Goal: Task Accomplishment & Management: Manage account settings

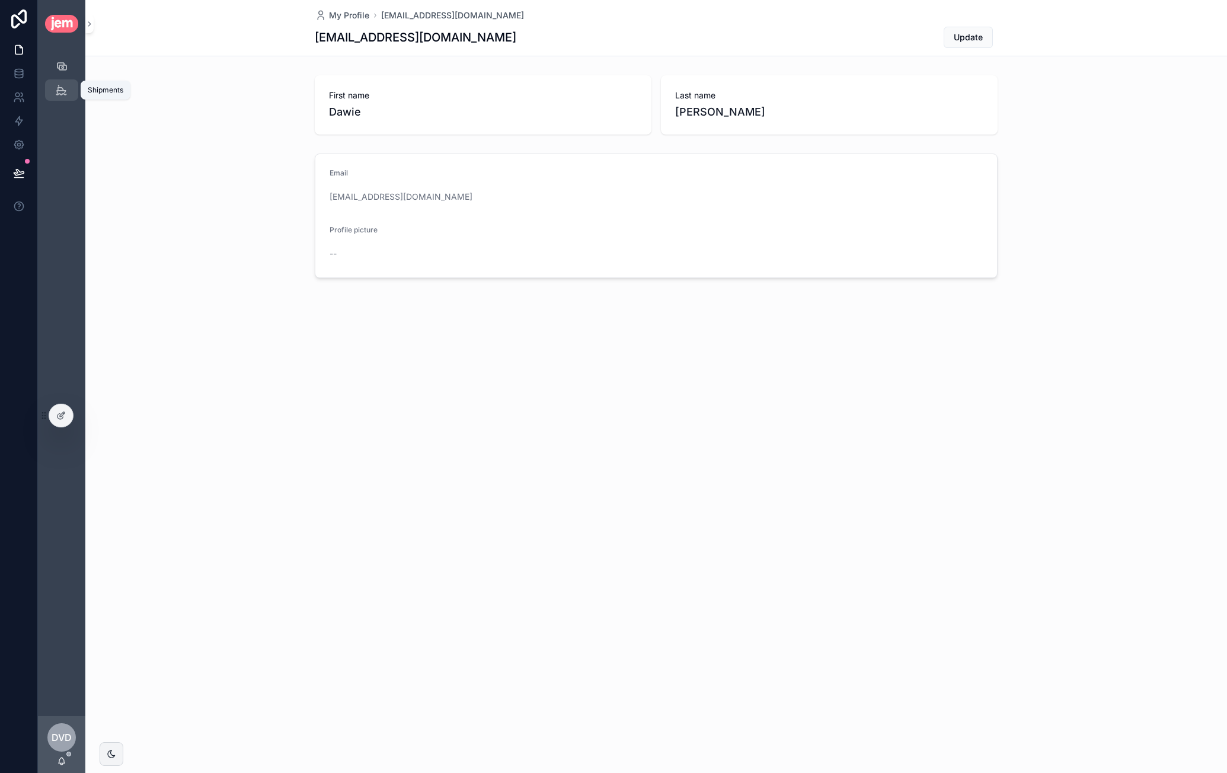
click at [65, 94] on icon "scrollable content" at bounding box center [61, 90] width 11 height 12
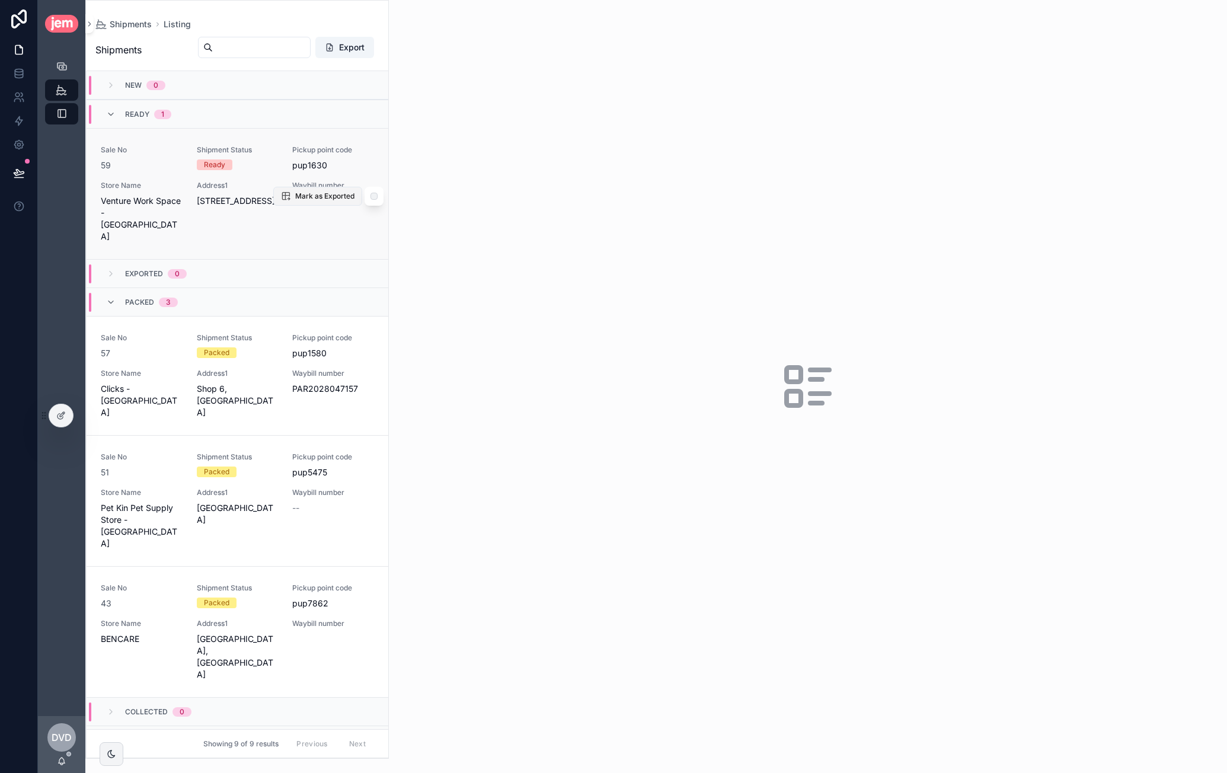
click at [304, 192] on span "Mark as Exported" at bounding box center [324, 196] width 59 height 9
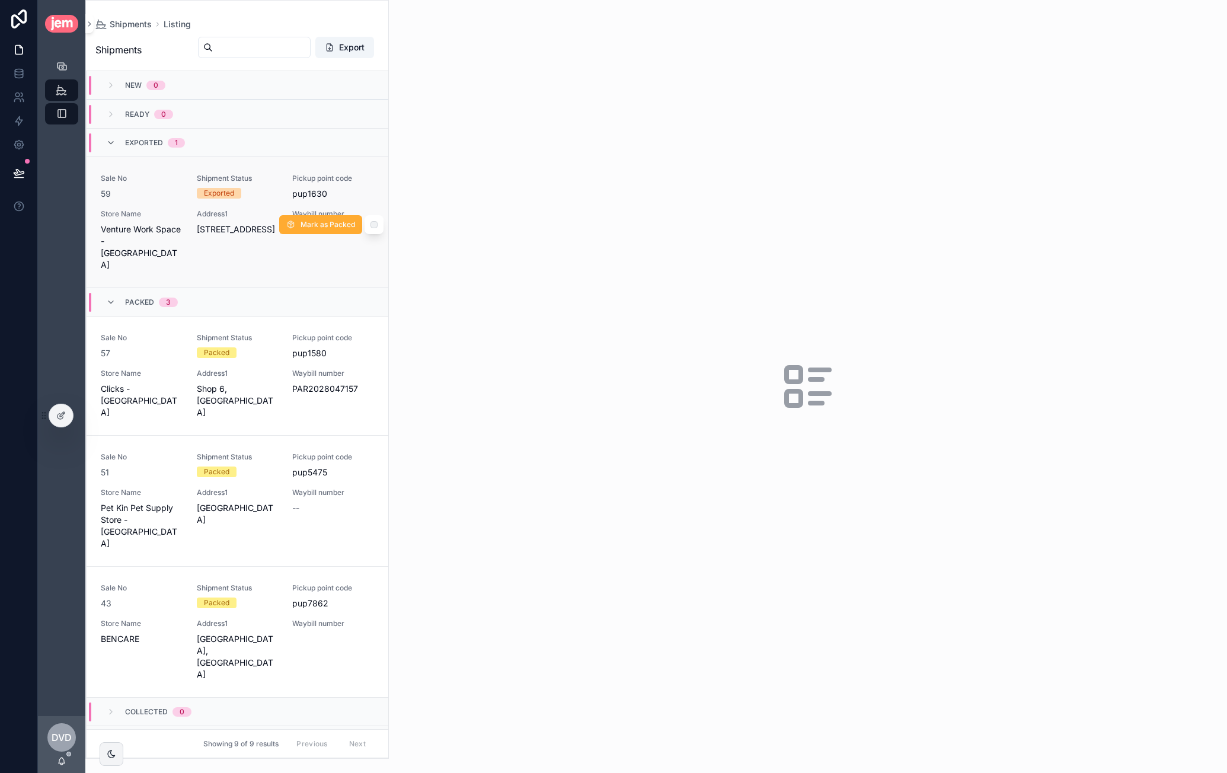
click at [174, 210] on span "Store Name" at bounding box center [142, 213] width 82 height 9
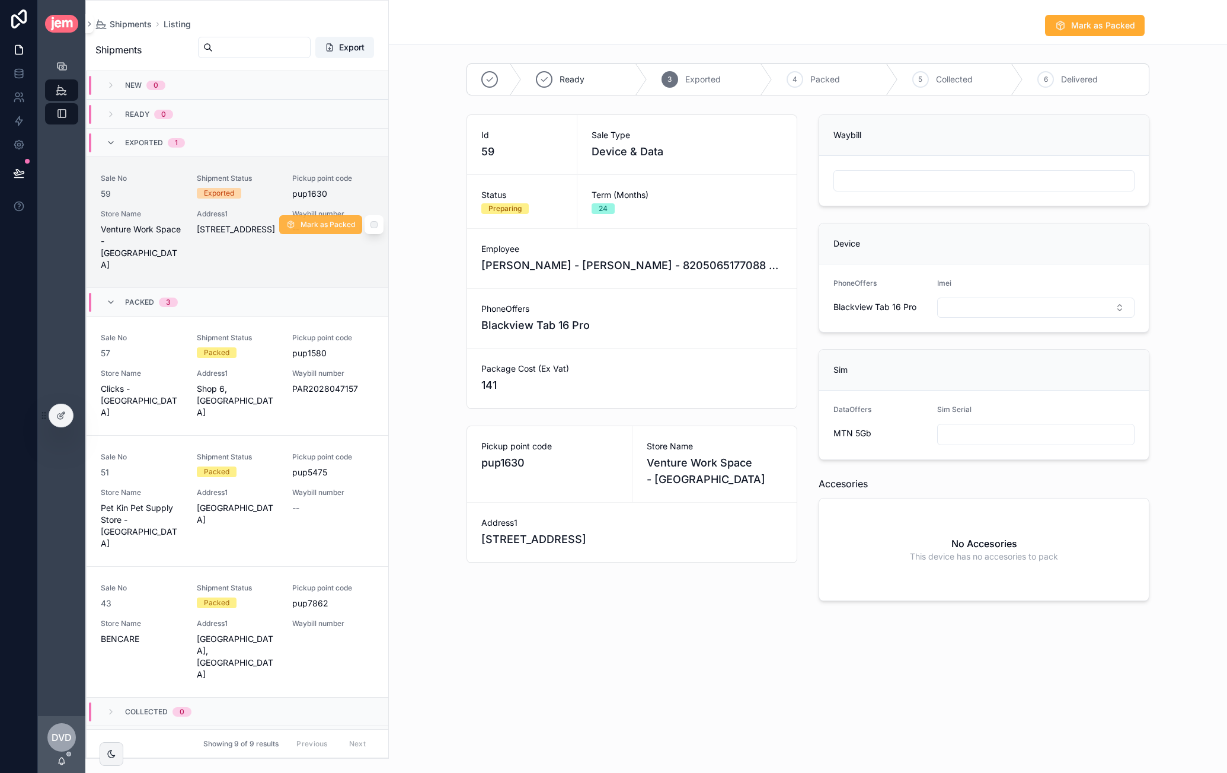
click at [321, 220] on span "Mark as Packed" at bounding box center [328, 224] width 55 height 9
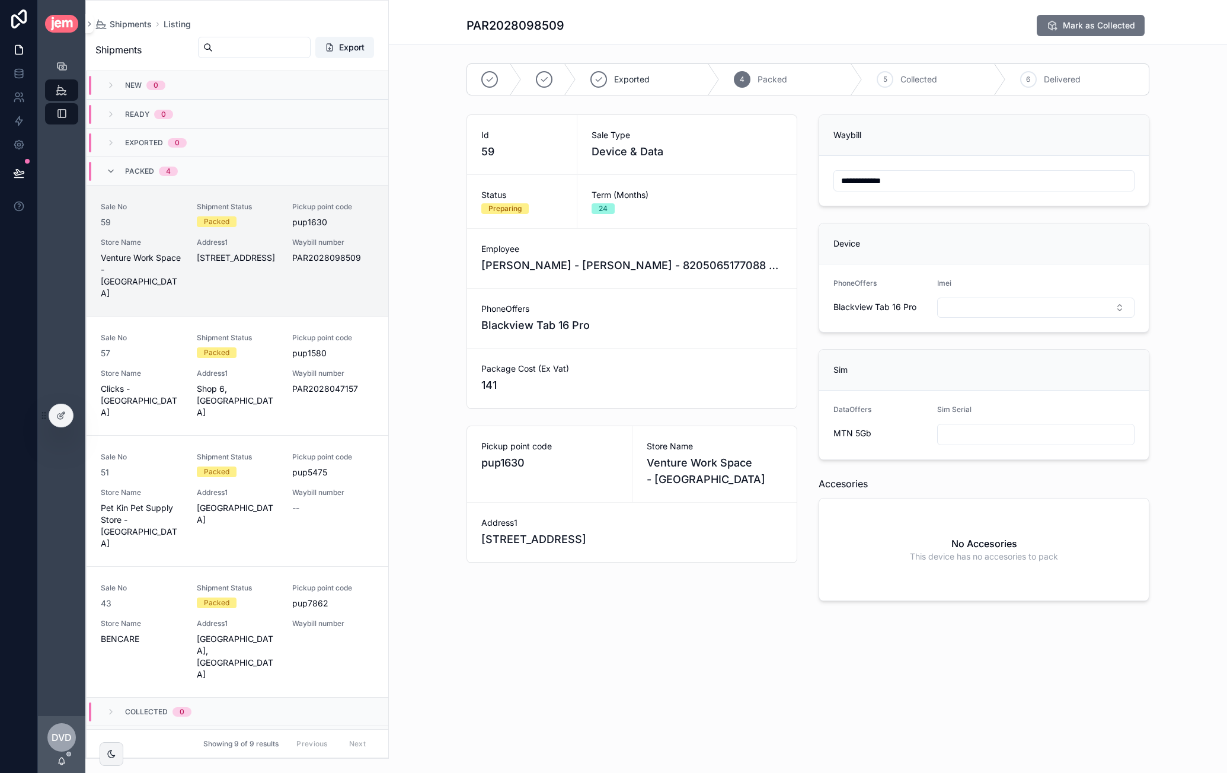
type input "**********"
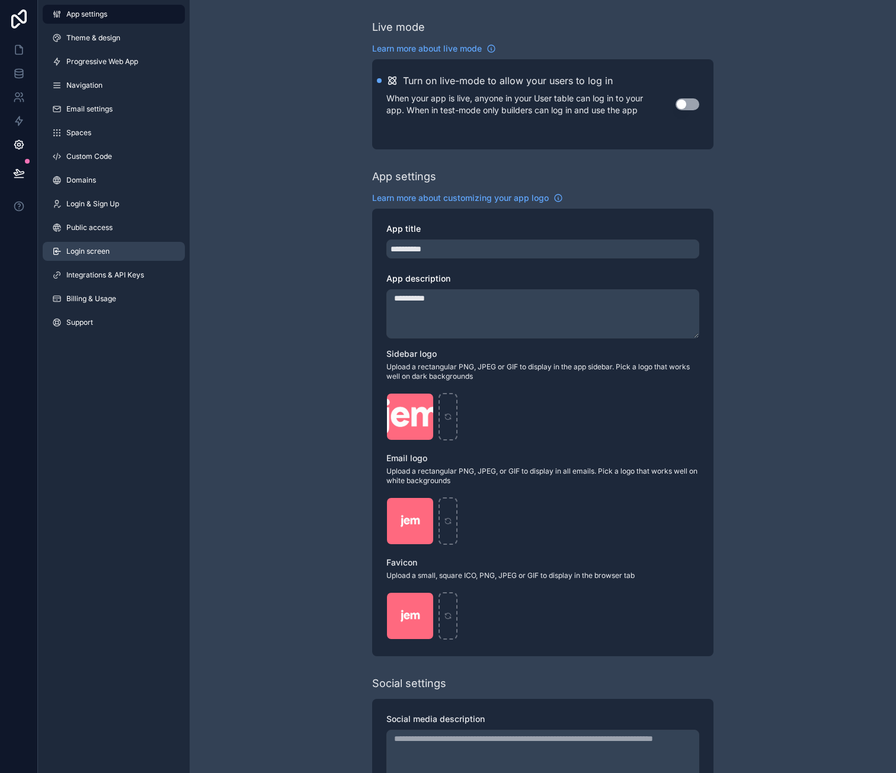
click at [145, 251] on link "Login screen" at bounding box center [114, 251] width 142 height 19
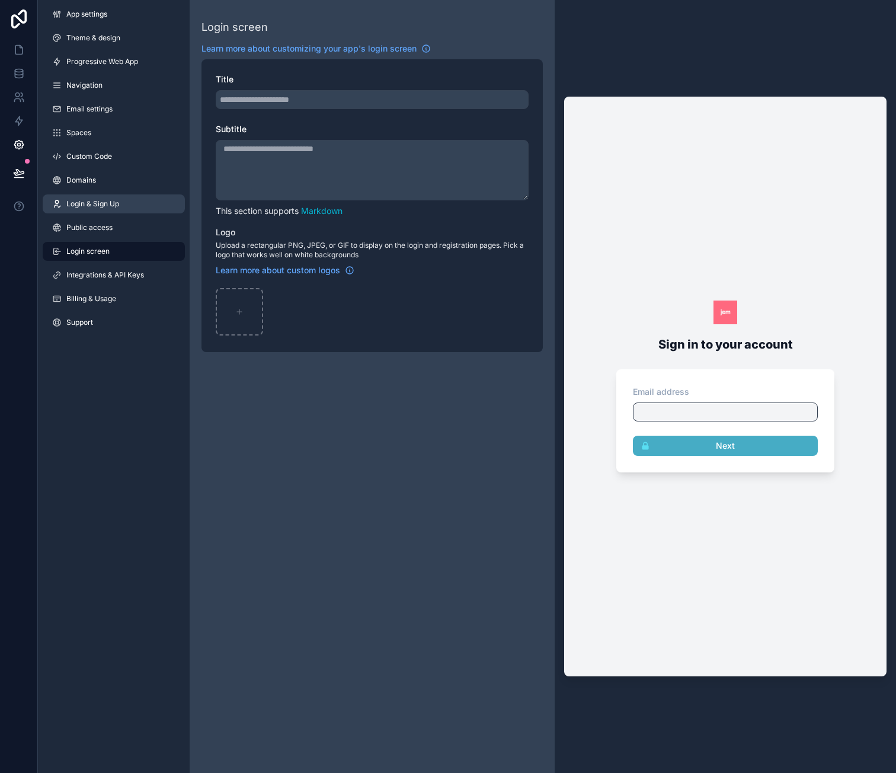
click at [135, 203] on link "Login & Sign Up" at bounding box center [114, 203] width 142 height 19
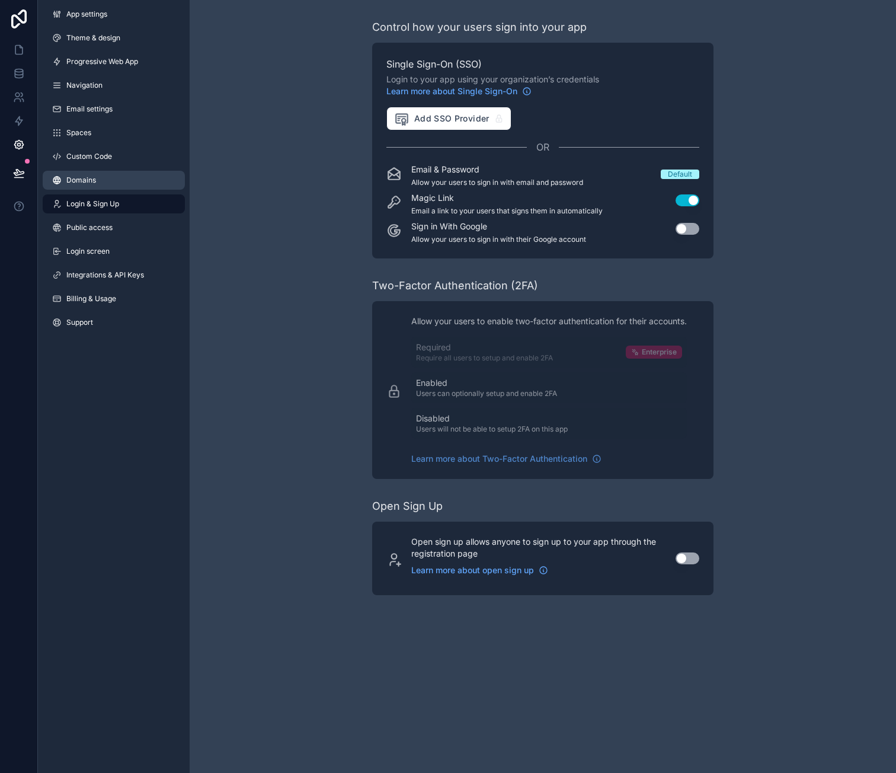
click at [132, 176] on link "Domains" at bounding box center [114, 180] width 142 height 19
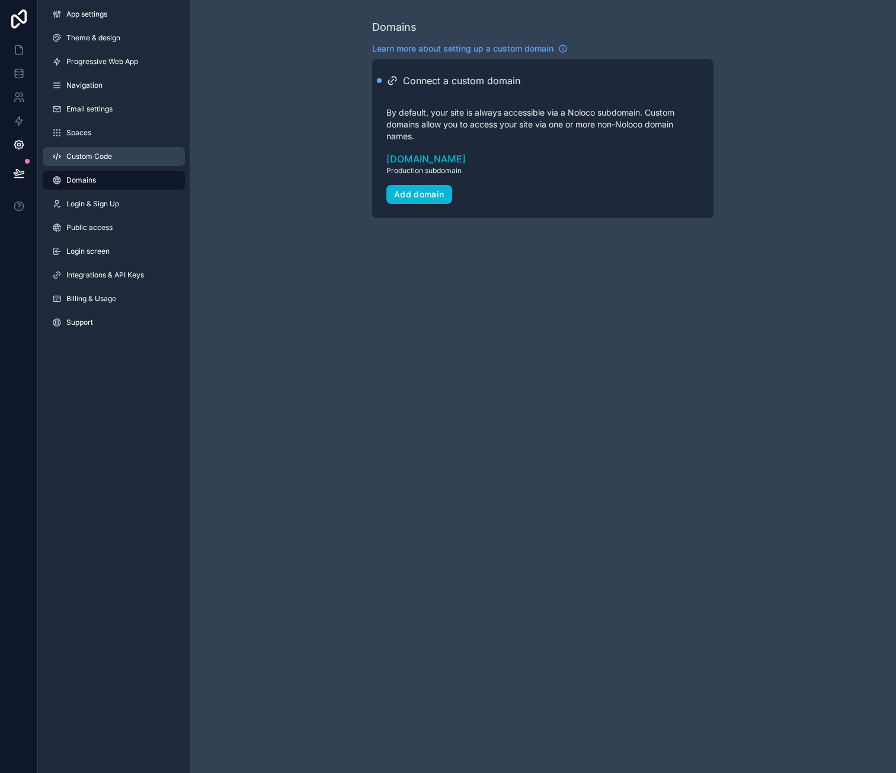
click at [122, 159] on link "Custom Code" at bounding box center [114, 156] width 142 height 19
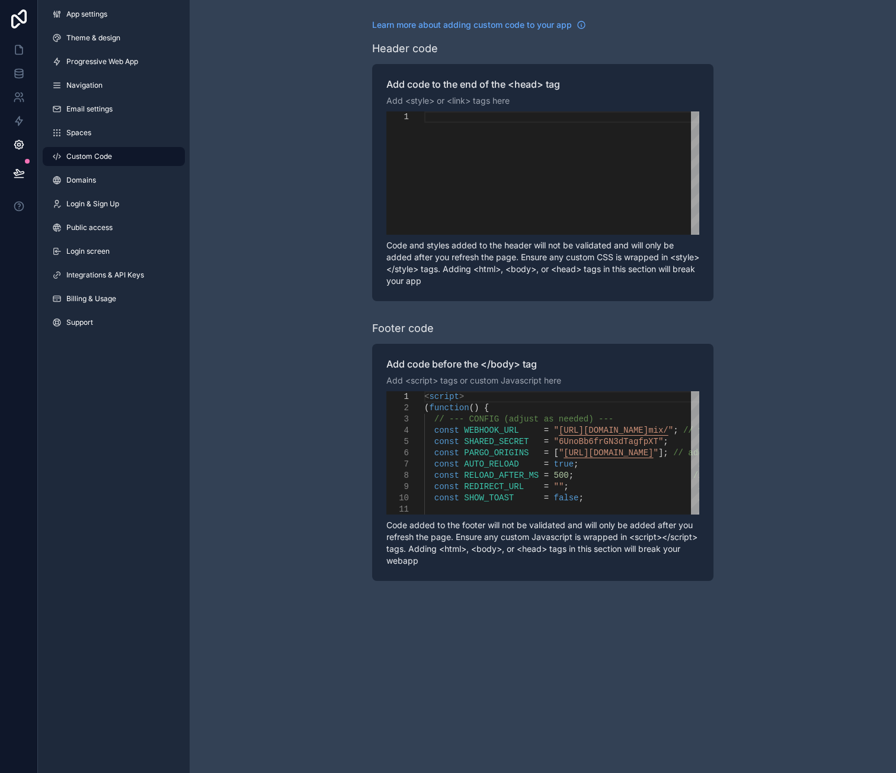
click at [130, 144] on div "App settings Theme & design Progressive Web App Navigation Email settings Space…" at bounding box center [114, 171] width 152 height 342
click at [130, 135] on link "Spaces" at bounding box center [114, 132] width 142 height 19
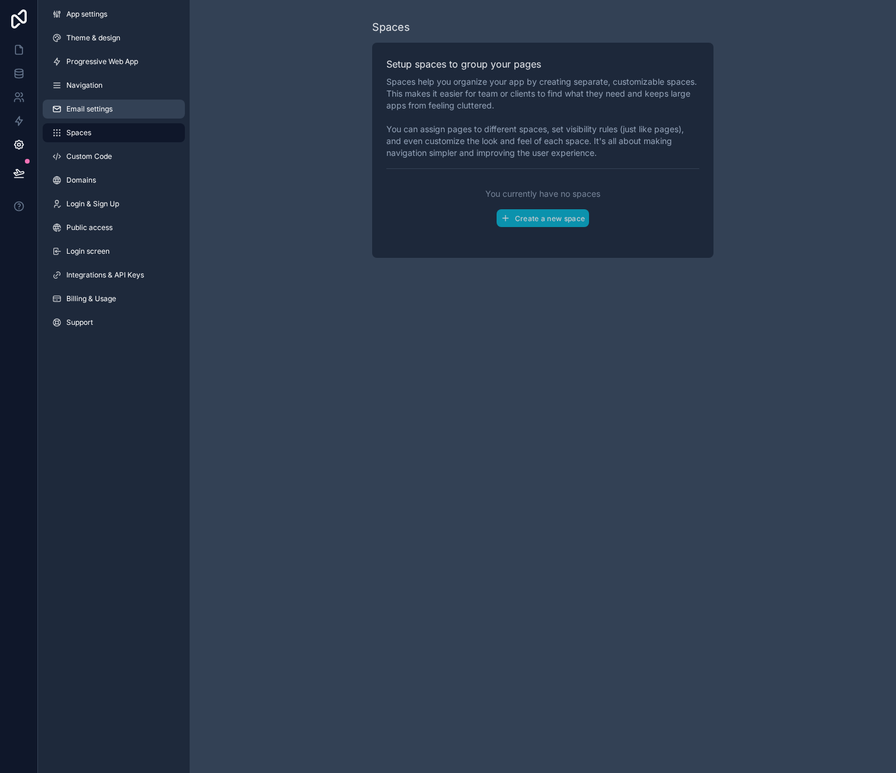
click at [130, 114] on link "Email settings" at bounding box center [114, 109] width 142 height 19
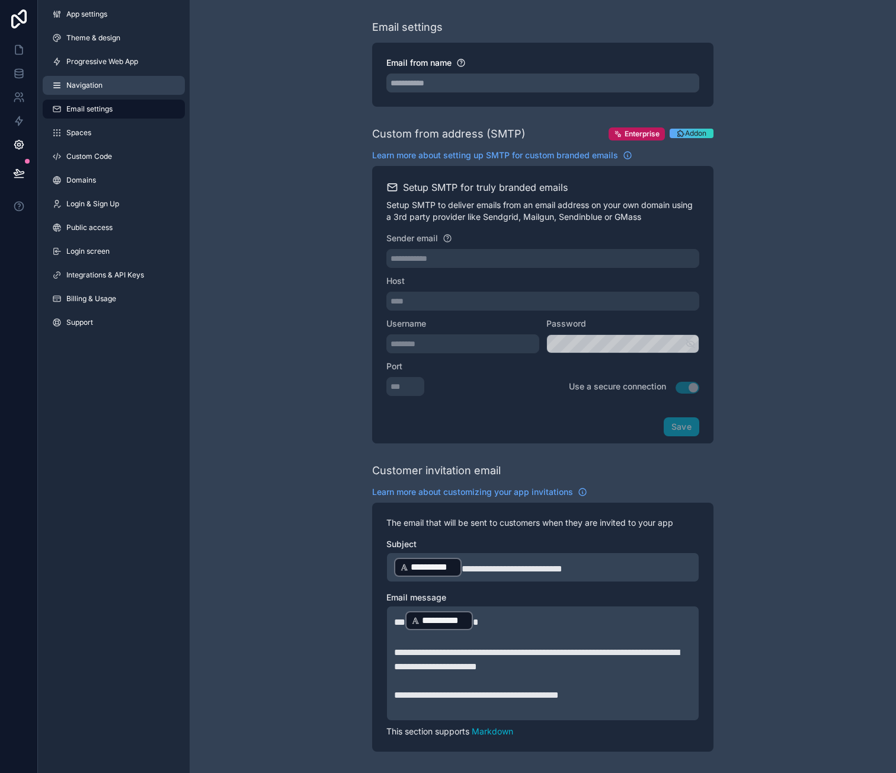
click at [115, 91] on link "Navigation" at bounding box center [114, 85] width 142 height 19
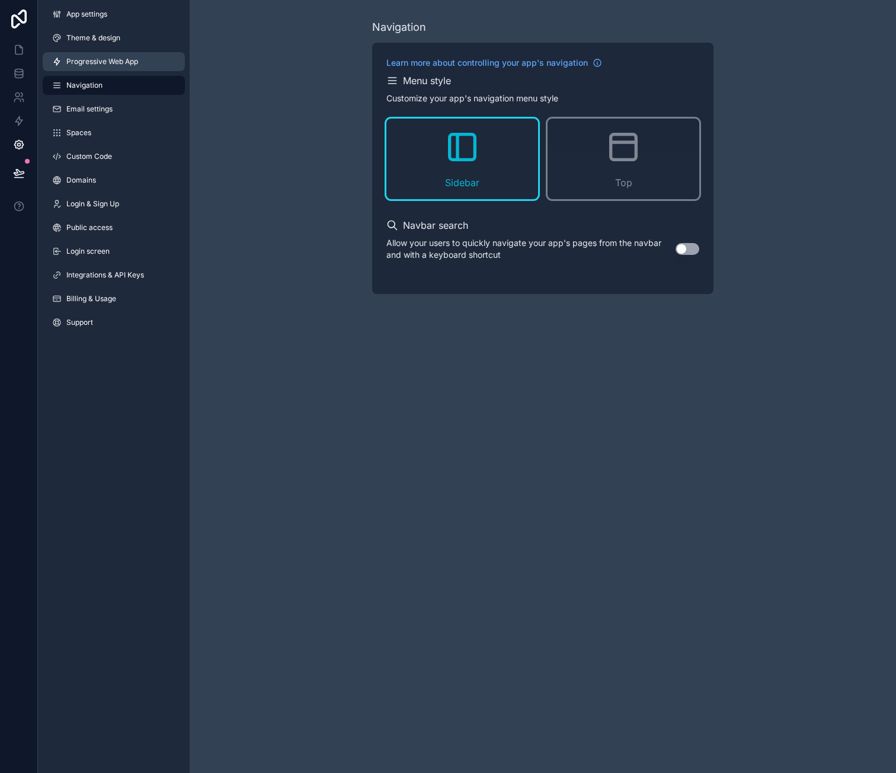
click at [129, 61] on span "Progressive Web App" at bounding box center [102, 61] width 72 height 9
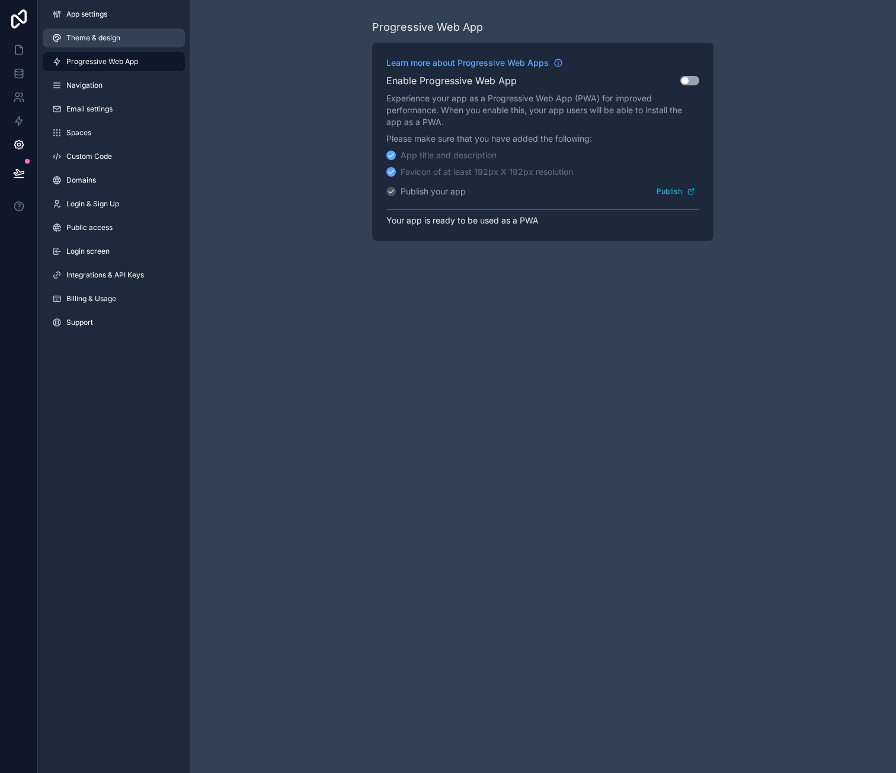
click at [144, 40] on link "Theme & design" at bounding box center [114, 37] width 142 height 19
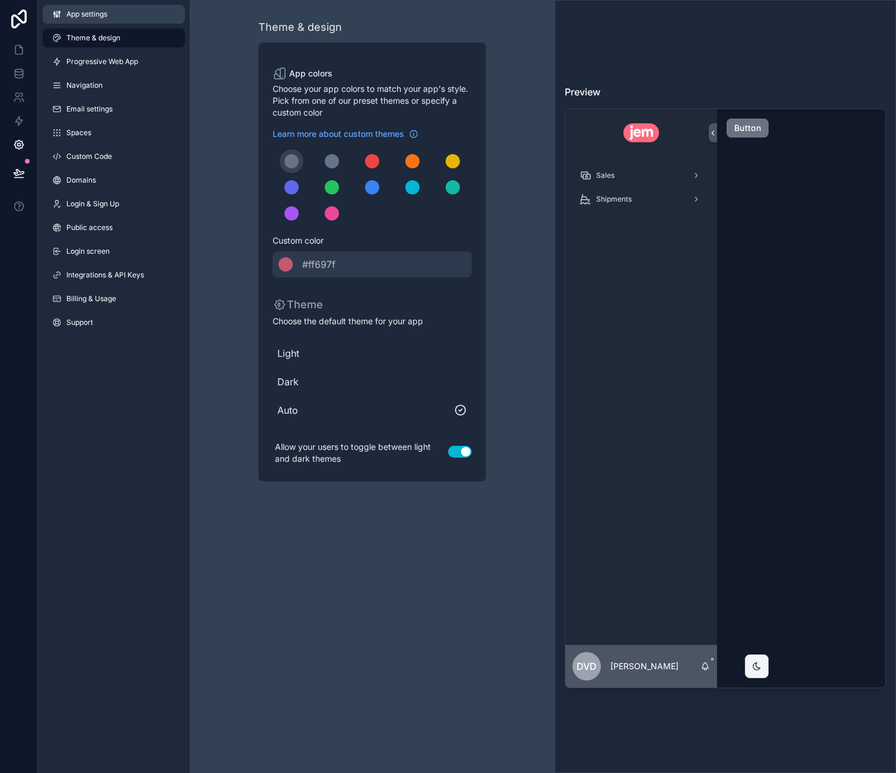
click at [130, 21] on link "App settings" at bounding box center [114, 14] width 142 height 19
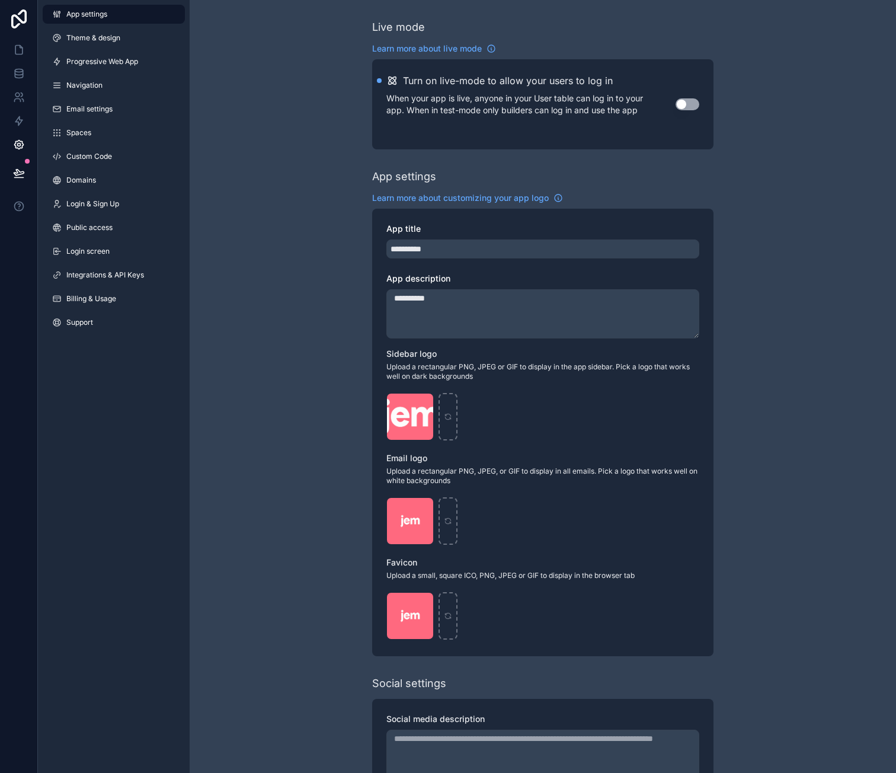
click at [692, 103] on button "Use setting" at bounding box center [688, 104] width 24 height 12
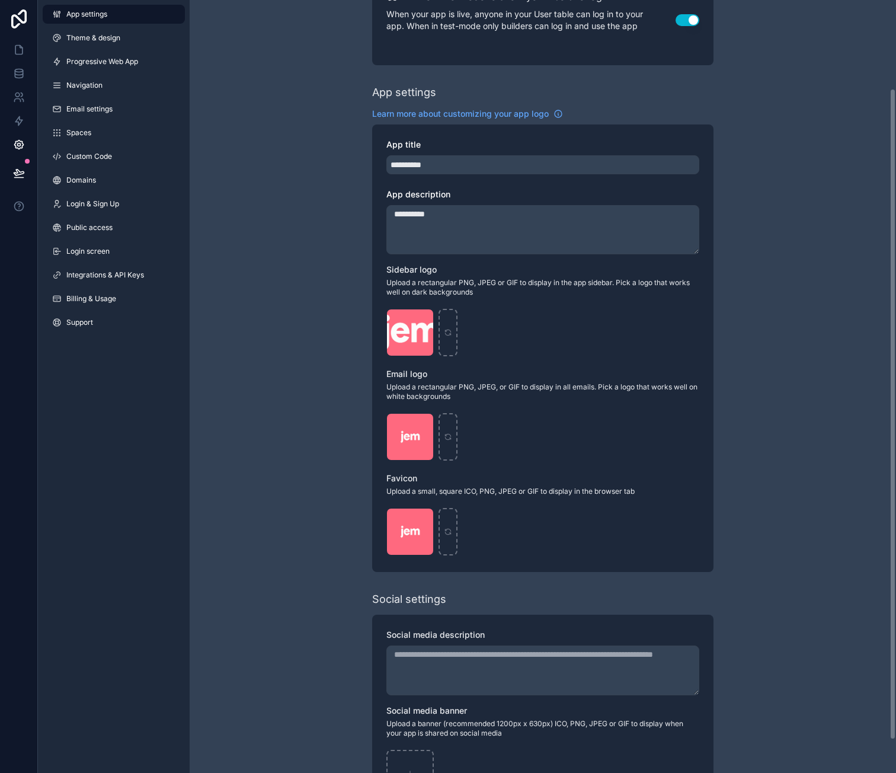
scroll to position [143, 0]
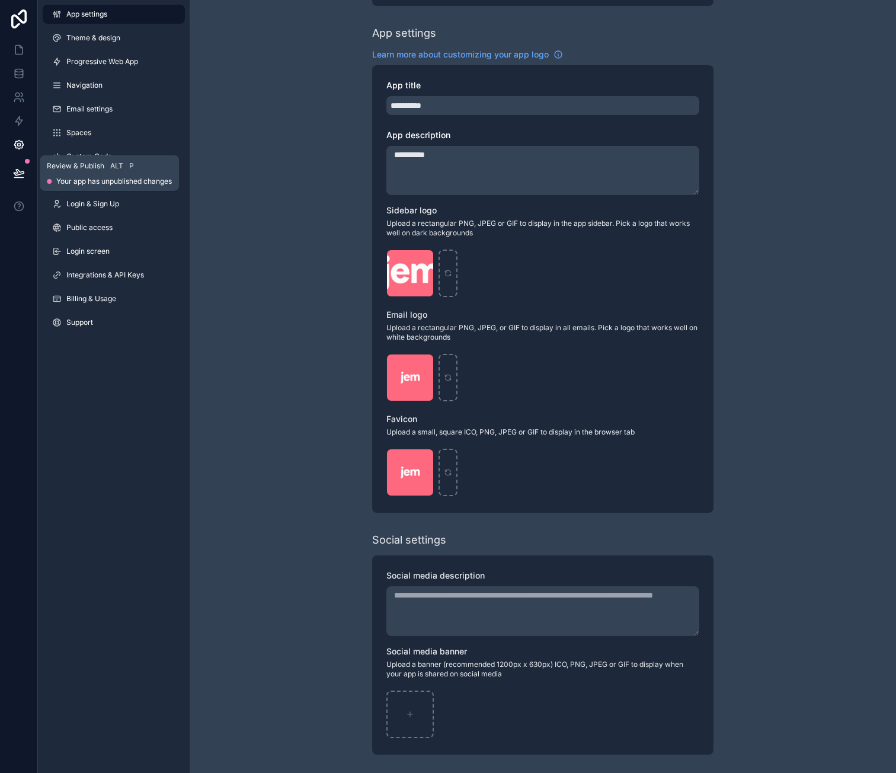
click at [24, 169] on icon at bounding box center [19, 173] width 12 height 12
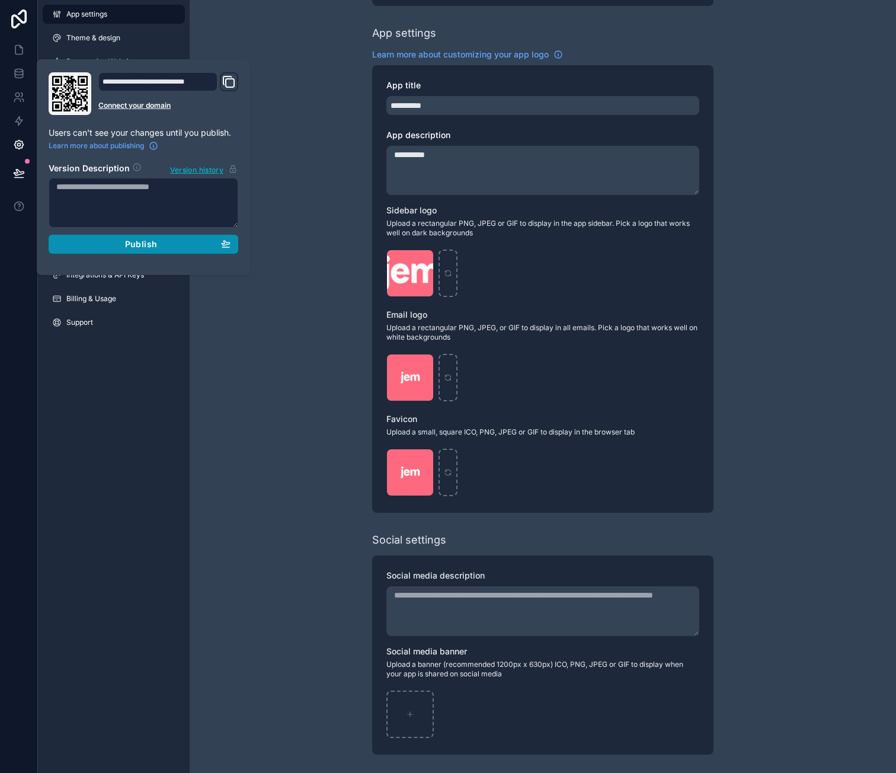
click at [186, 239] on div "Publish" at bounding box center [143, 244] width 174 height 11
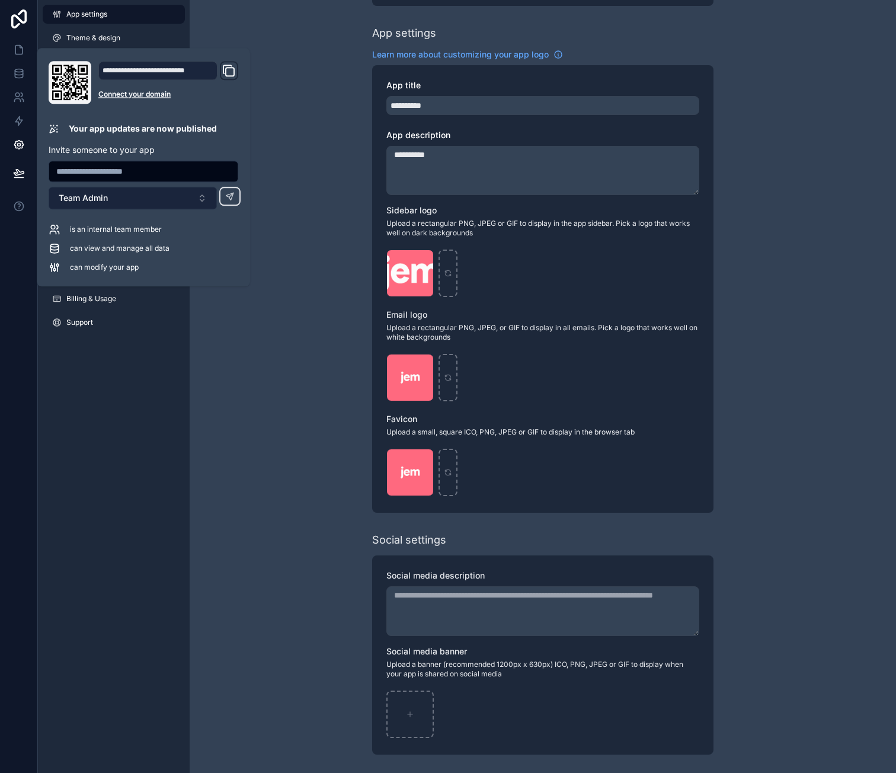
click at [152, 200] on button "Team Admin" at bounding box center [133, 198] width 168 height 23
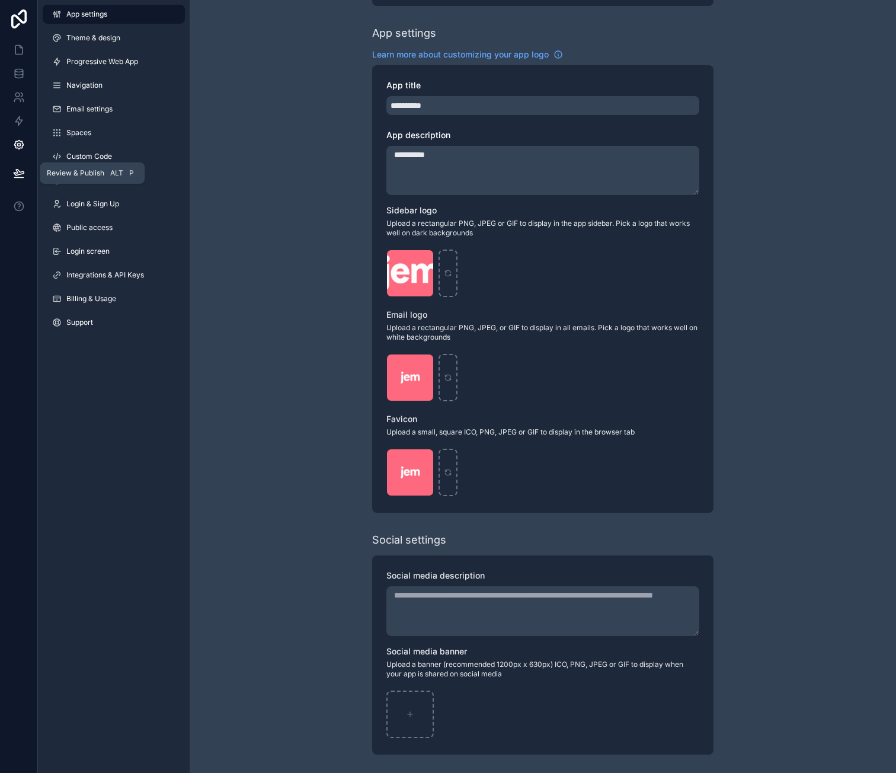
click at [20, 173] on icon at bounding box center [19, 173] width 12 height 12
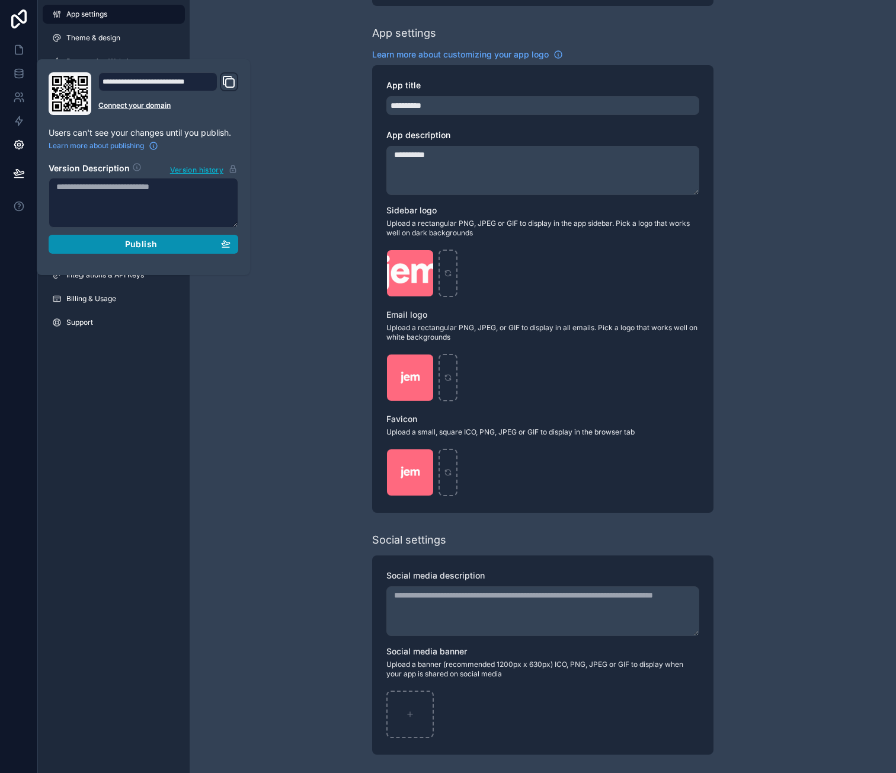
click at [180, 241] on div "Publish" at bounding box center [143, 244] width 174 height 11
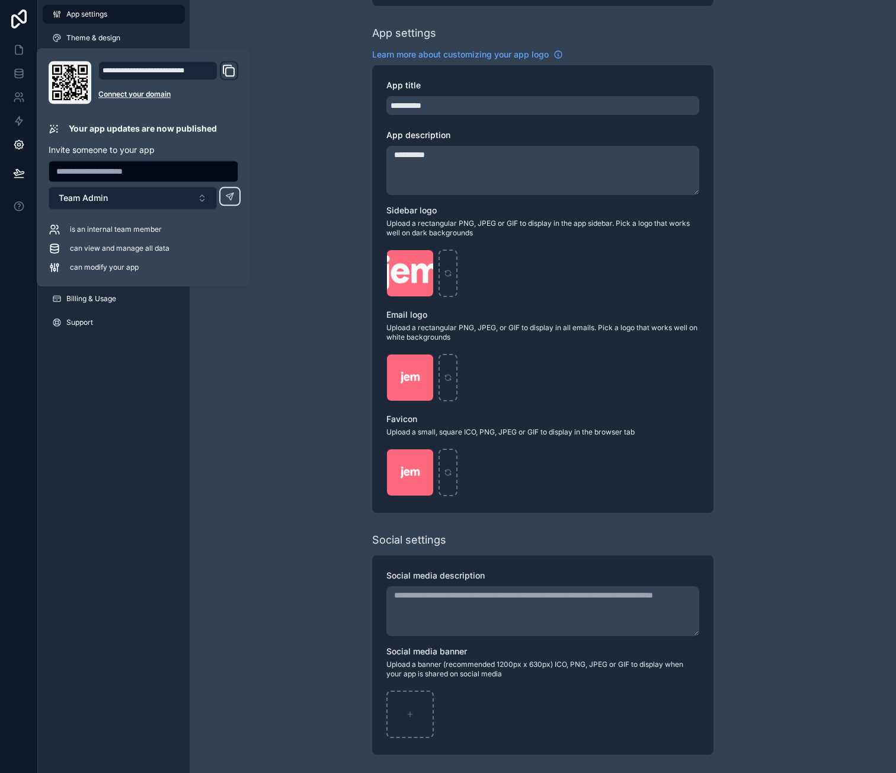
click at [144, 204] on button "Team Admin" at bounding box center [133, 198] width 168 height 23
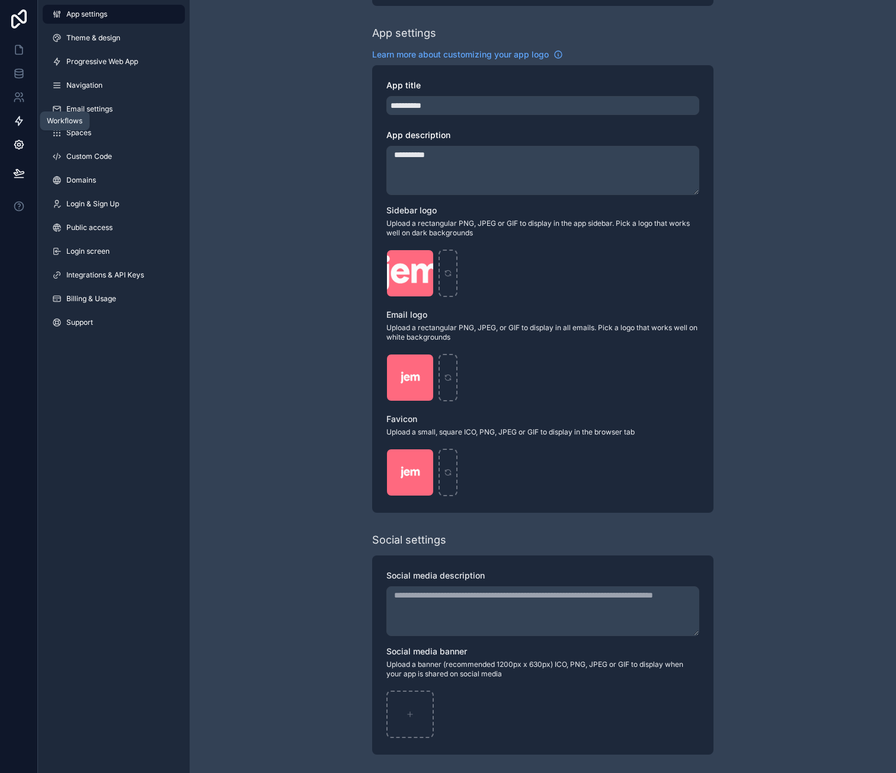
click at [23, 115] on icon at bounding box center [19, 121] width 12 height 12
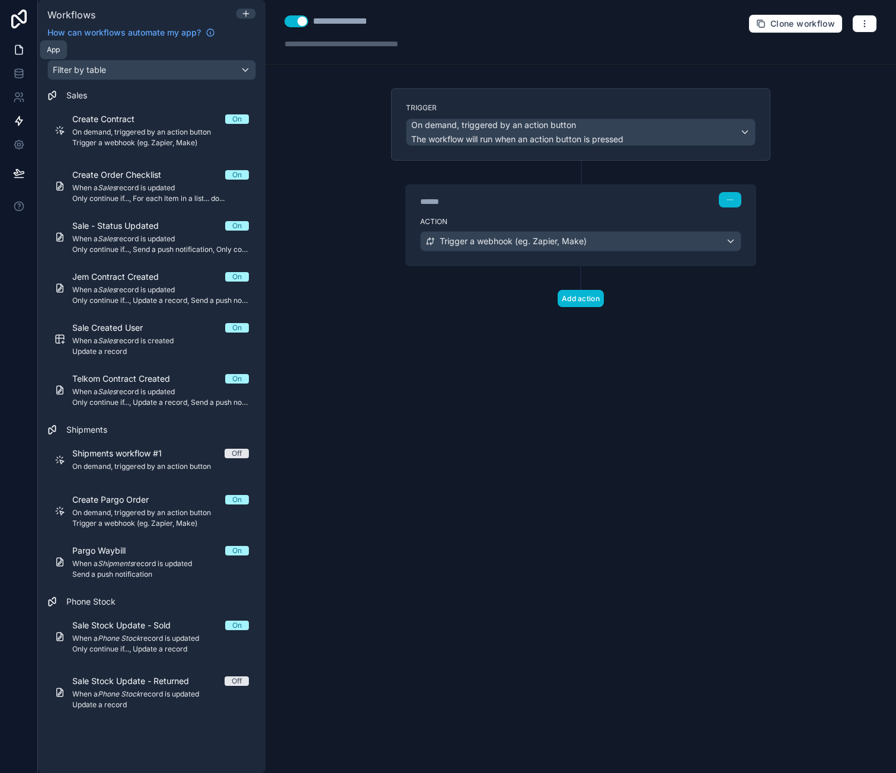
click at [24, 49] on icon at bounding box center [19, 50] width 12 height 12
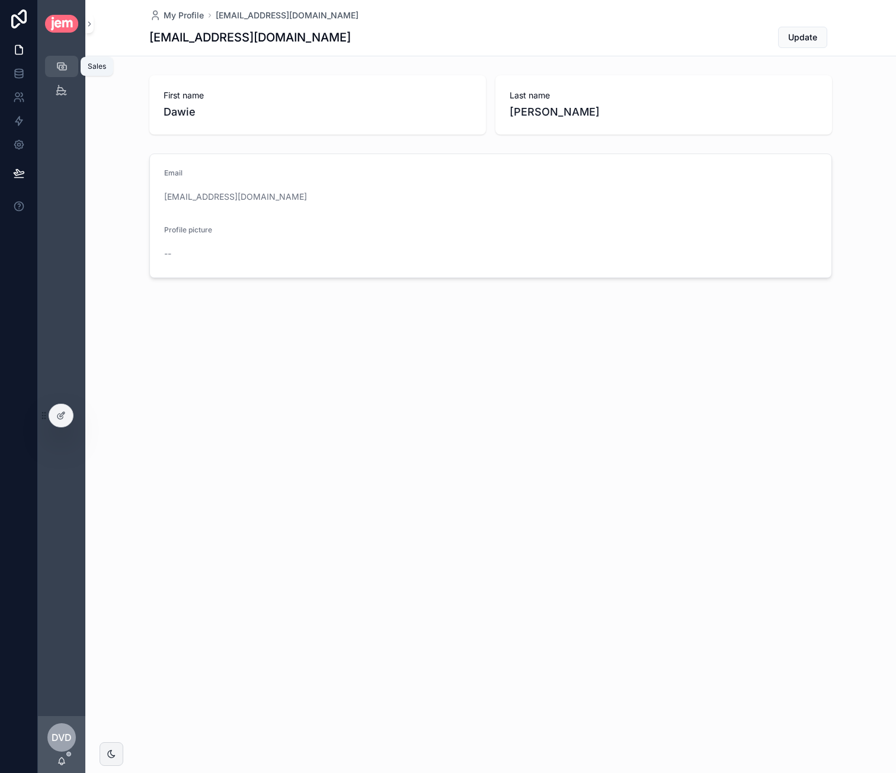
click at [67, 69] on icon "scrollable content" at bounding box center [62, 66] width 12 height 12
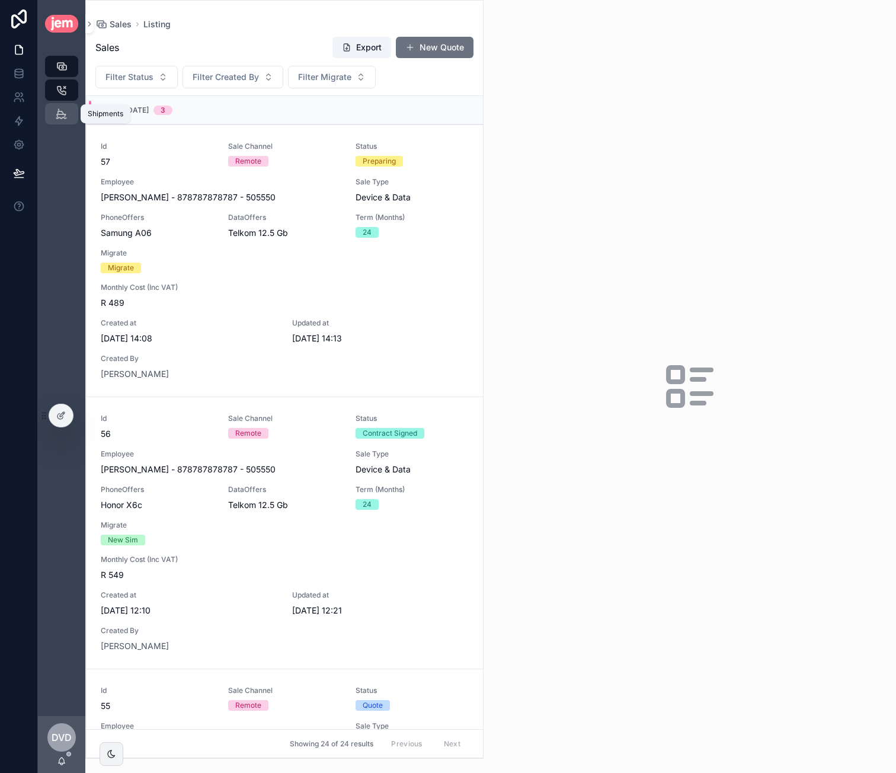
click at [57, 108] on icon "scrollable content" at bounding box center [61, 114] width 11 height 12
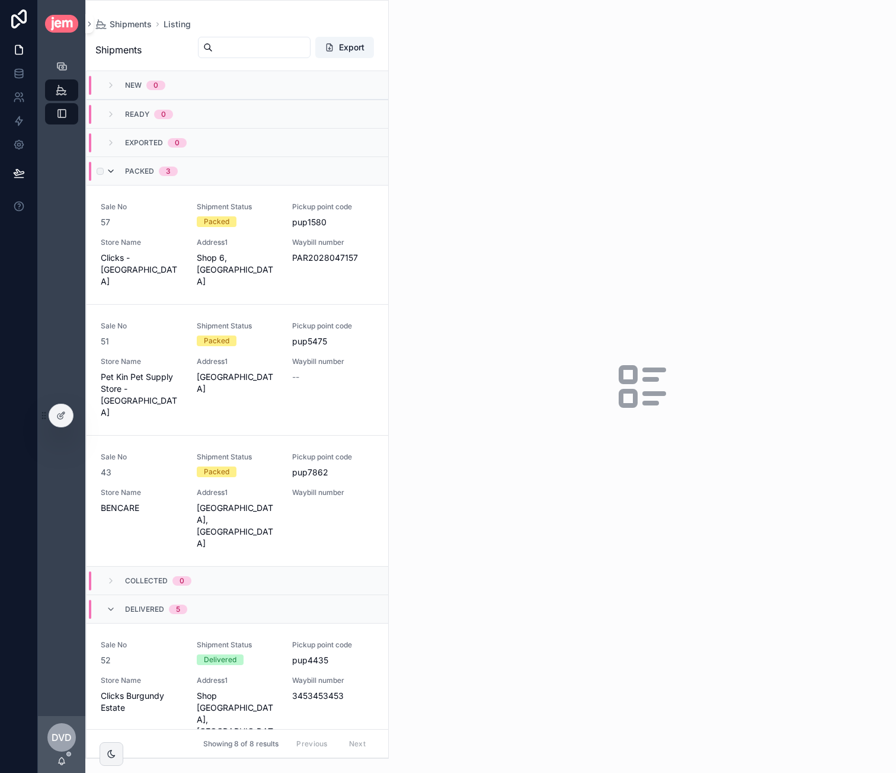
click at [113, 170] on icon "scrollable content" at bounding box center [110, 171] width 9 height 9
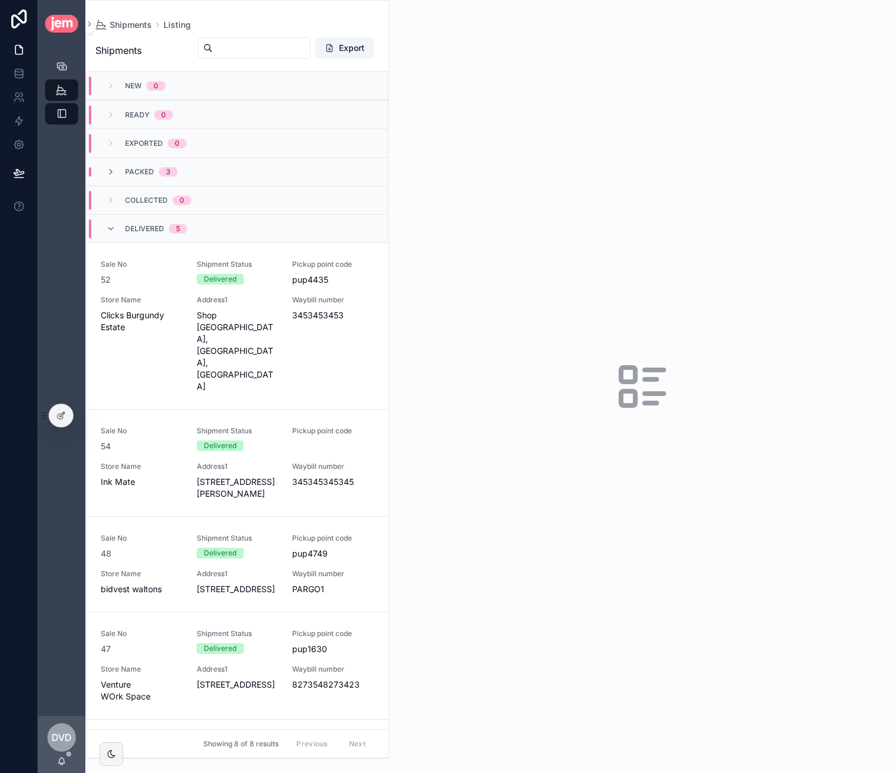
click at [113, 170] on icon "scrollable content" at bounding box center [110, 171] width 9 height 9
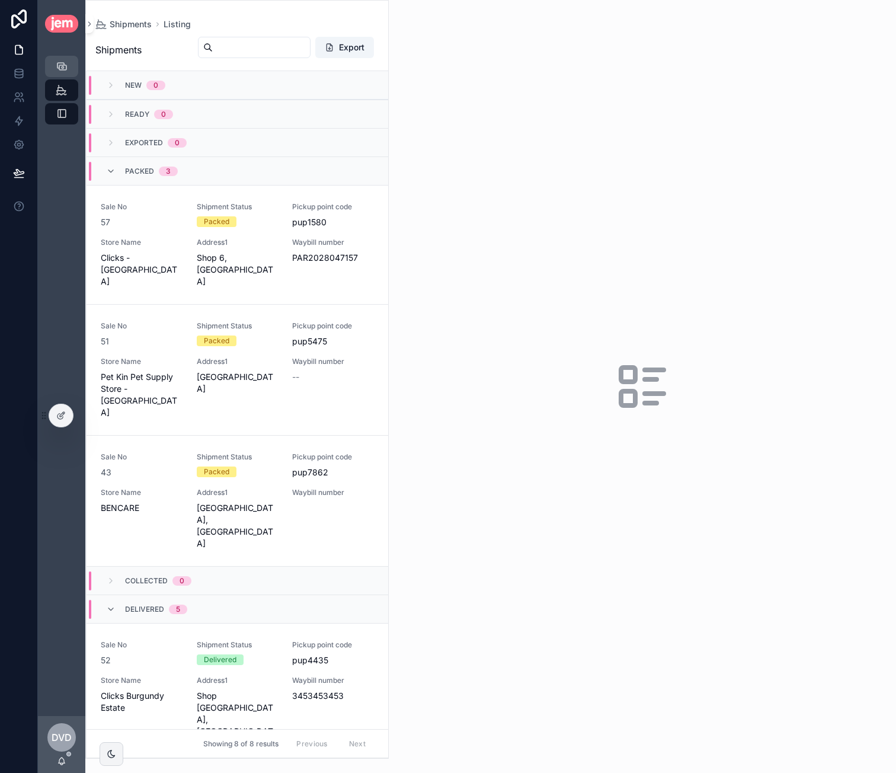
click at [71, 55] on div "Sales" at bounding box center [61, 67] width 47 height 24
click at [68, 67] on div "Sales" at bounding box center [61, 66] width 19 height 19
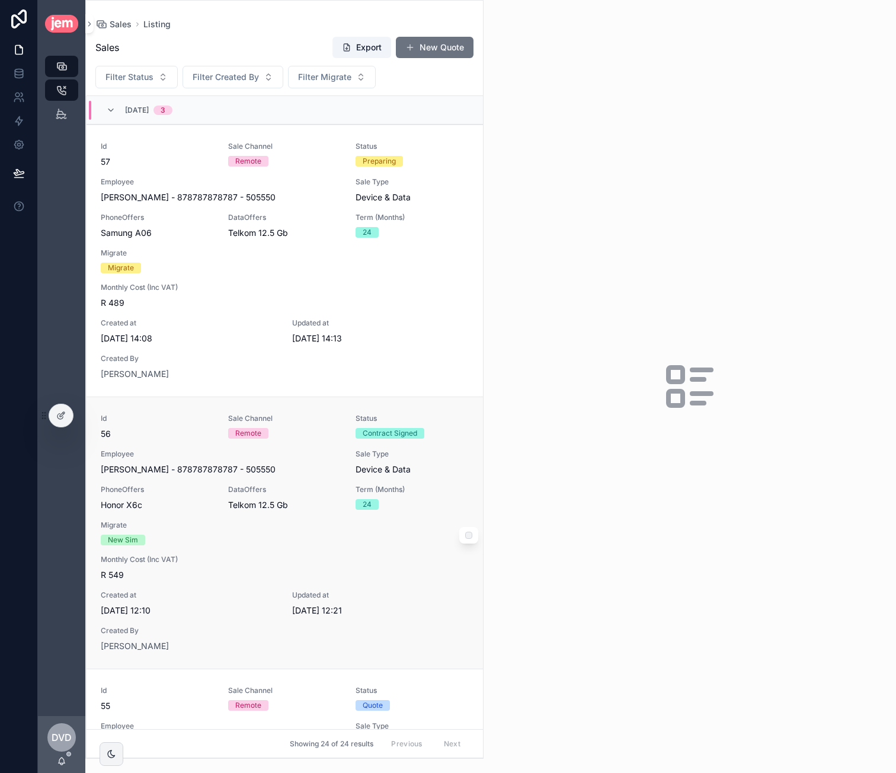
drag, startPoint x: 59, startPoint y: 419, endPoint x: 136, endPoint y: 419, distance: 76.5
click at [59, 419] on icon at bounding box center [60, 416] width 5 height 5
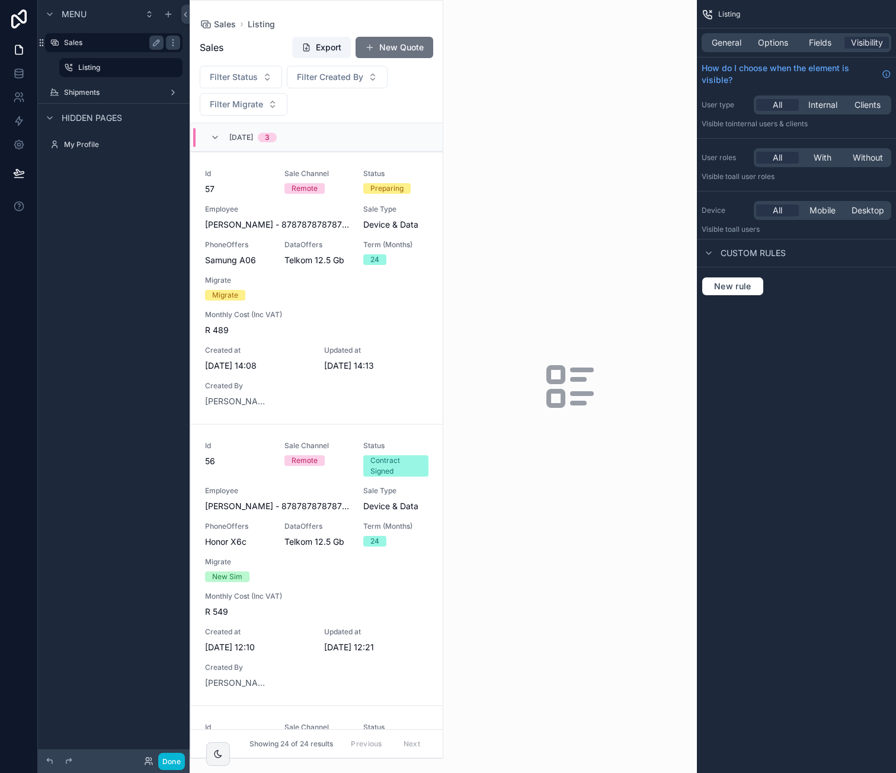
click at [97, 46] on label "Sales" at bounding box center [111, 42] width 95 height 9
click at [338, 216] on div "scrollable content" at bounding box center [316, 380] width 253 height 758
click at [343, 205] on span "Employee" at bounding box center [277, 209] width 144 height 9
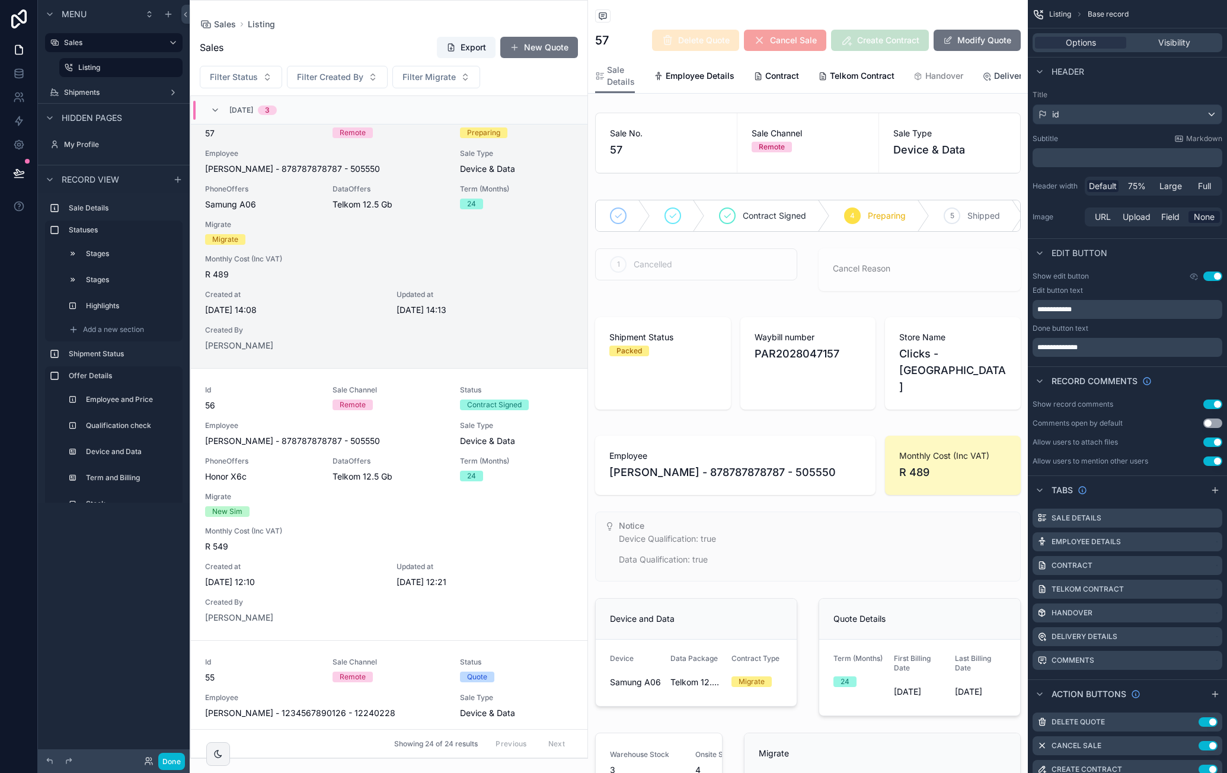
click at [896, 78] on span "Delivery Details" at bounding box center [1025, 76] width 63 height 12
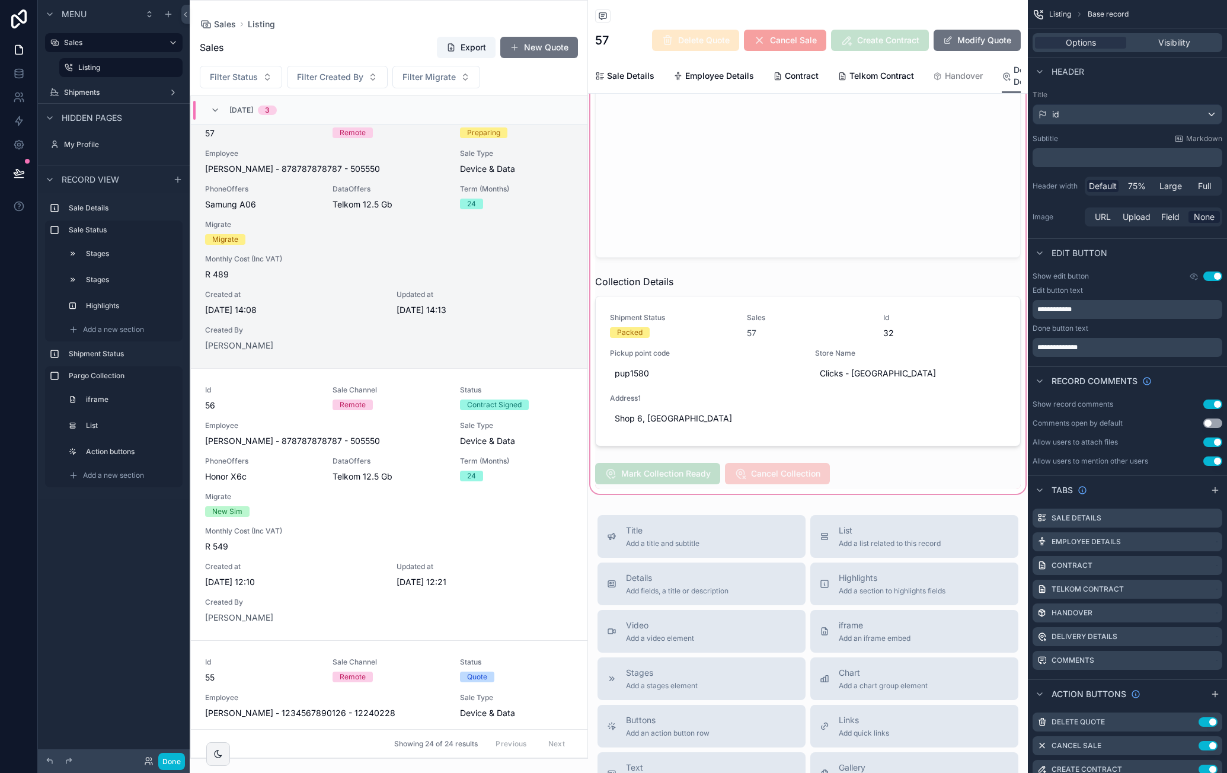
scroll to position [474, 0]
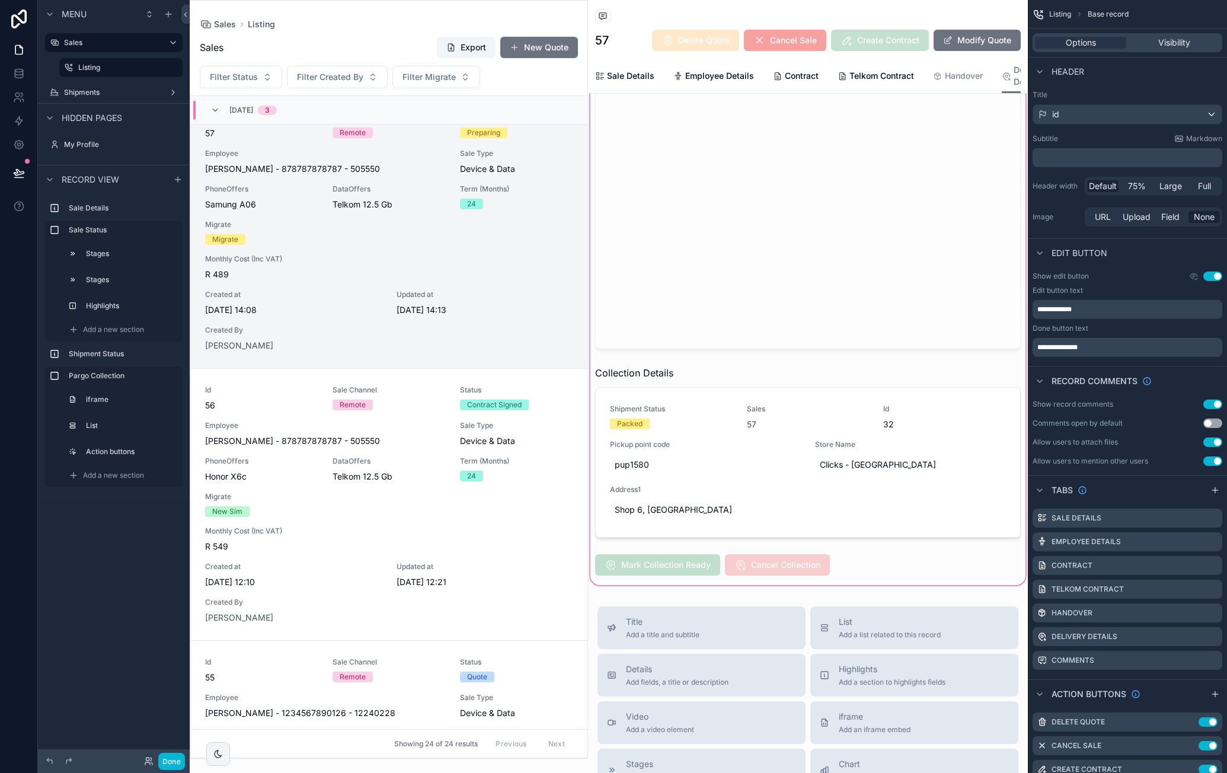
click at [797, 404] on div "scrollable content" at bounding box center [808, 269] width 440 height 638
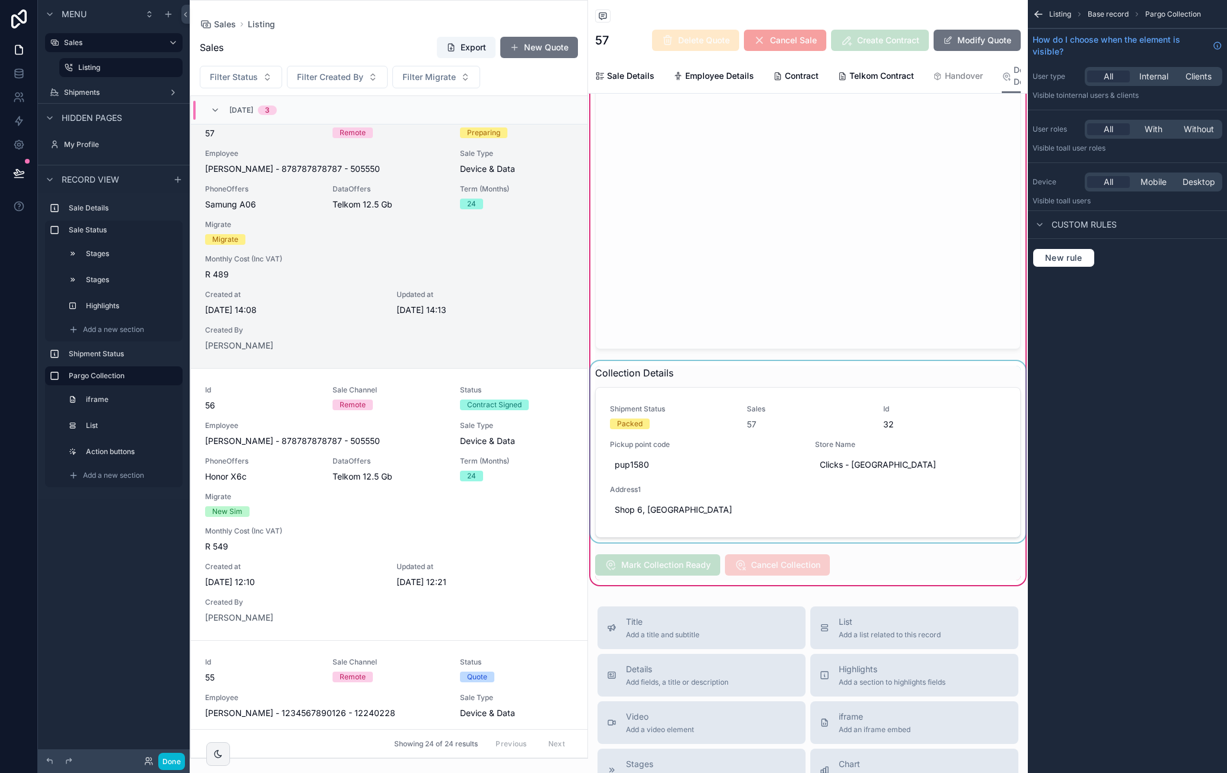
click at [806, 407] on div "scrollable content" at bounding box center [808, 451] width 440 height 181
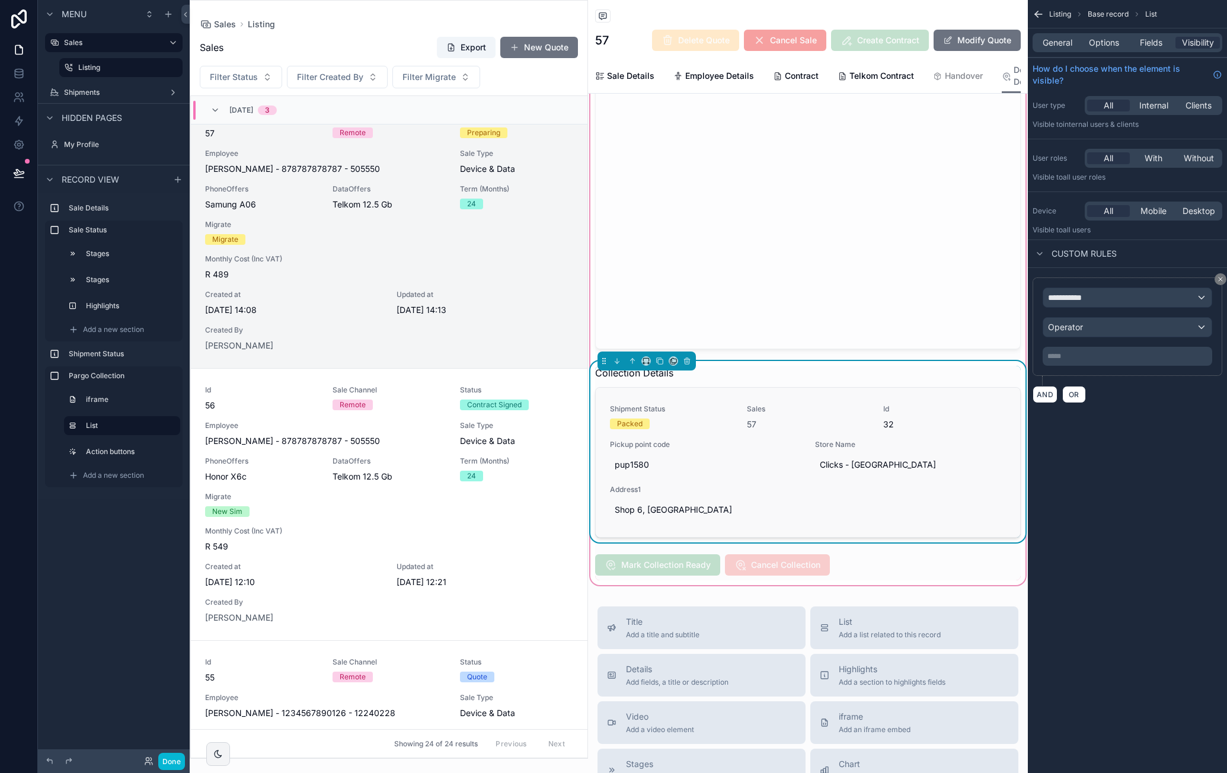
click at [850, 406] on span "Sales" at bounding box center [808, 408] width 123 height 9
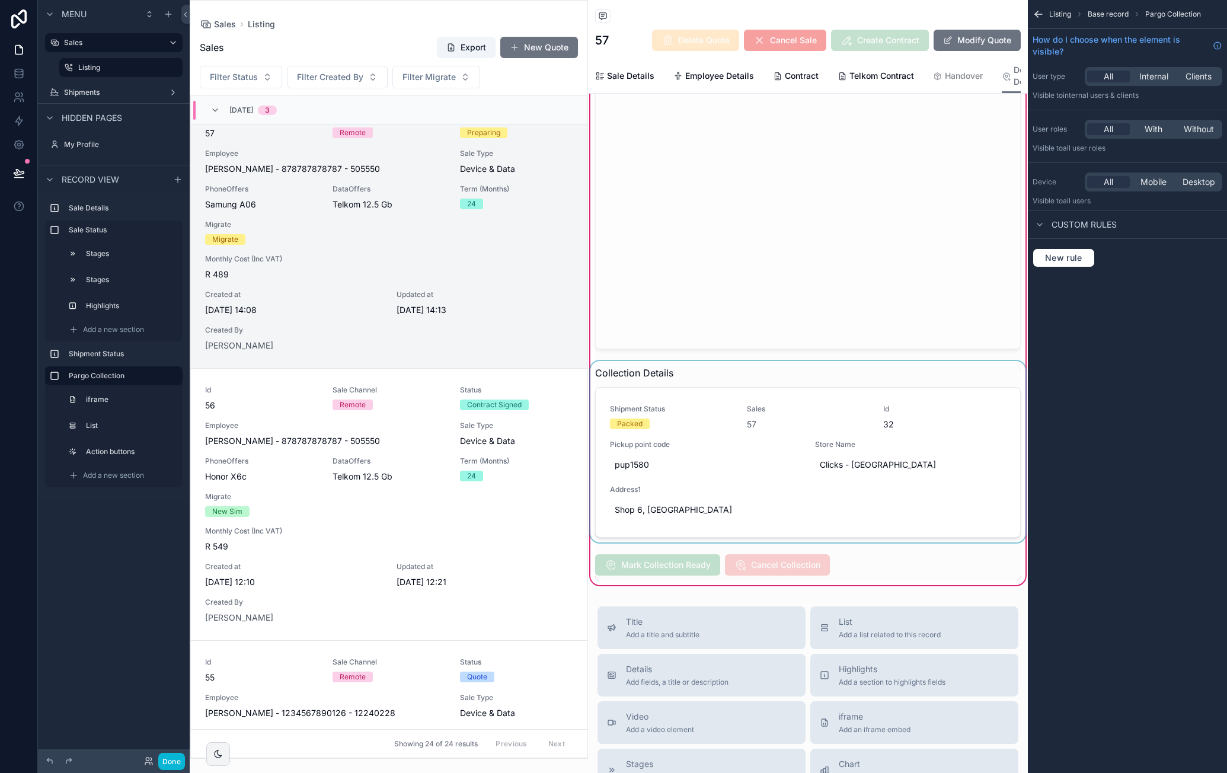
click at [792, 401] on div "scrollable content" at bounding box center [808, 451] width 440 height 181
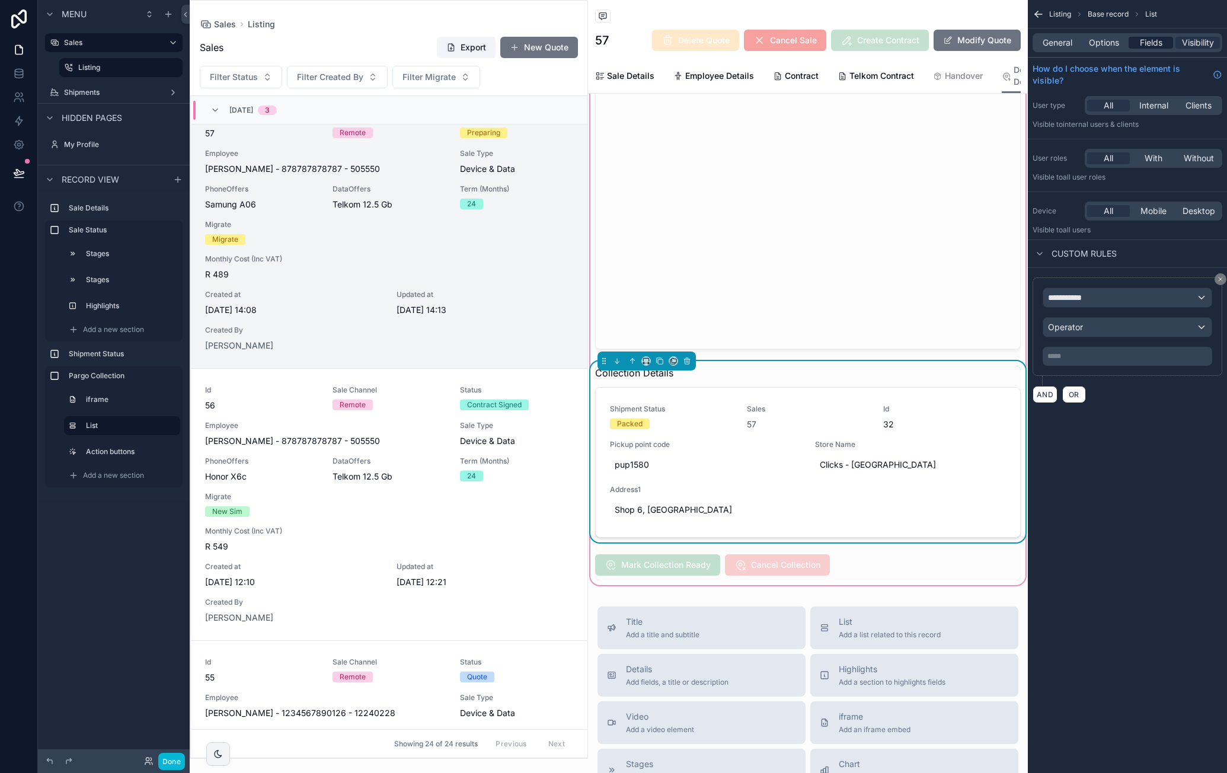
click at [896, 48] on div "General Options Fields Visibility" at bounding box center [1128, 42] width 190 height 19
click at [896, 45] on span "Fields" at bounding box center [1151, 43] width 23 height 12
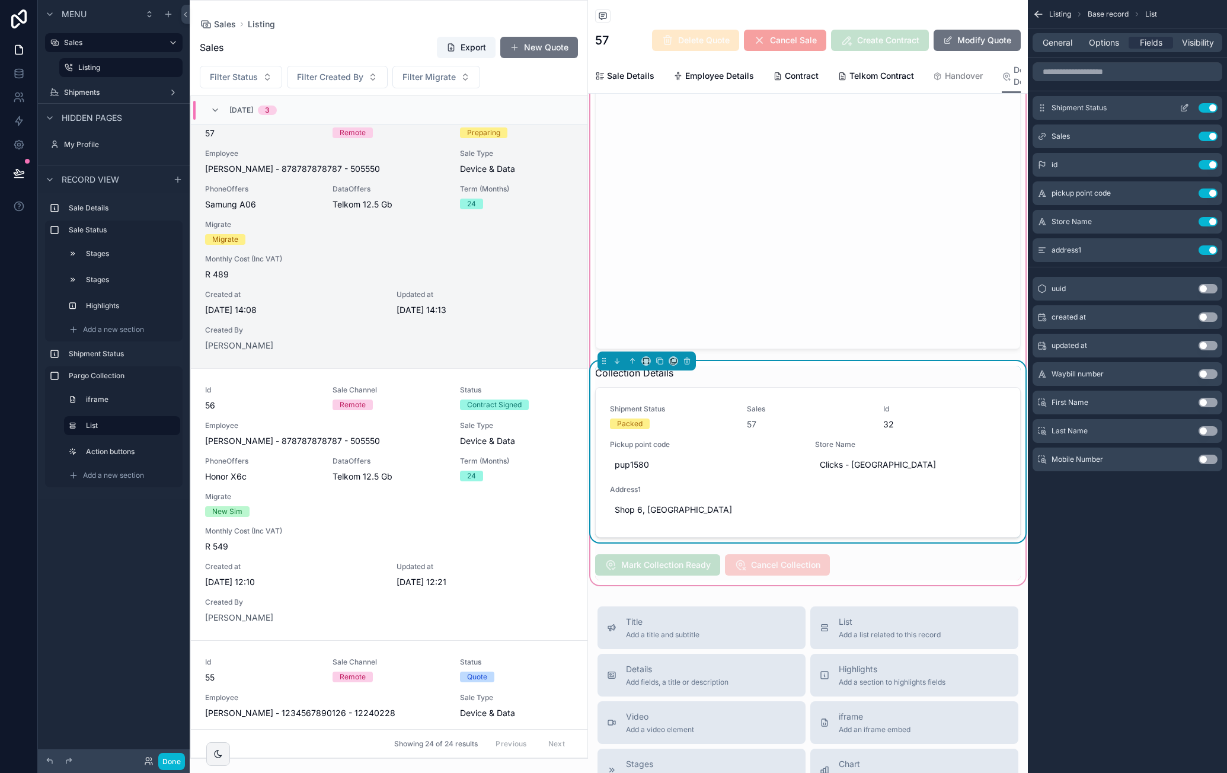
click at [896, 108] on icon "scrollable content" at bounding box center [1184, 107] width 9 height 9
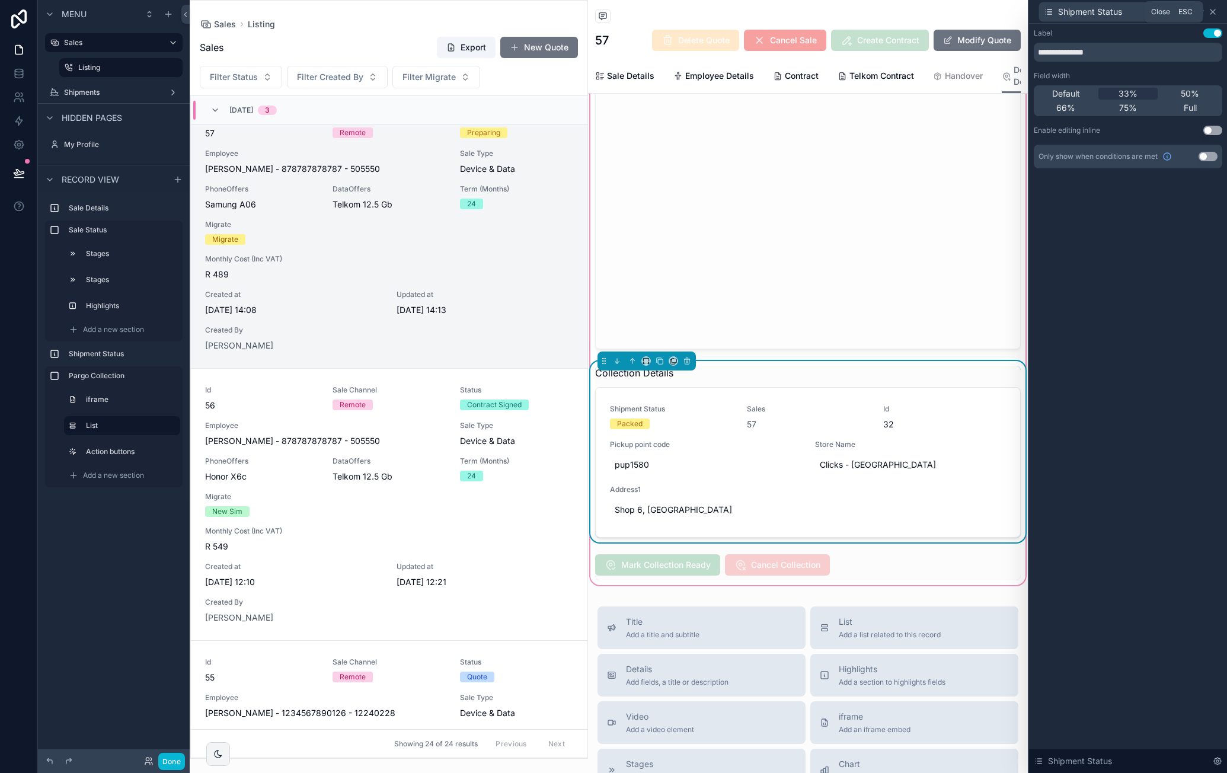
click at [896, 12] on icon at bounding box center [1213, 11] width 5 height 5
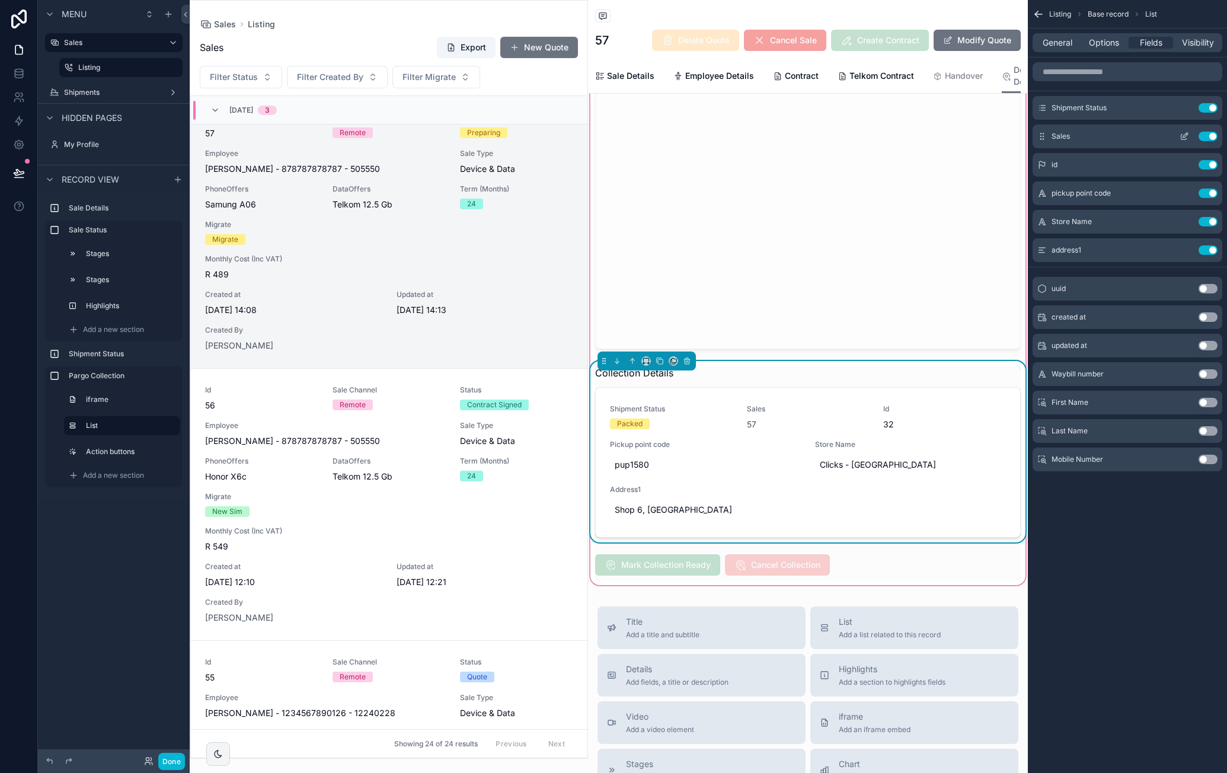
click at [896, 136] on icon "scrollable content" at bounding box center [1185, 135] width 5 height 5
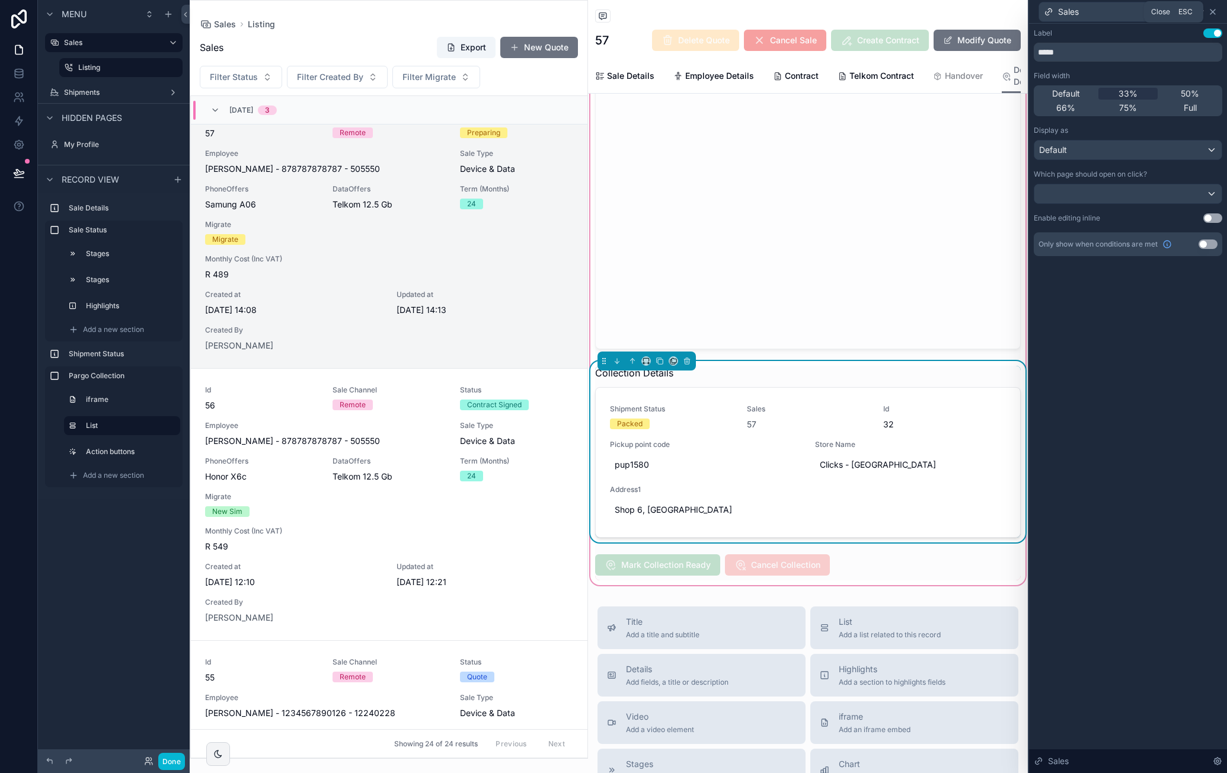
click at [896, 15] on icon at bounding box center [1212, 11] width 9 height 9
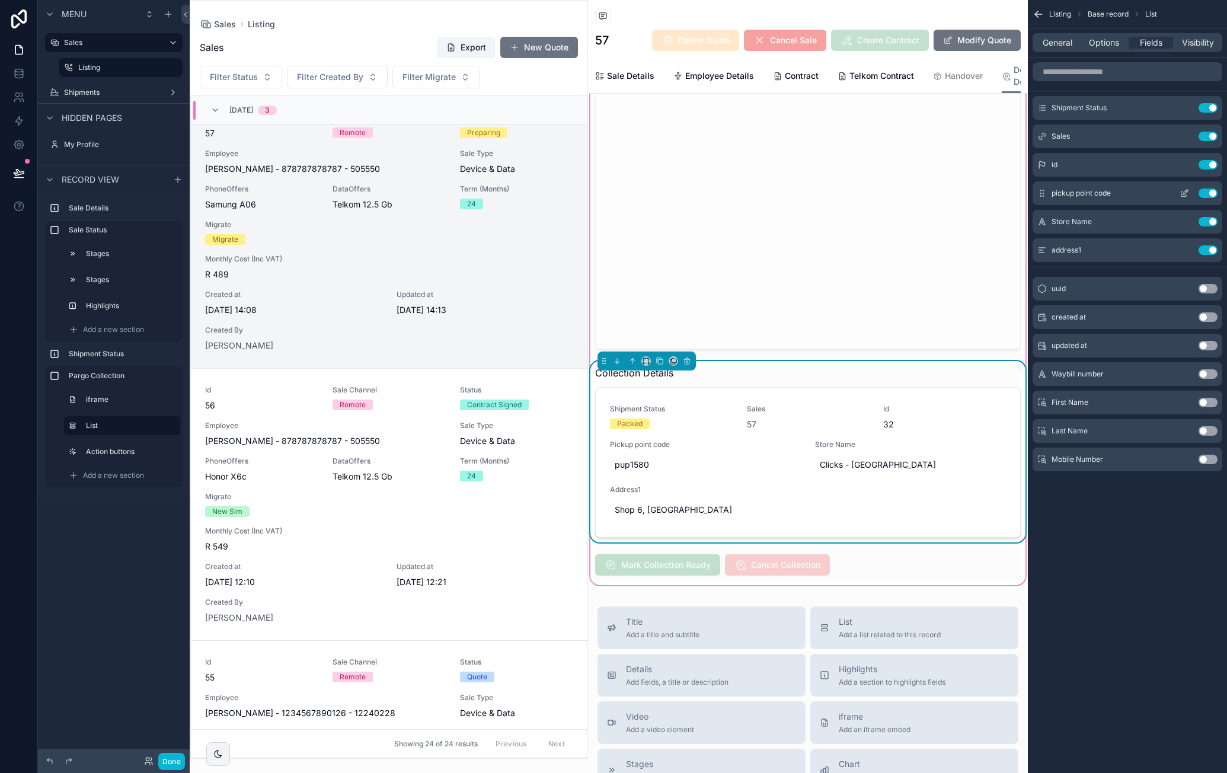
click at [896, 193] on icon "scrollable content" at bounding box center [1184, 193] width 9 height 9
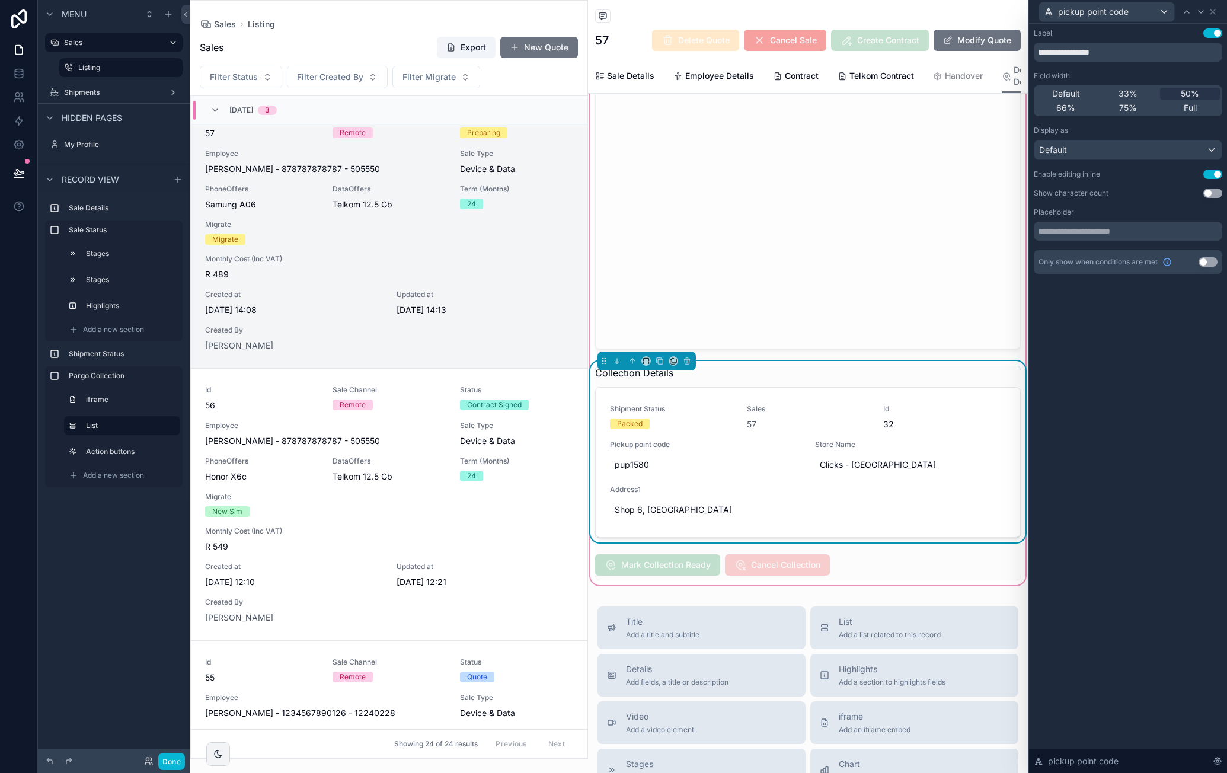
click at [896, 173] on button "Use setting" at bounding box center [1213, 174] width 19 height 9
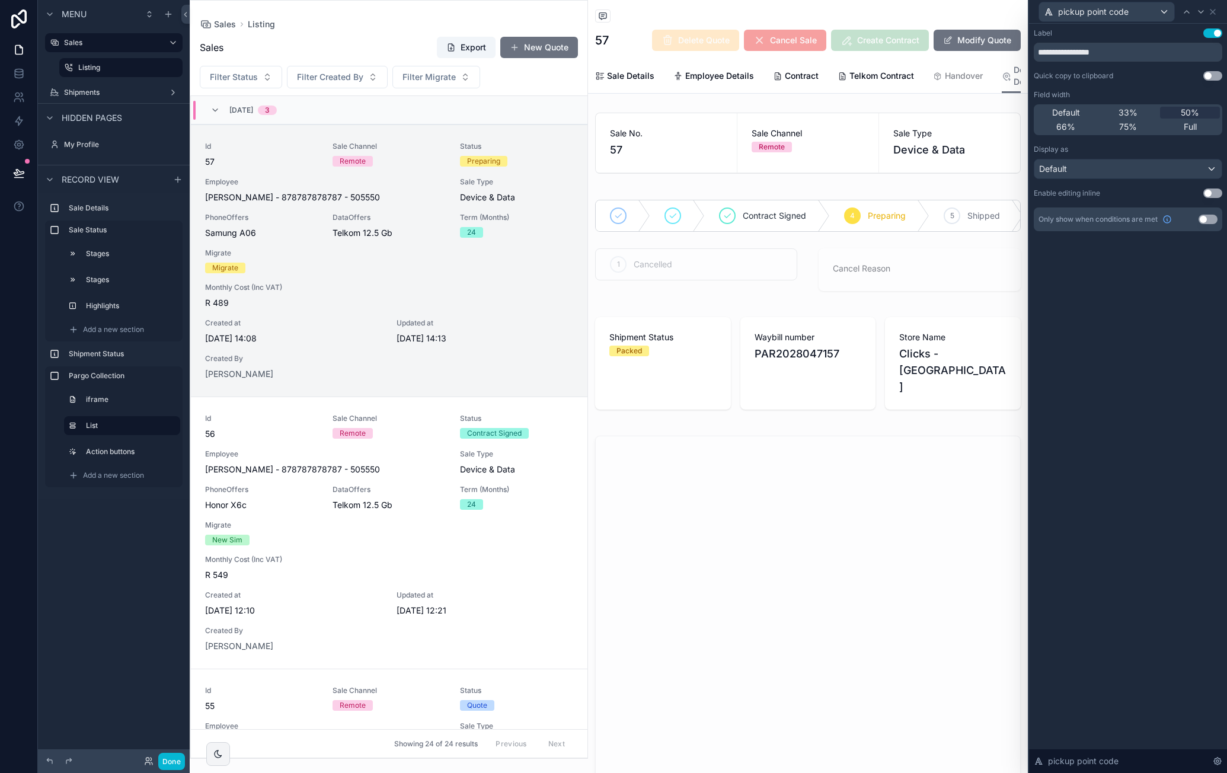
scroll to position [28, 0]
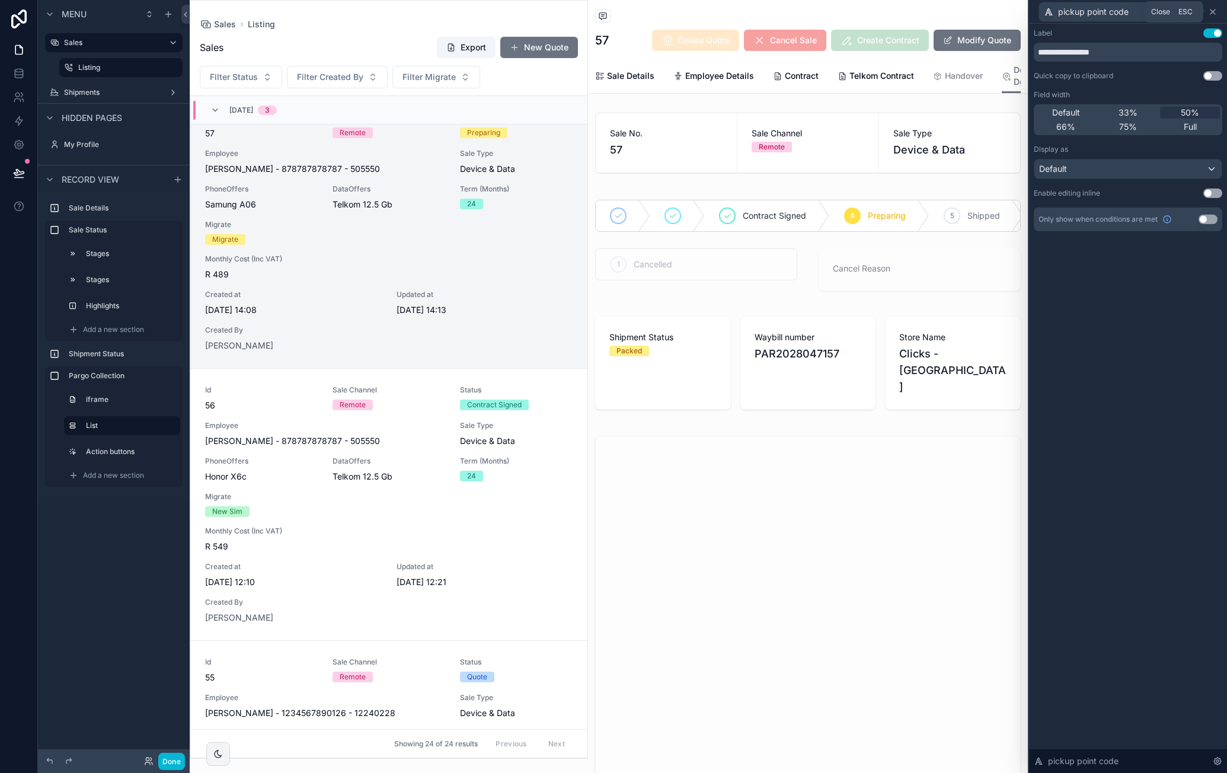
click at [896, 8] on icon at bounding box center [1212, 11] width 9 height 9
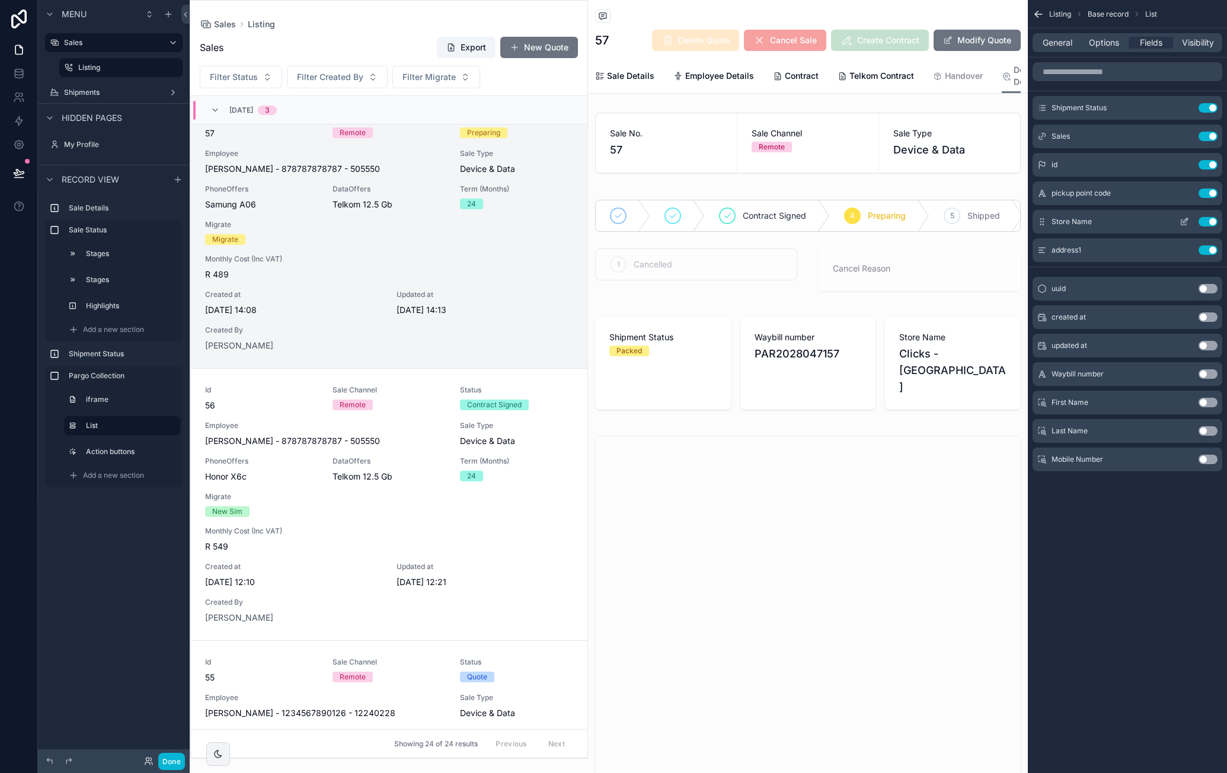
click at [896, 224] on icon "scrollable content" at bounding box center [1184, 221] width 9 height 9
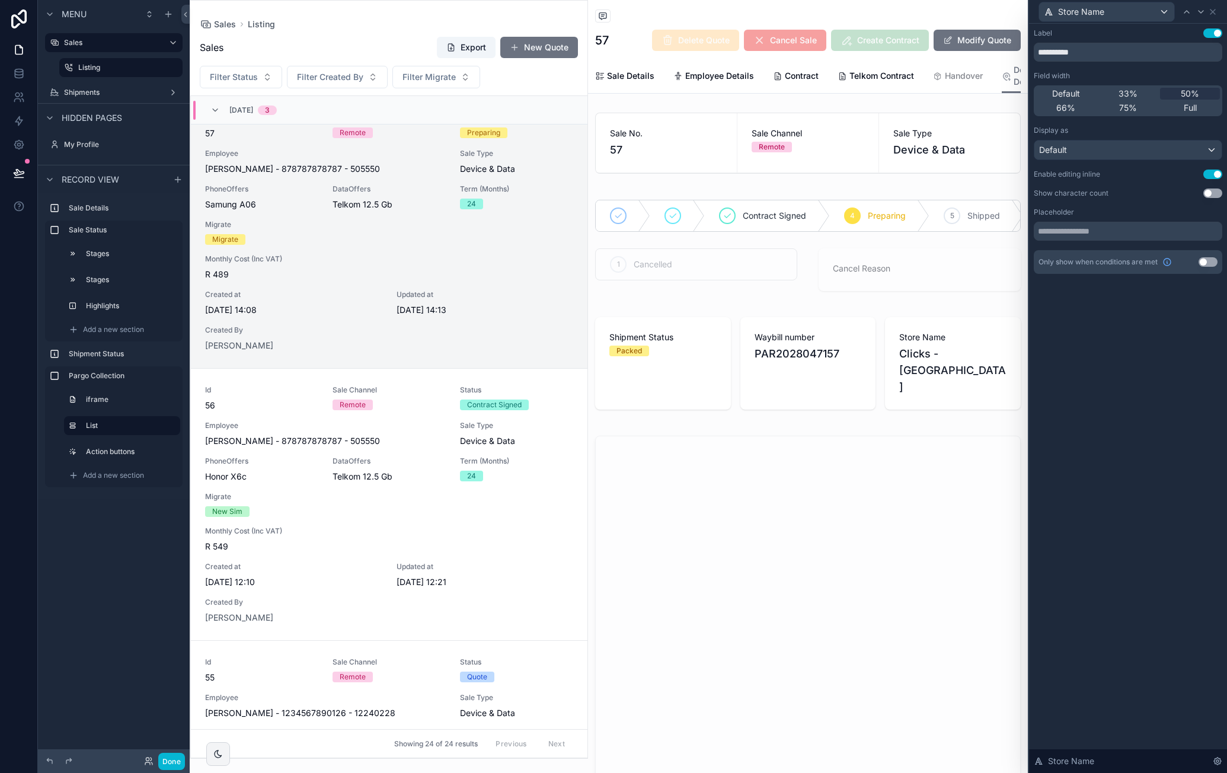
click at [896, 171] on button "Use setting" at bounding box center [1213, 174] width 19 height 9
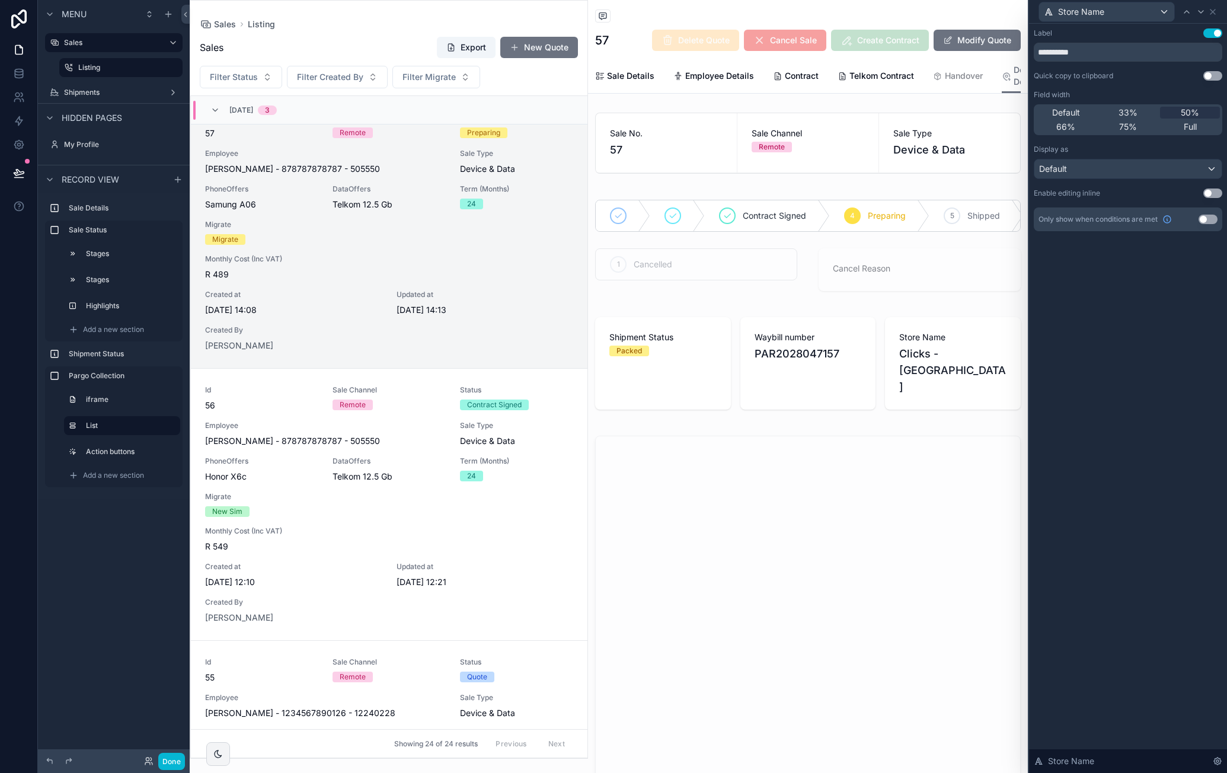
click at [896, 9] on div "Store Name" at bounding box center [1128, 11] width 189 height 23
click at [896, 13] on icon at bounding box center [1212, 11] width 9 height 9
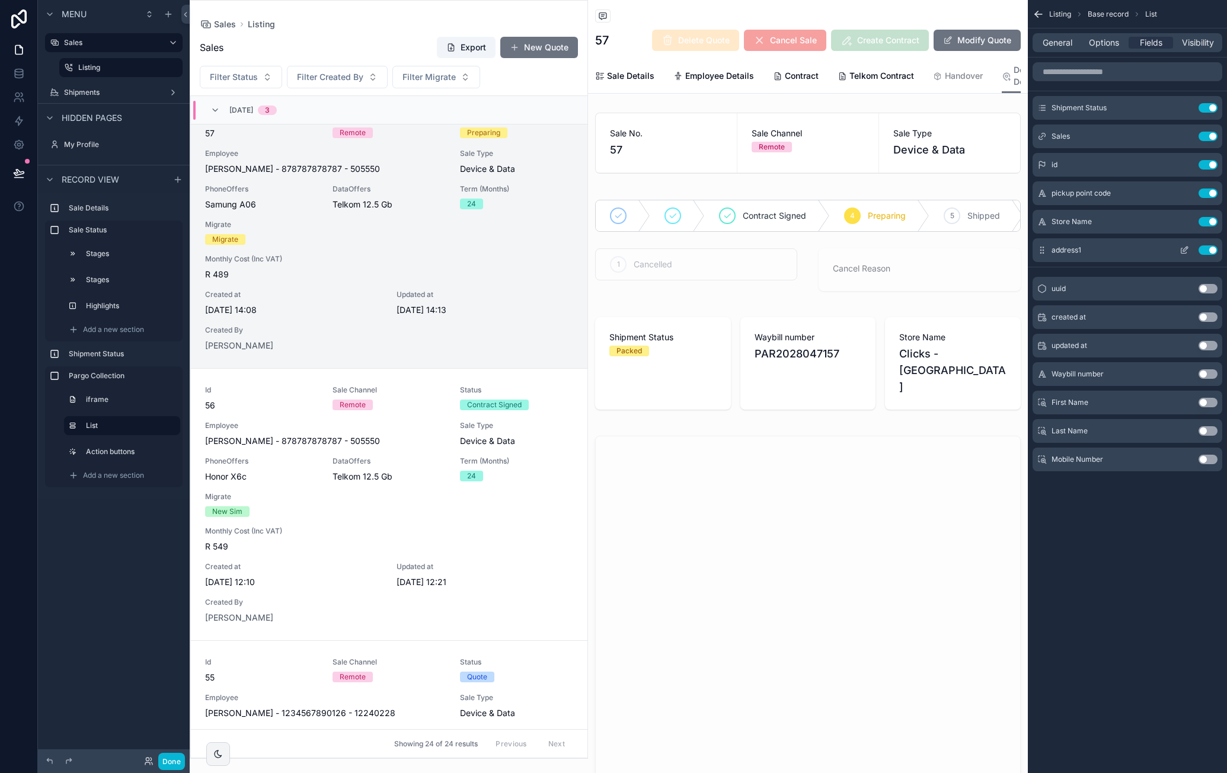
click at [896, 252] on icon "scrollable content" at bounding box center [1184, 250] width 5 height 5
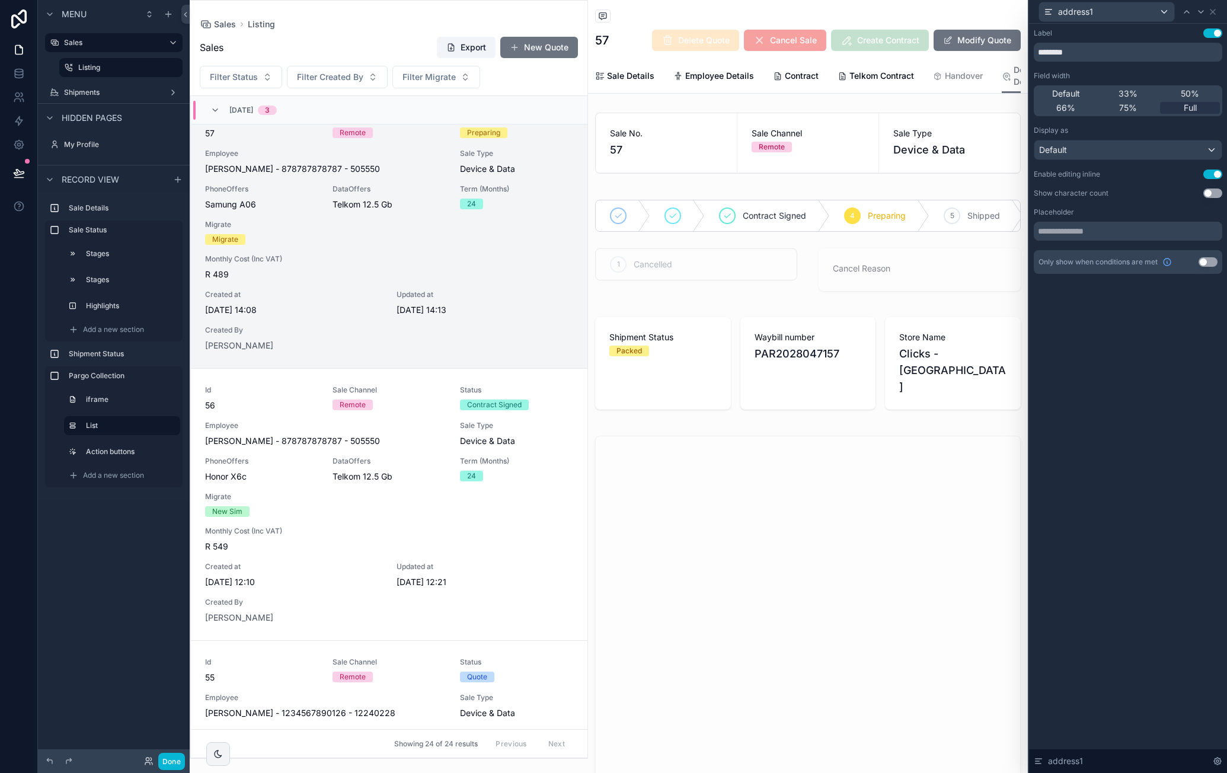
click at [896, 176] on button "Use setting" at bounding box center [1213, 174] width 19 height 9
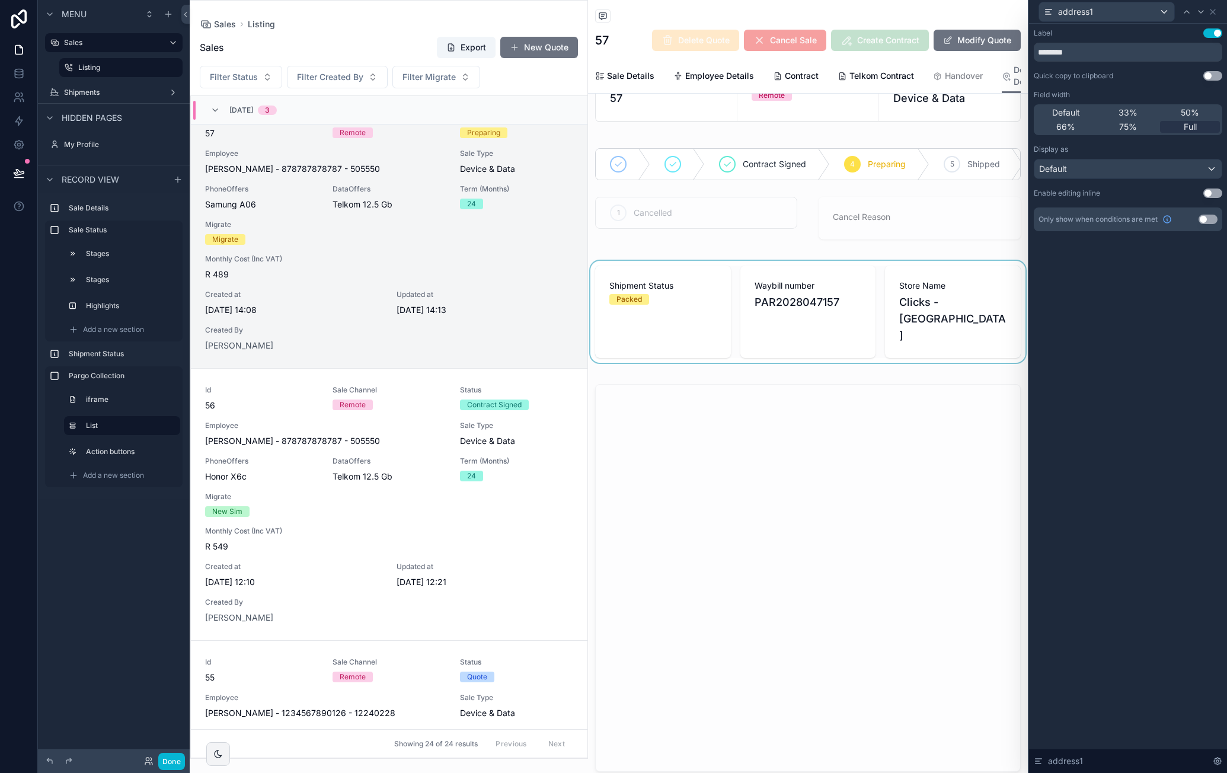
scroll to position [0, 0]
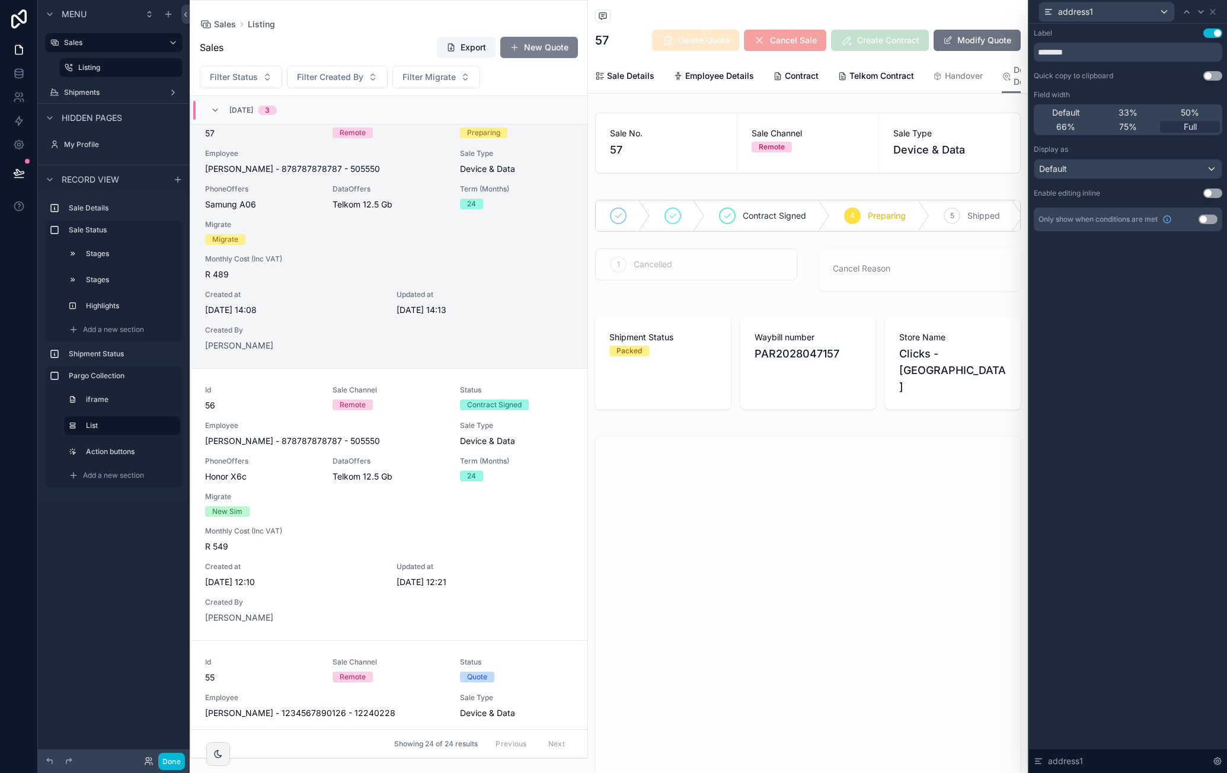
click at [544, 53] on button "New Quote" at bounding box center [539, 47] width 78 height 21
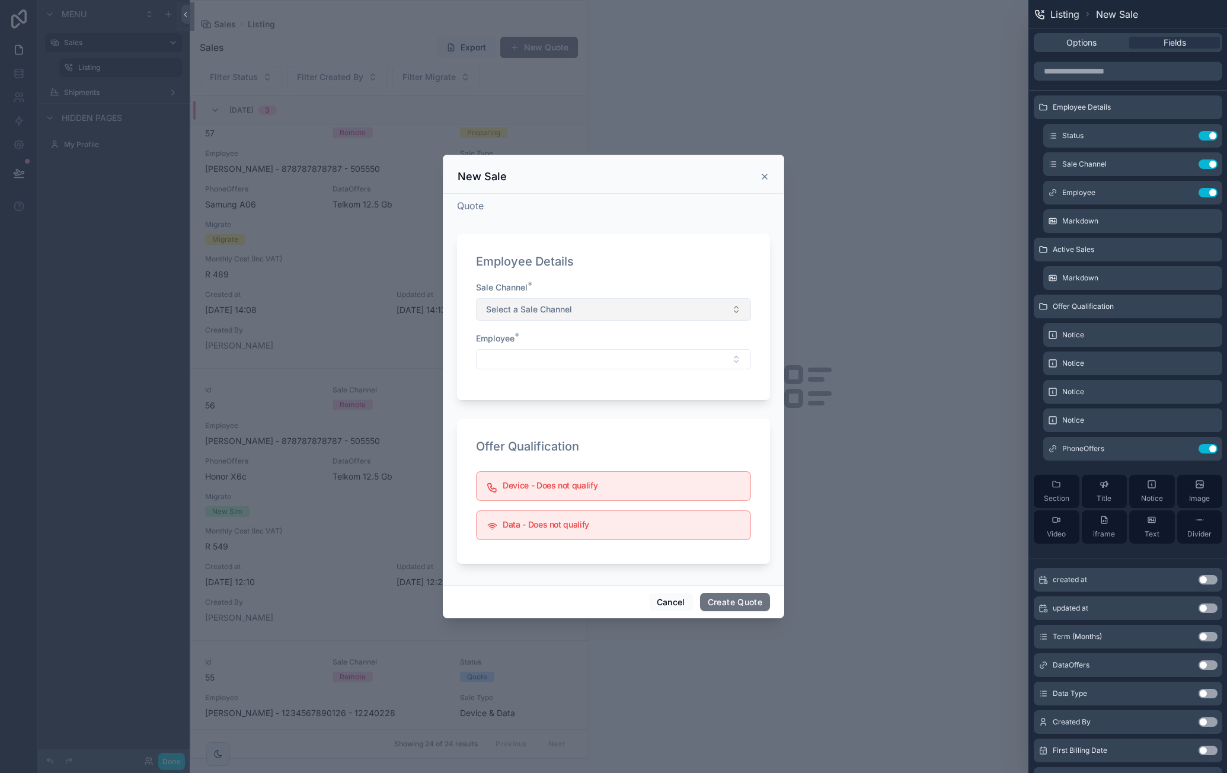
click at [643, 315] on button "Select a Sale Channel" at bounding box center [613, 309] width 275 height 23
click at [512, 358] on div "Remote" at bounding box center [504, 357] width 26 height 11
click at [537, 356] on button "Select Button" at bounding box center [613, 359] width 275 height 20
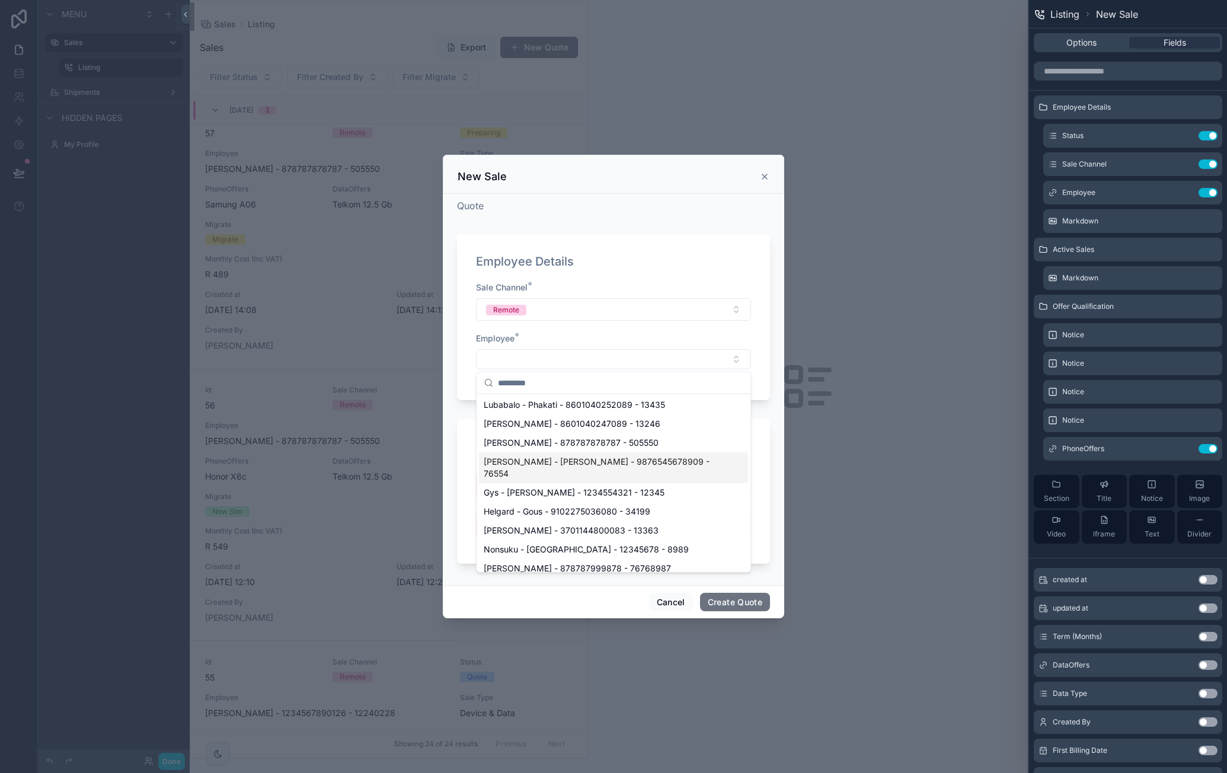
scroll to position [119, 0]
click at [626, 459] on span "Gina - Sulprizio - 9876545678909 - 76554" at bounding box center [606, 464] width 245 height 24
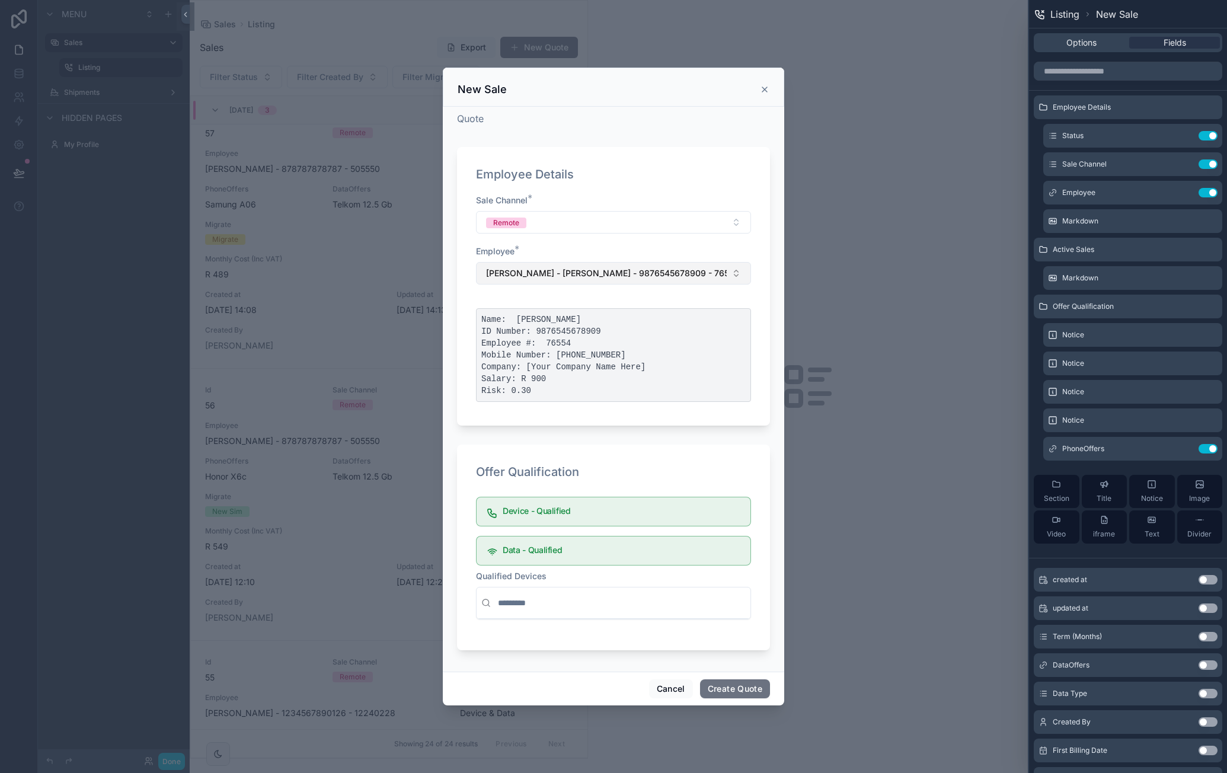
click at [646, 279] on span "Gina - Sulprizio - 9876545678909 - 76554" at bounding box center [606, 273] width 241 height 12
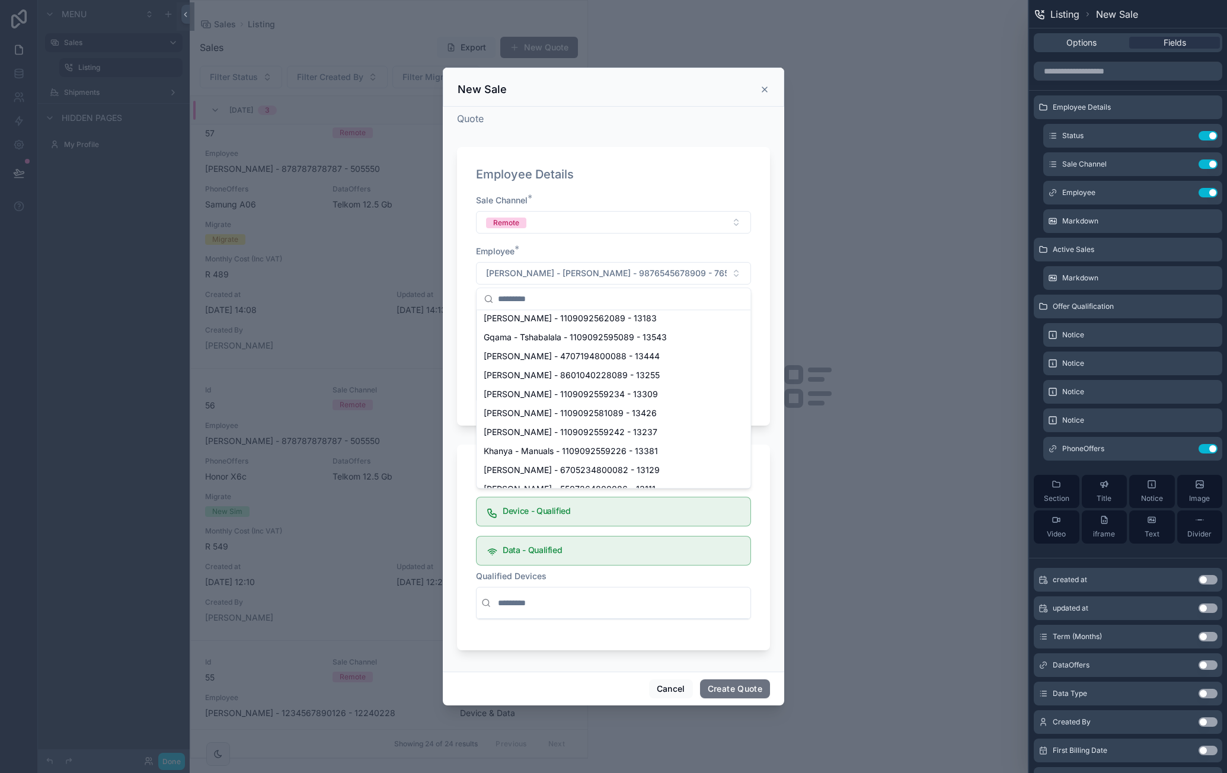
scroll to position [356, 0]
click at [625, 446] on span "Khanya - Manuals - 1109092559226 - 13381" at bounding box center [571, 452] width 174 height 12
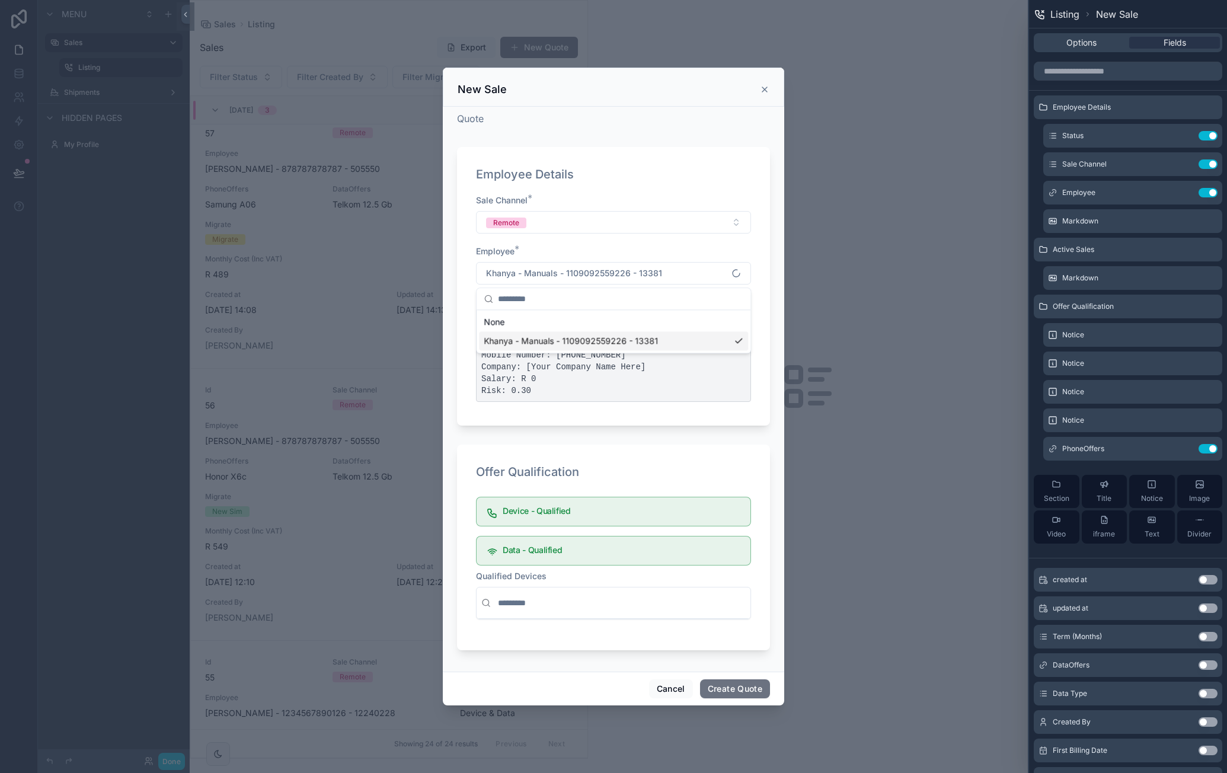
scroll to position [0, 0]
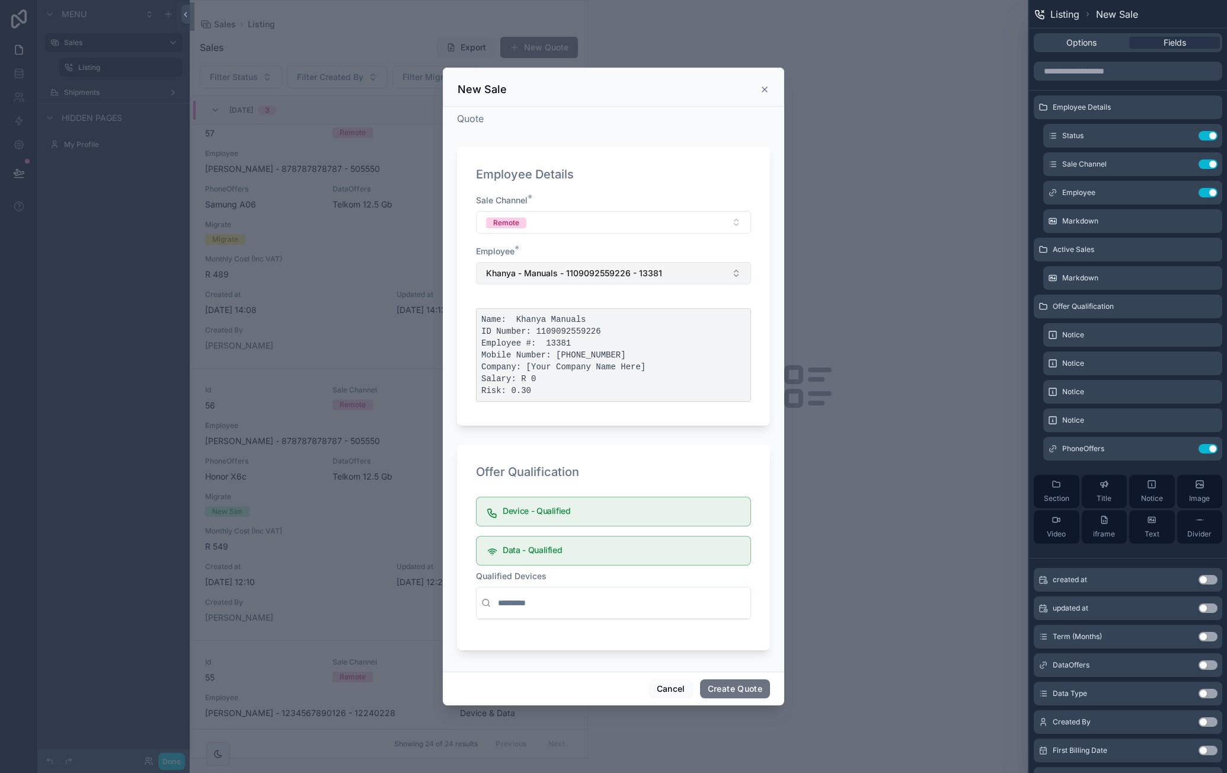
click at [645, 273] on span "Khanya - Manuals - 1109092559226 - 13381" at bounding box center [574, 273] width 176 height 12
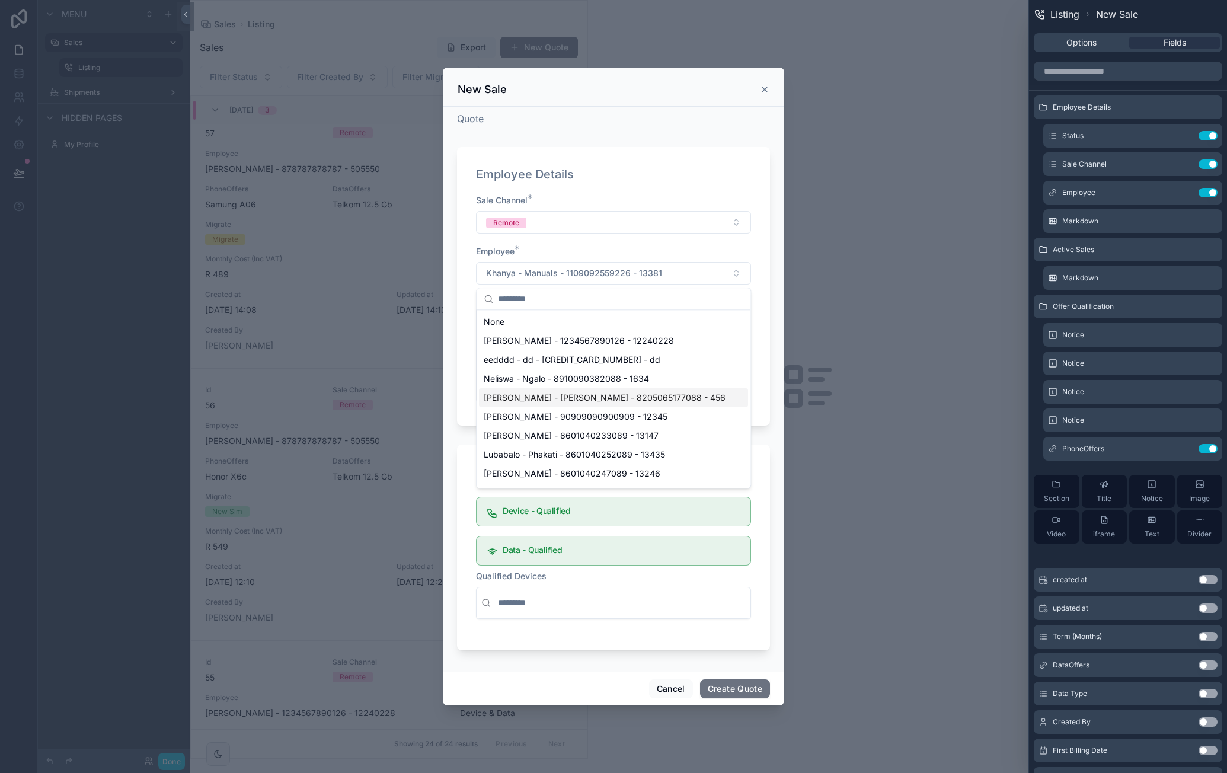
drag, startPoint x: 598, startPoint y: 408, endPoint x: 599, endPoint y: 400, distance: 8.5
click at [599, 400] on span "[PERSON_NAME] - [PERSON_NAME] - 8205065177088 - 456" at bounding box center [605, 398] width 242 height 12
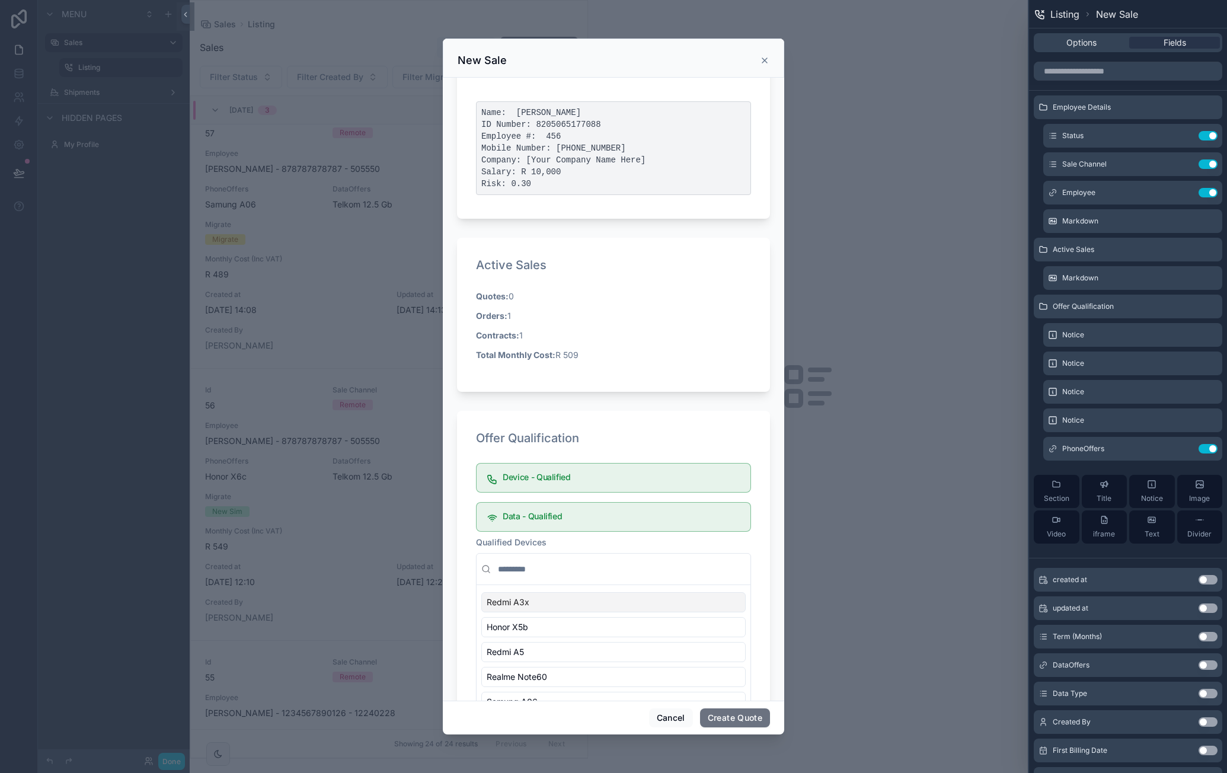
scroll to position [289, 0]
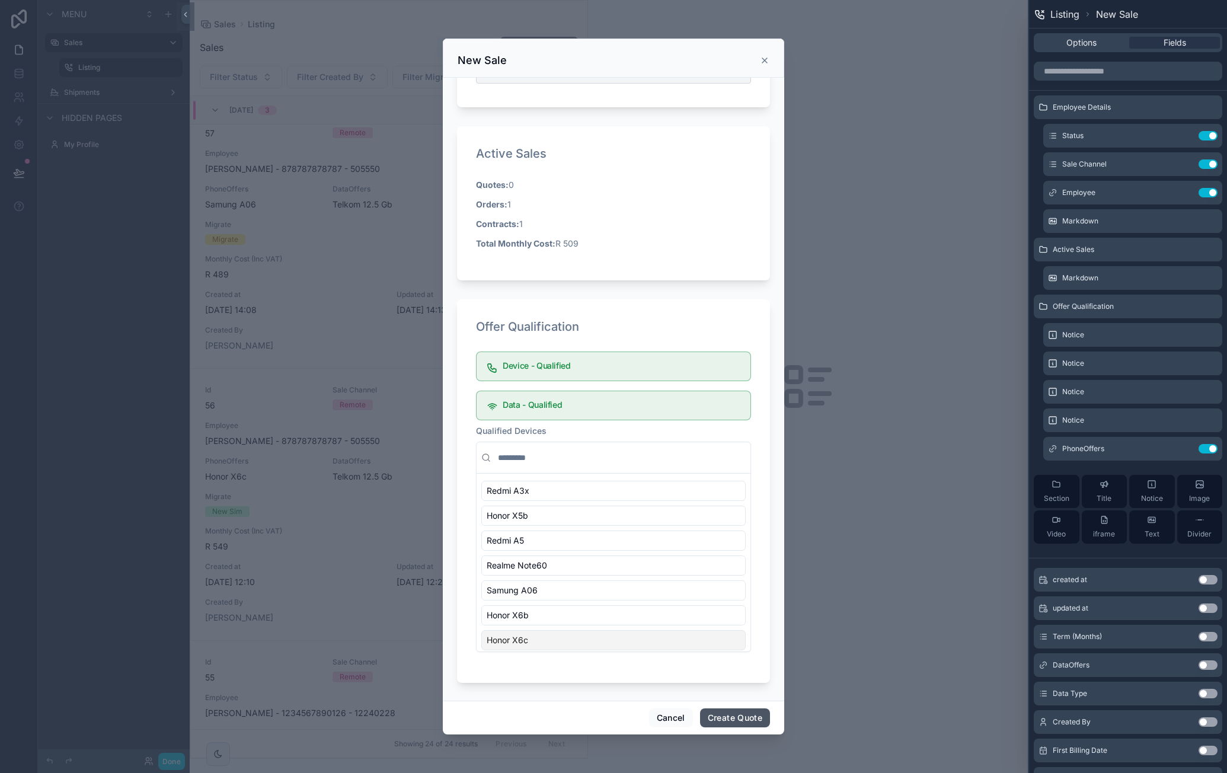
click at [740, 713] on button "Create Quote" at bounding box center [735, 718] width 70 height 19
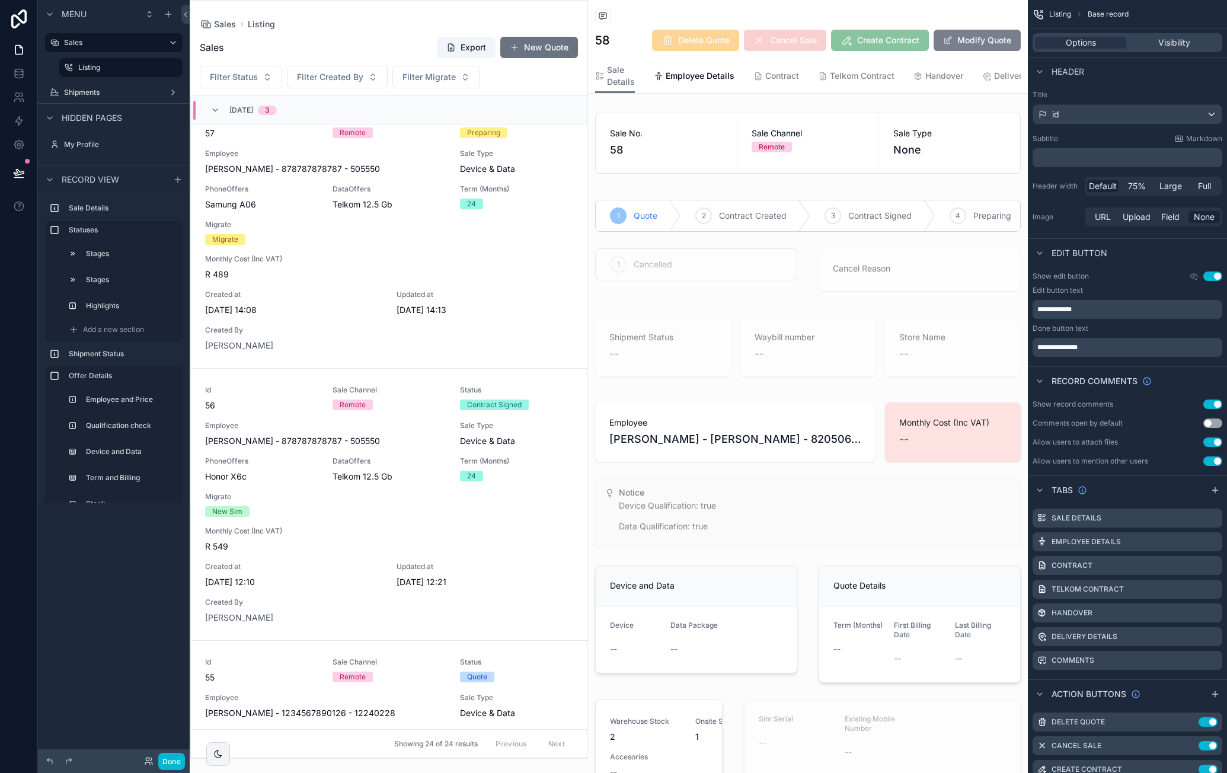
click at [896, 42] on button "Modify Quote" at bounding box center [977, 40] width 87 height 21
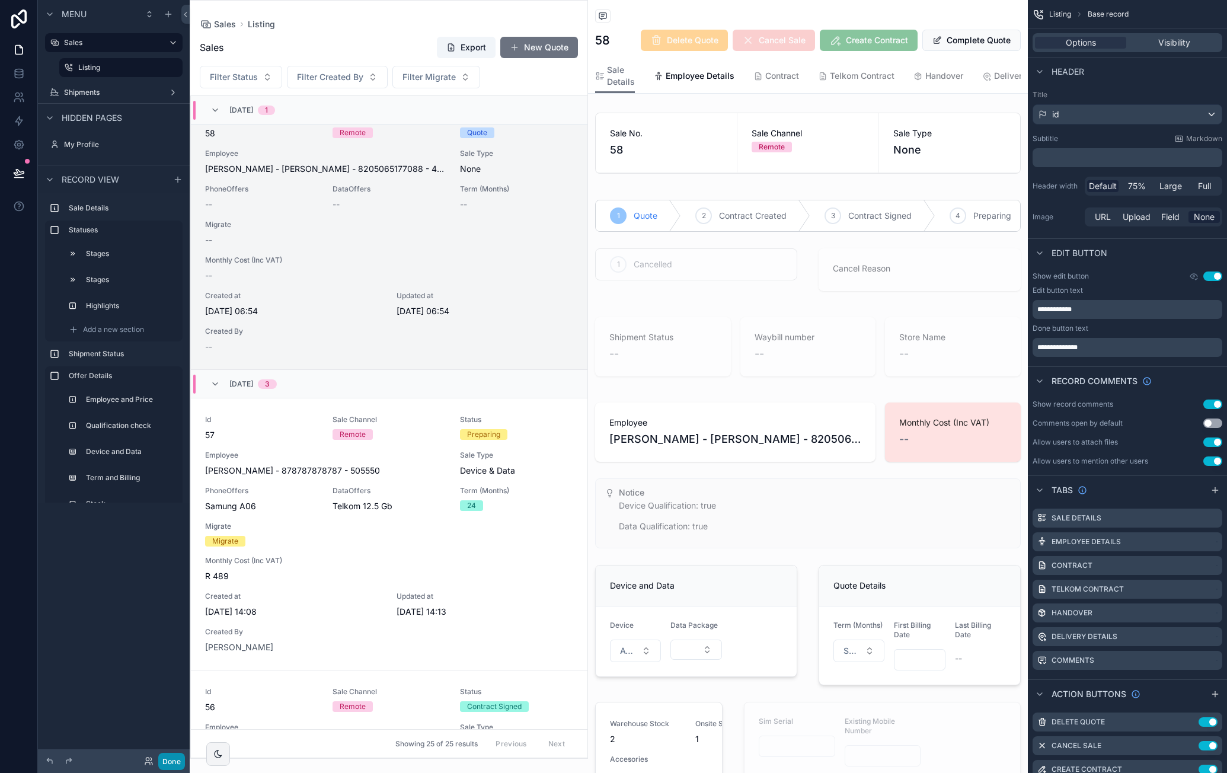
click at [183, 755] on button "Done" at bounding box center [171, 761] width 27 height 17
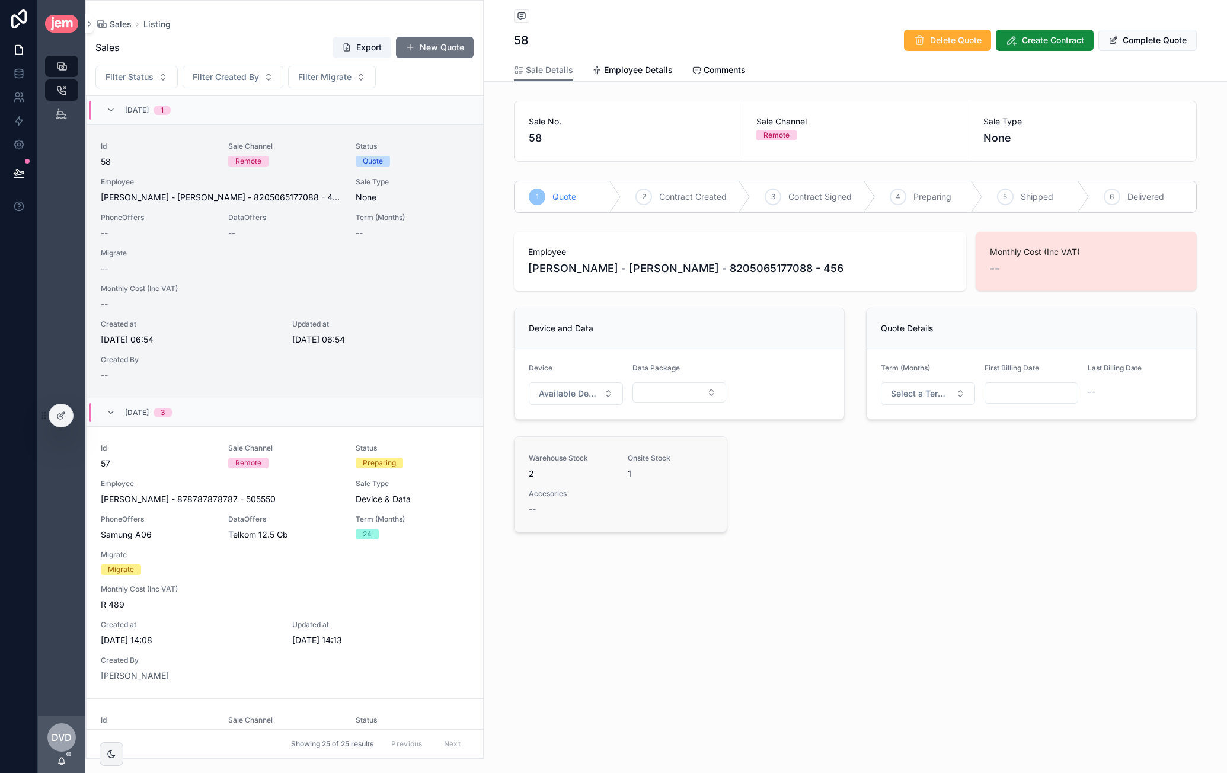
scroll to position [28, 0]
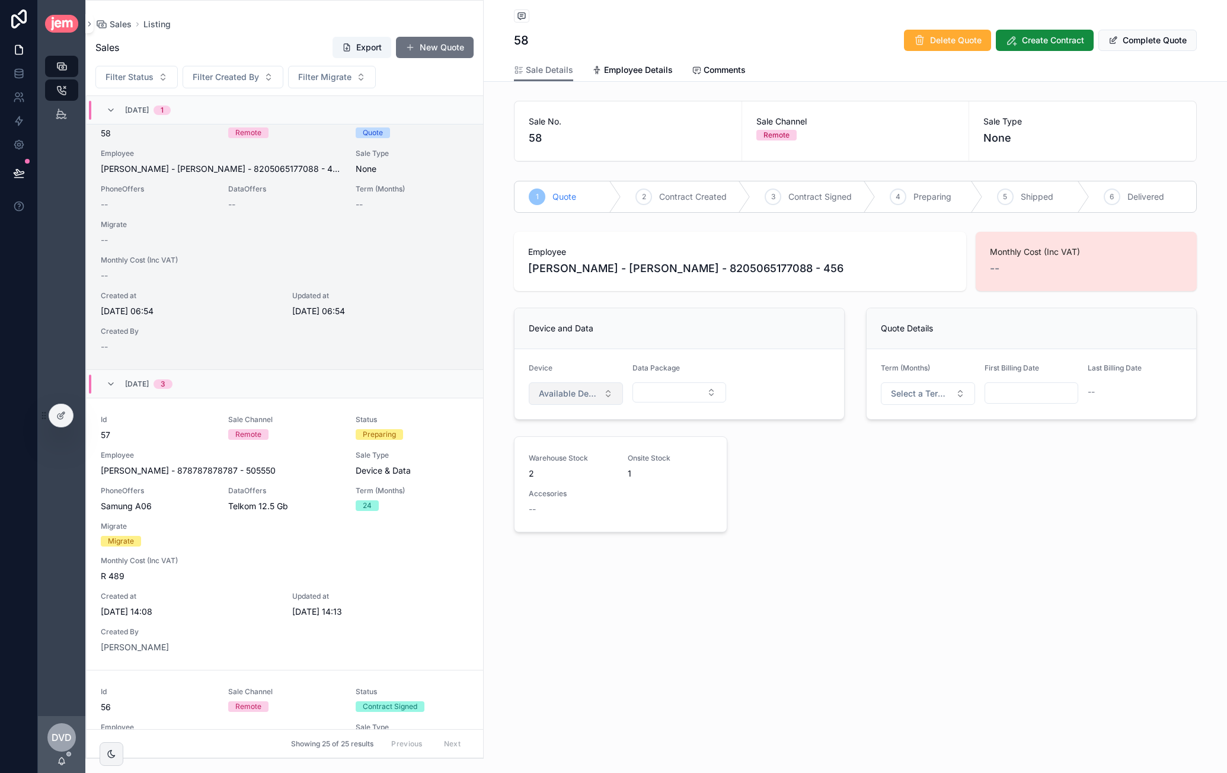
click at [572, 397] on span "Available Devices" at bounding box center [569, 394] width 60 height 12
drag, startPoint x: 572, startPoint y: 444, endPoint x: 890, endPoint y: 426, distance: 318.9
click at [572, 444] on div "Honor X6c" at bounding box center [576, 440] width 142 height 19
click at [896, 396] on span "Select a Term (Months)" at bounding box center [921, 394] width 60 height 12
click at [879, 475] on span "24" at bounding box center [872, 475] width 23 height 11
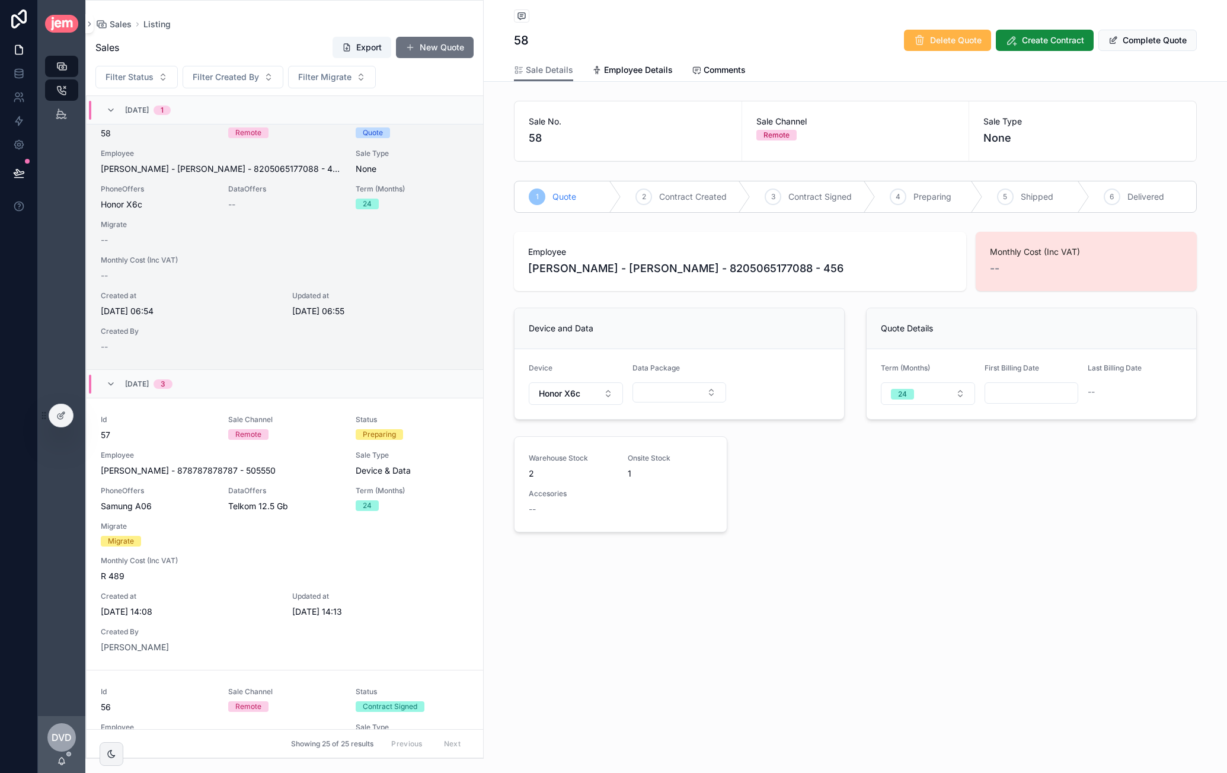
click at [896, 42] on span "Delete Quote" at bounding box center [956, 40] width 52 height 12
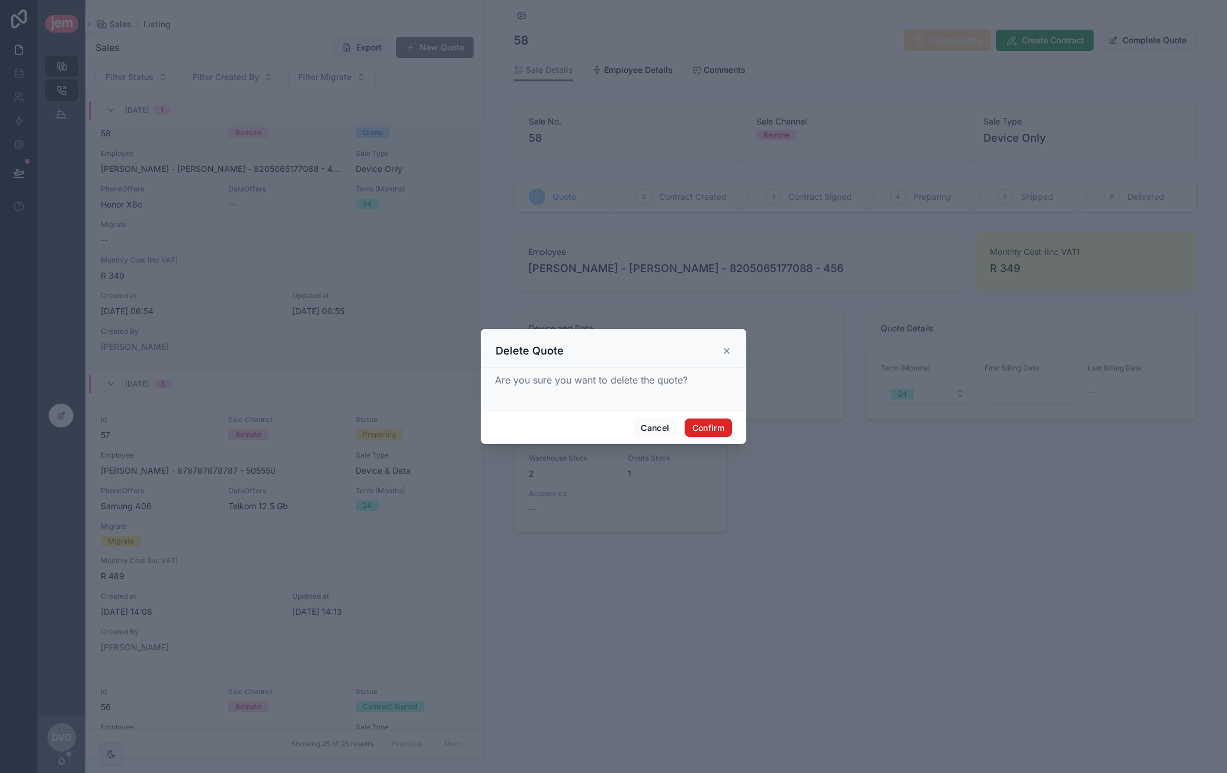
click at [717, 428] on button "Confirm" at bounding box center [708, 428] width 47 height 19
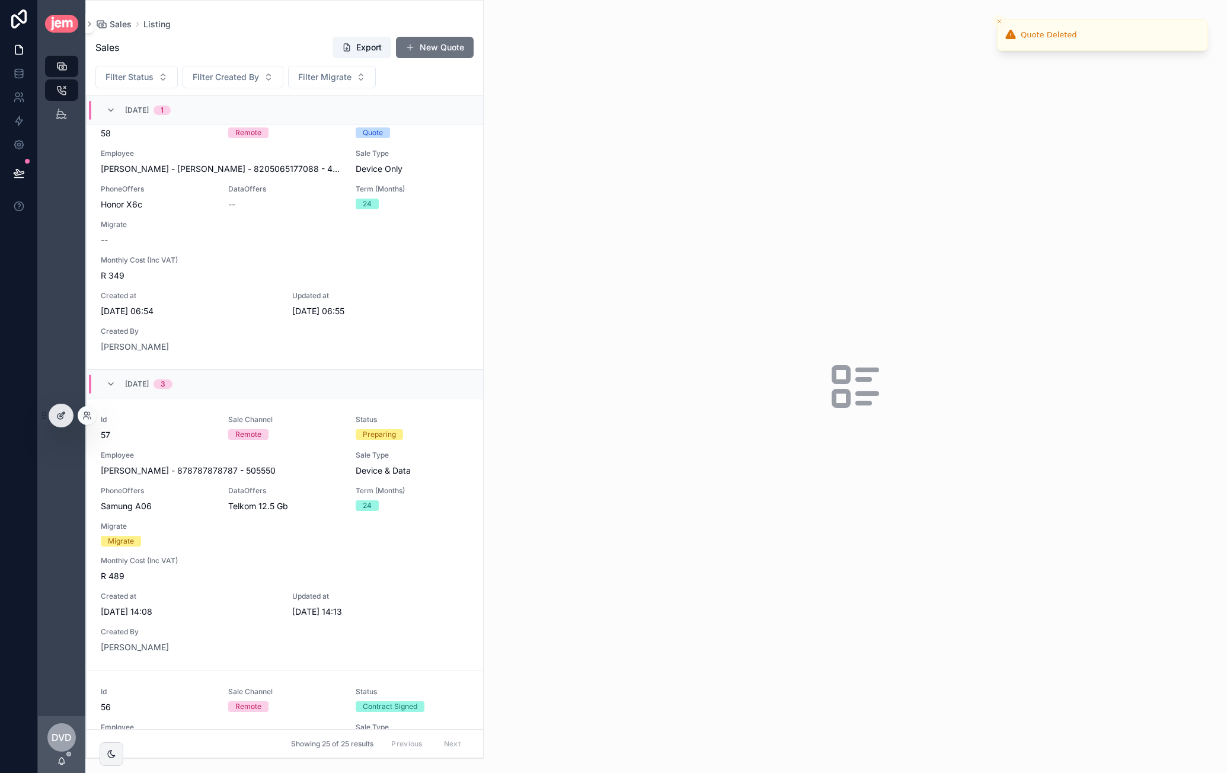
click at [68, 419] on div at bounding box center [61, 415] width 24 height 23
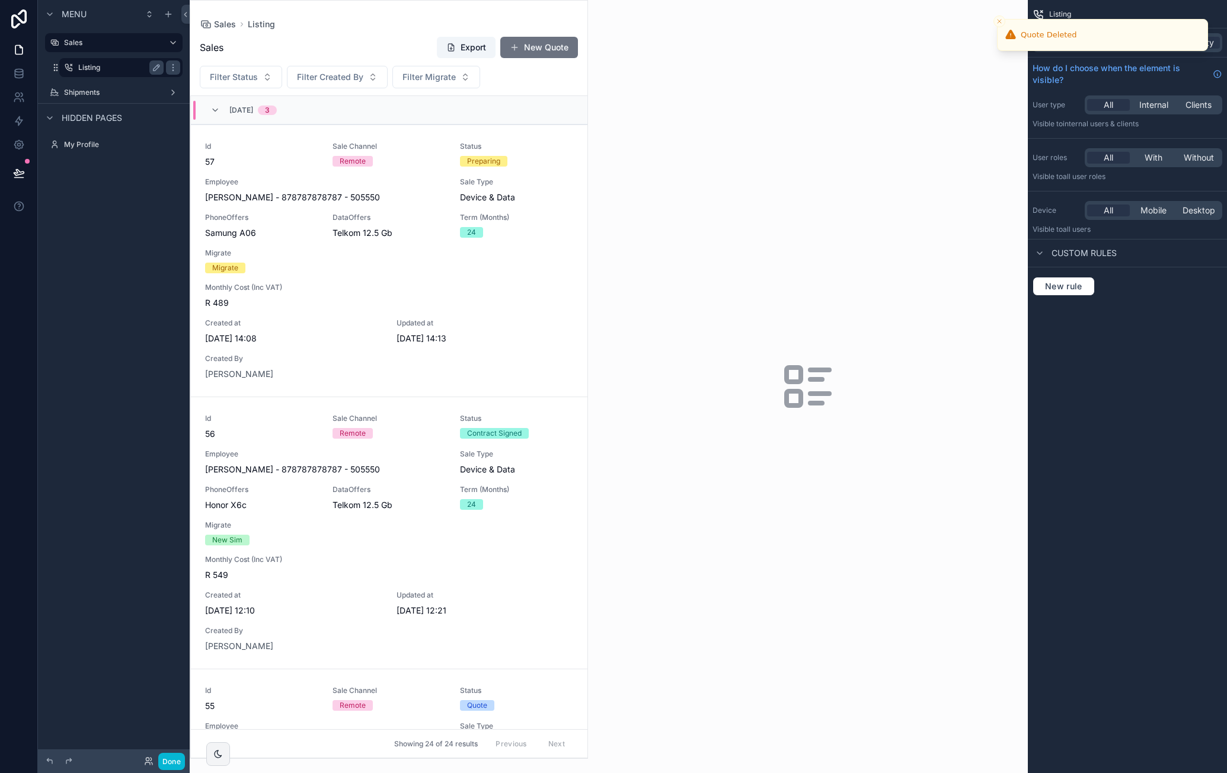
click at [120, 68] on label "Listing" at bounding box center [118, 67] width 81 height 9
click at [90, 71] on label "Listing" at bounding box center [118, 67] width 81 height 9
click at [559, 50] on div "scrollable content" at bounding box center [388, 380] width 397 height 758
click at [535, 50] on button "New Quote" at bounding box center [539, 47] width 78 height 21
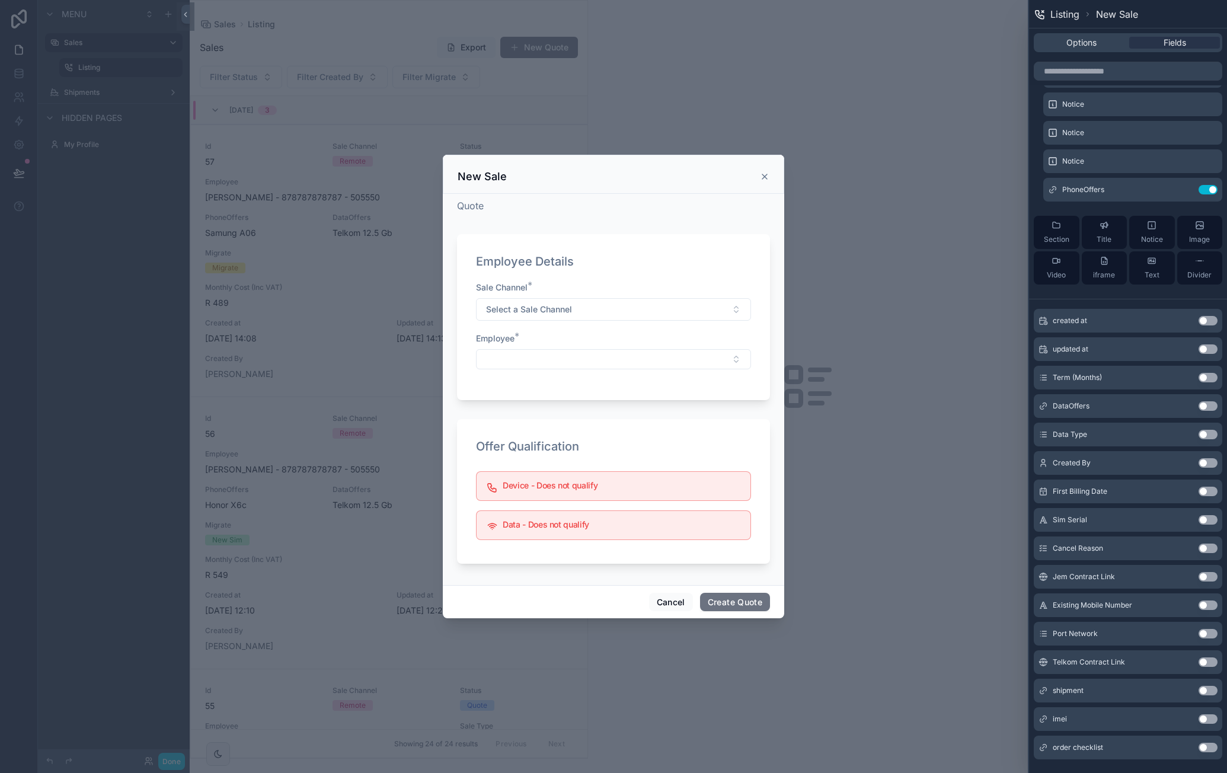
scroll to position [200, 0]
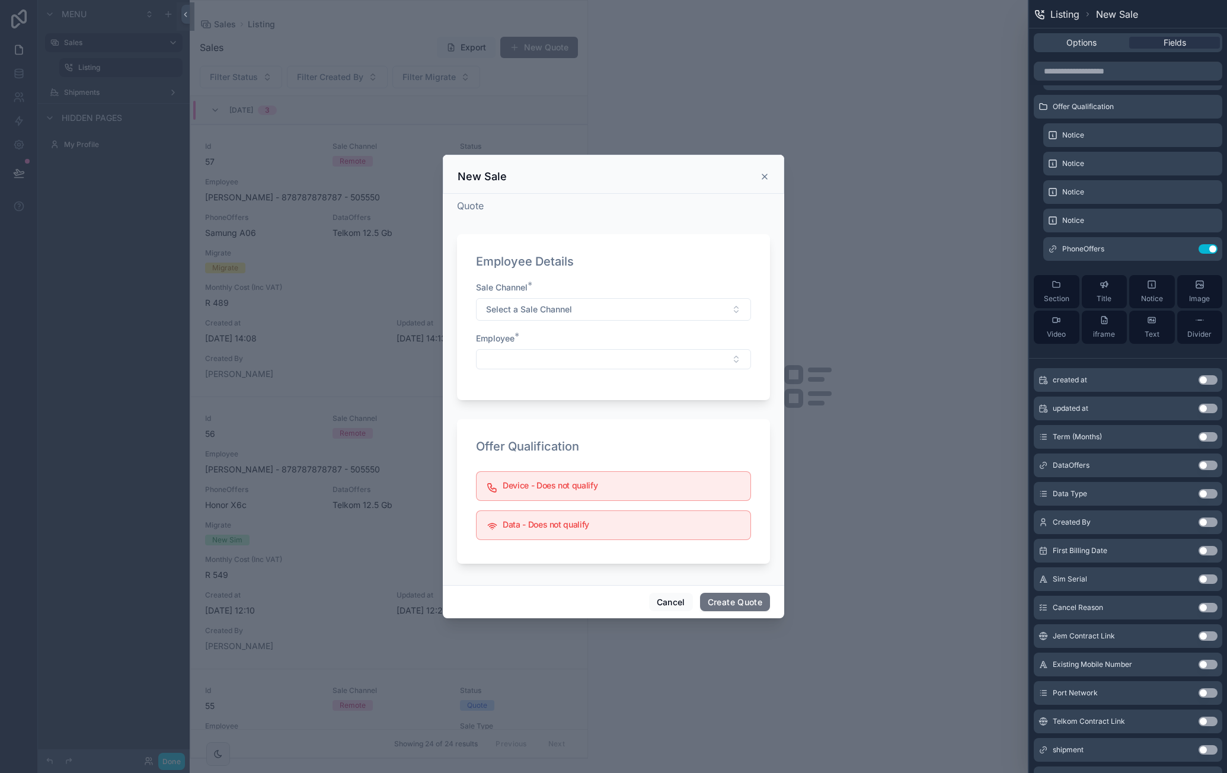
click at [896, 435] on button "Use setting" at bounding box center [1208, 436] width 19 height 9
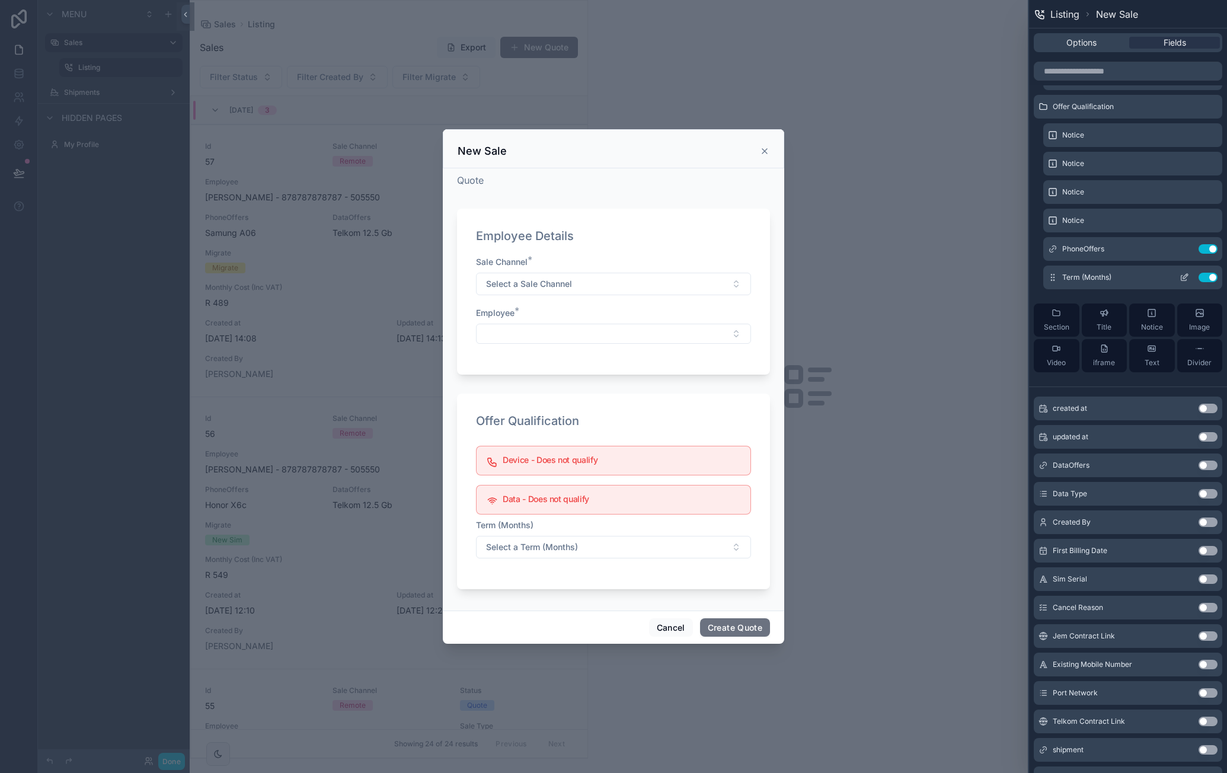
click at [896, 277] on icon at bounding box center [1185, 276] width 5 height 5
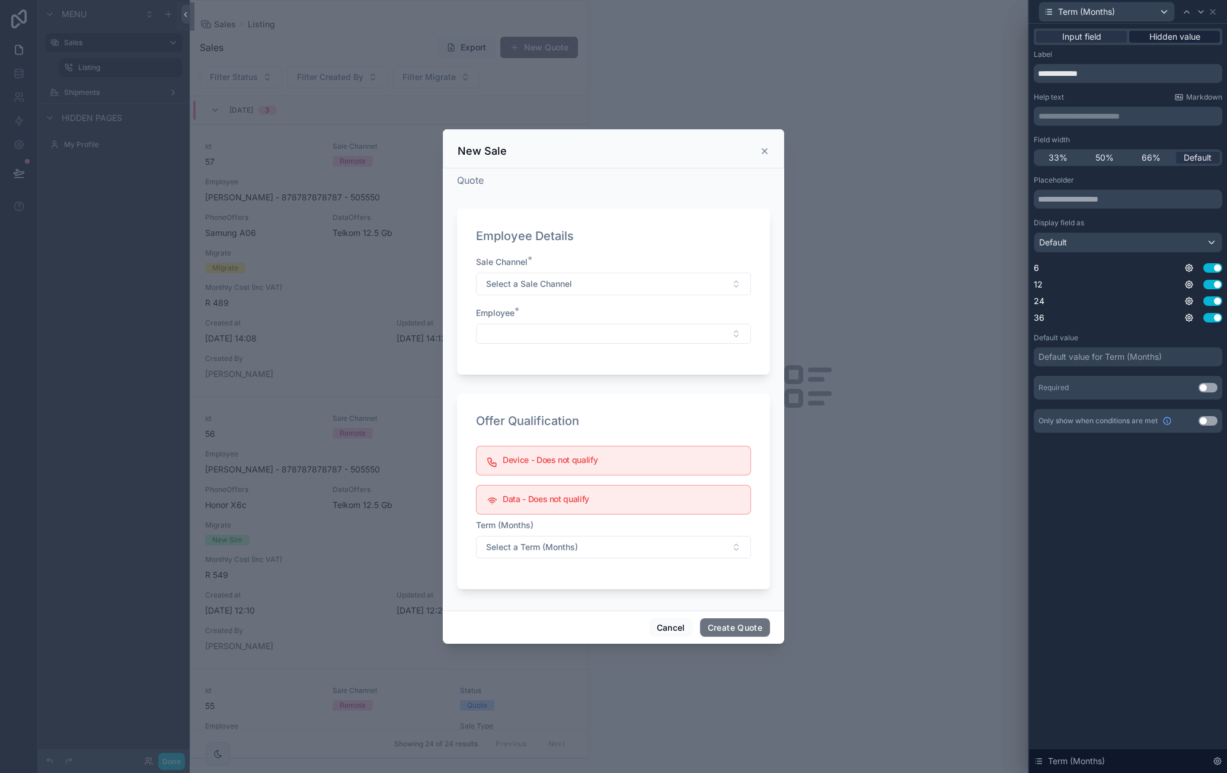
click at [896, 39] on span "Hidden value" at bounding box center [1175, 37] width 51 height 12
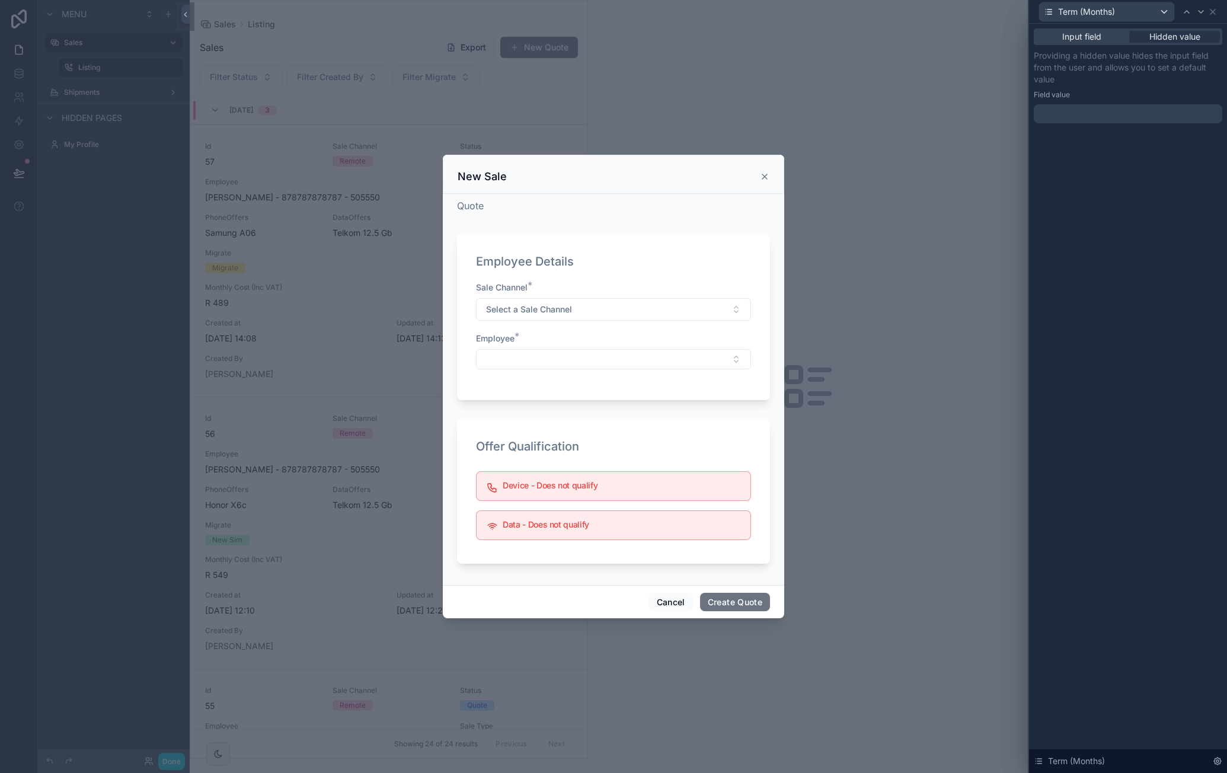
click at [896, 116] on div at bounding box center [1128, 113] width 189 height 19
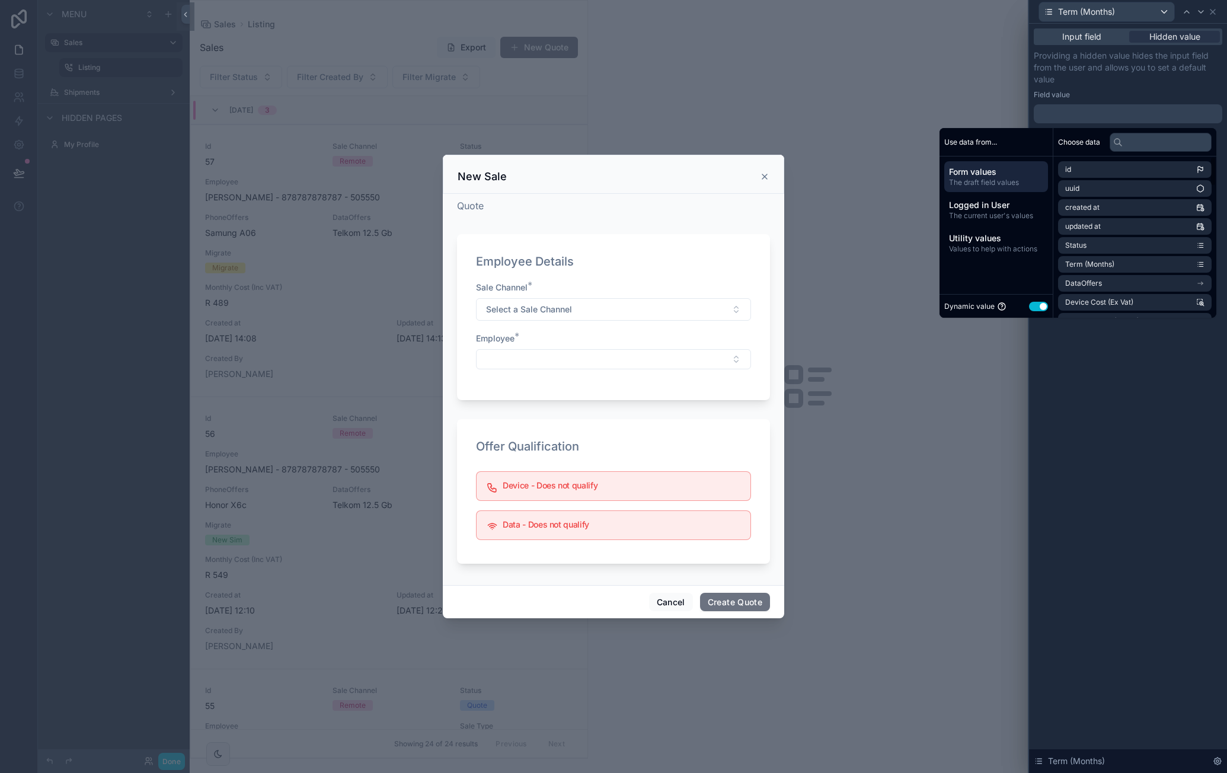
click at [896, 305] on button "Use setting" at bounding box center [1038, 306] width 19 height 9
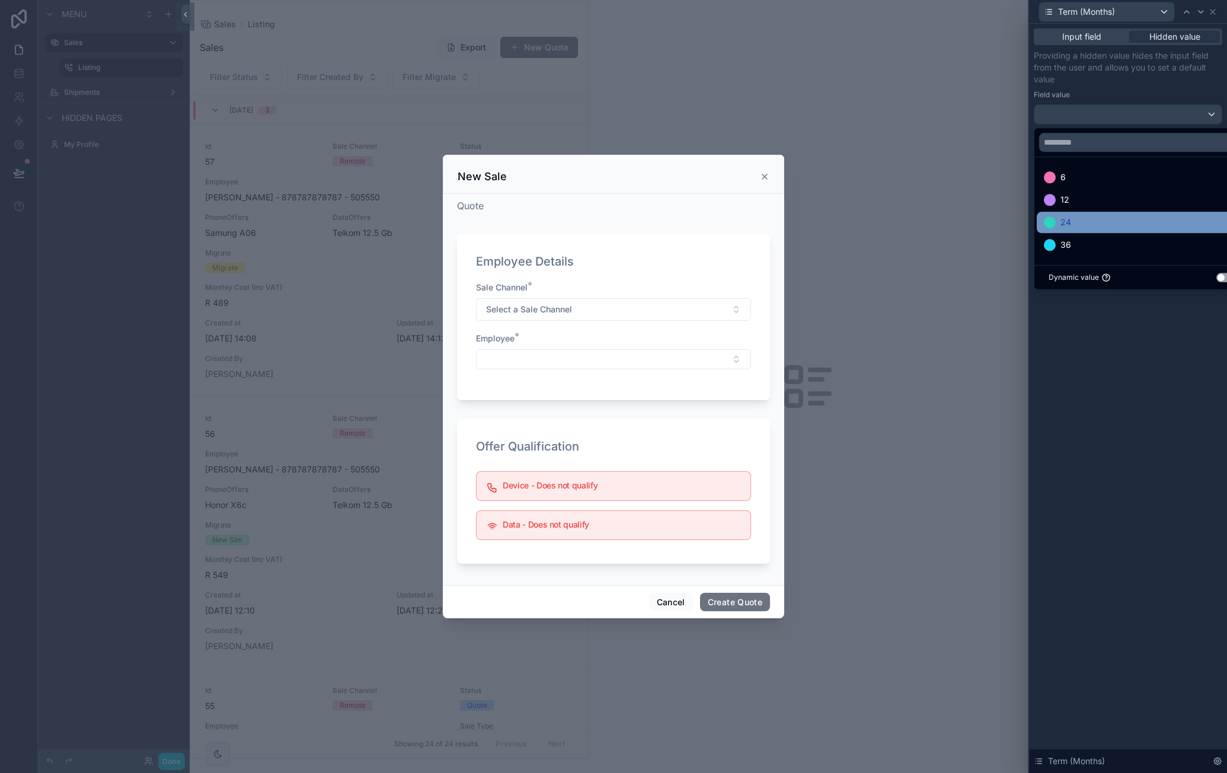
click at [896, 230] on div "24" at bounding box center [1142, 222] width 210 height 21
click at [896, 386] on div "Input field Hidden value Providing a hidden value hides the input field from th…" at bounding box center [1128, 398] width 198 height 749
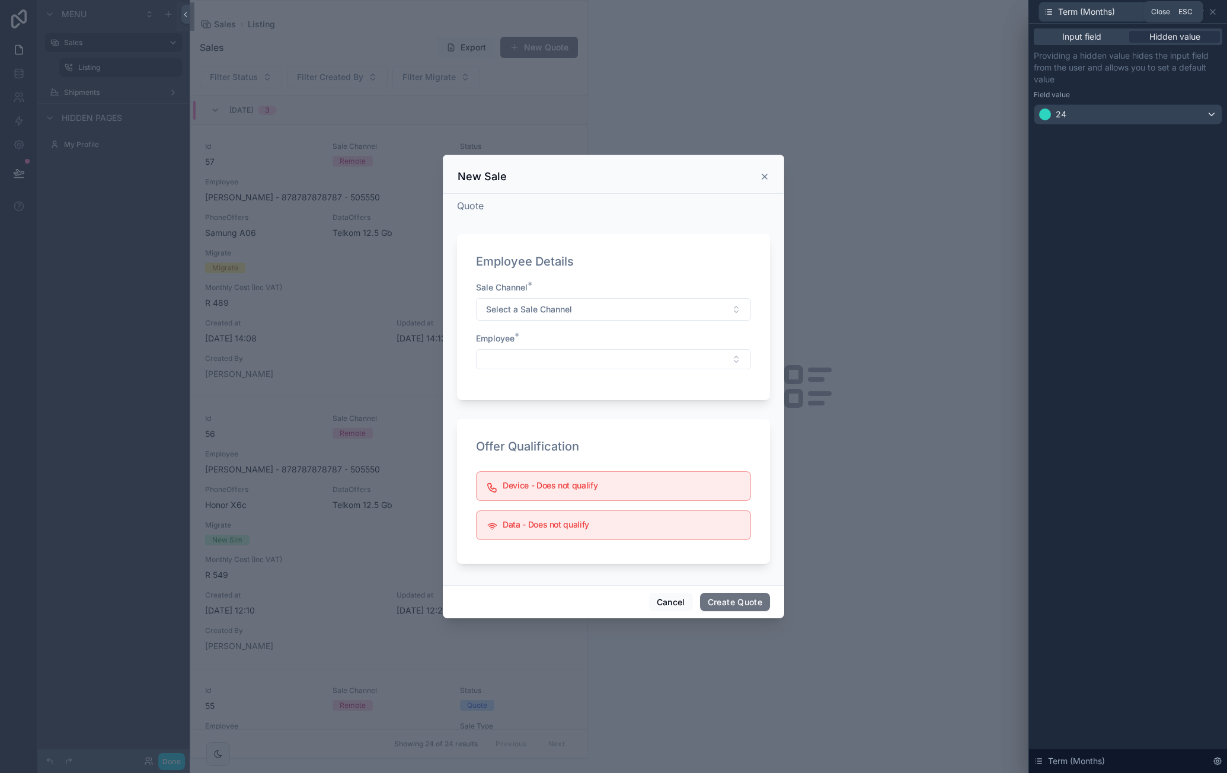
click at [896, 14] on icon at bounding box center [1212, 11] width 9 height 9
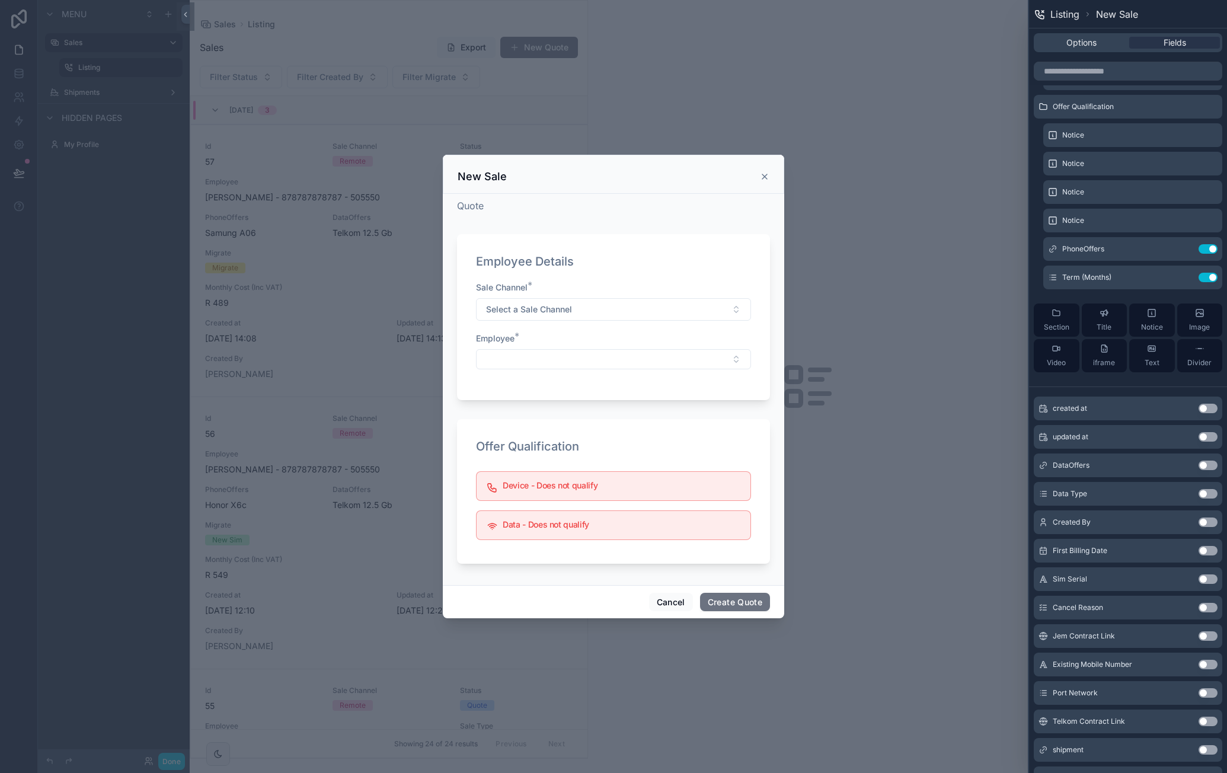
click at [410, 572] on div "scrollable content" at bounding box center [613, 386] width 1227 height 773
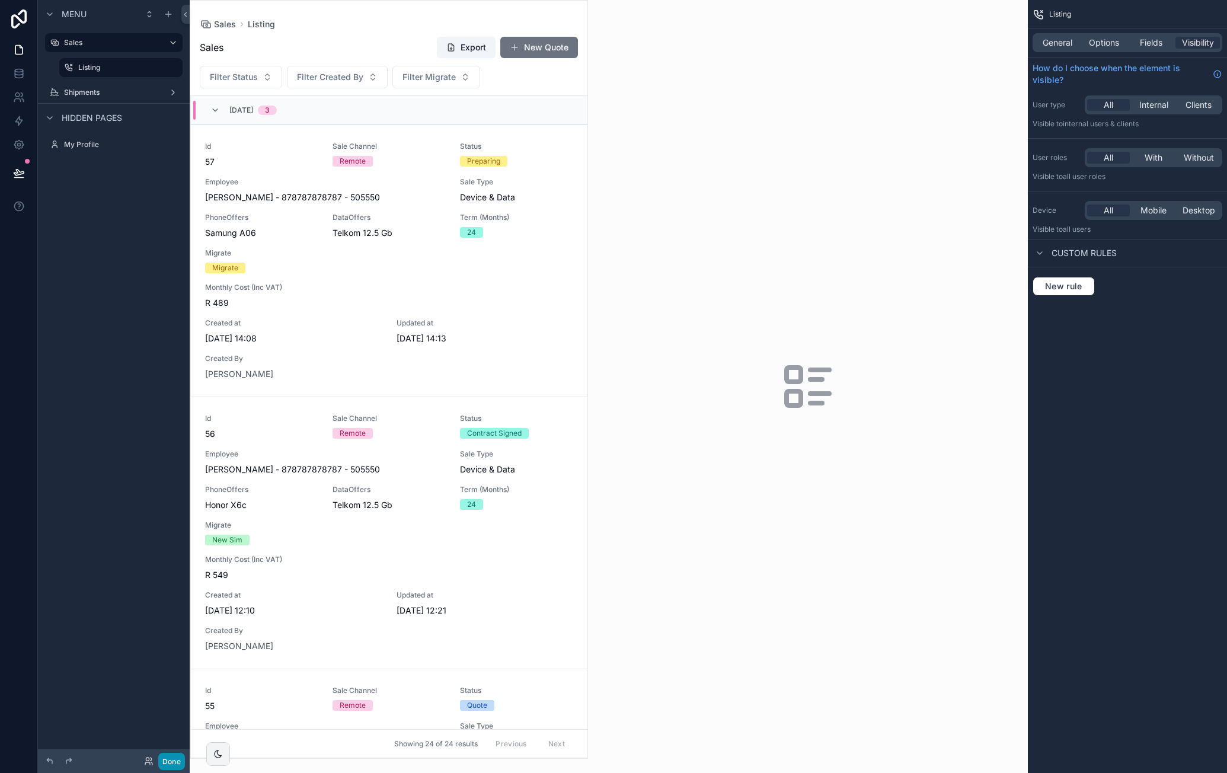
click at [168, 758] on button "Done" at bounding box center [171, 761] width 27 height 17
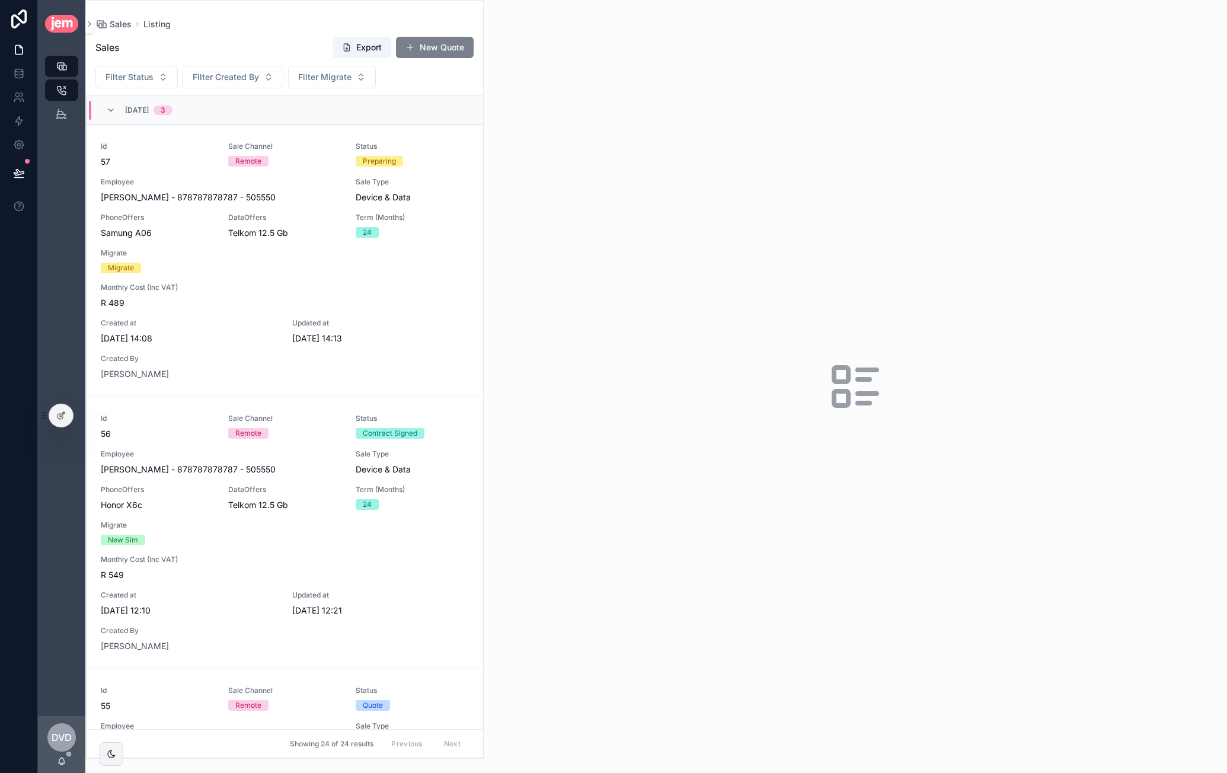
click at [443, 54] on button "New Quote" at bounding box center [435, 47] width 78 height 21
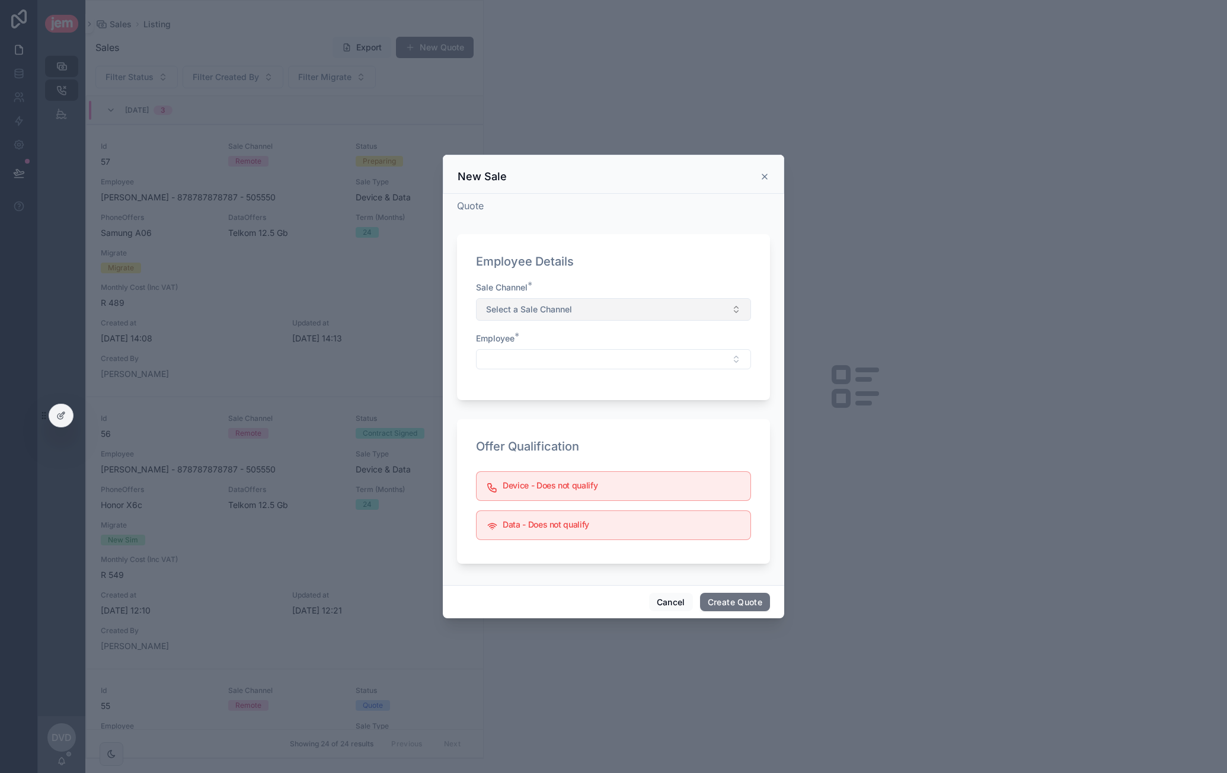
click at [528, 310] on span "Select a Sale Channel" at bounding box center [529, 310] width 86 height 12
click at [506, 359] on div "Remote" at bounding box center [504, 357] width 26 height 11
click at [561, 360] on button "Select Button" at bounding box center [613, 359] width 275 height 20
type input "****"
click at [547, 402] on span "Matt - Brownell - 8205065177088 - 456" at bounding box center [605, 406] width 242 height 12
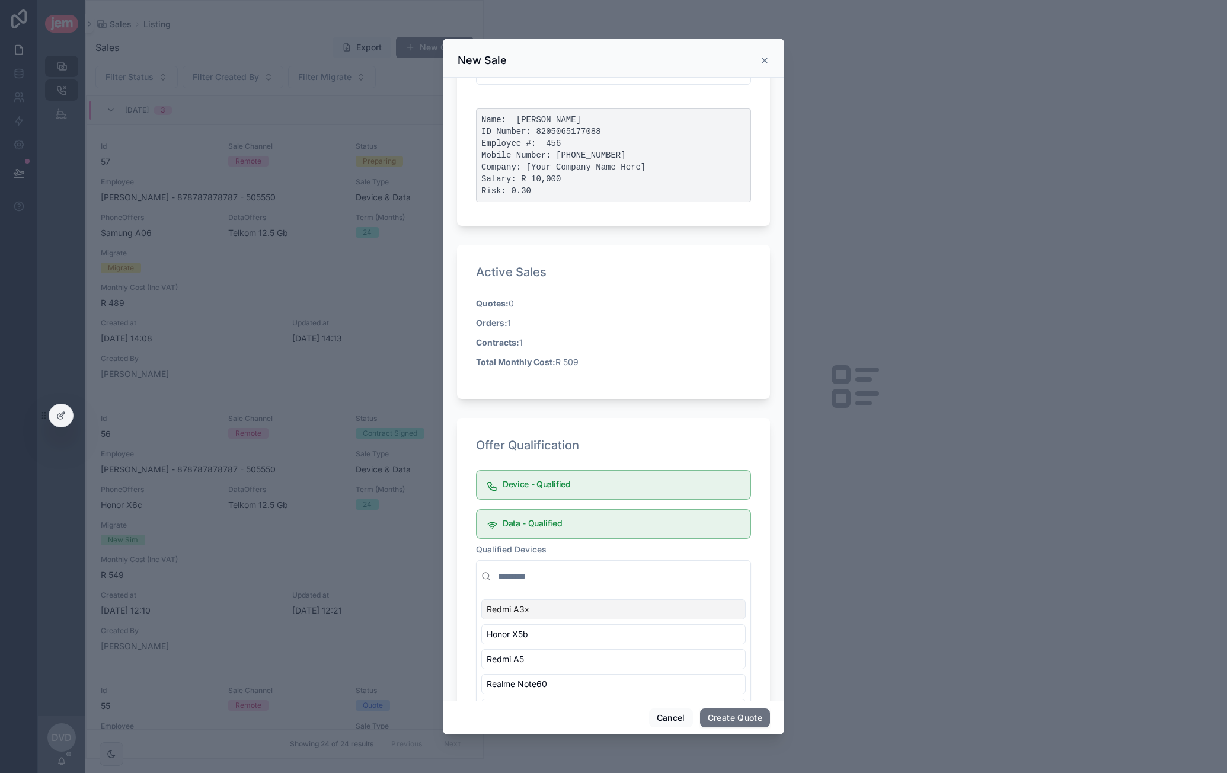
scroll to position [289, 0]
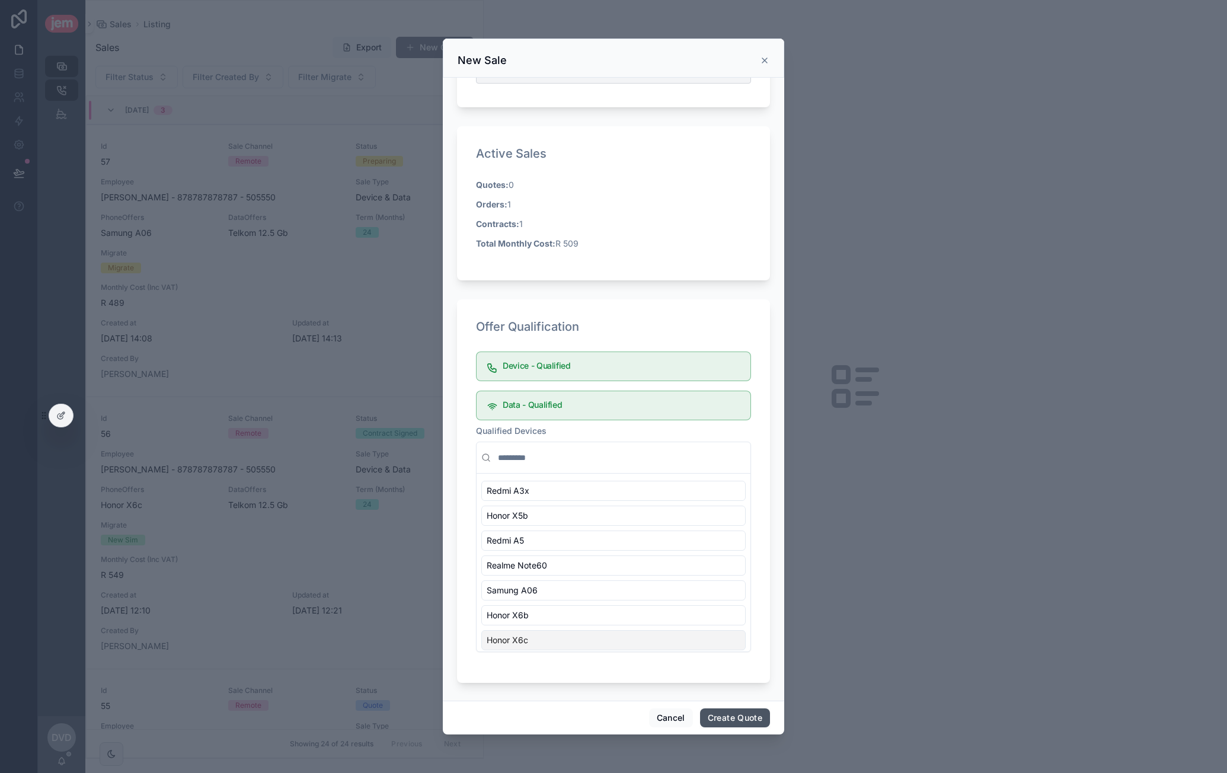
click at [741, 717] on button "Create Quote" at bounding box center [735, 718] width 70 height 19
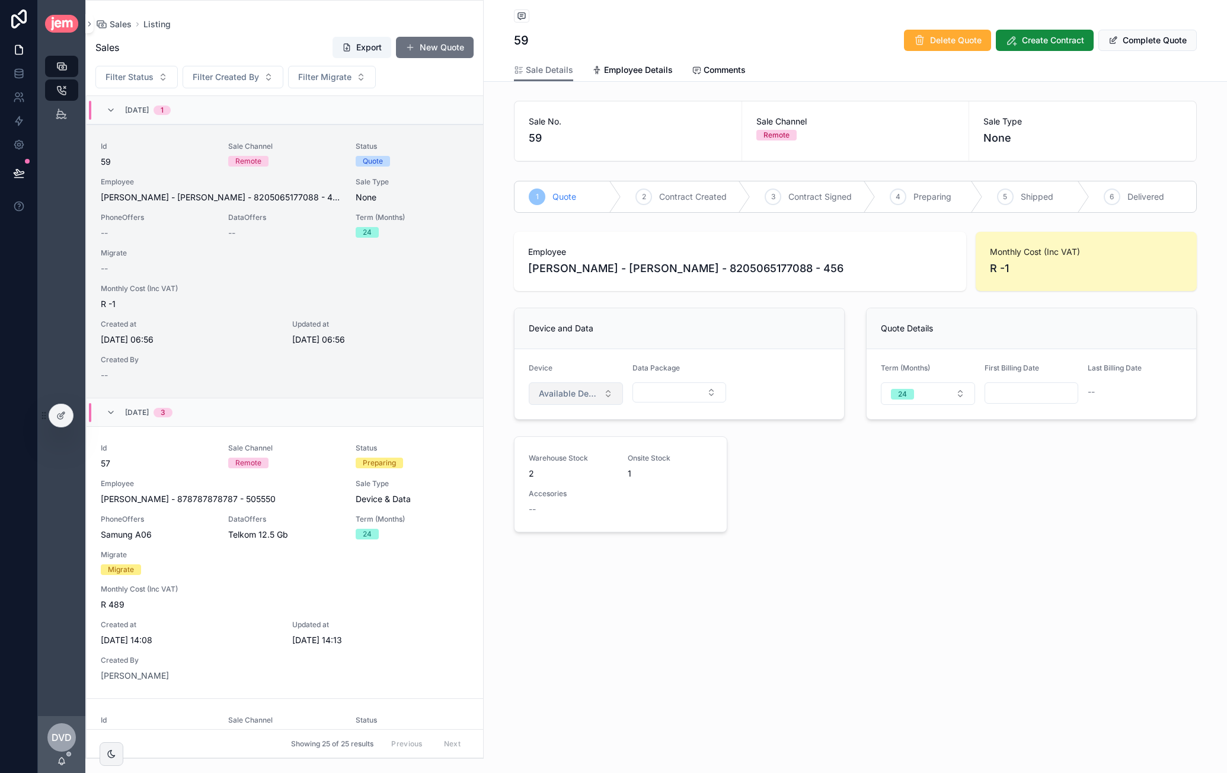
click at [572, 385] on button "Available Devices" at bounding box center [576, 393] width 94 height 23
click at [581, 455] on span "Blackview Tab 16 Pro" at bounding box center [550, 460] width 83 height 12
click at [683, 399] on button "Select Button" at bounding box center [680, 392] width 94 height 20
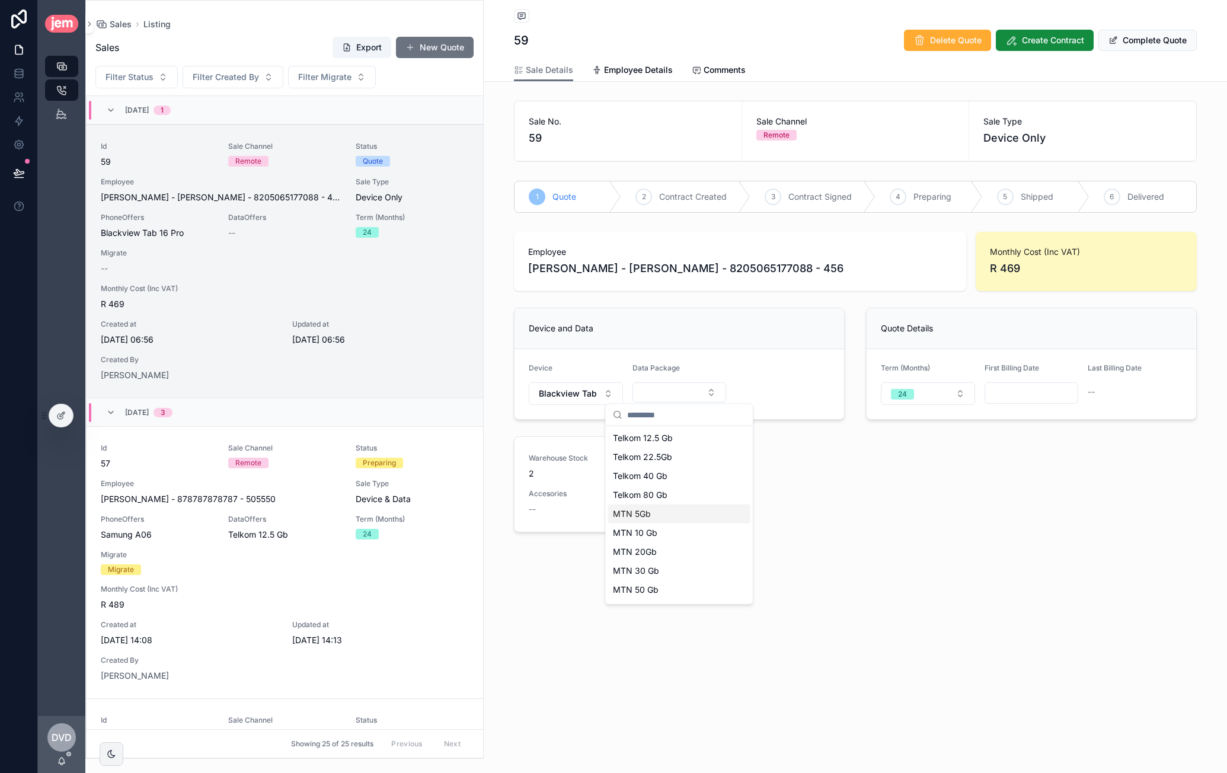
click at [660, 518] on div "MTN 5Gb" at bounding box center [679, 514] width 142 height 19
click at [783, 390] on span "Select a Data Type" at bounding box center [776, 394] width 60 height 12
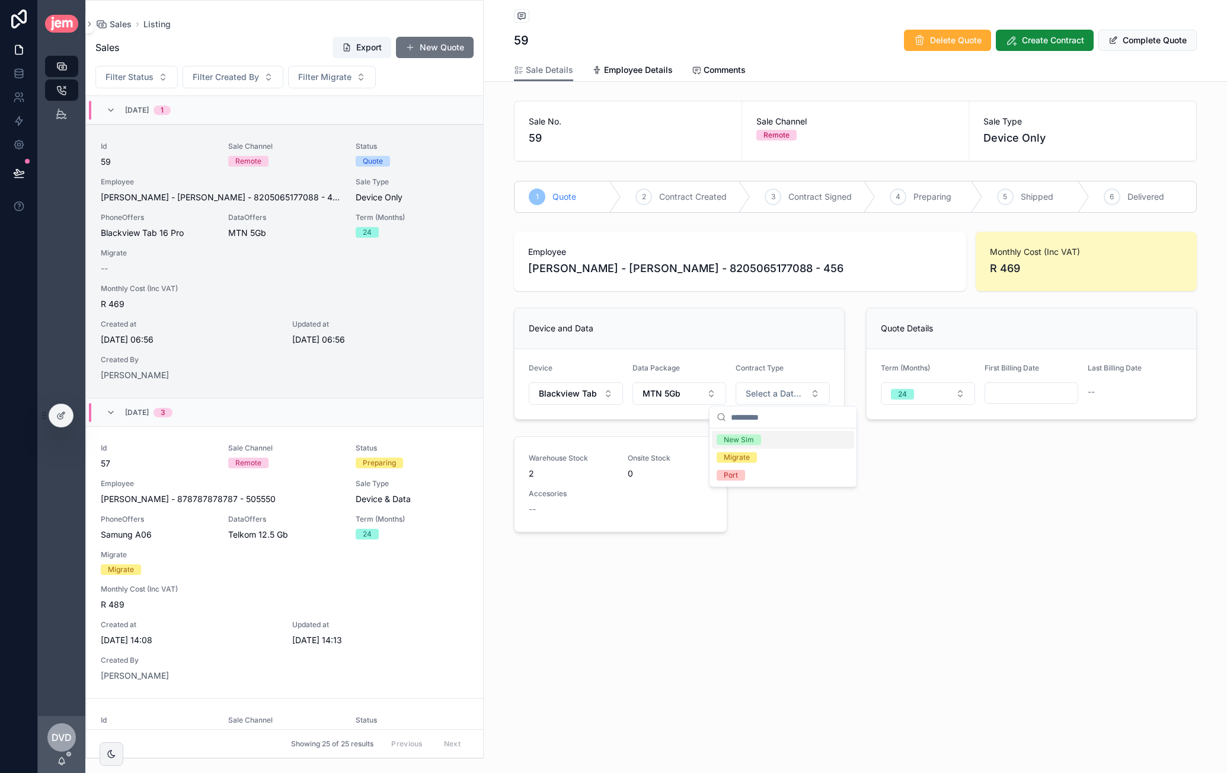
click at [755, 441] on span "New Sim" at bounding box center [739, 440] width 44 height 11
click at [896, 385] on input "scrollable content" at bounding box center [1031, 393] width 93 height 17
click at [896, 567] on button "22" at bounding box center [967, 569] width 21 height 21
type input "**********"
click at [896, 486] on div "**********" at bounding box center [855, 384] width 697 height 315
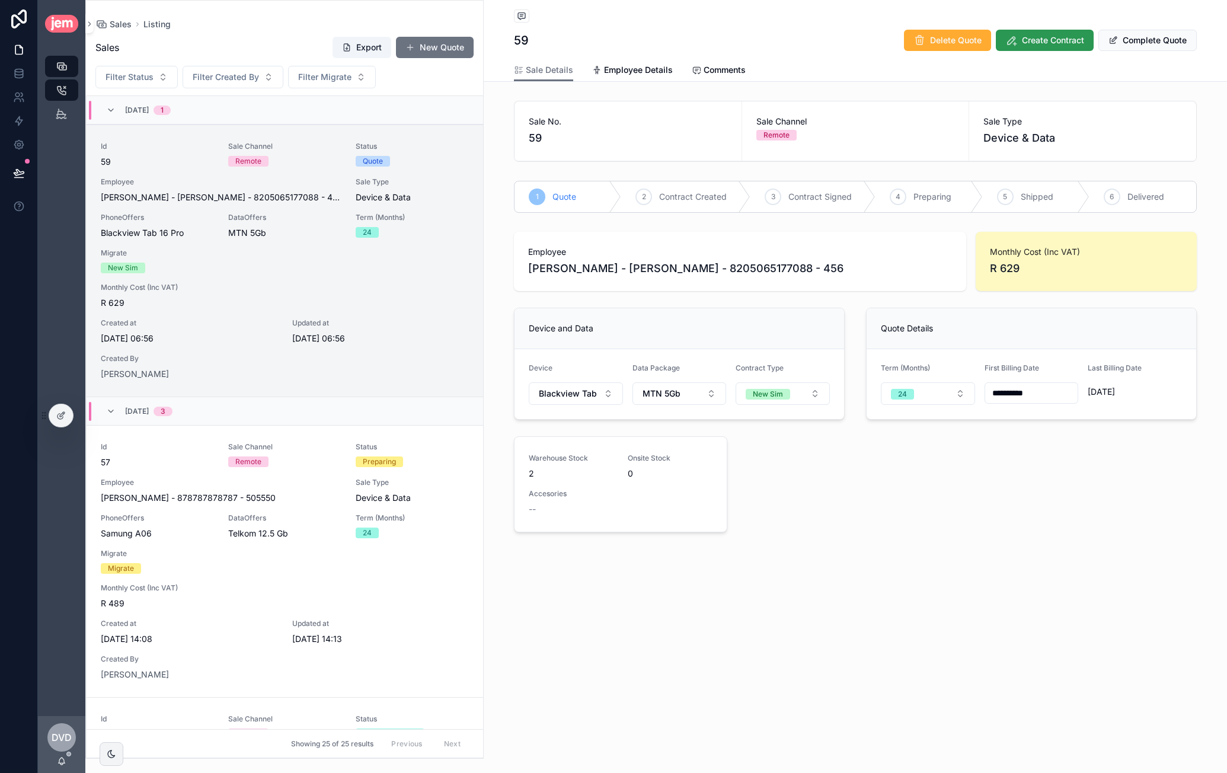
click at [896, 39] on span "Create Contract" at bounding box center [1053, 40] width 62 height 12
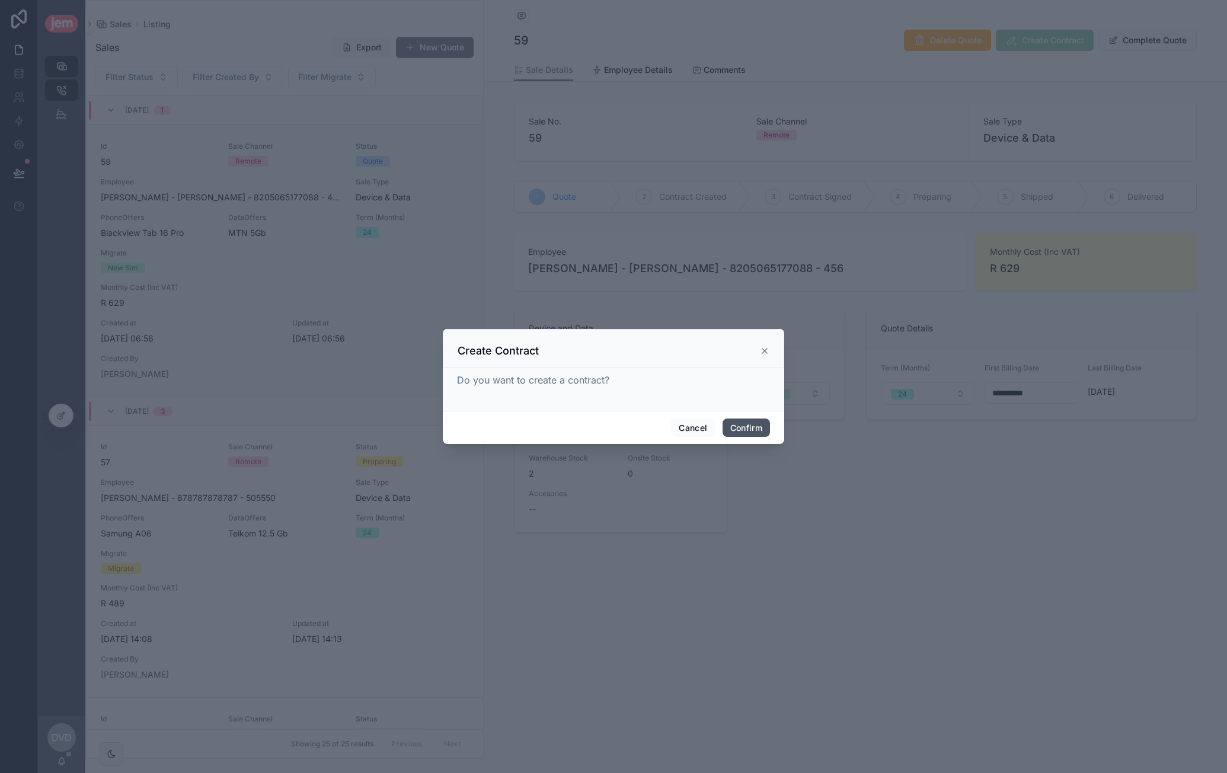
click at [753, 419] on button "Confirm" at bounding box center [746, 428] width 47 height 19
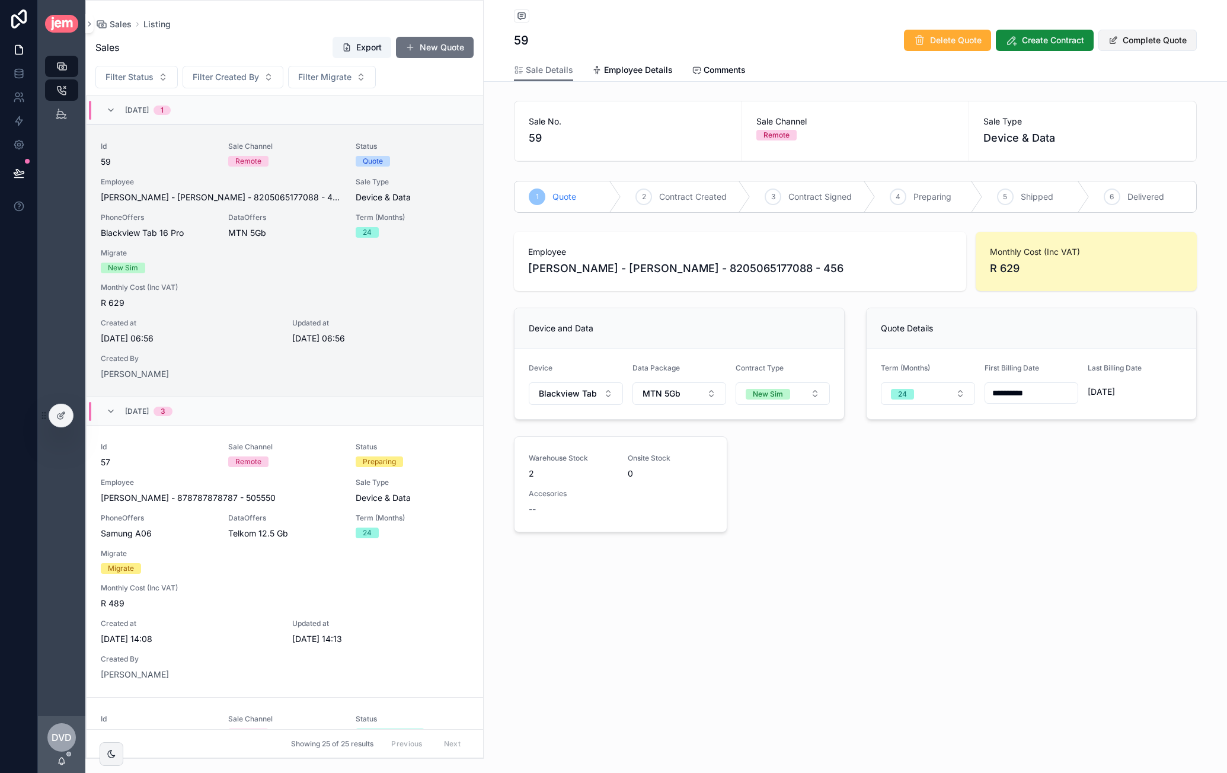
click at [896, 40] on button "Complete Quote" at bounding box center [1148, 40] width 98 height 21
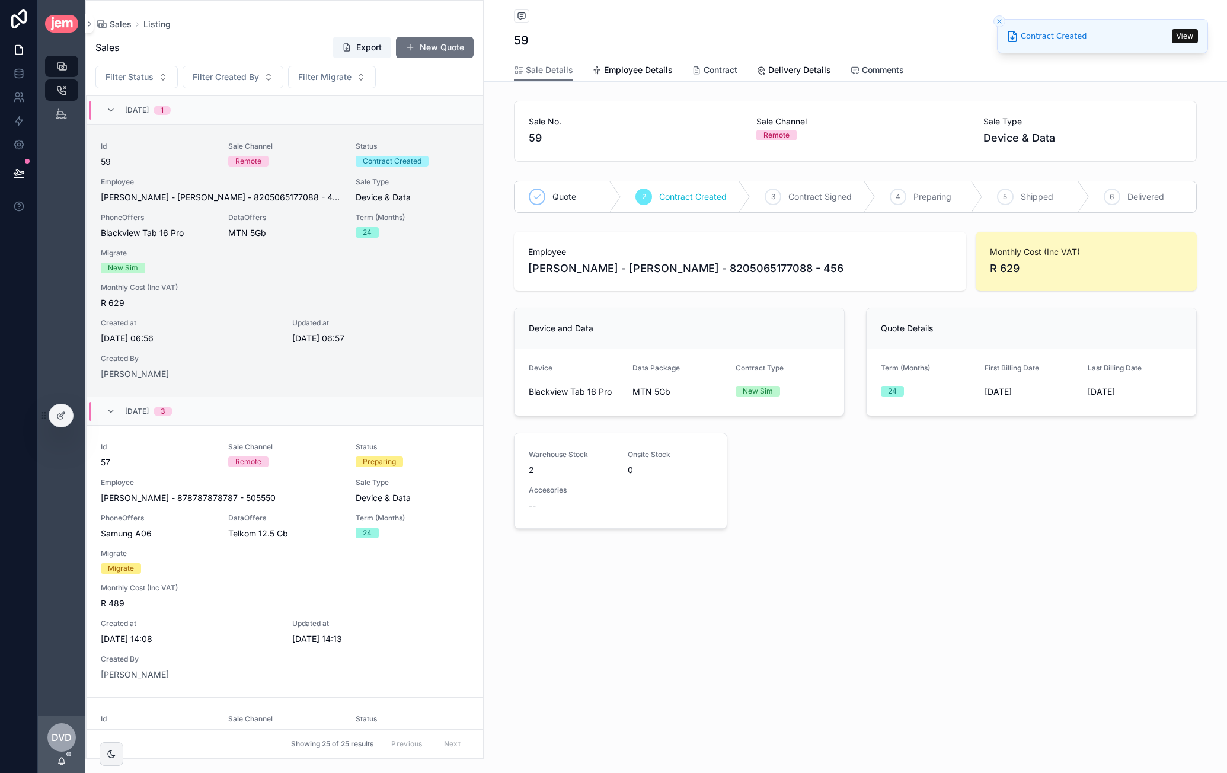
click at [710, 71] on span "Contract" at bounding box center [721, 70] width 34 height 12
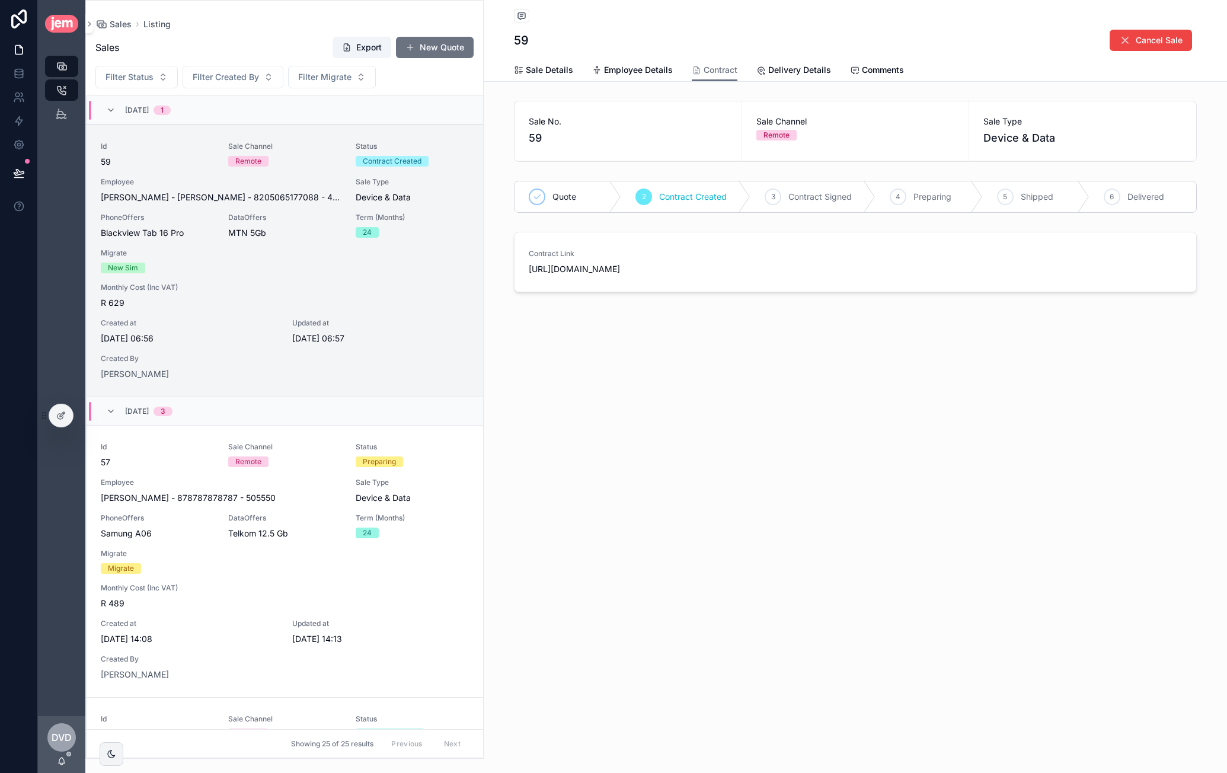
click at [556, 340] on div "Listing 59 Cancel Sale Contract Sale Details Employee Details Contract Delivery…" at bounding box center [855, 189] width 743 height 378
click at [525, 268] on icon "scrollable content" at bounding box center [522, 269] width 5 height 5
click at [794, 71] on span "Delivery Details" at bounding box center [799, 70] width 63 height 12
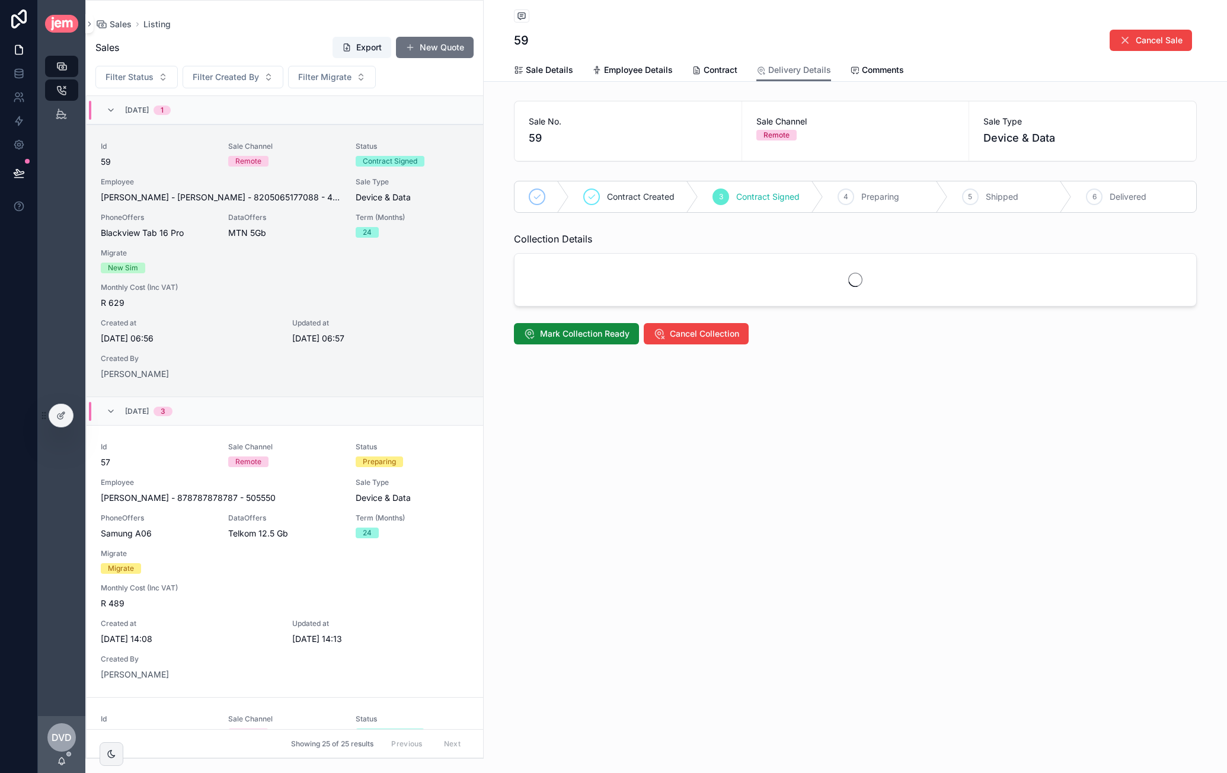
scroll to position [28, 0]
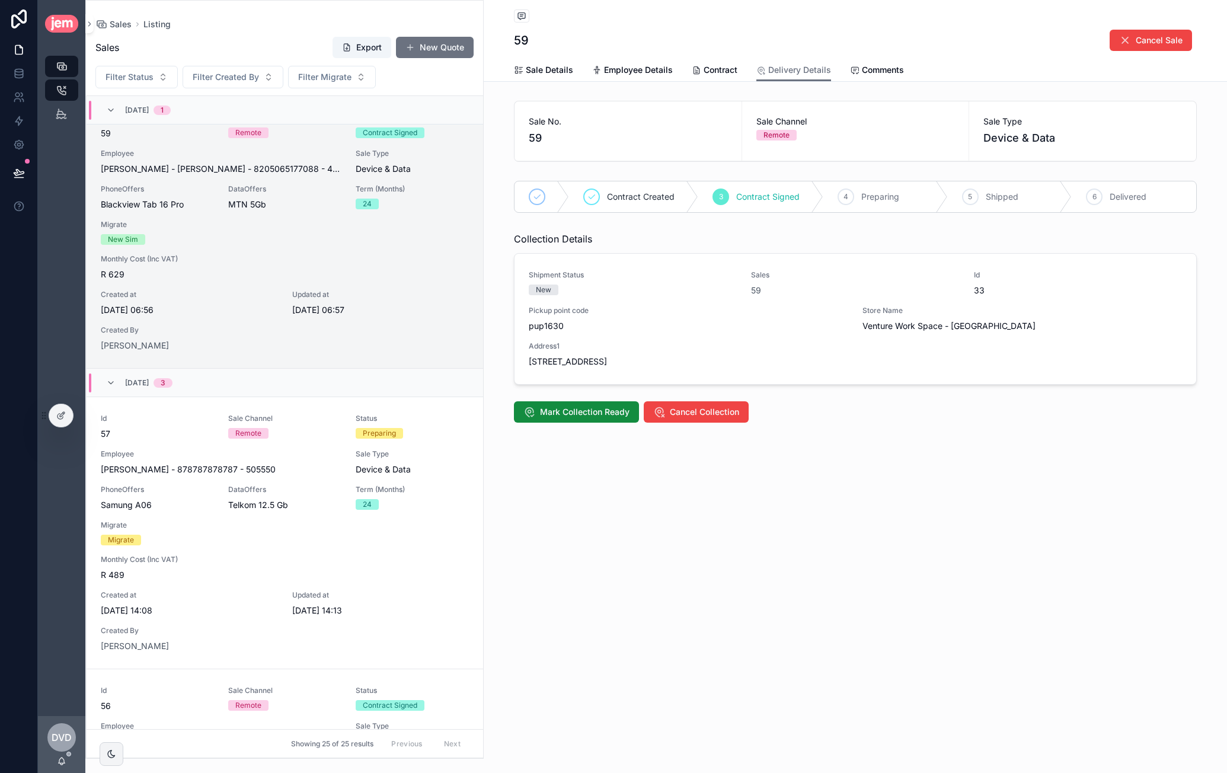
click at [815, 530] on div "Listing 59 Cancel Sale Delivery Details Sale Details Employee Details [DEMOGRAP…" at bounding box center [855, 386] width 743 height 773
click at [583, 410] on span "Mark Collection Ready" at bounding box center [585, 412] width 90 height 12
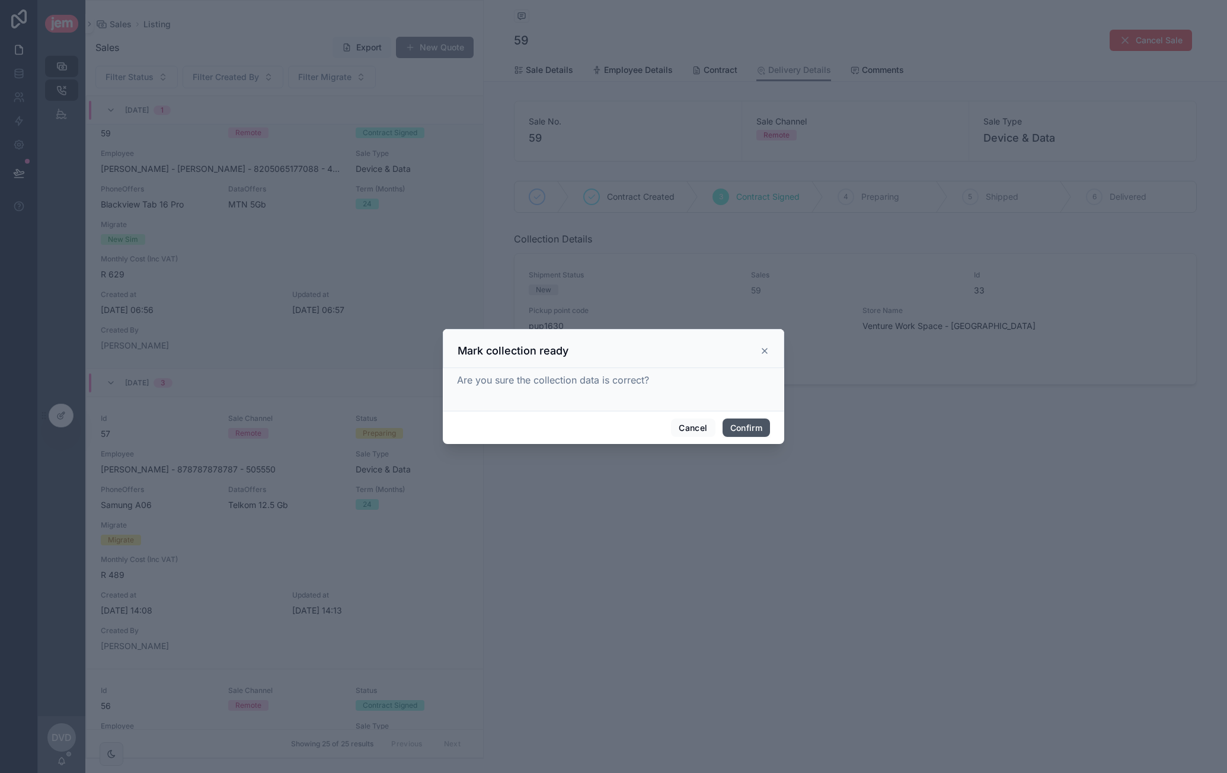
click at [738, 426] on button "Confirm" at bounding box center [746, 428] width 47 height 19
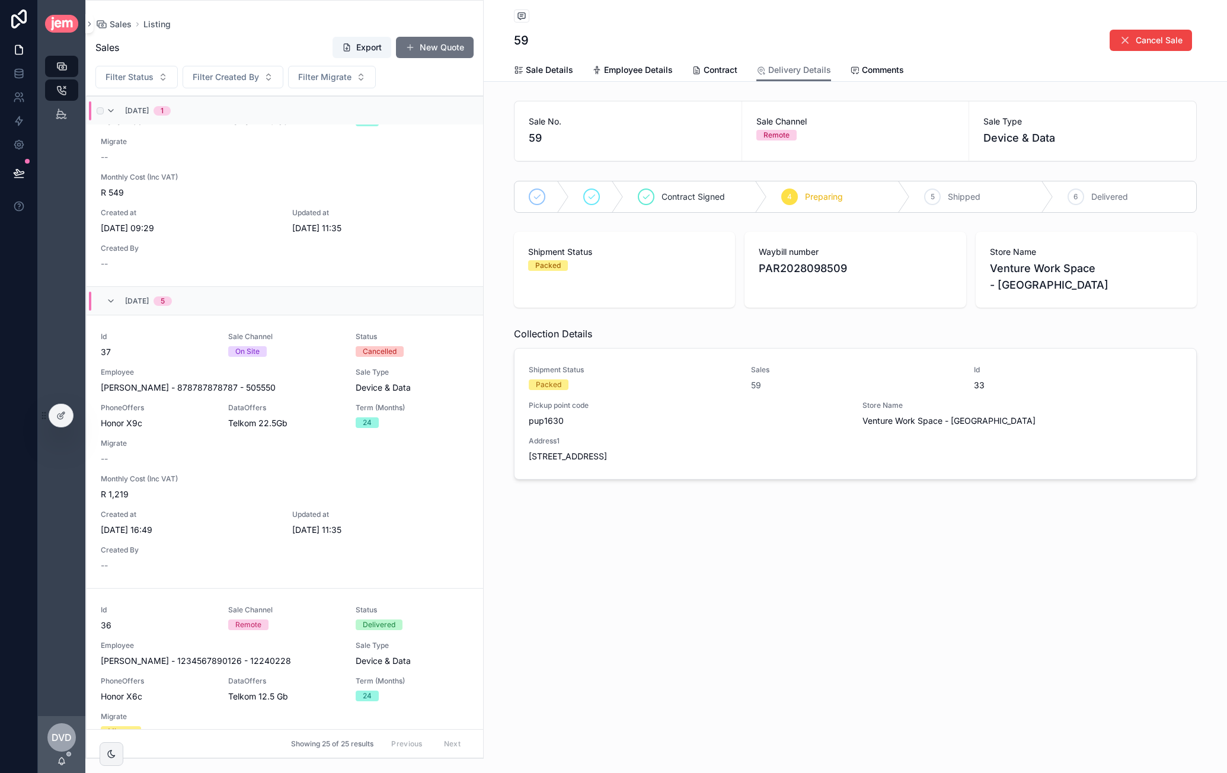
scroll to position [5516, 0]
click at [24, 81] on link at bounding box center [18, 74] width 37 height 24
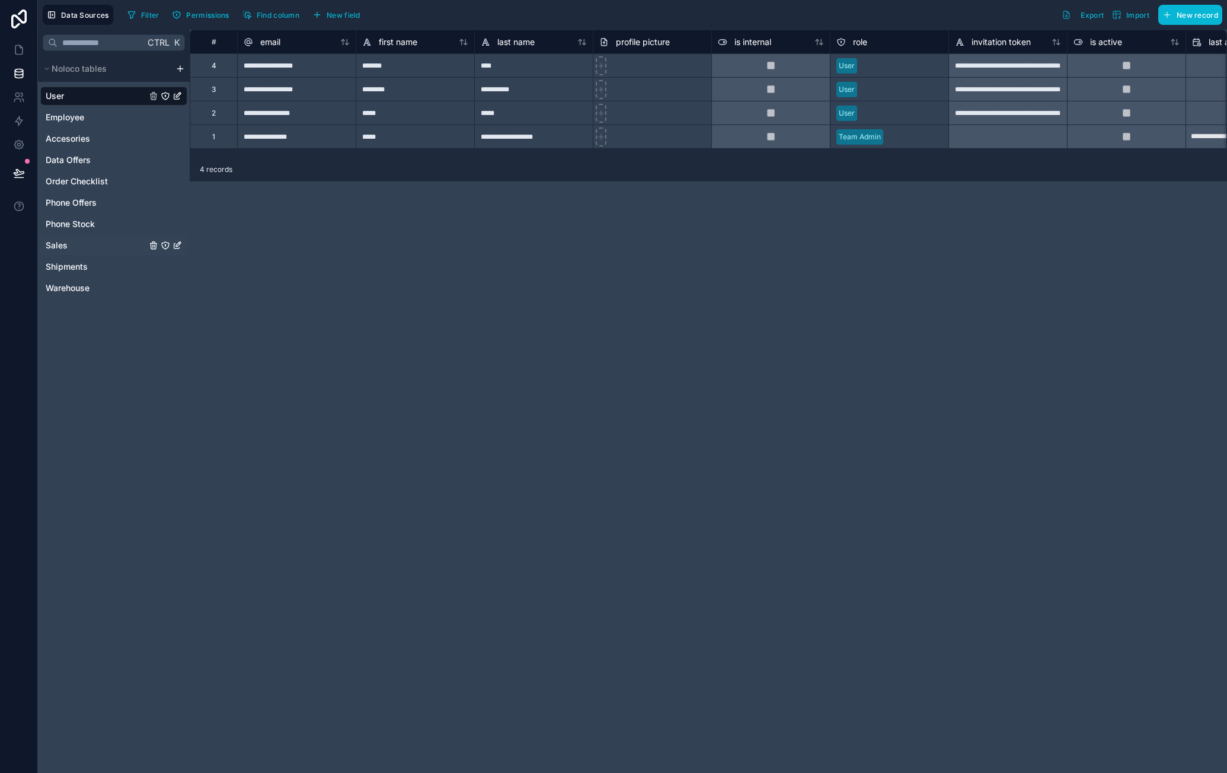
click at [81, 243] on link "Sales" at bounding box center [96, 246] width 101 height 12
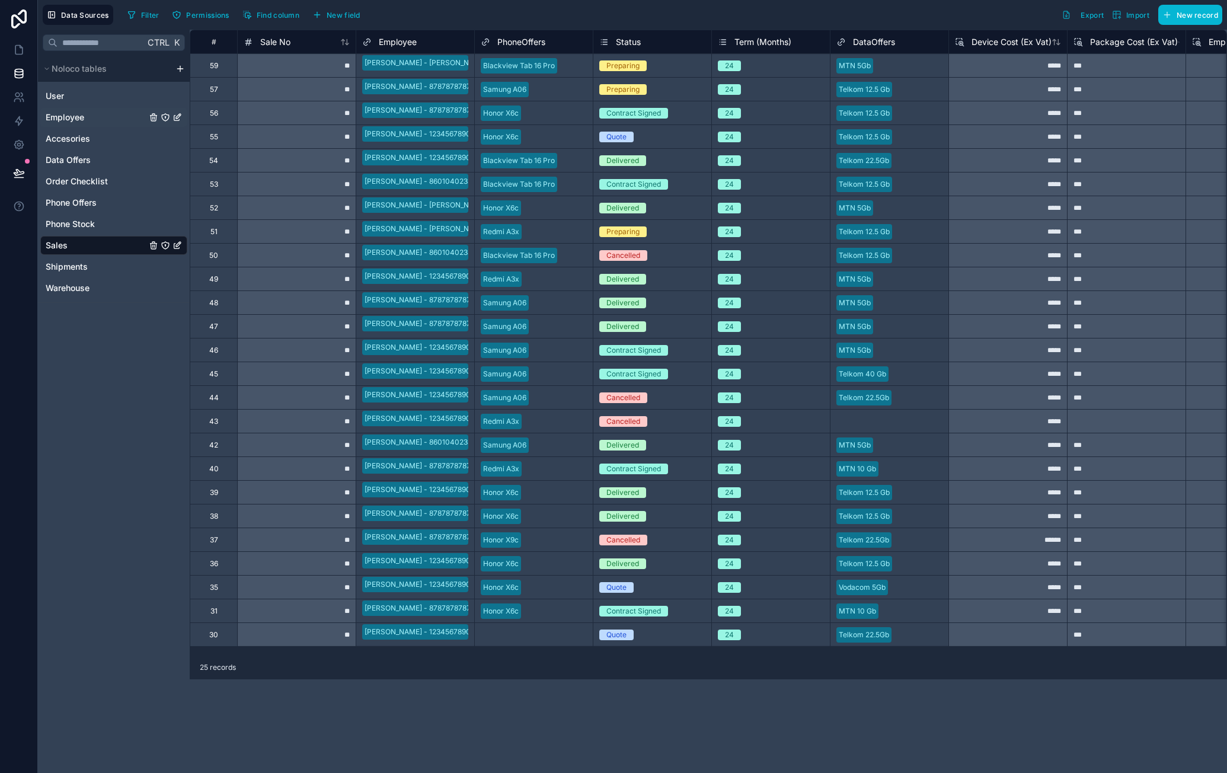
click at [92, 119] on link "Employee" at bounding box center [96, 117] width 101 height 12
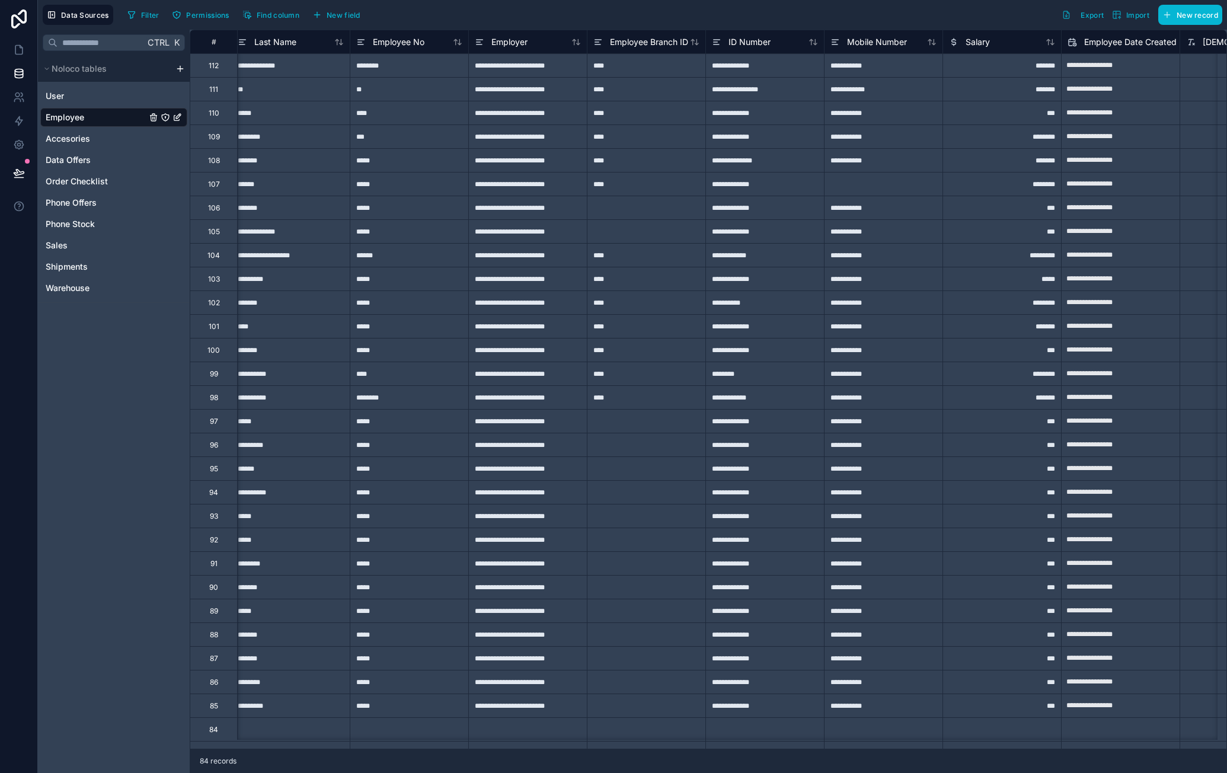
scroll to position [0, 420]
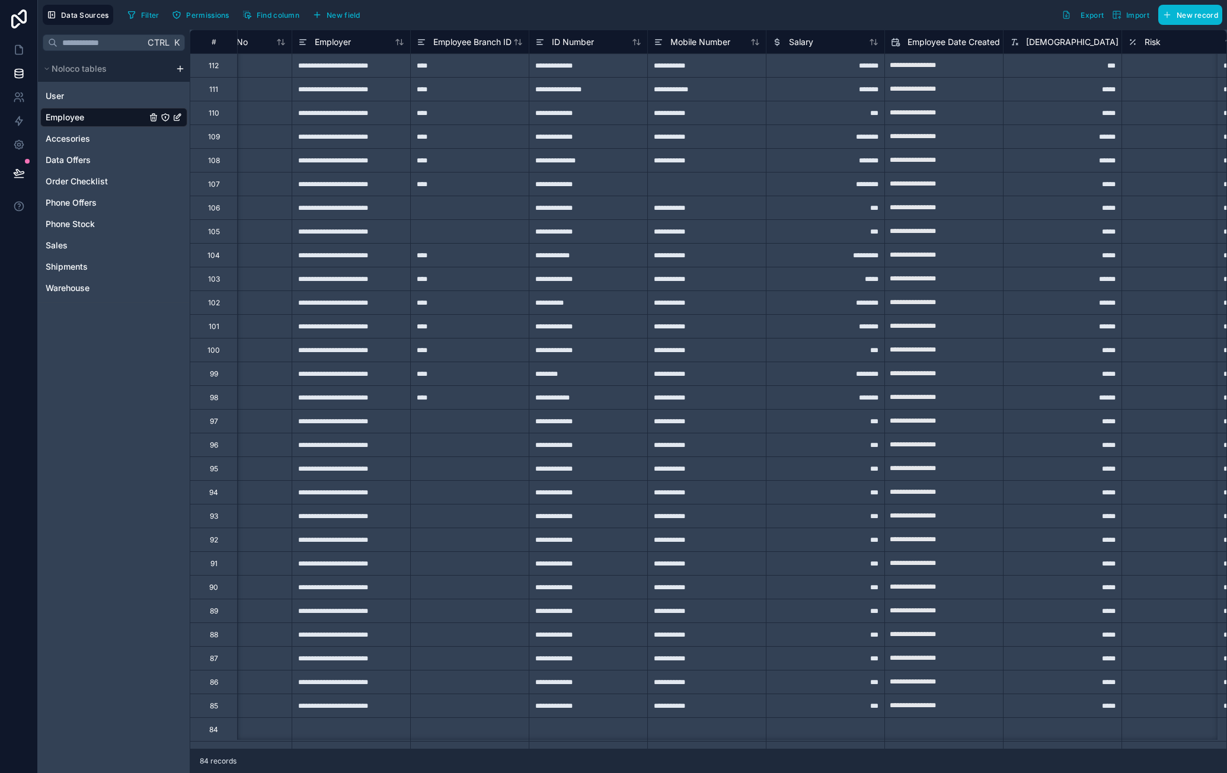
click at [825, 212] on div "***" at bounding box center [825, 208] width 119 height 24
type input "****"
click at [859, 352] on div "***" at bounding box center [825, 350] width 119 height 24
type input "****"
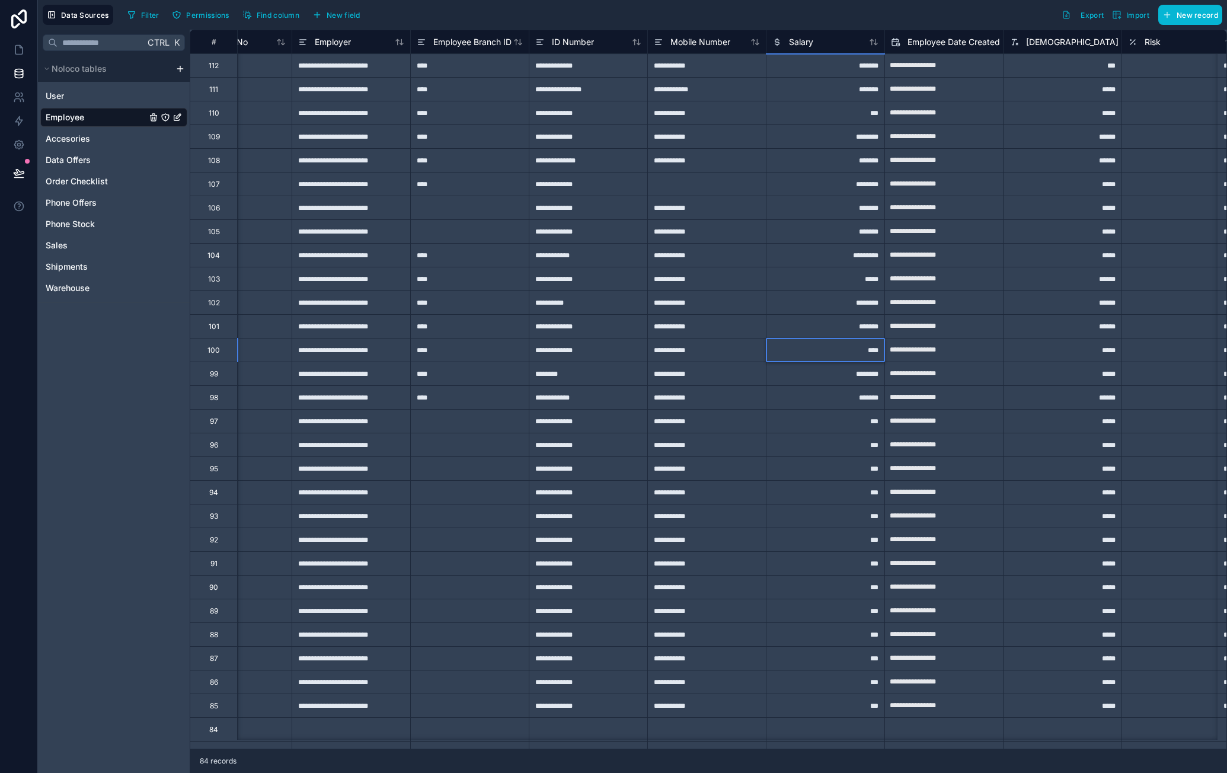
click at [865, 424] on div "***" at bounding box center [825, 421] width 119 height 24
type input "****"
click at [864, 446] on div "***" at bounding box center [825, 445] width 119 height 24
type input "****"
click at [859, 467] on div "***" at bounding box center [825, 469] width 119 height 24
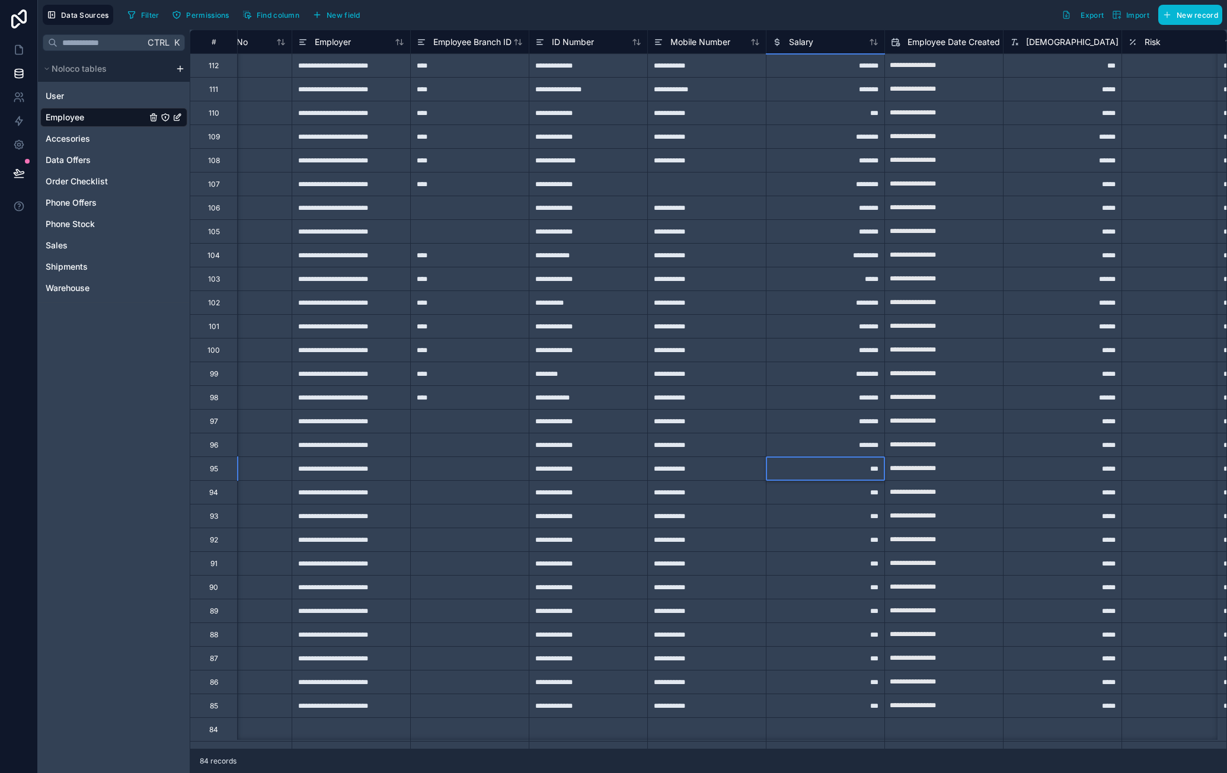
type input "****"
drag, startPoint x: 860, startPoint y: 493, endPoint x: 872, endPoint y: 492, distance: 12.5
click at [860, 493] on div "***" at bounding box center [825, 492] width 119 height 24
type input "***"
click at [866, 523] on div "***" at bounding box center [825, 516] width 119 height 24
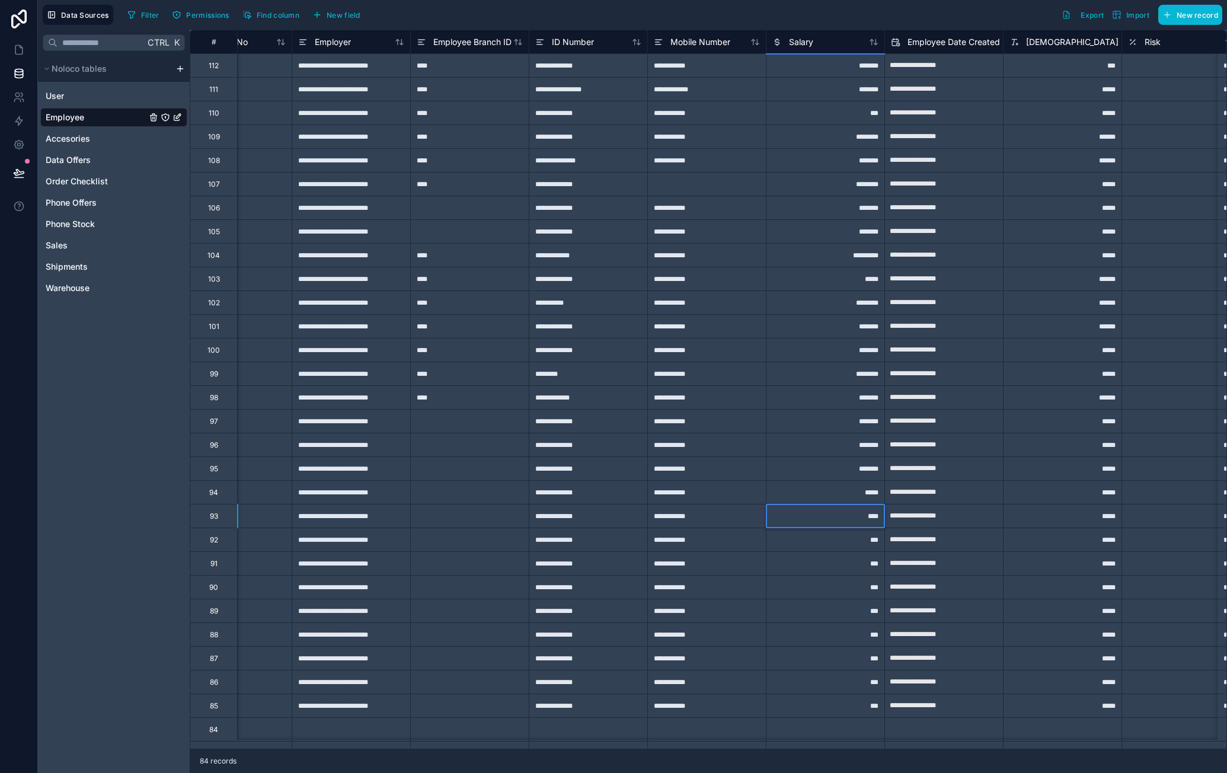
type input "*****"
click at [870, 546] on div "***" at bounding box center [825, 540] width 119 height 24
type input "*****"
click at [859, 570] on div "***" at bounding box center [825, 563] width 119 height 24
type input "*****"
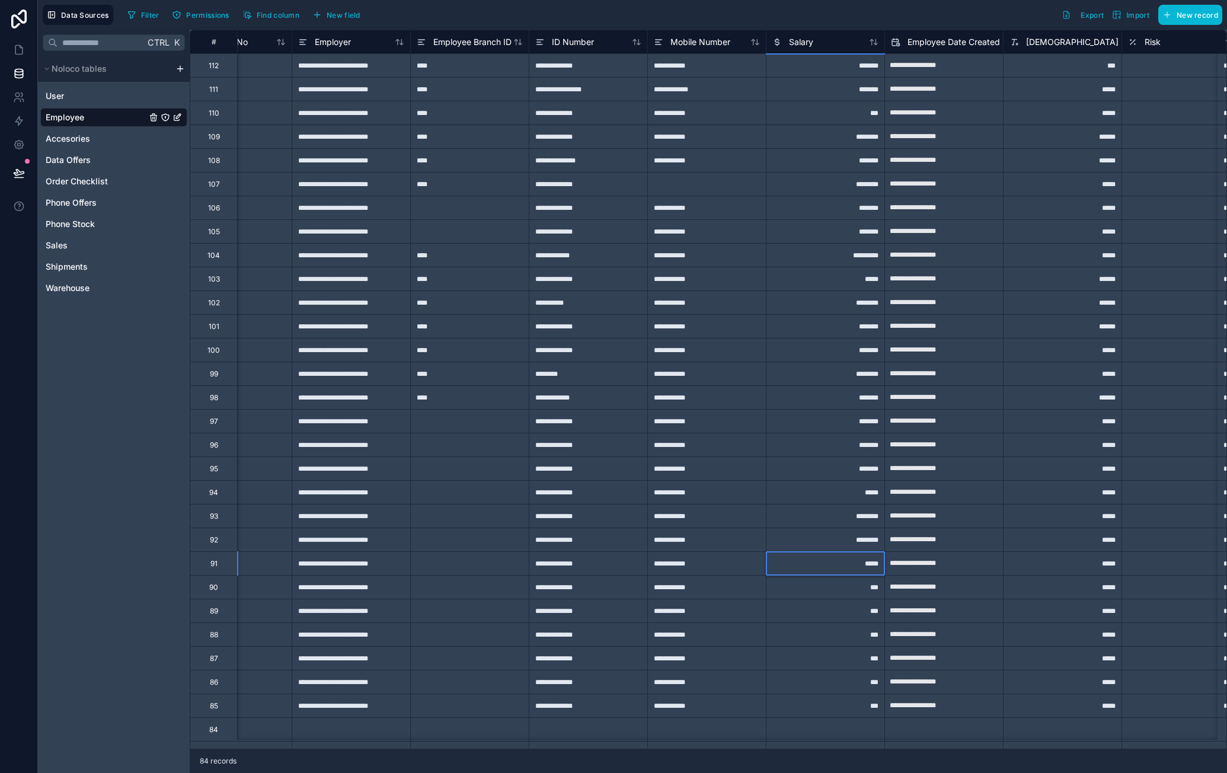
click at [866, 588] on div "***" at bounding box center [825, 587] width 119 height 24
type input "****"
click at [863, 616] on div "***" at bounding box center [825, 611] width 119 height 24
type input "****"
drag, startPoint x: 861, startPoint y: 636, endPoint x: 881, endPoint y: 640, distance: 20.5
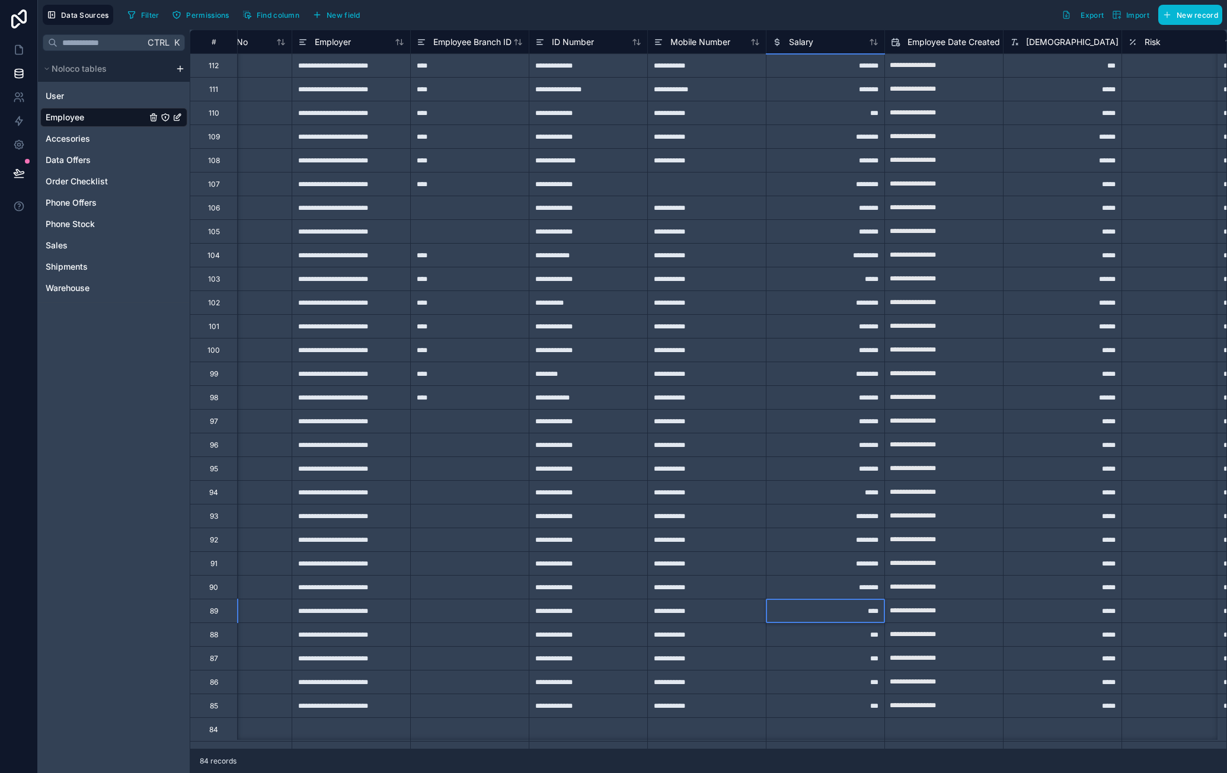
click at [861, 636] on div "***" at bounding box center [825, 635] width 119 height 24
type input "****"
click at [853, 658] on div "***" at bounding box center [825, 658] width 119 height 24
type input "*****"
click at [861, 686] on div "***" at bounding box center [825, 682] width 119 height 24
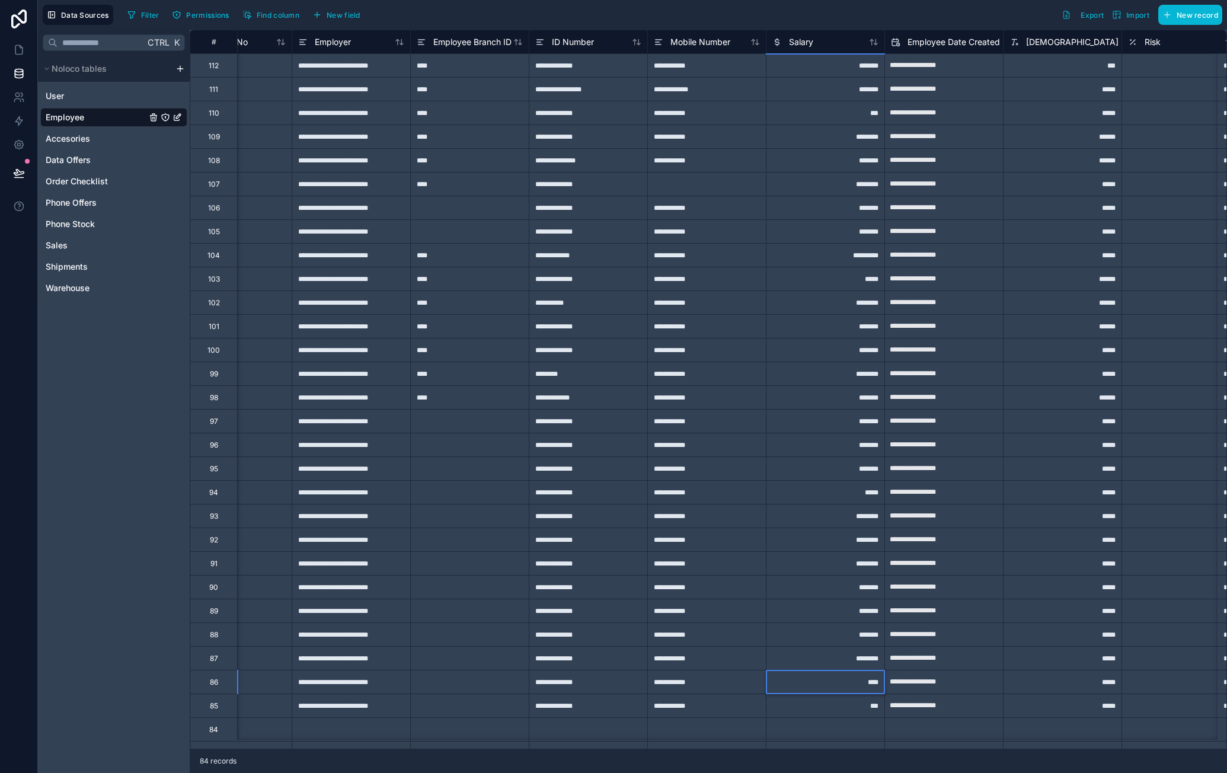
type input "*****"
click at [859, 711] on div "***" at bounding box center [825, 706] width 119 height 24
type input "****"
click at [849, 612] on div "*******" at bounding box center [825, 611] width 119 height 24
click at [832, 284] on div "*****" at bounding box center [825, 279] width 119 height 24
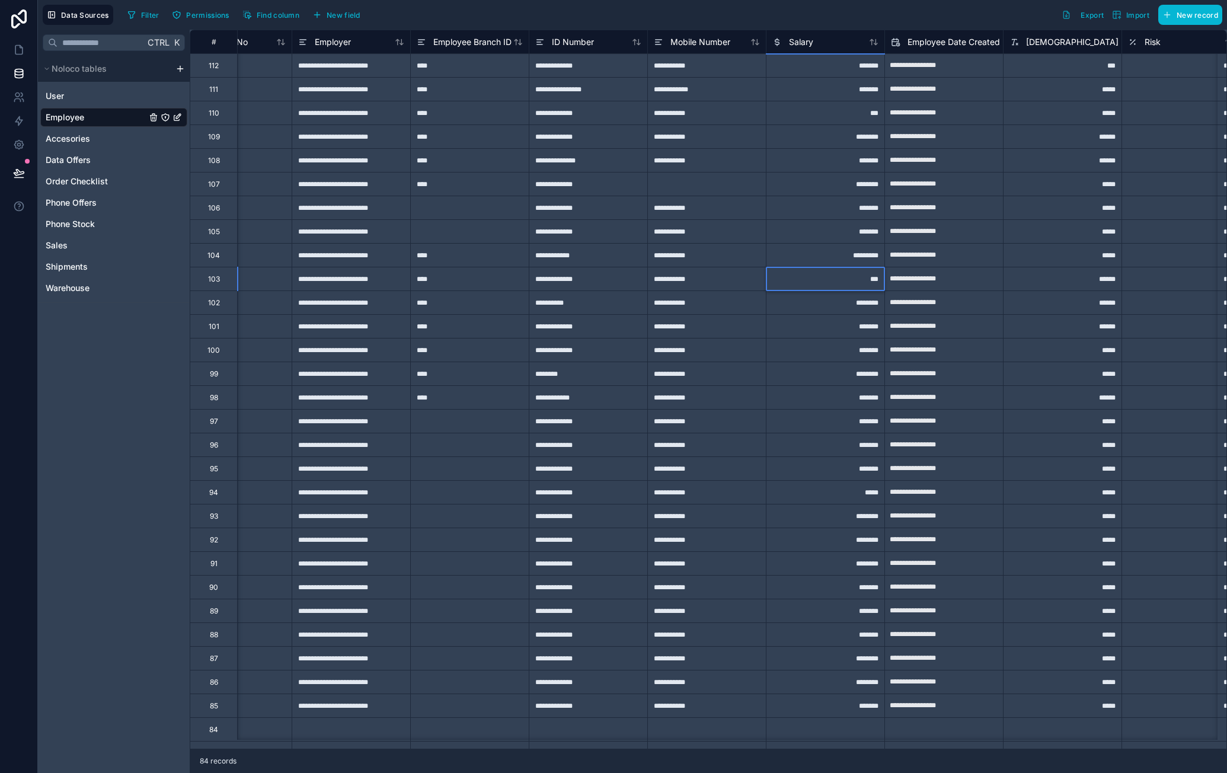
type input "****"
click at [839, 123] on div "***" at bounding box center [825, 113] width 119 height 24
type input "*****"
click at [836, 184] on div "********" at bounding box center [825, 184] width 119 height 24
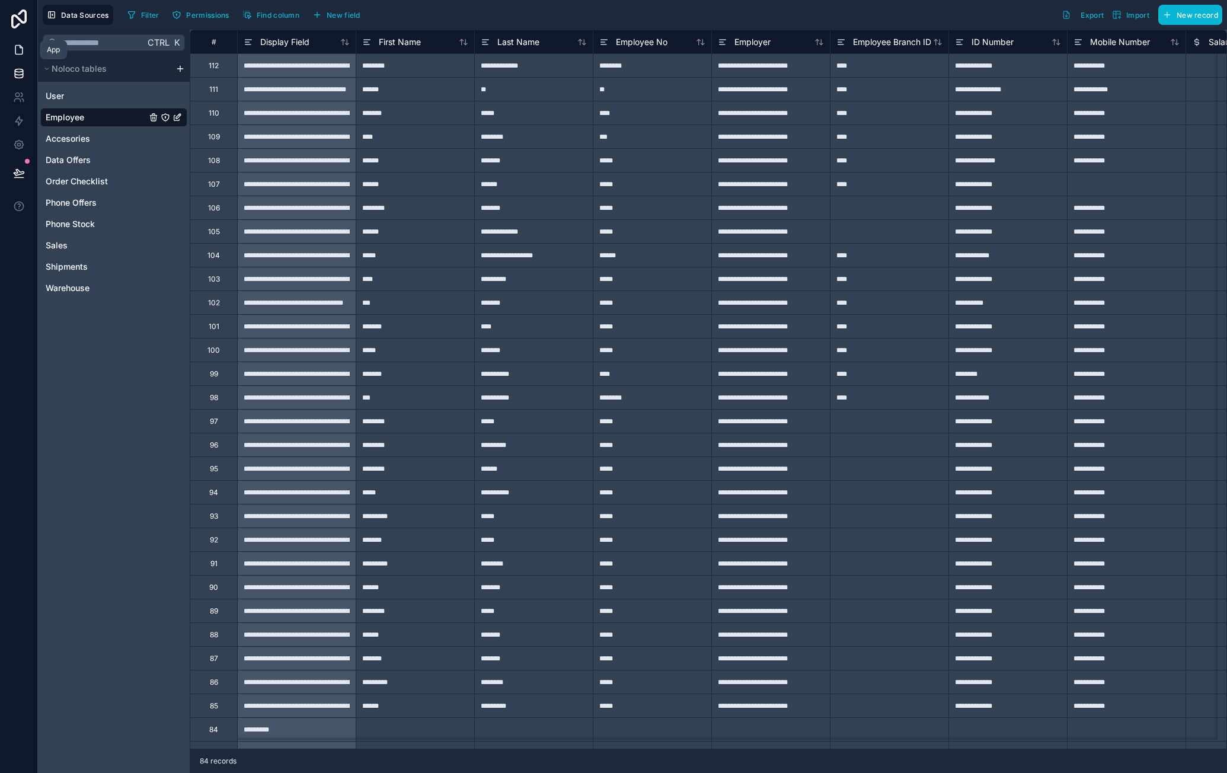
click at [17, 53] on icon at bounding box center [19, 50] width 12 height 12
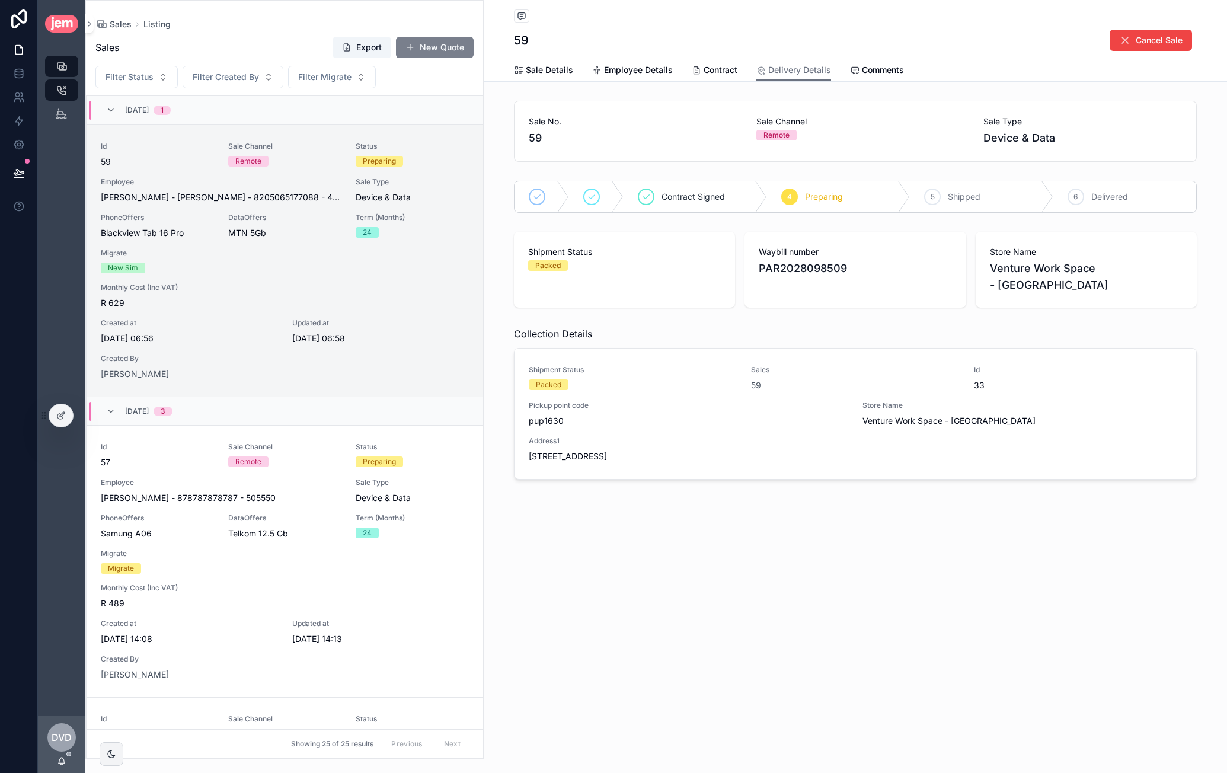
click at [436, 56] on button "New Quote" at bounding box center [435, 47] width 78 height 21
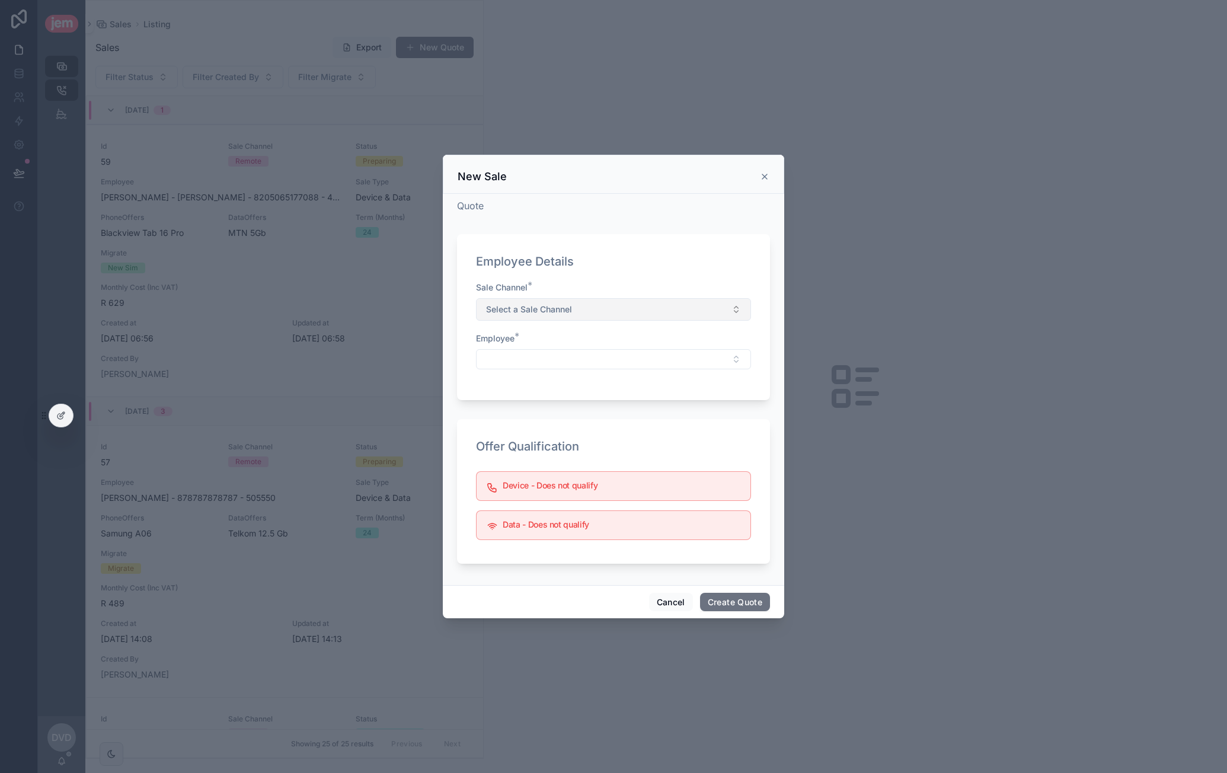
click at [597, 311] on button "Select a Sale Channel" at bounding box center [613, 309] width 275 height 23
click at [593, 359] on div "Remote" at bounding box center [613, 357] width 269 height 18
click at [592, 357] on button "Select Button" at bounding box center [613, 359] width 275 height 20
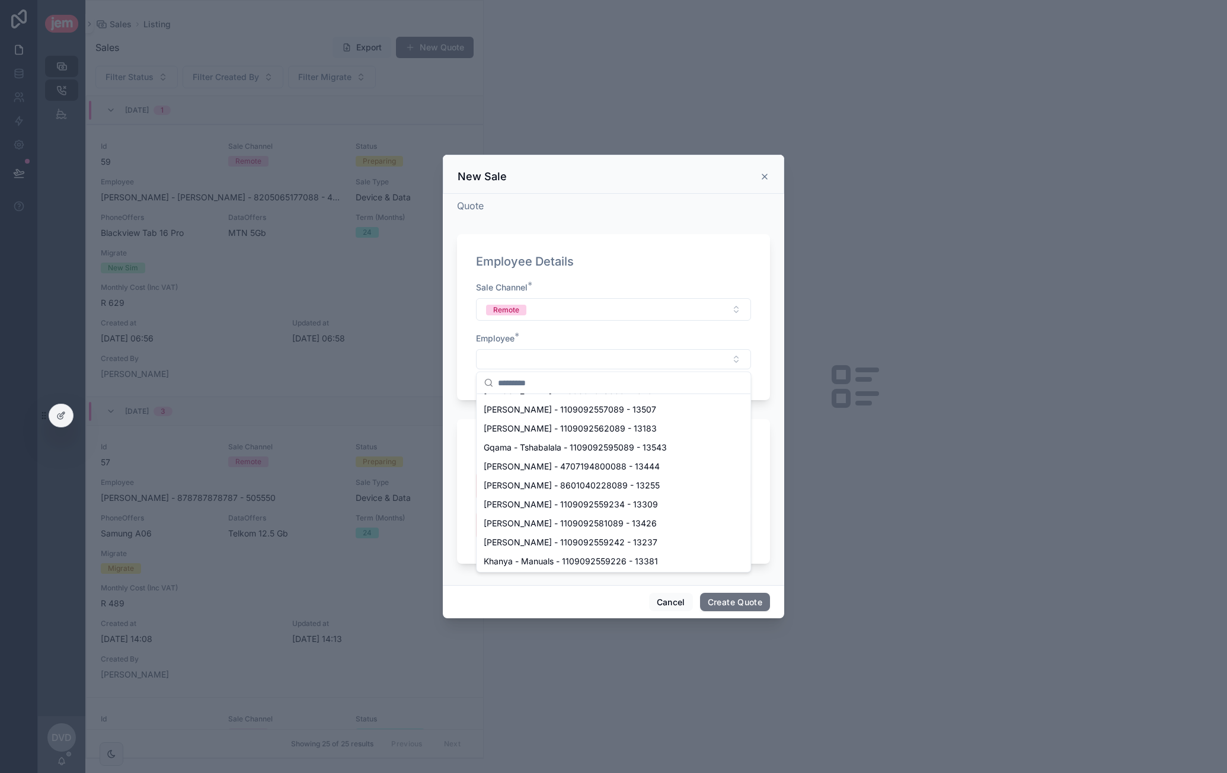
scroll to position [356, 0]
click at [589, 474] on span "[PERSON_NAME] - 1109092581089 - 13426" at bounding box center [570, 480] width 173 height 12
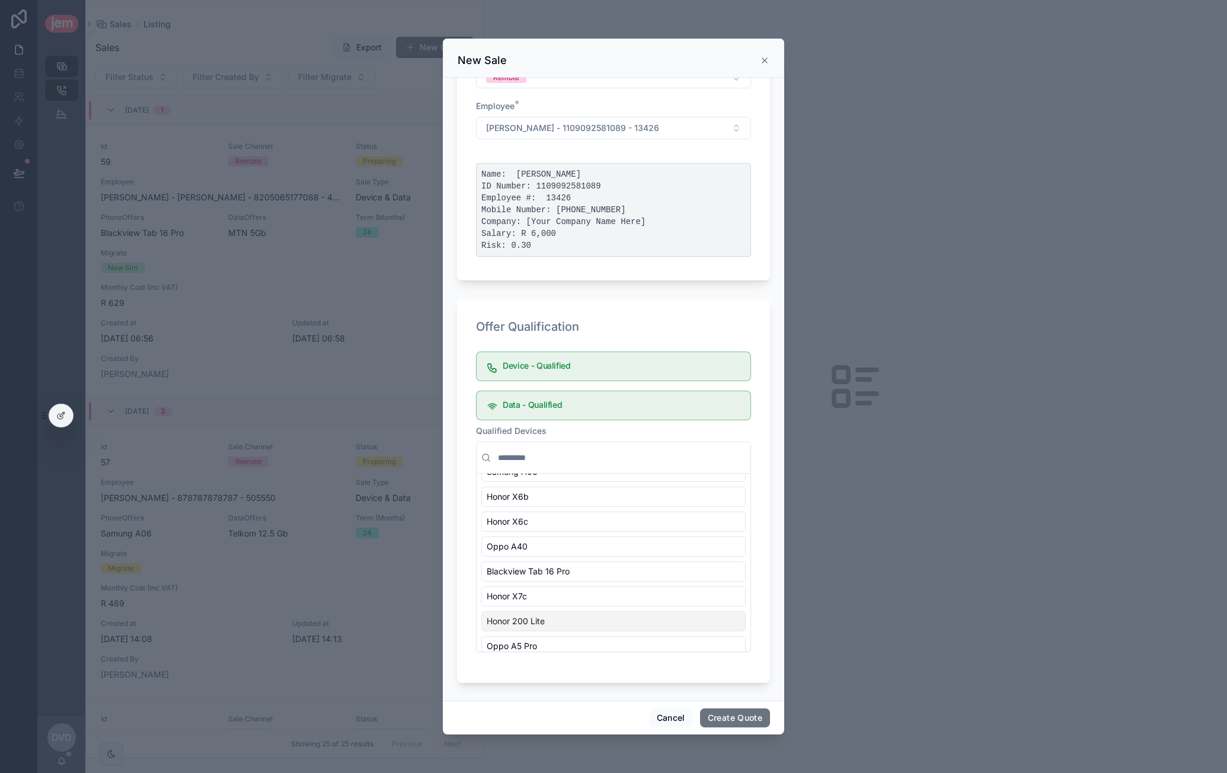
scroll to position [150, 0]
click at [739, 712] on button "Create Quote" at bounding box center [735, 718] width 70 height 19
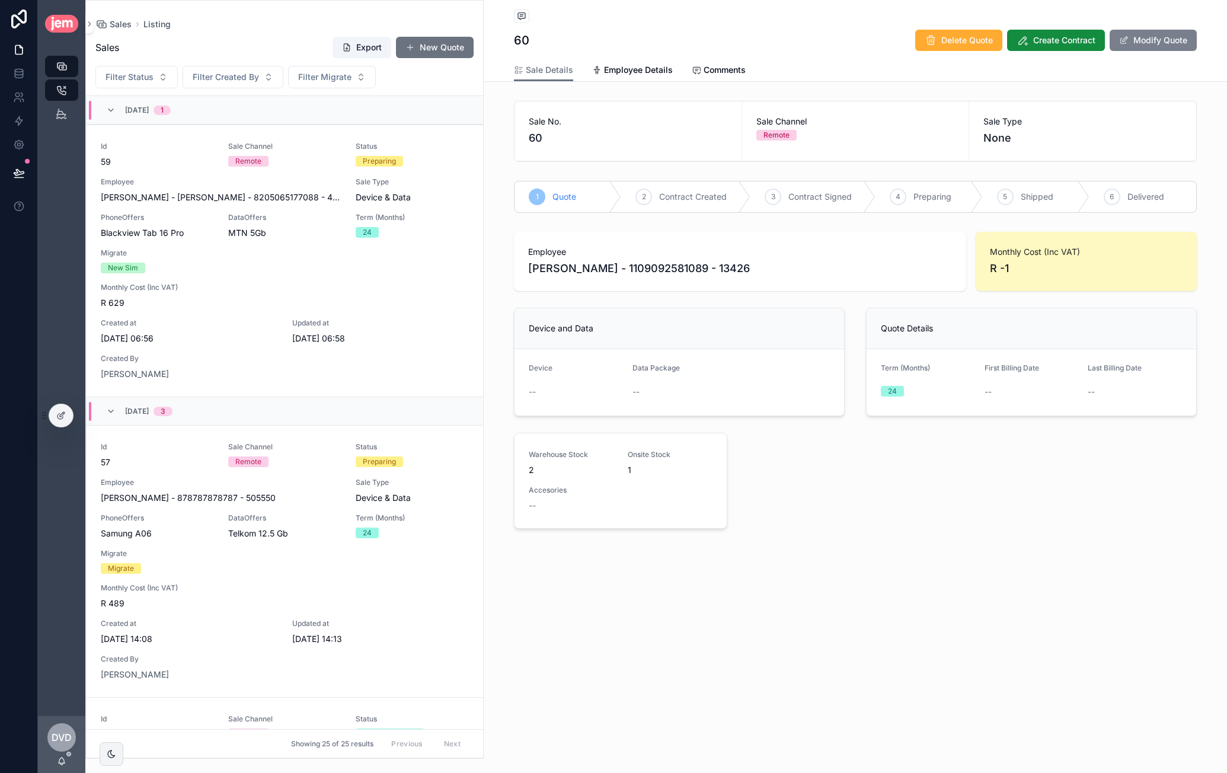
click at [1127, 36] on span "scrollable content" at bounding box center [1123, 40] width 9 height 9
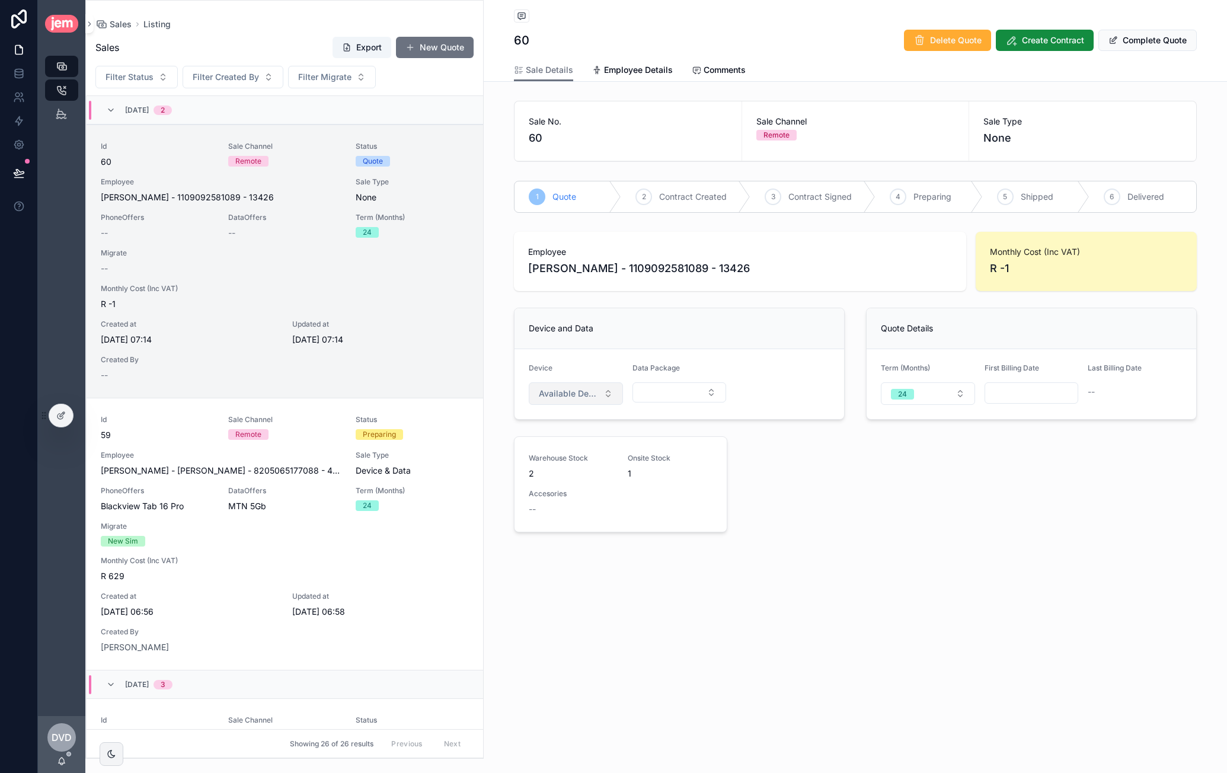
click at [566, 399] on button "Available Devices" at bounding box center [576, 393] width 94 height 23
click at [569, 444] on div "Honor X6c" at bounding box center [576, 440] width 142 height 19
click at [679, 390] on button "Select Button" at bounding box center [680, 392] width 94 height 20
click at [667, 551] on div "MTN 20Gb" at bounding box center [679, 551] width 142 height 19
click at [1031, 386] on input "scrollable content" at bounding box center [1031, 393] width 93 height 17
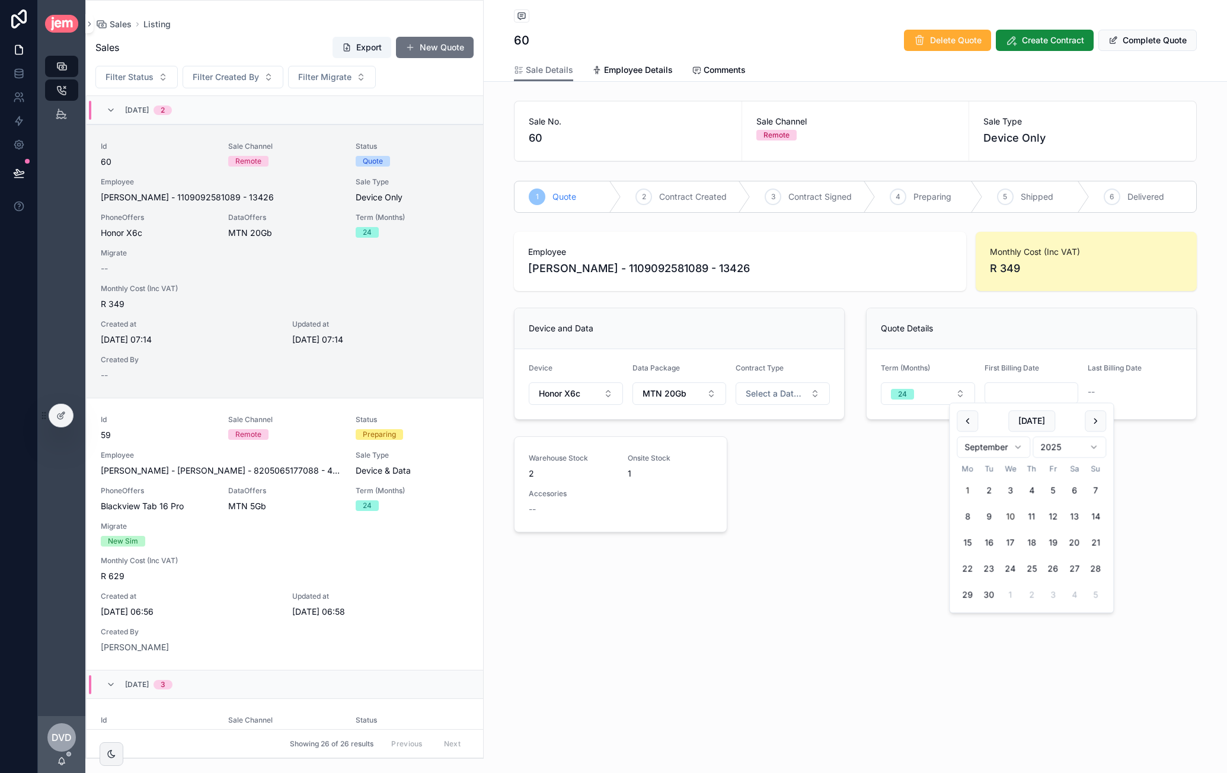
click at [974, 485] on button "1" at bounding box center [967, 490] width 21 height 21
type input "**********"
click at [896, 489] on div "**********" at bounding box center [855, 384] width 697 height 315
click at [1044, 42] on span "Create Contract" at bounding box center [1053, 40] width 62 height 12
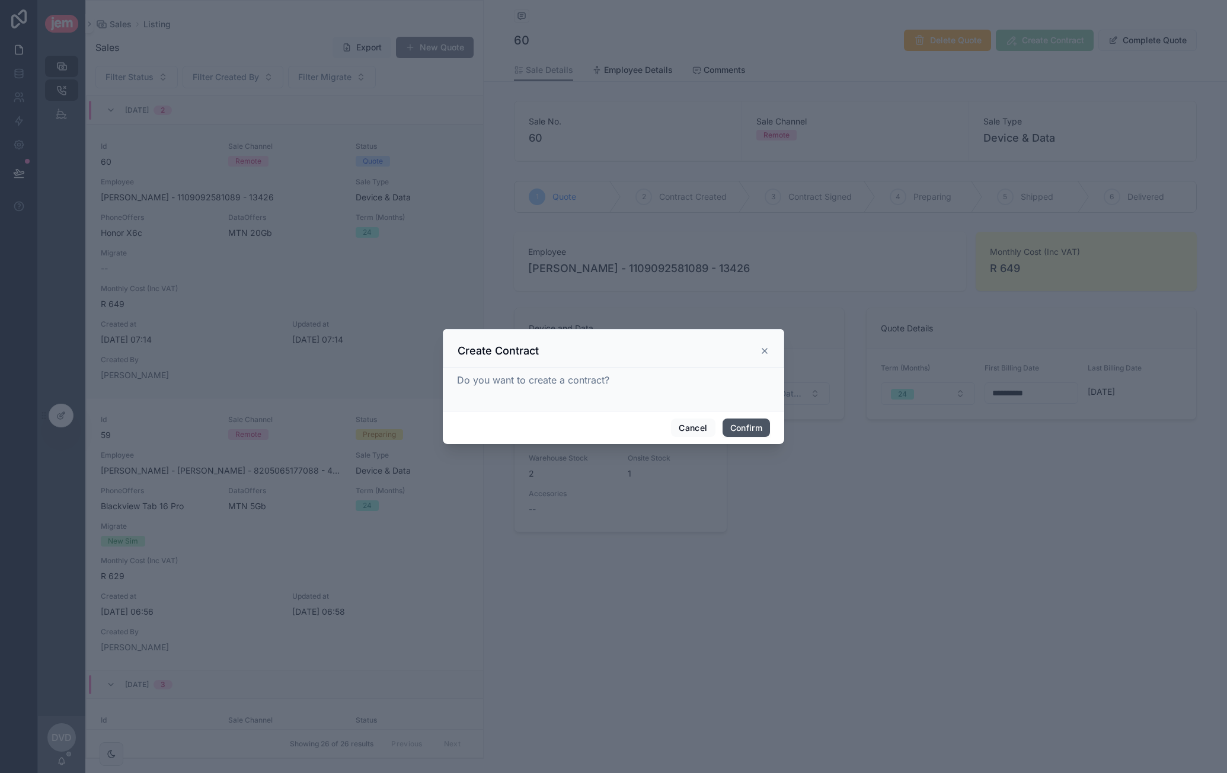
click at [761, 428] on button "Confirm" at bounding box center [746, 428] width 47 height 19
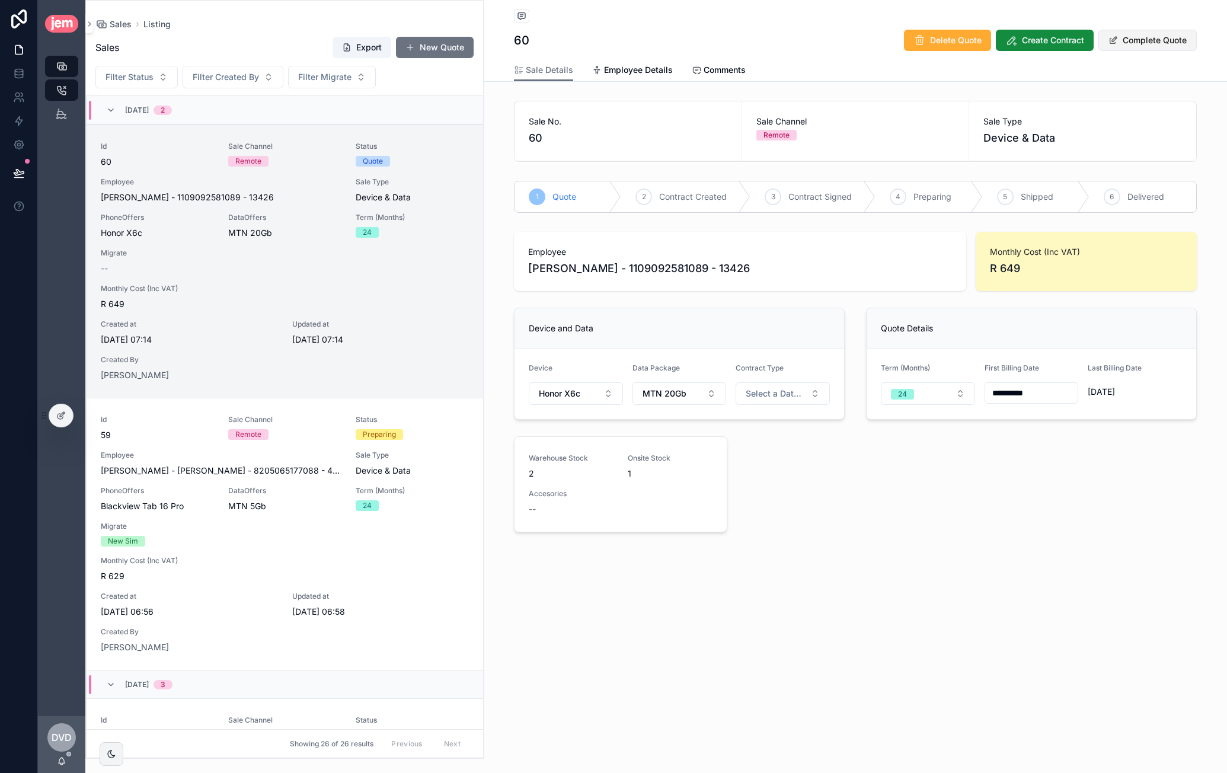
click at [1170, 36] on button "Complete Quote" at bounding box center [1148, 40] width 98 height 21
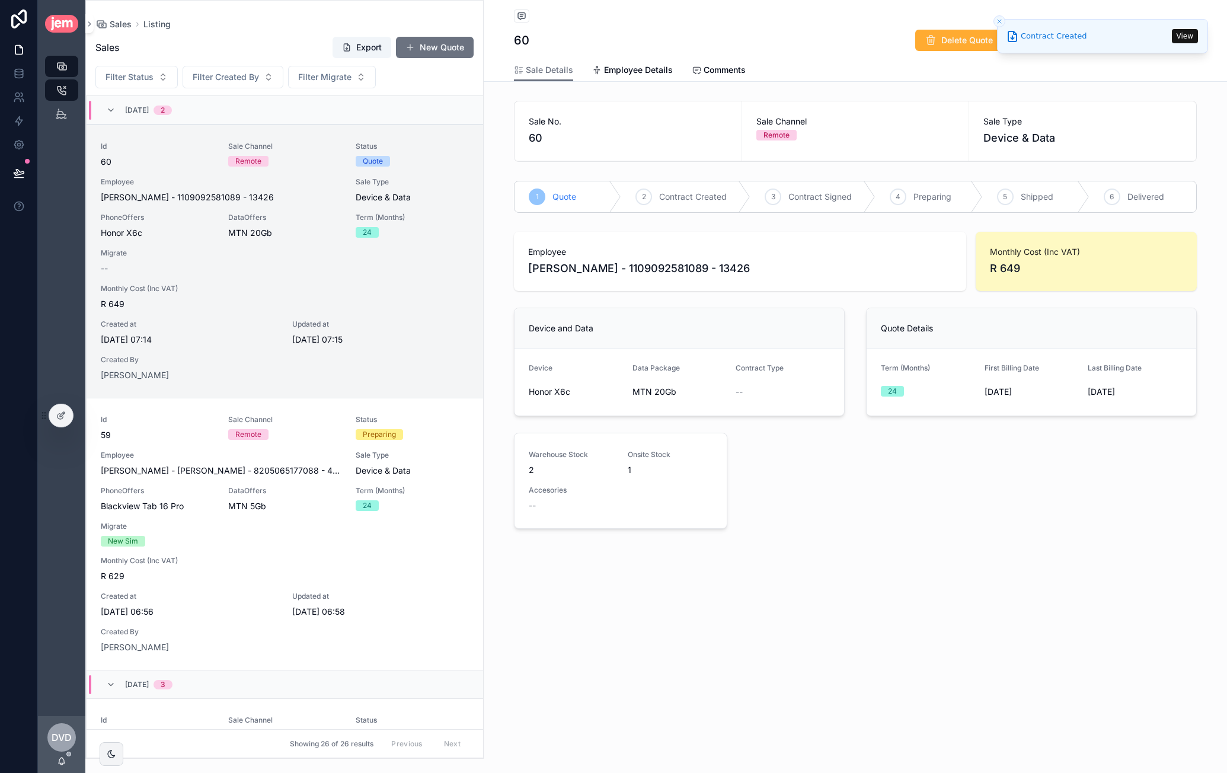
drag, startPoint x: 835, startPoint y: 91, endPoint x: 862, endPoint y: 94, distance: 27.4
click at [835, 91] on div "Listing 60 Delete Quote Create Contract Modify Quote Sale Details Sale Details …" at bounding box center [855, 307] width 743 height 614
click at [1179, 36] on button "View" at bounding box center [1185, 36] width 26 height 14
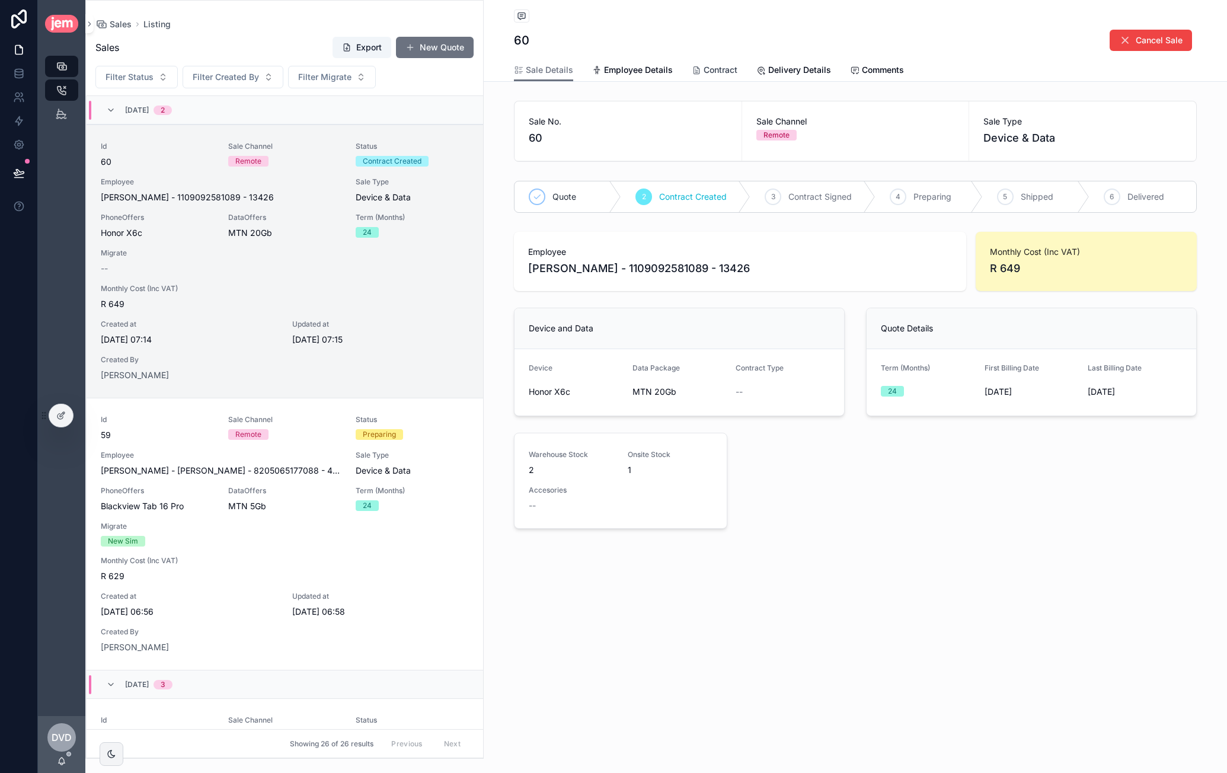
drag, startPoint x: 700, startPoint y: 66, endPoint x: 638, endPoint y: 23, distance: 75.5
click at [700, 66] on div "Contract" at bounding box center [715, 70] width 46 height 12
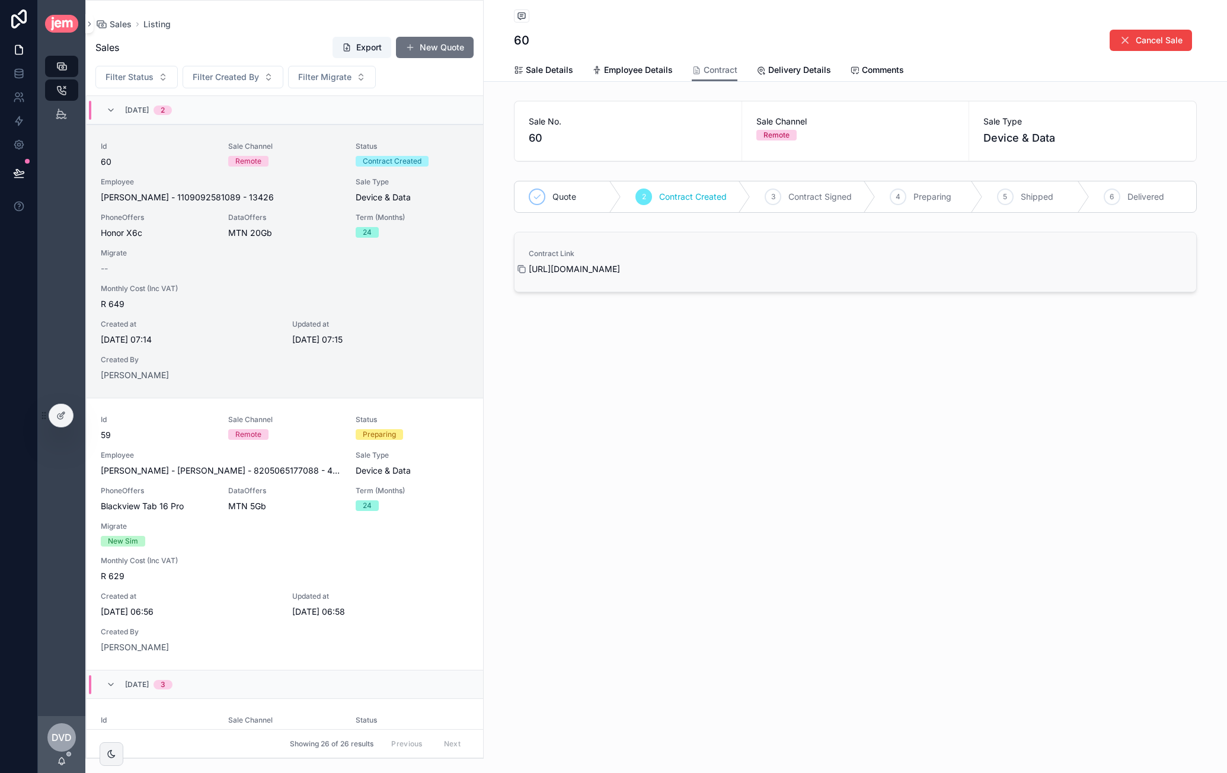
click at [521, 270] on icon "scrollable content" at bounding box center [521, 268] width 9 height 9
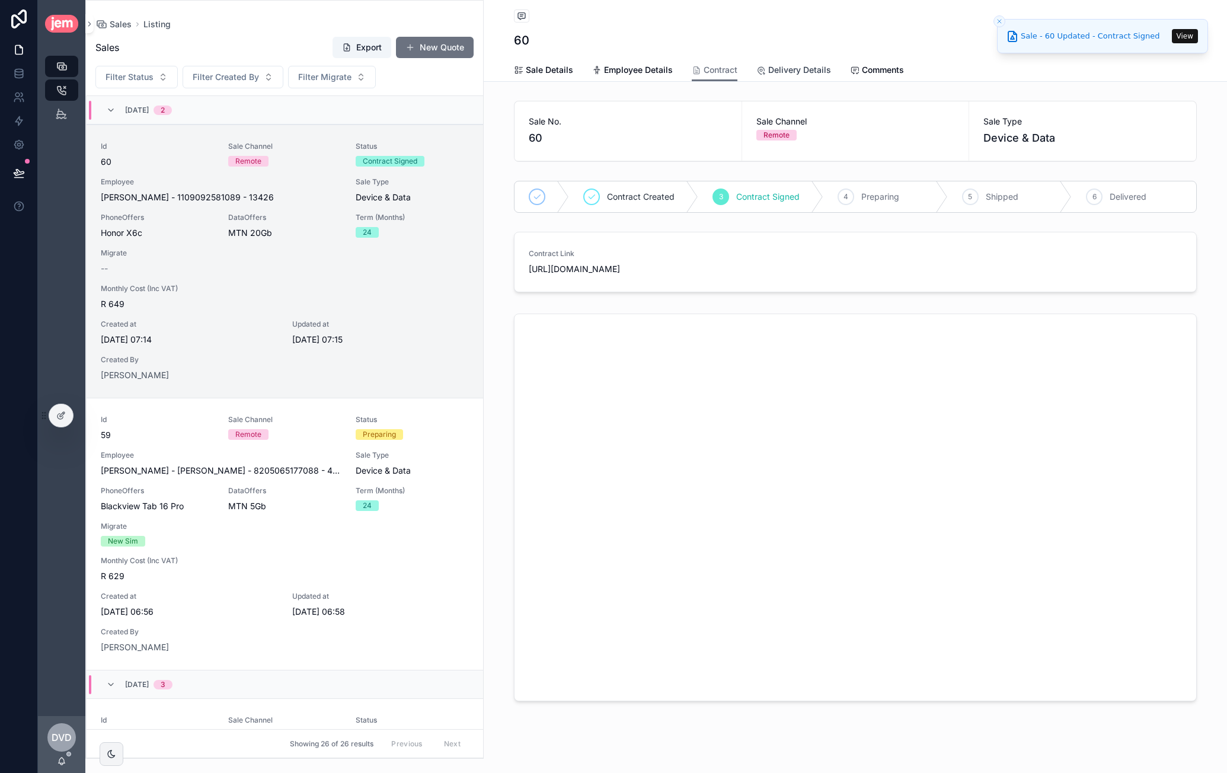
click at [800, 71] on span "Delivery Details" at bounding box center [799, 70] width 63 height 12
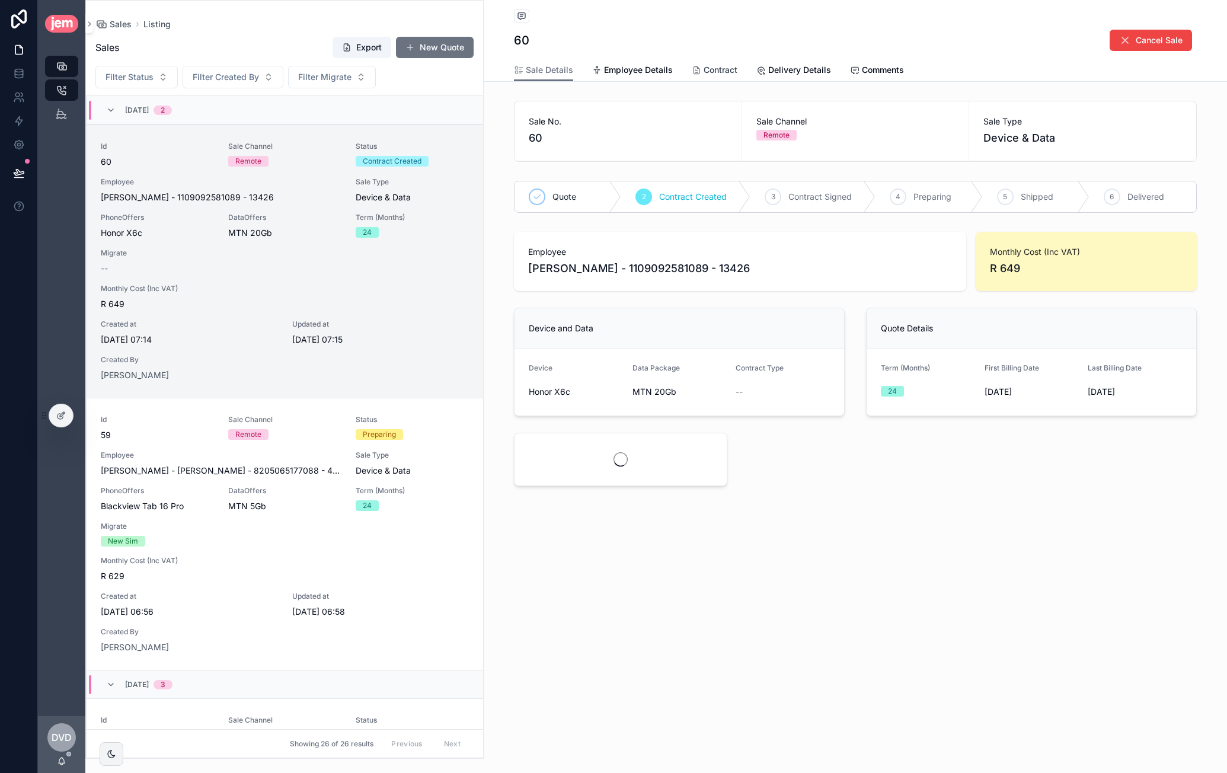
scroll to position [28, 0]
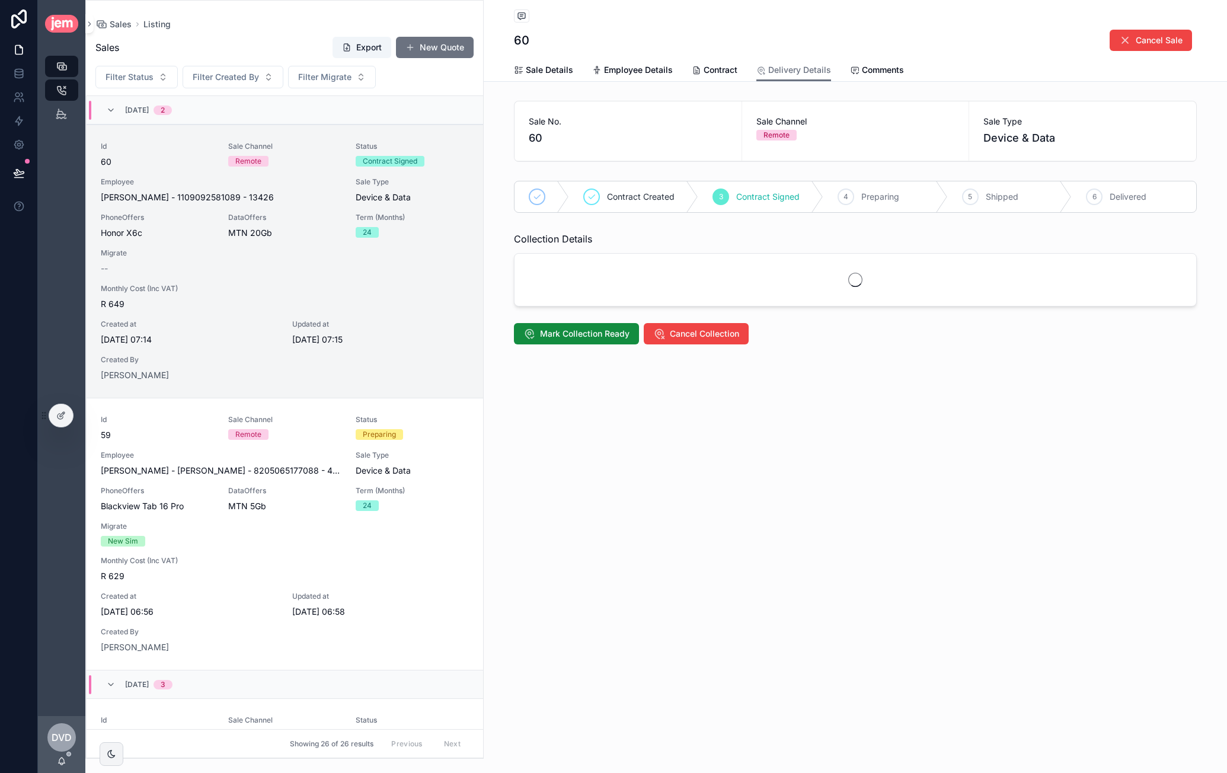
scroll to position [28, 0]
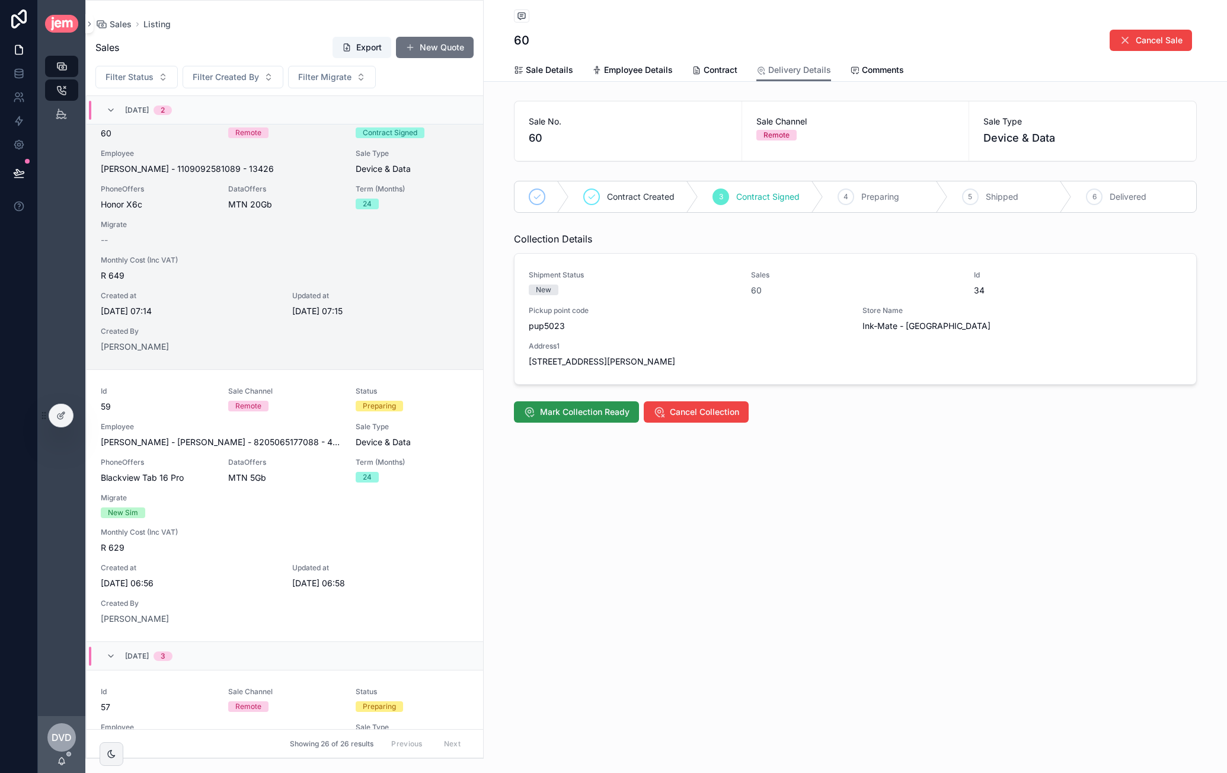
click at [586, 408] on span "Mark Collection Ready" at bounding box center [585, 412] width 90 height 12
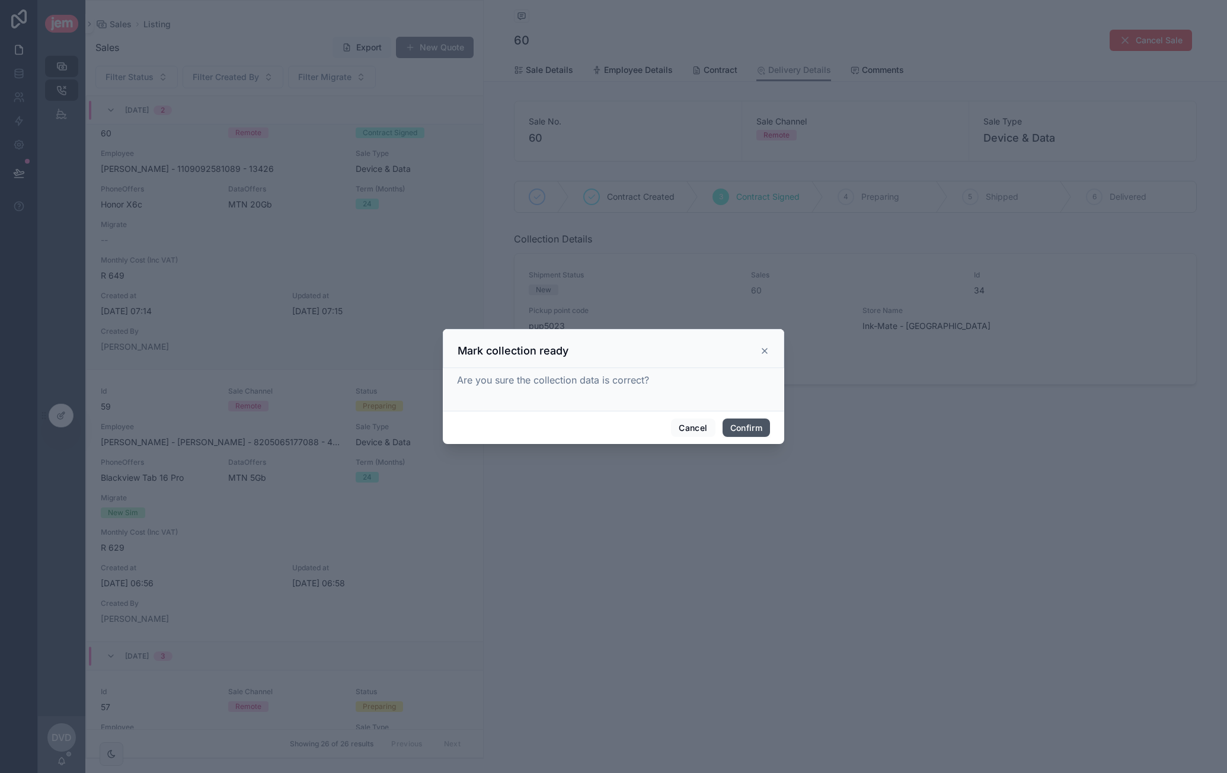
click at [726, 422] on button "Confirm" at bounding box center [746, 428] width 47 height 19
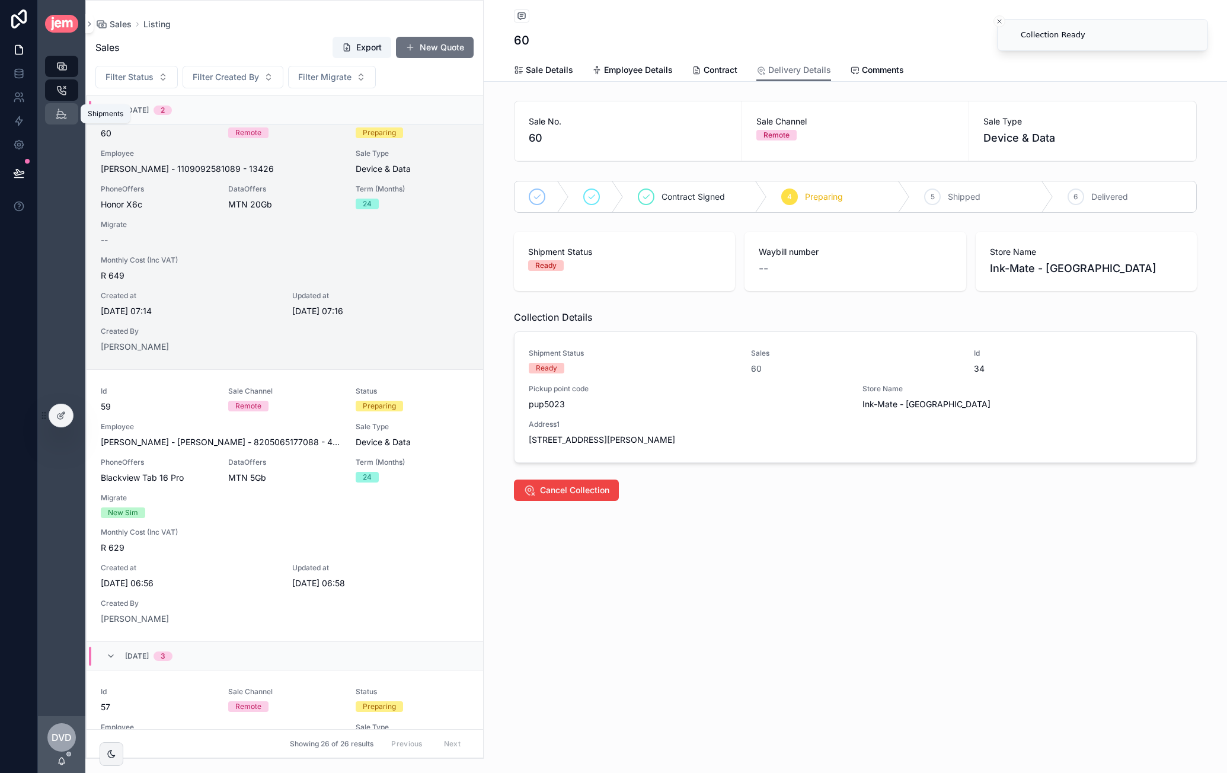
drag, startPoint x: 58, startPoint y: 116, endPoint x: 65, endPoint y: 116, distance: 6.5
click at [58, 116] on icon "scrollable content" at bounding box center [61, 114] width 11 height 12
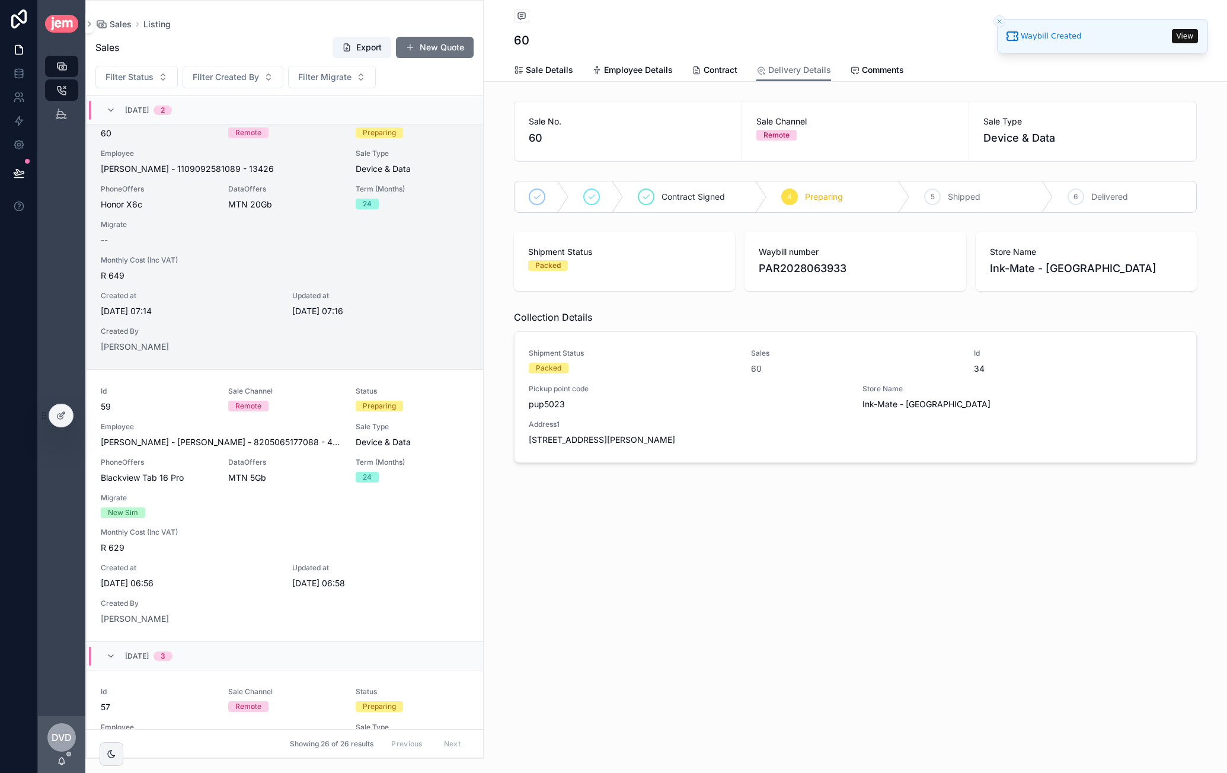
click at [944, 602] on div "Listing 60 Cancel Sale Delivery Details Sale Details Employee Details Contract …" at bounding box center [855, 386] width 743 height 773
click at [59, 416] on icon at bounding box center [60, 415] width 9 height 9
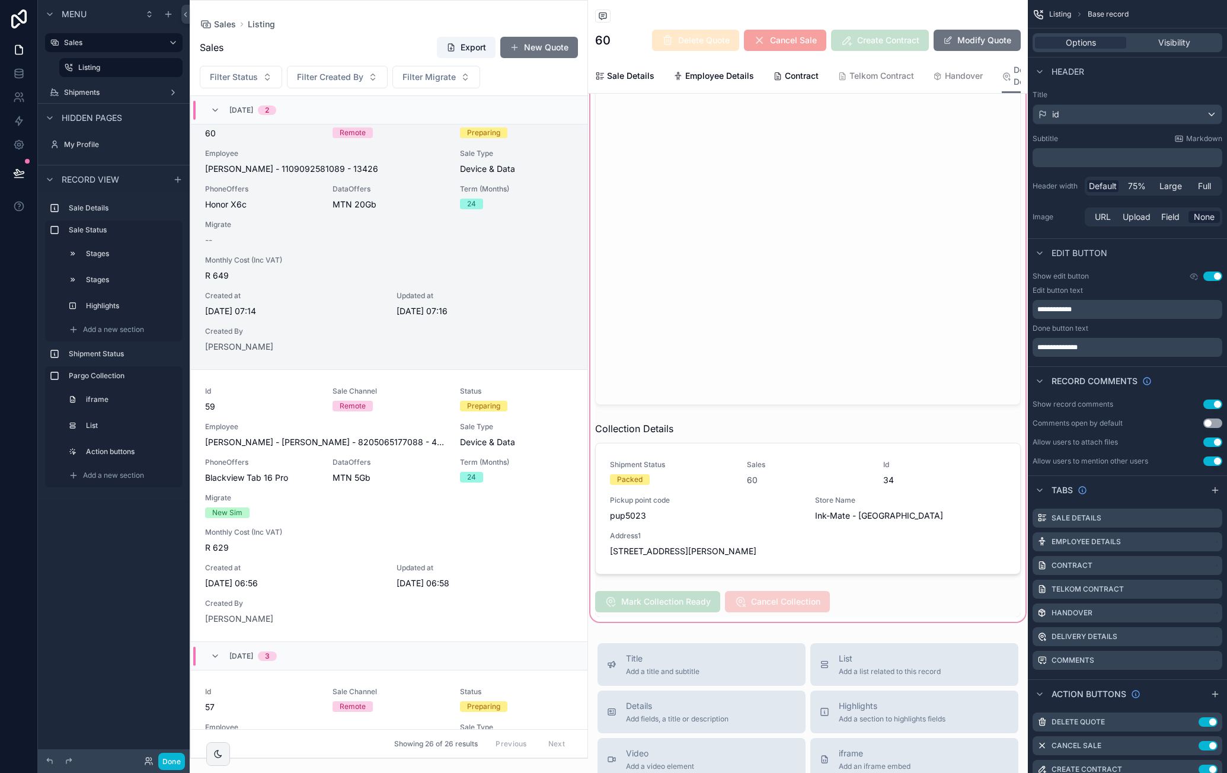
scroll to position [474, 0]
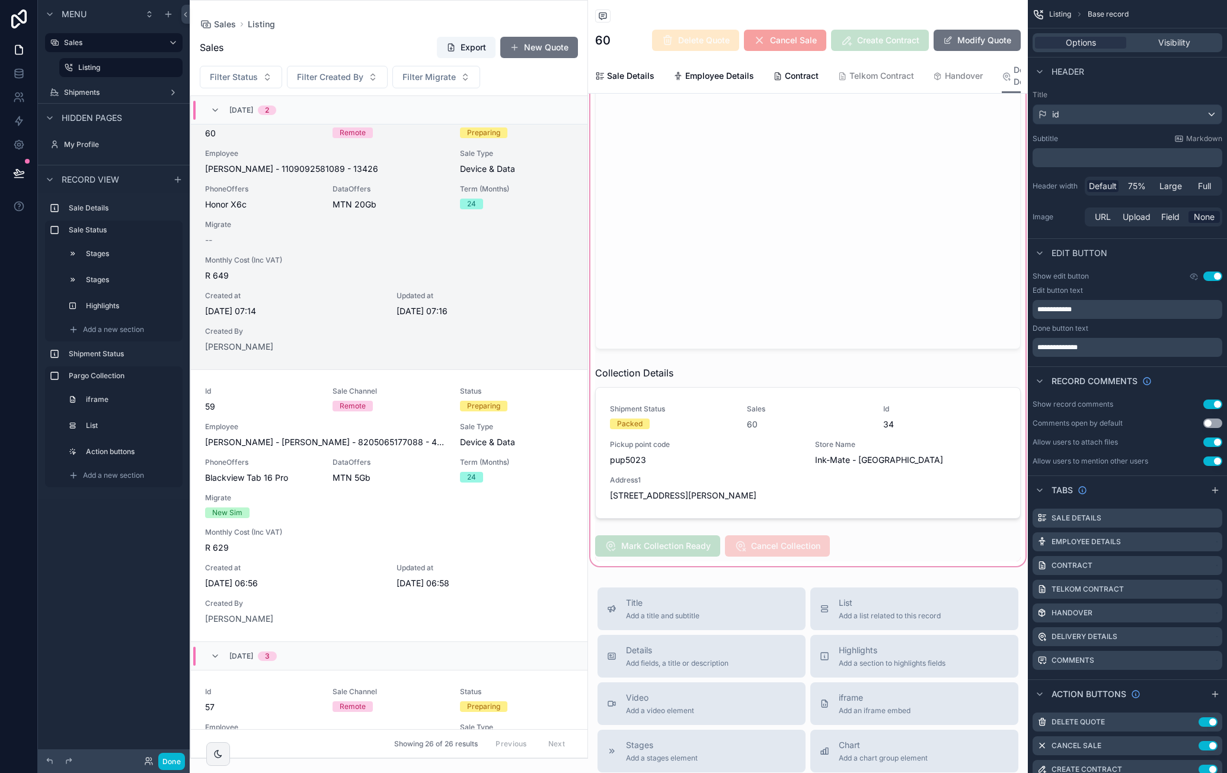
click at [923, 414] on div "scrollable content" at bounding box center [808, 259] width 440 height 619
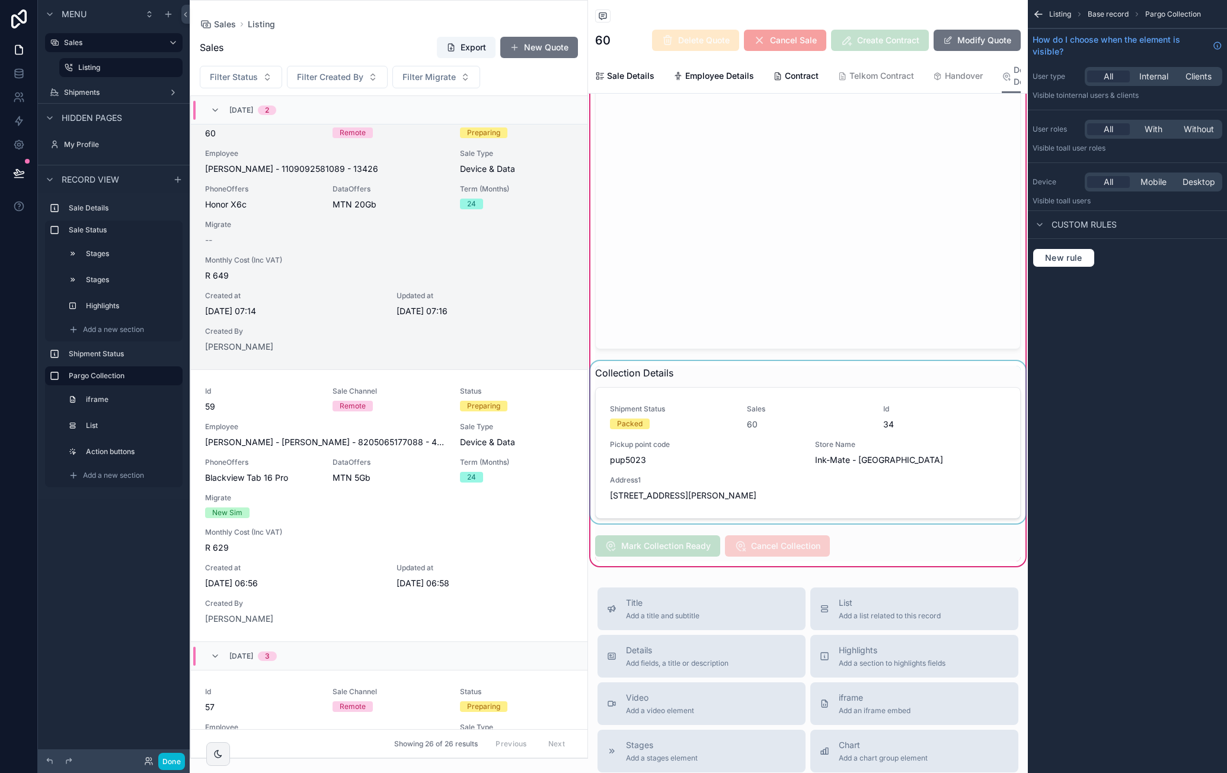
click at [924, 424] on div "scrollable content" at bounding box center [808, 442] width 440 height 162
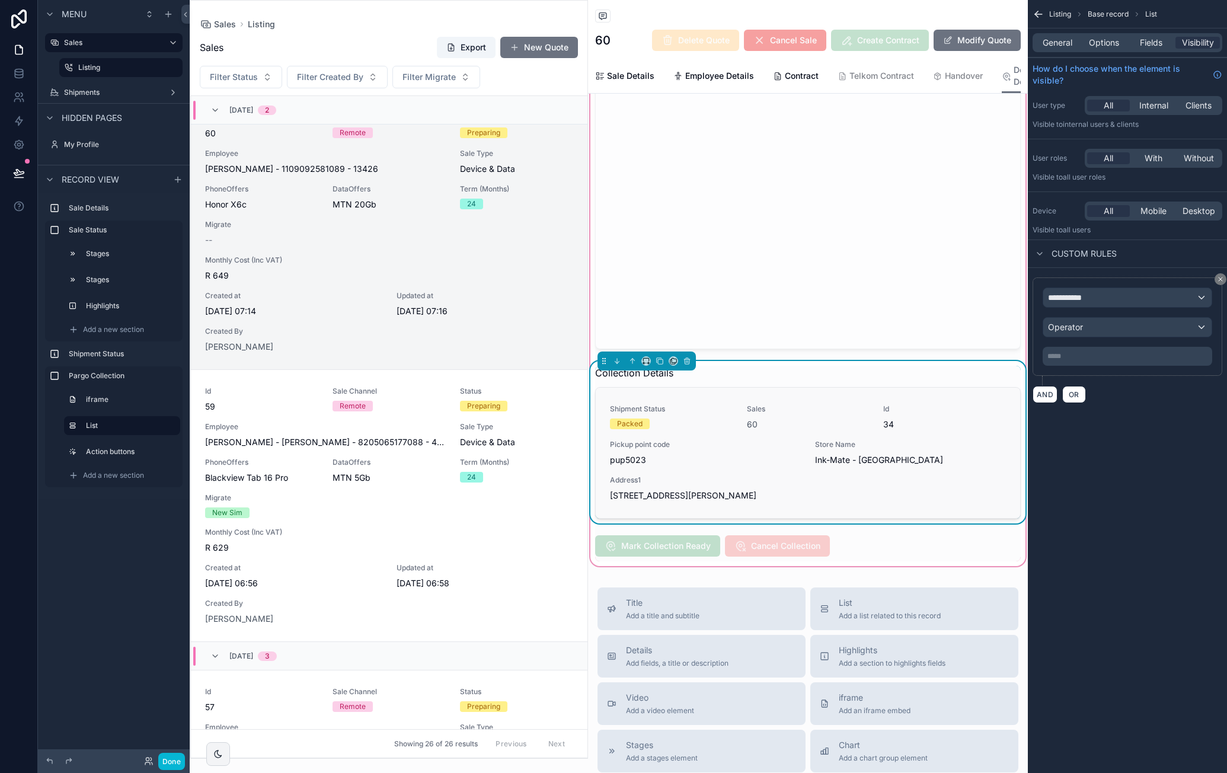
click at [918, 419] on span "34" at bounding box center [944, 425] width 123 height 12
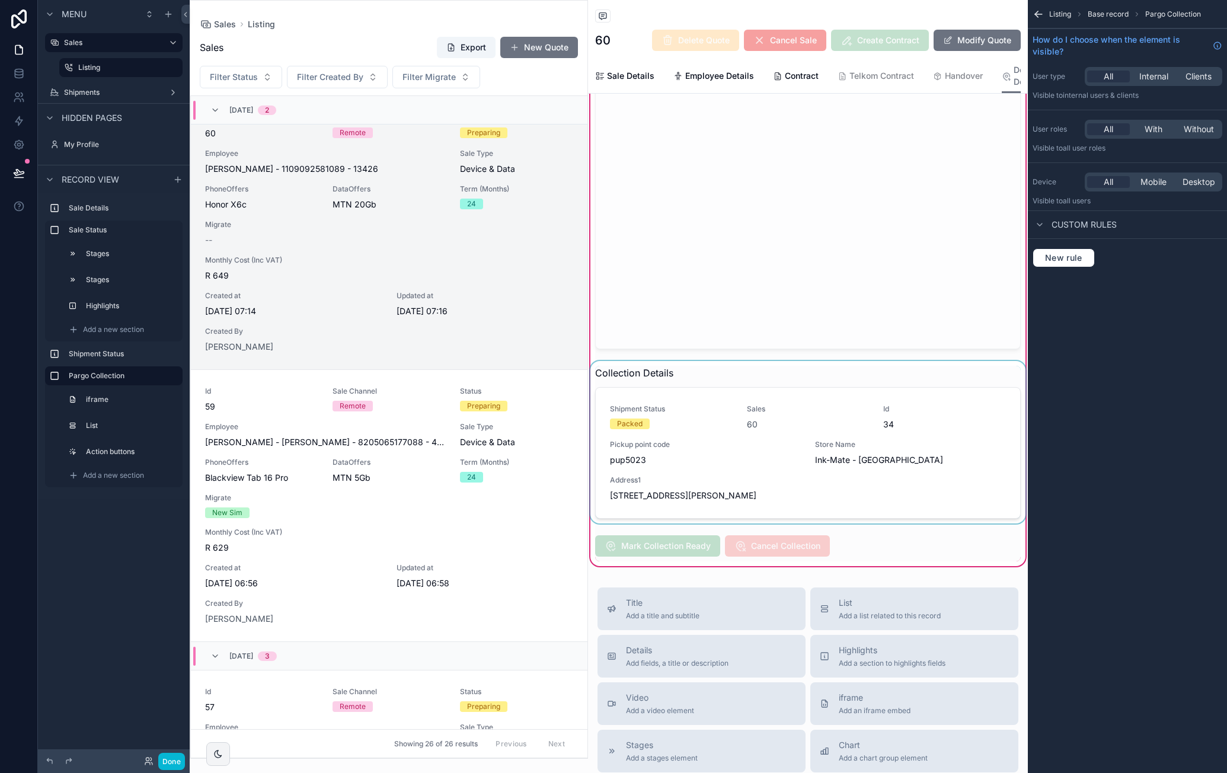
click at [922, 380] on div "scrollable content" at bounding box center [808, 442] width 440 height 162
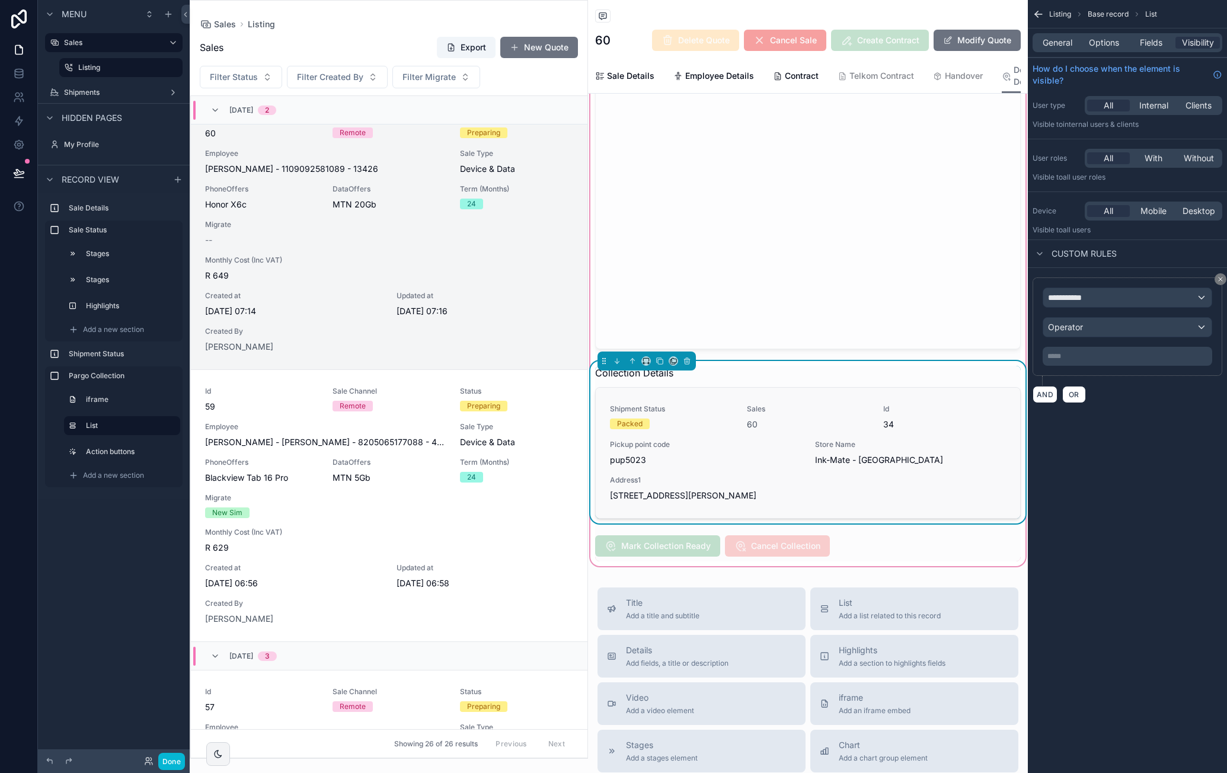
click at [918, 388] on div "Shipment Status Packed Sales 60 Id 34 Pickup point code pup5023 Store Name Ink-…" at bounding box center [808, 453] width 425 height 130
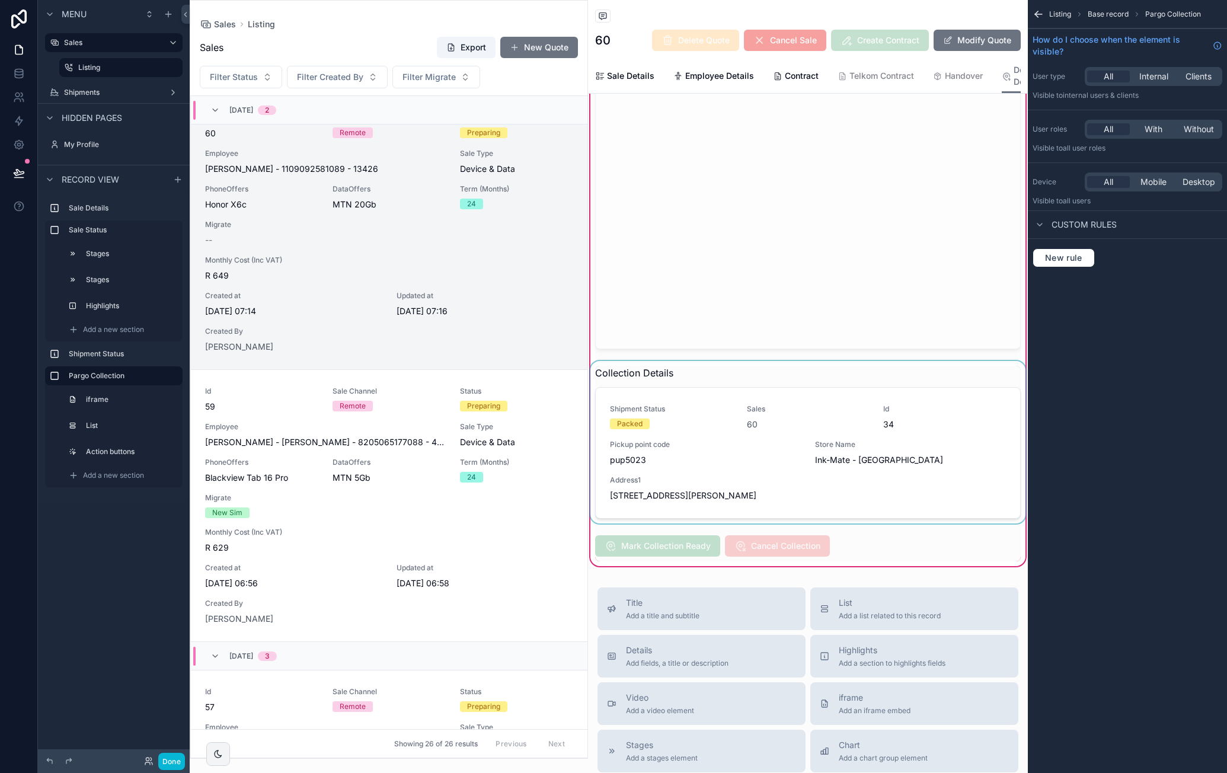
click at [815, 374] on div "scrollable content" at bounding box center [808, 442] width 440 height 162
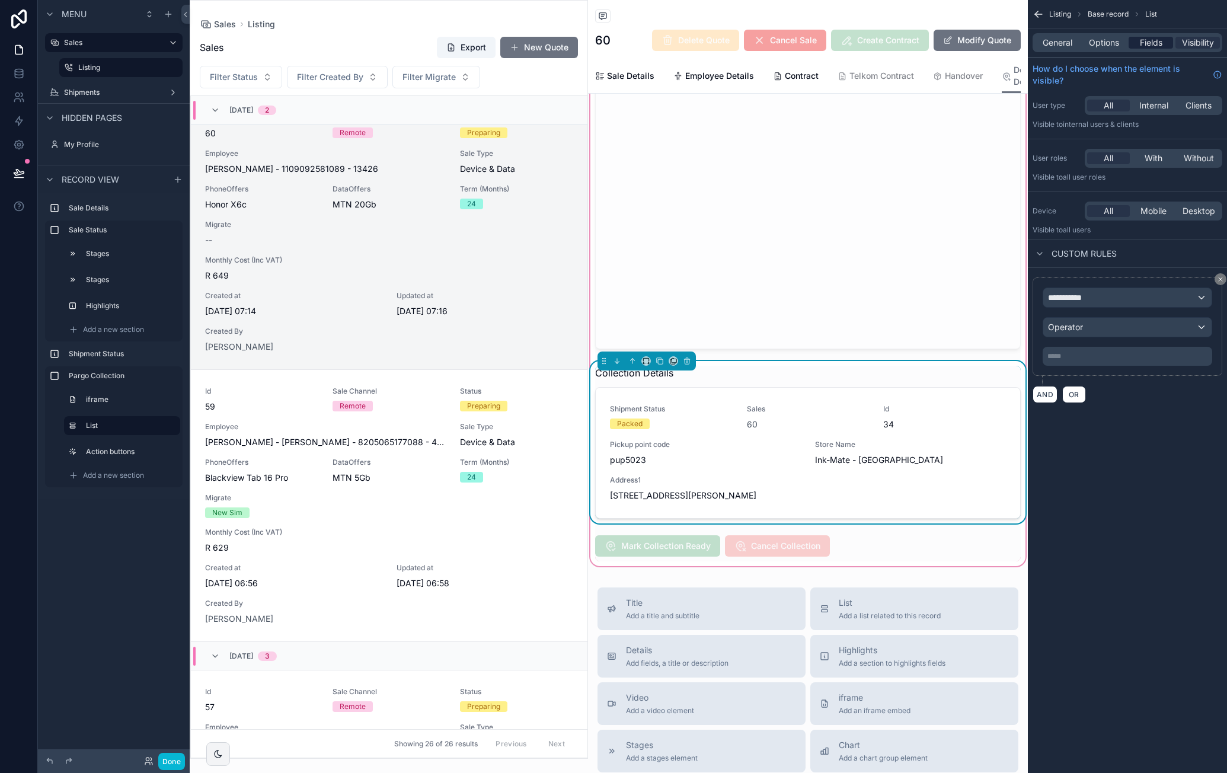
click at [1144, 40] on span "Fields" at bounding box center [1151, 43] width 23 height 12
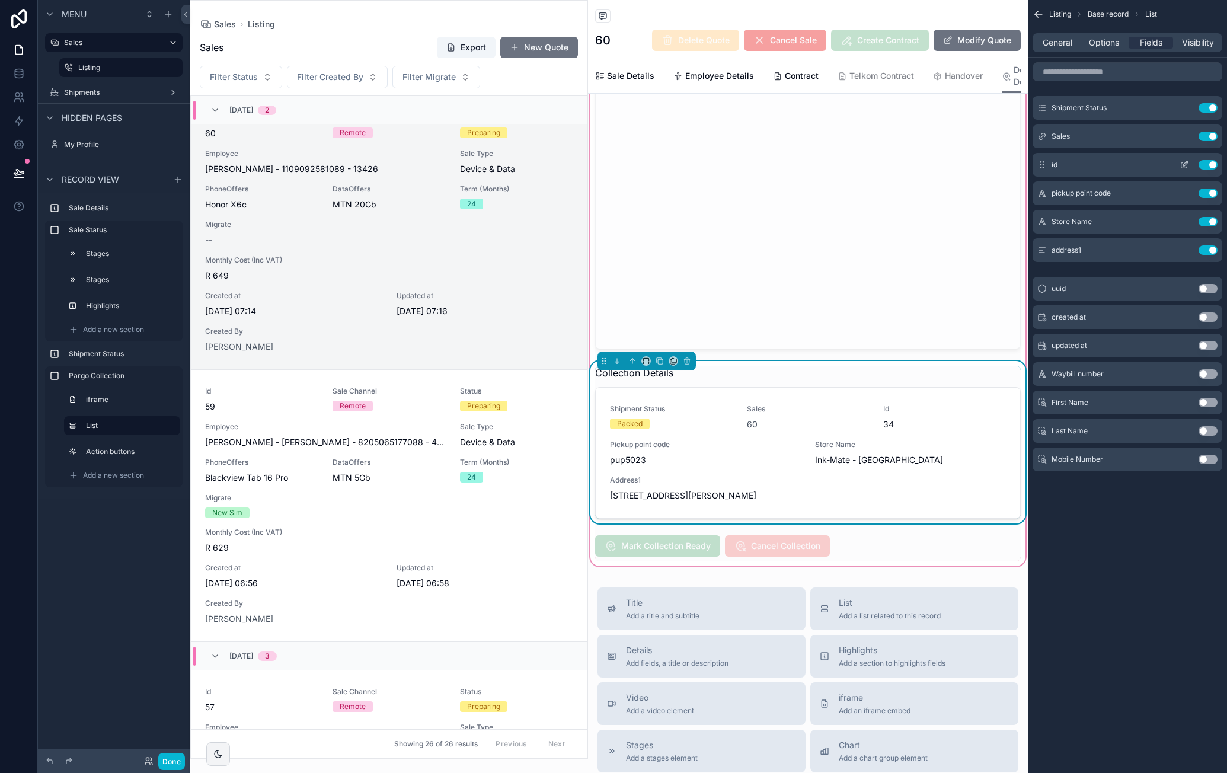
click at [1184, 164] on icon "scrollable content" at bounding box center [1184, 164] width 9 height 9
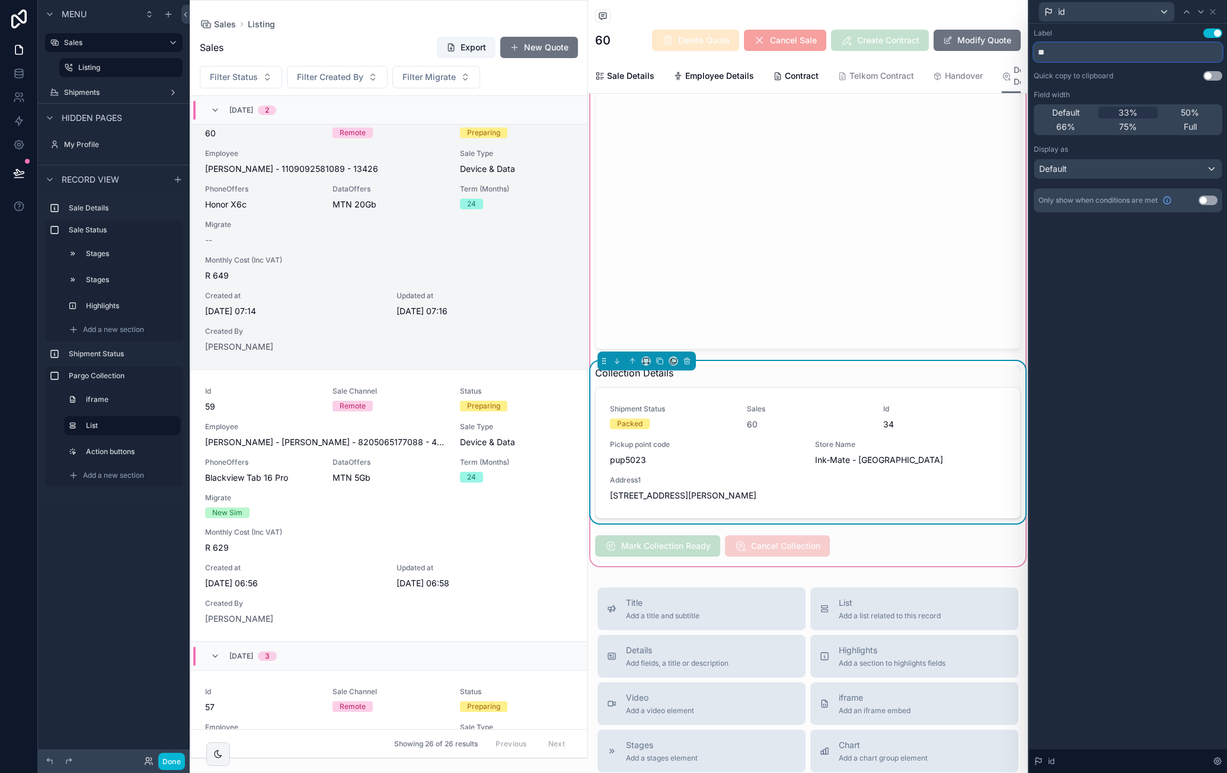
click at [1064, 56] on input "**" at bounding box center [1128, 52] width 189 height 19
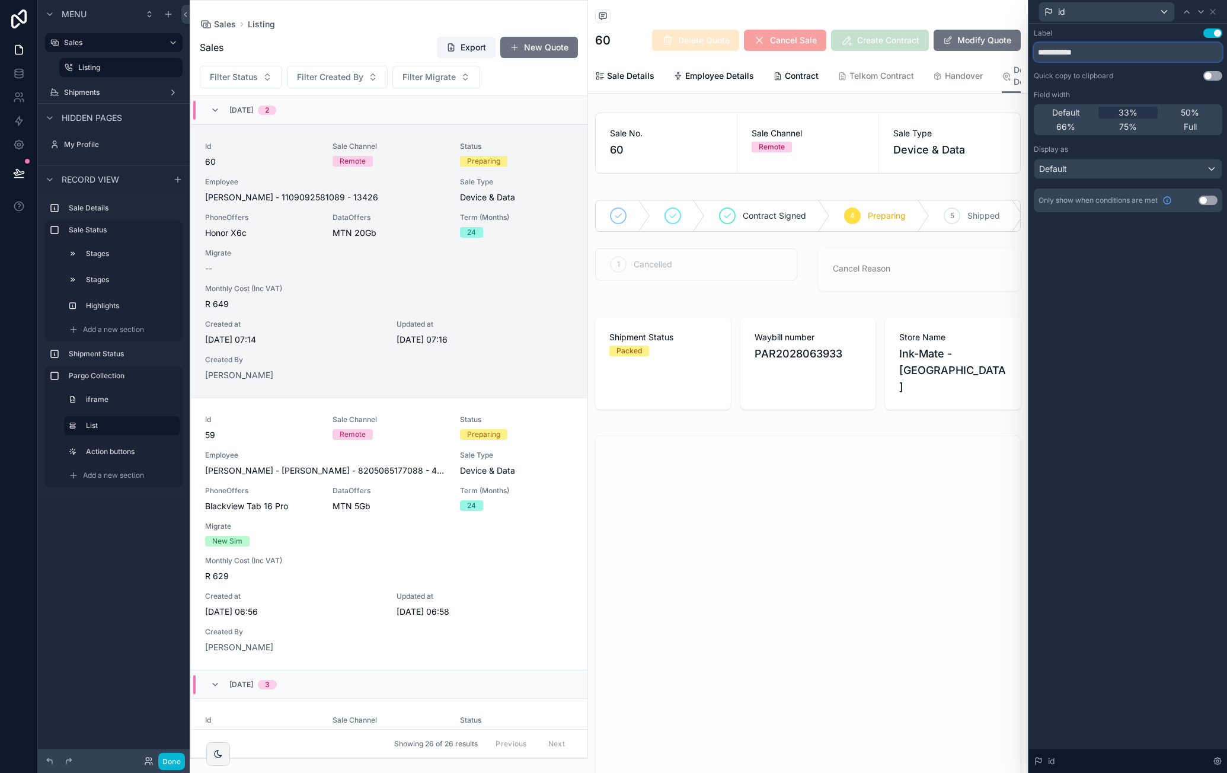
scroll to position [28, 0]
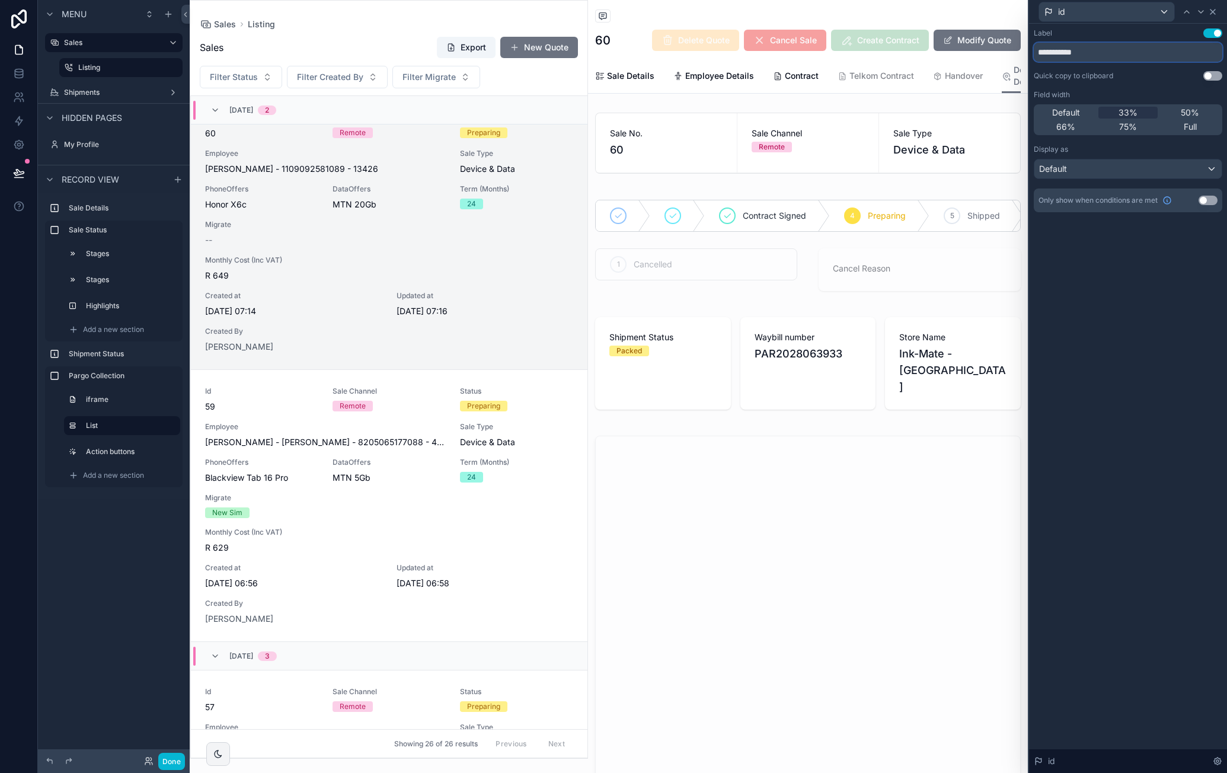
type input "**********"
click at [1216, 12] on icon at bounding box center [1212, 11] width 9 height 9
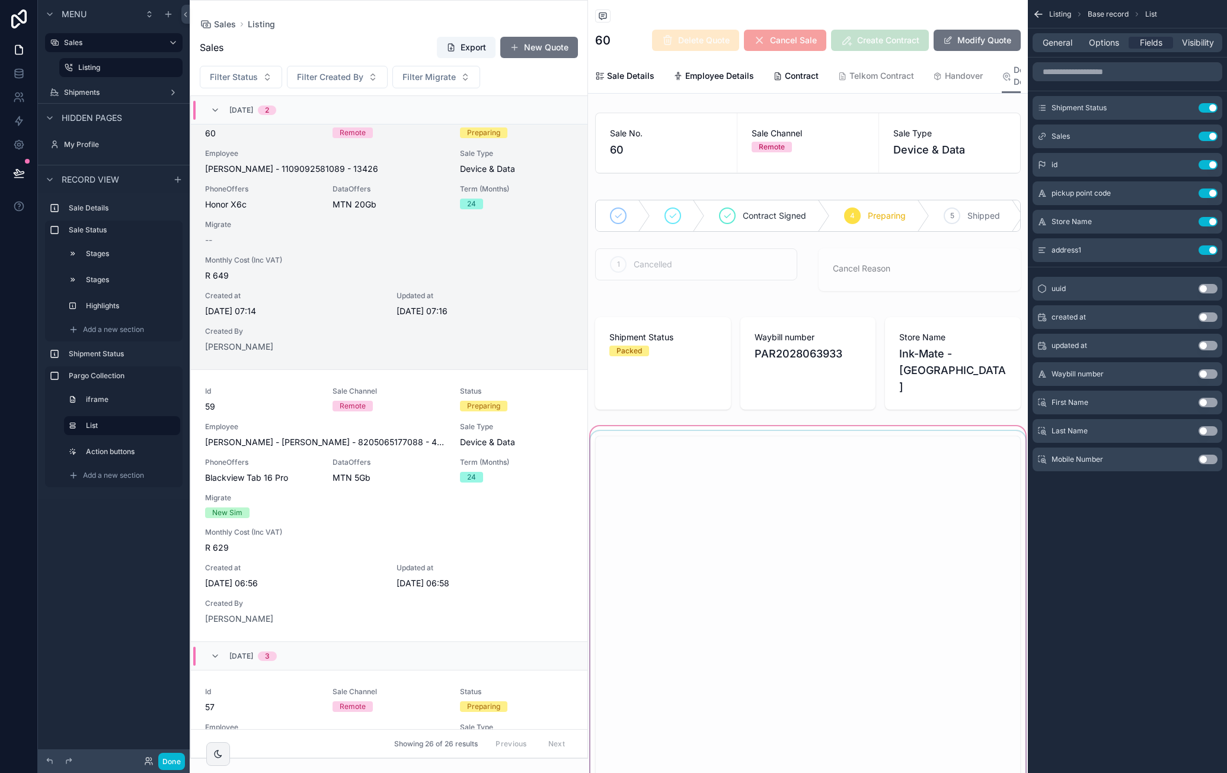
scroll to position [534, 0]
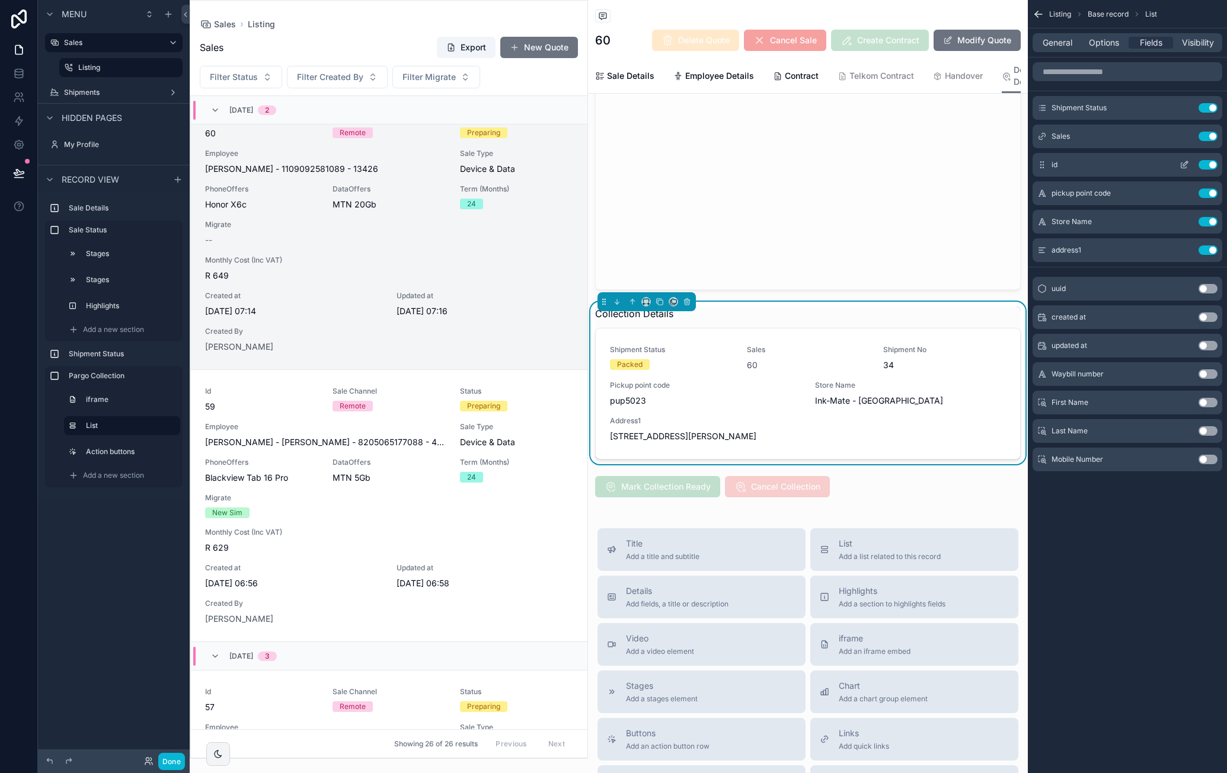
click at [1188, 164] on icon "scrollable content" at bounding box center [1184, 164] width 9 height 9
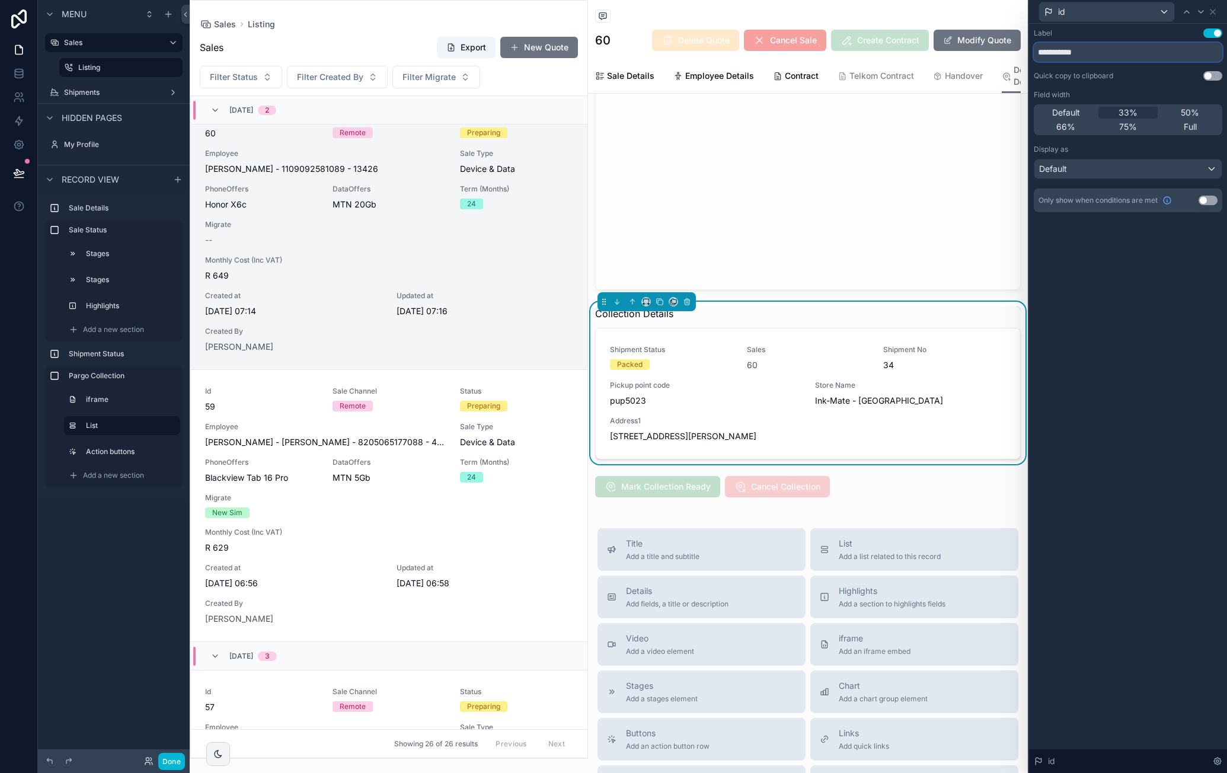
click at [1147, 50] on input "**********" at bounding box center [1128, 52] width 189 height 19
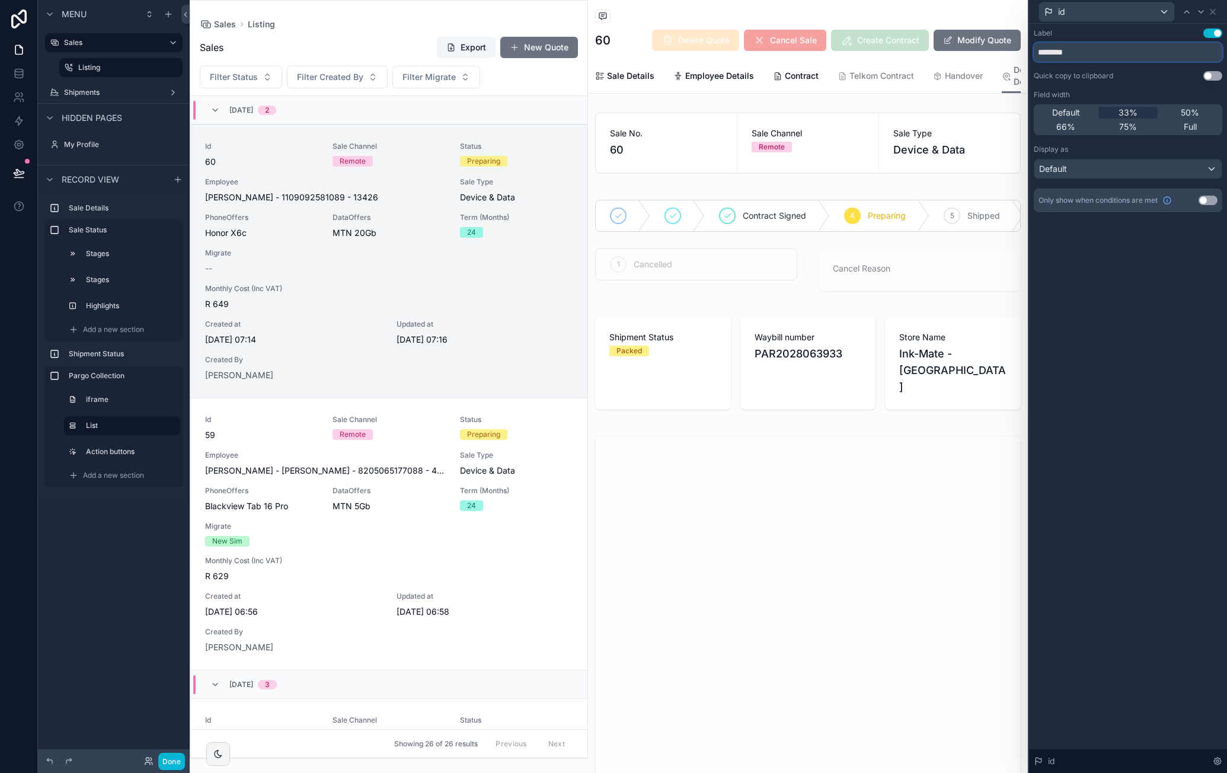
scroll to position [28, 0]
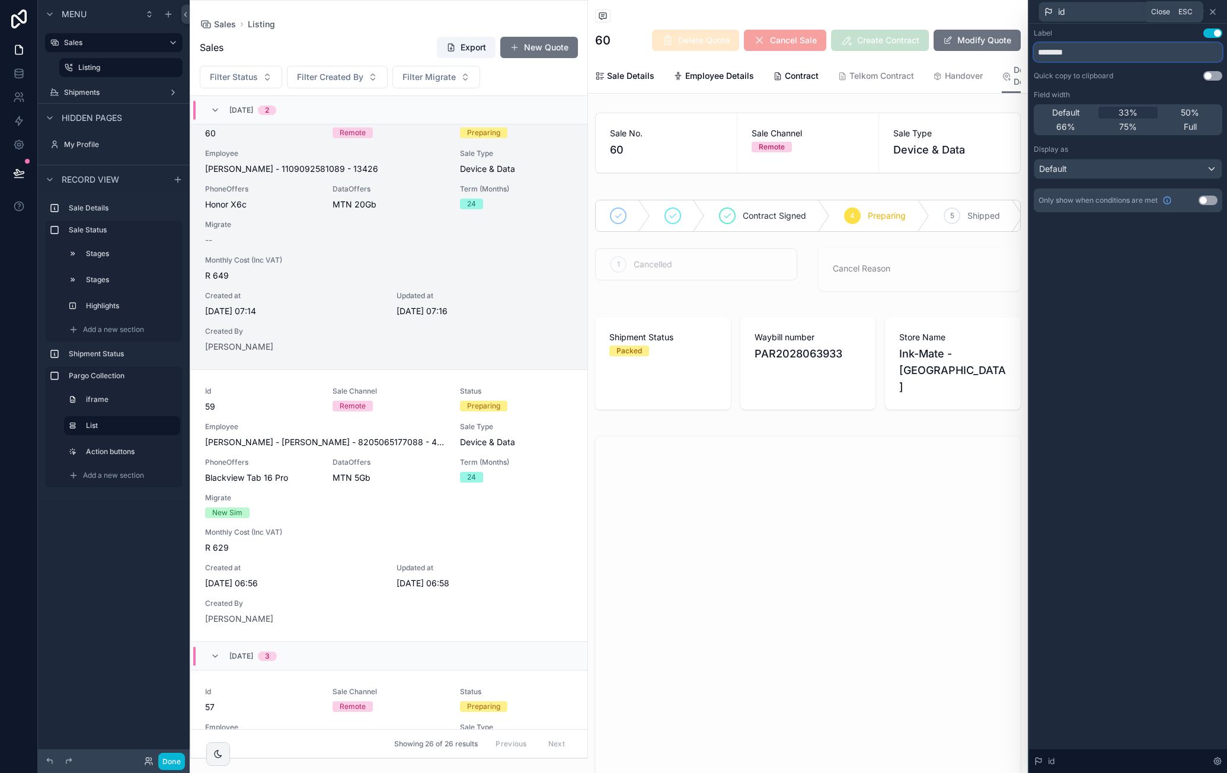
type input "********"
click at [1214, 10] on icon at bounding box center [1213, 11] width 5 height 5
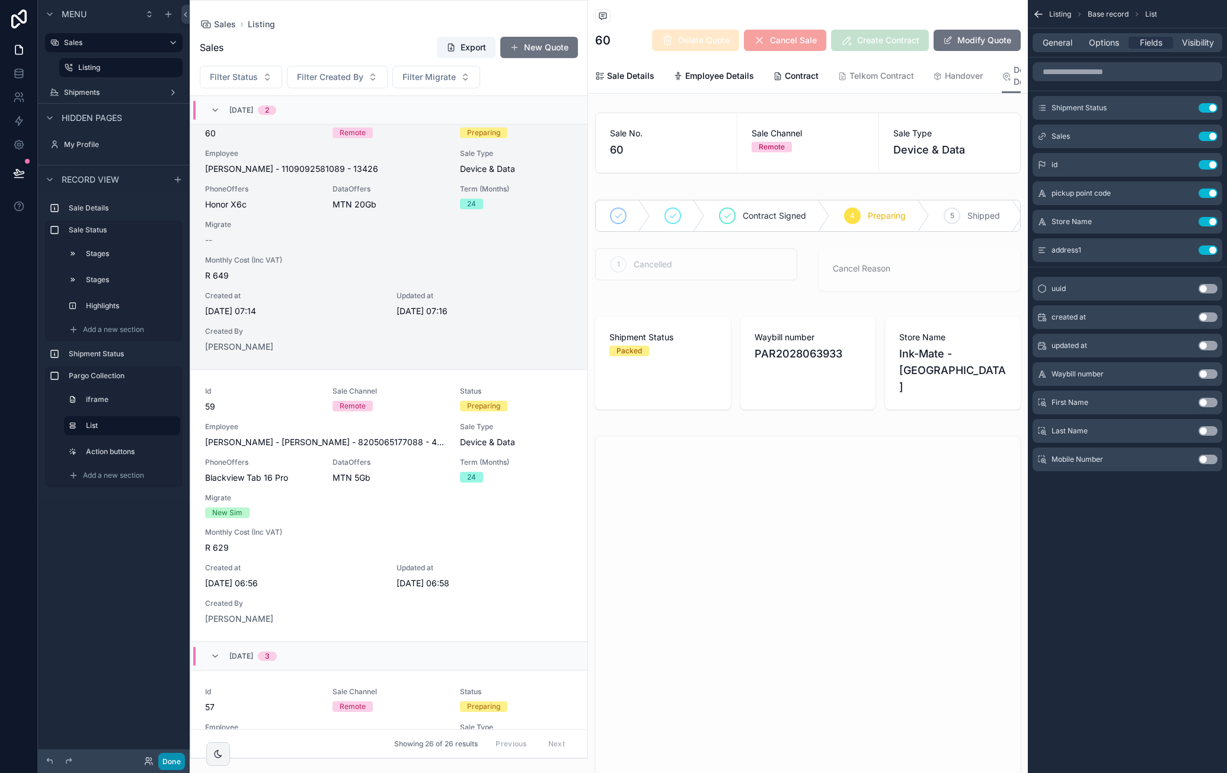
click at [173, 762] on button "Done" at bounding box center [171, 761] width 27 height 17
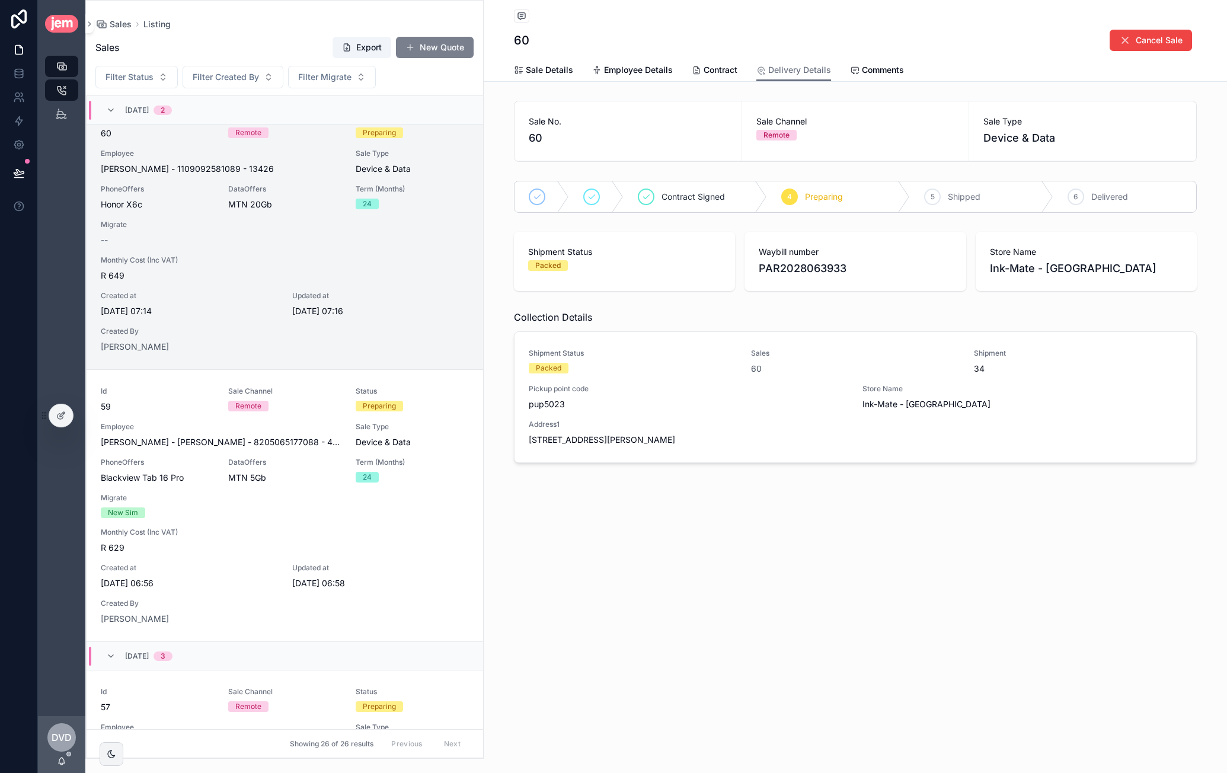
click at [435, 45] on button "New Quote" at bounding box center [435, 47] width 78 height 21
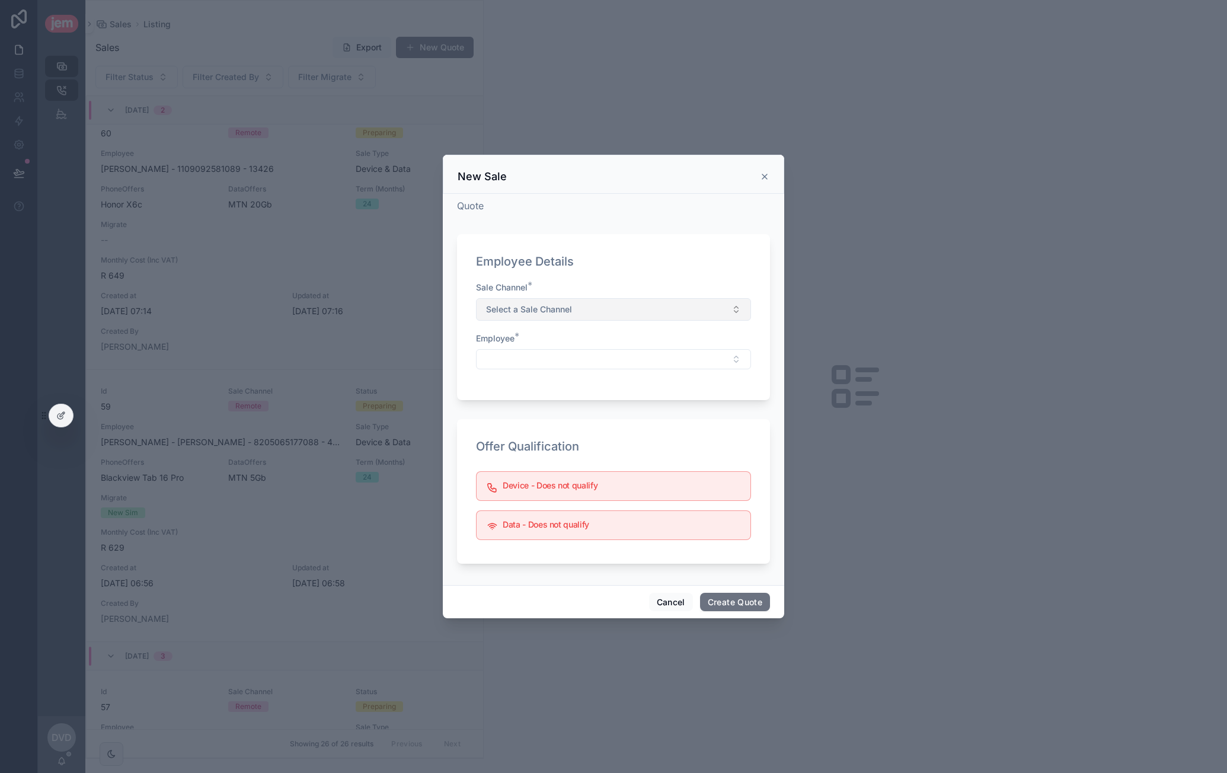
click at [601, 302] on button "Select a Sale Channel" at bounding box center [613, 309] width 275 height 23
click at [554, 356] on div "Remote" at bounding box center [613, 357] width 269 height 18
click at [542, 360] on button "Select Button" at bounding box center [613, 359] width 275 height 20
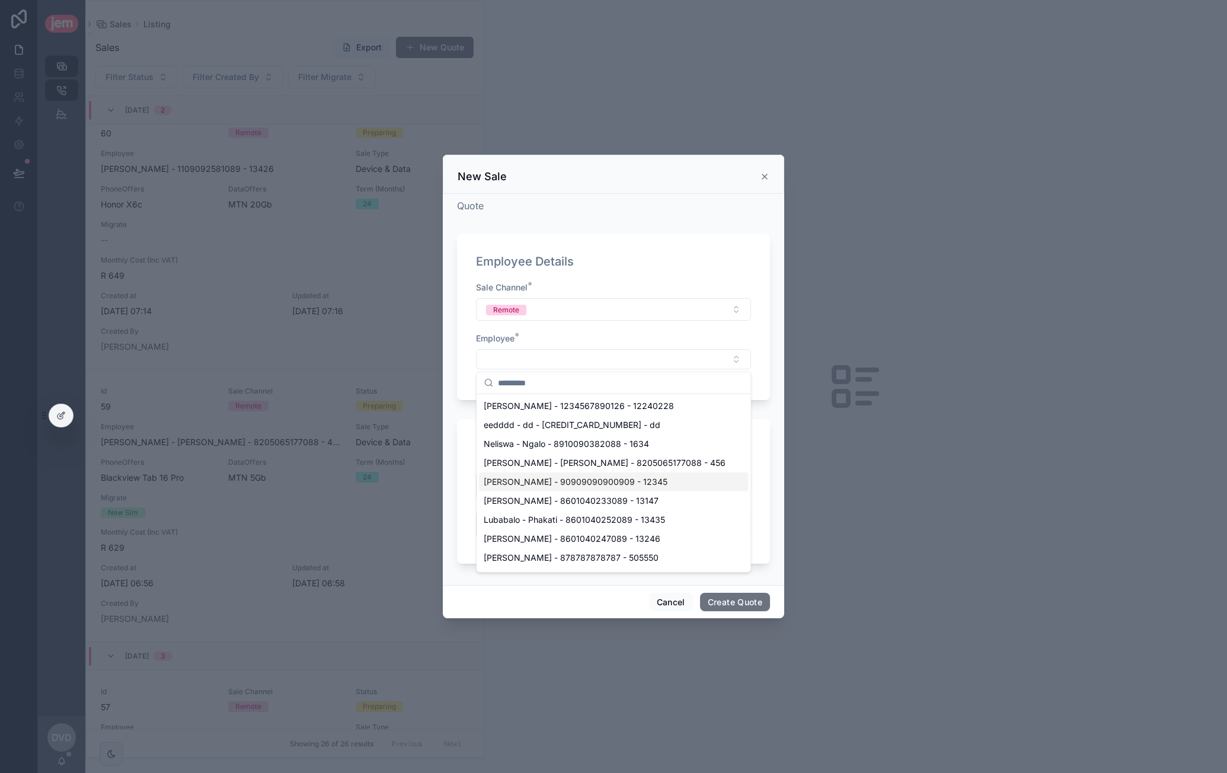
click at [560, 478] on span "Kirsty - Maxwell - 90909090900909 - 12345" at bounding box center [576, 482] width 184 height 12
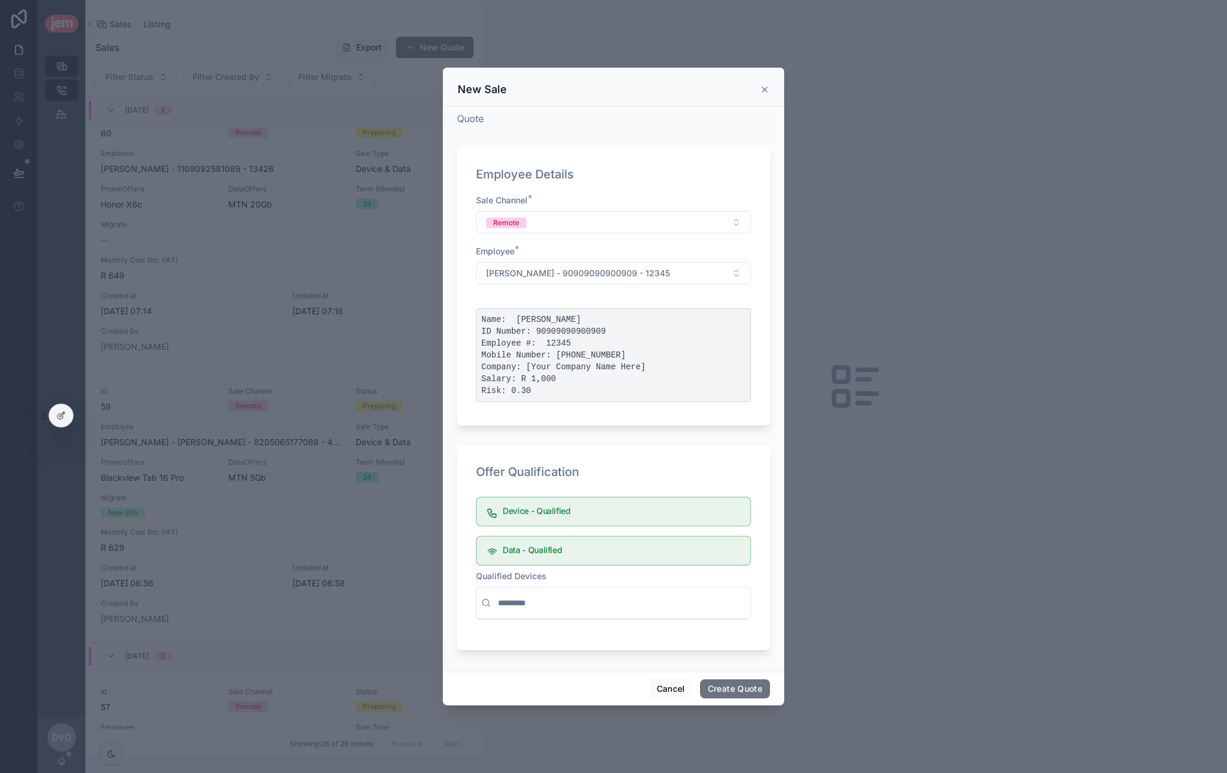
click at [621, 602] on input "scrollable content" at bounding box center [621, 602] width 250 height 21
click at [672, 276] on button "Kirsty - Maxwell - 90909090900909 - 12345" at bounding box center [613, 273] width 275 height 23
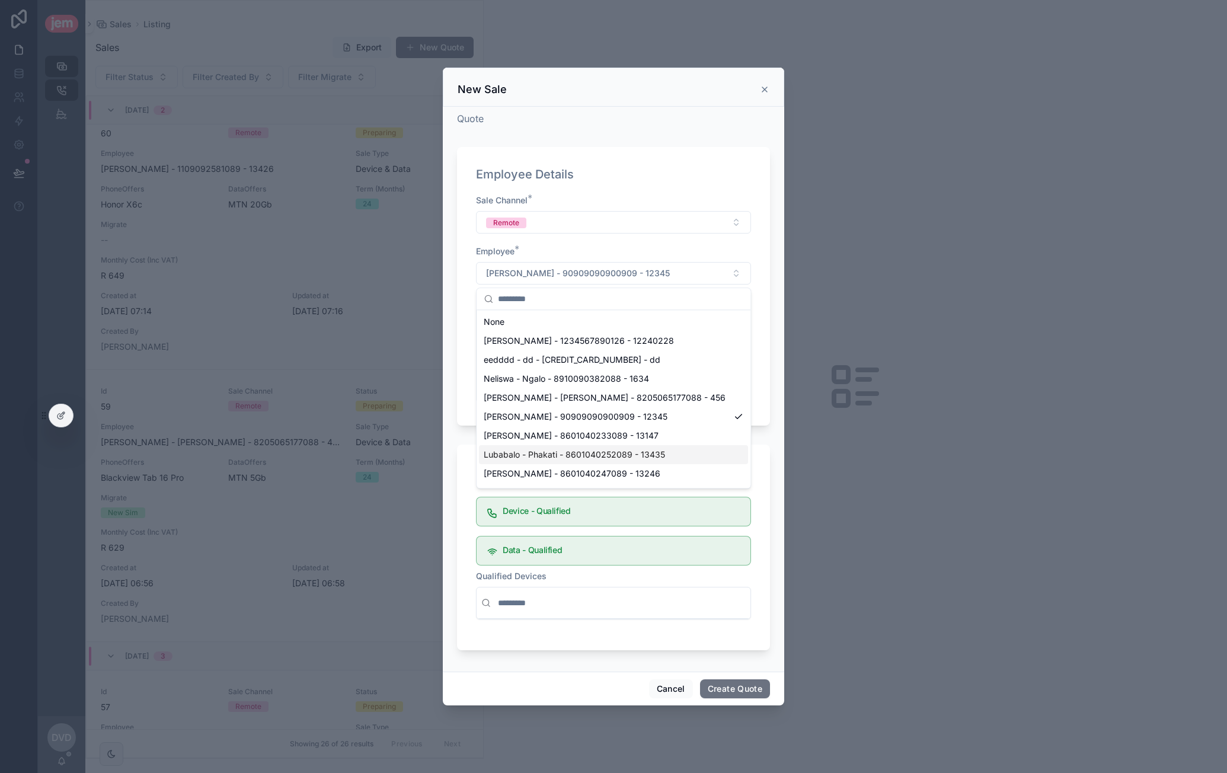
click at [664, 457] on div "Lubabalo - Phakati - 8601040252089 - 13435" at bounding box center [613, 454] width 269 height 19
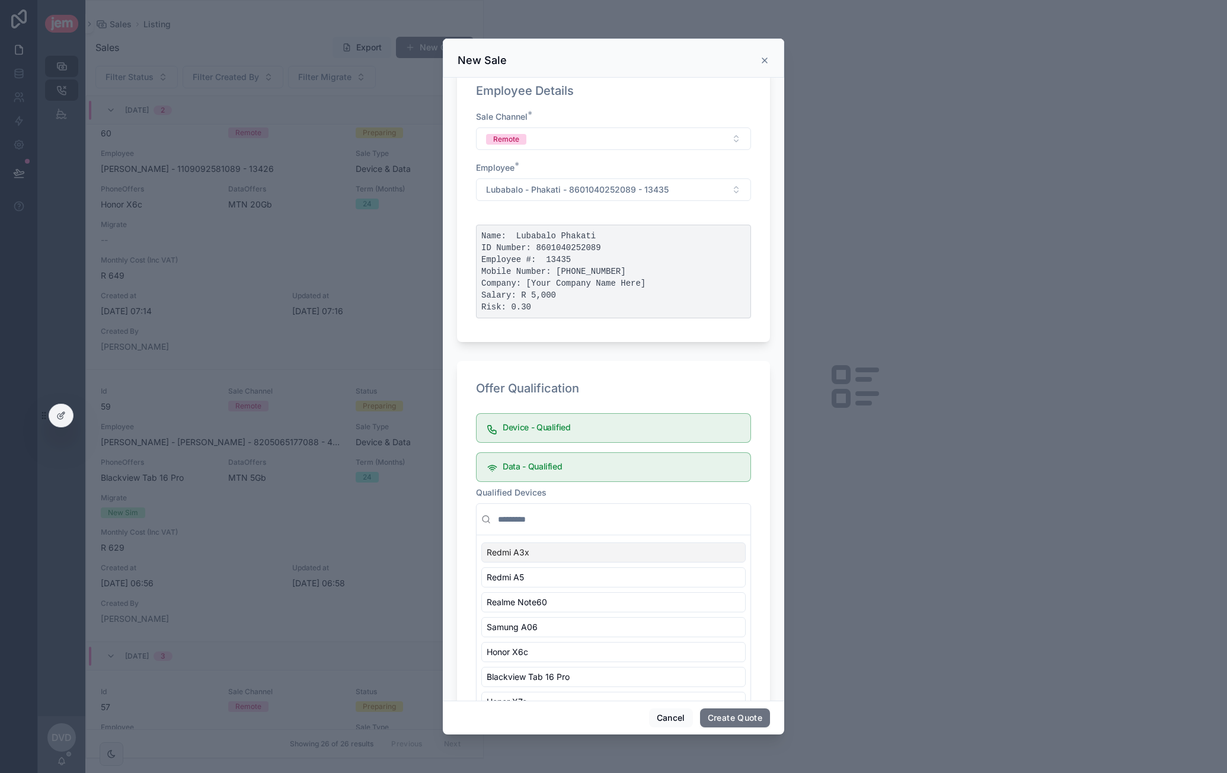
scroll to position [116, 0]
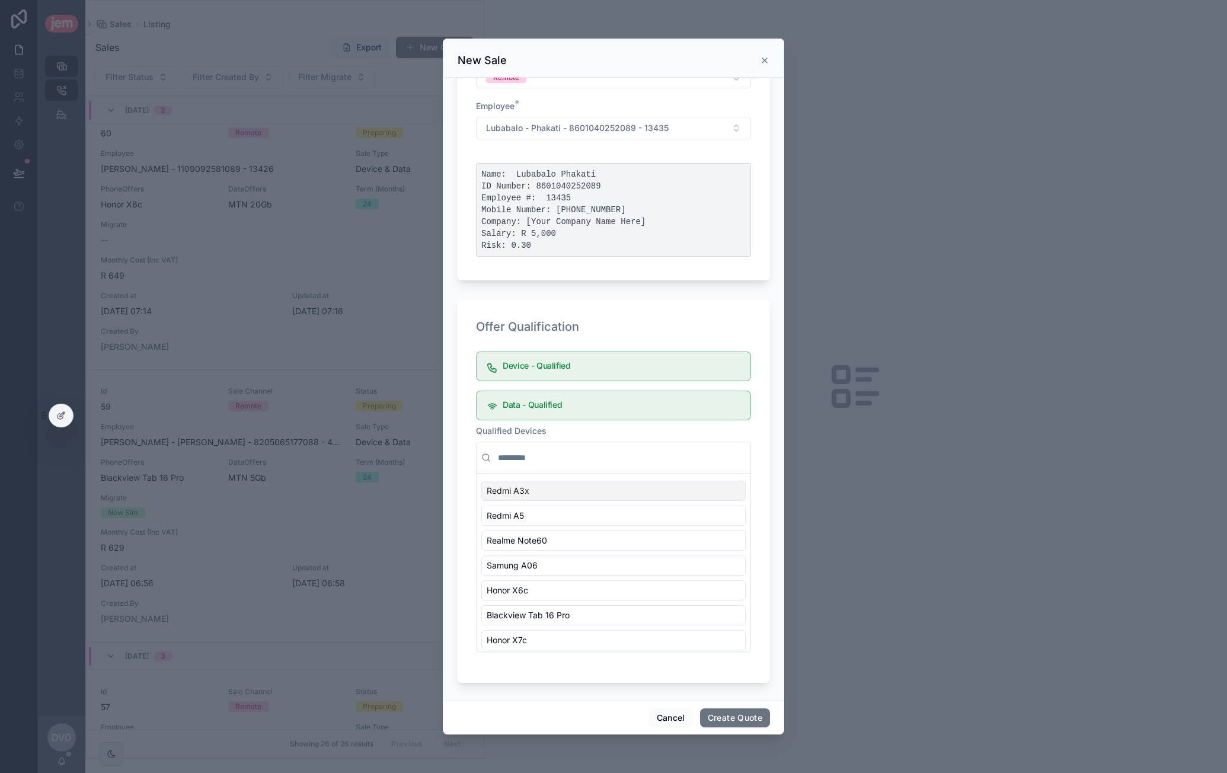
click at [560, 488] on div "Redmi A3x" at bounding box center [613, 491] width 264 height 20
click at [723, 722] on button "Create Quote" at bounding box center [735, 718] width 70 height 19
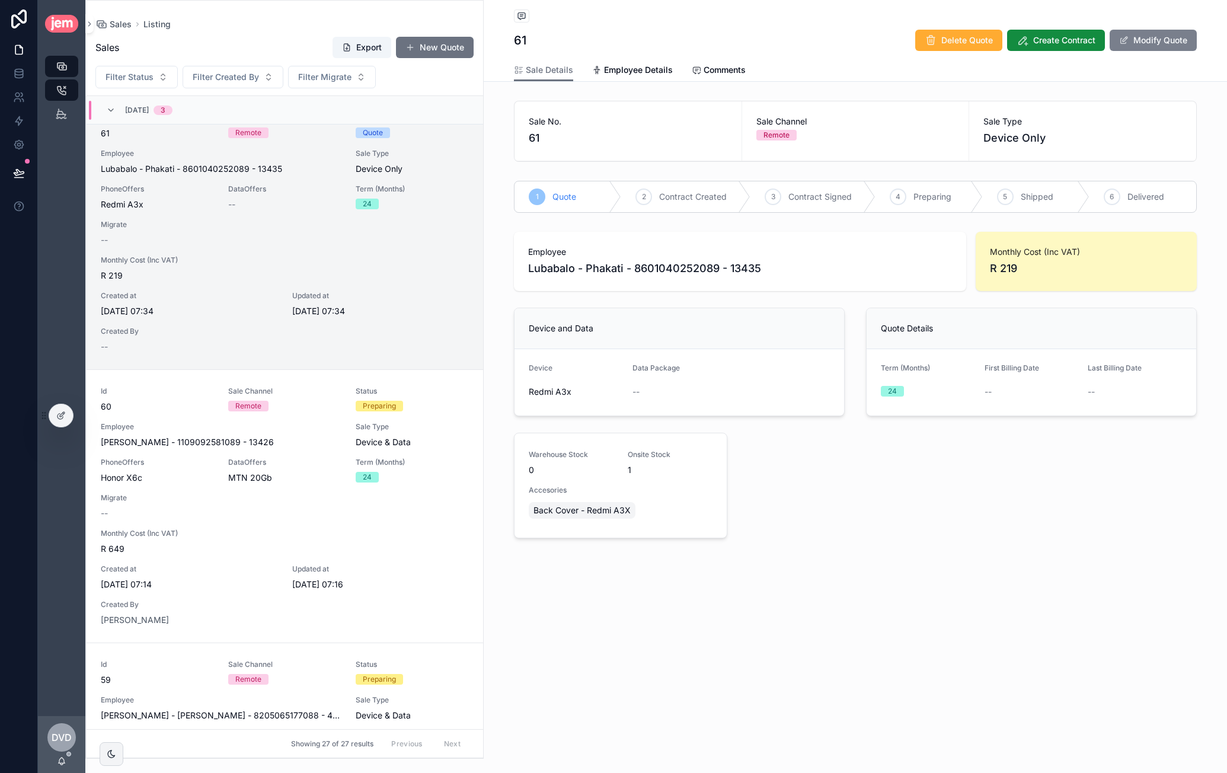
click at [1155, 47] on button "Modify Quote" at bounding box center [1153, 40] width 87 height 21
click at [683, 388] on button "Select Button" at bounding box center [680, 392] width 94 height 20
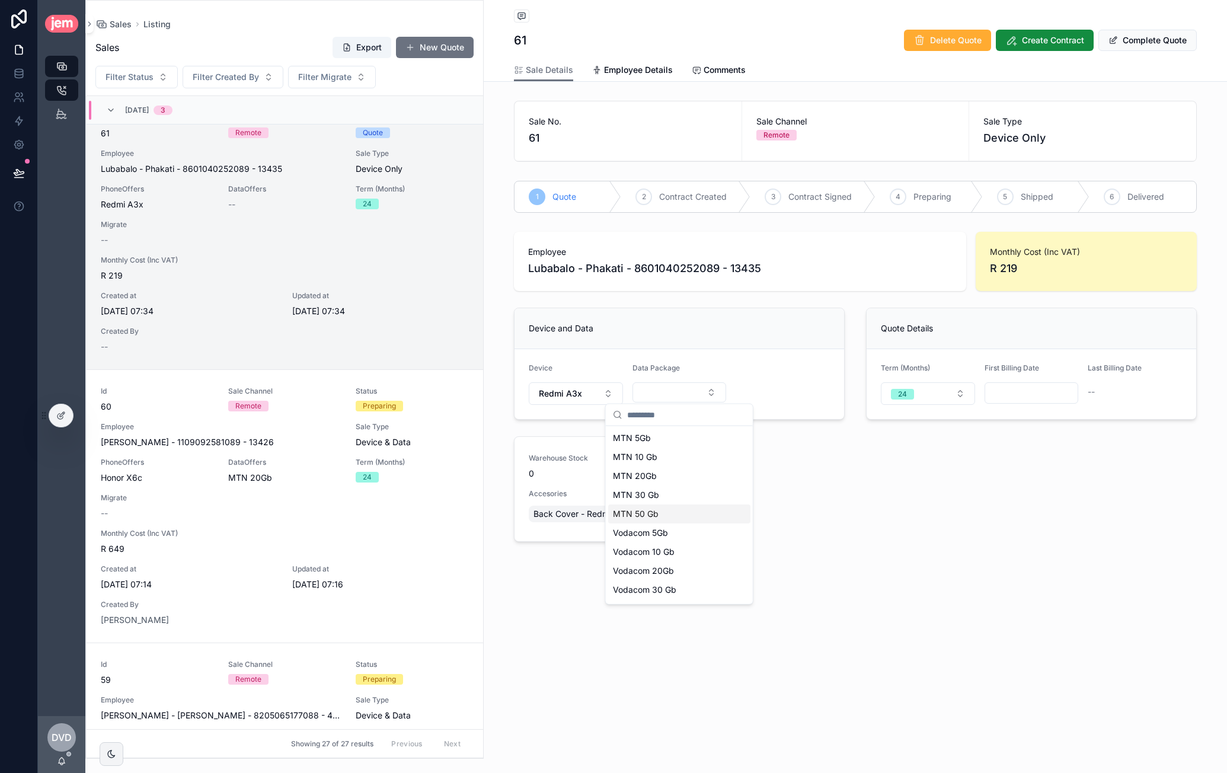
scroll to position [92, 0]
click at [662, 537] on span "Vodacom 10 Gb" at bounding box center [644, 535] width 62 height 12
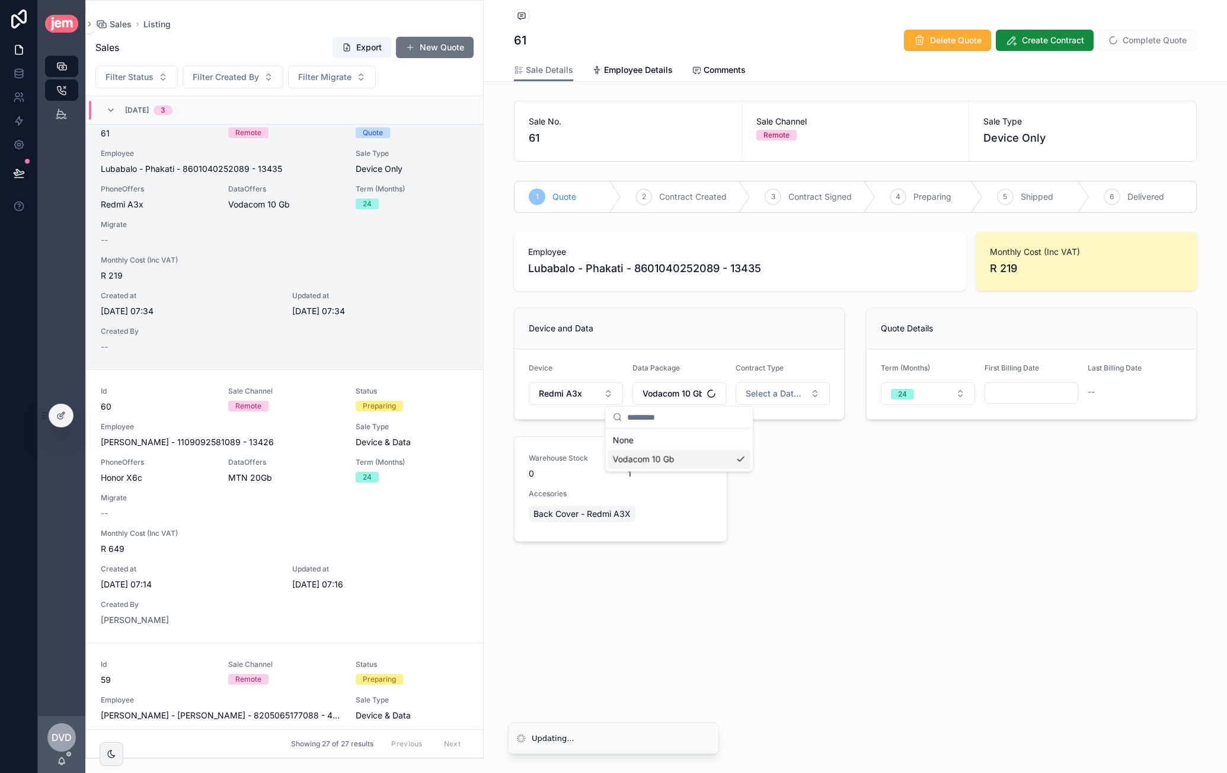
scroll to position [0, 0]
click at [786, 389] on span "Select a Data Type" at bounding box center [776, 394] width 60 height 12
click at [738, 439] on div "New Sim" at bounding box center [739, 440] width 30 height 11
drag, startPoint x: 1005, startPoint y: 387, endPoint x: 1018, endPoint y: 387, distance: 13.1
click at [1005, 386] on input "scrollable content" at bounding box center [1031, 393] width 93 height 17
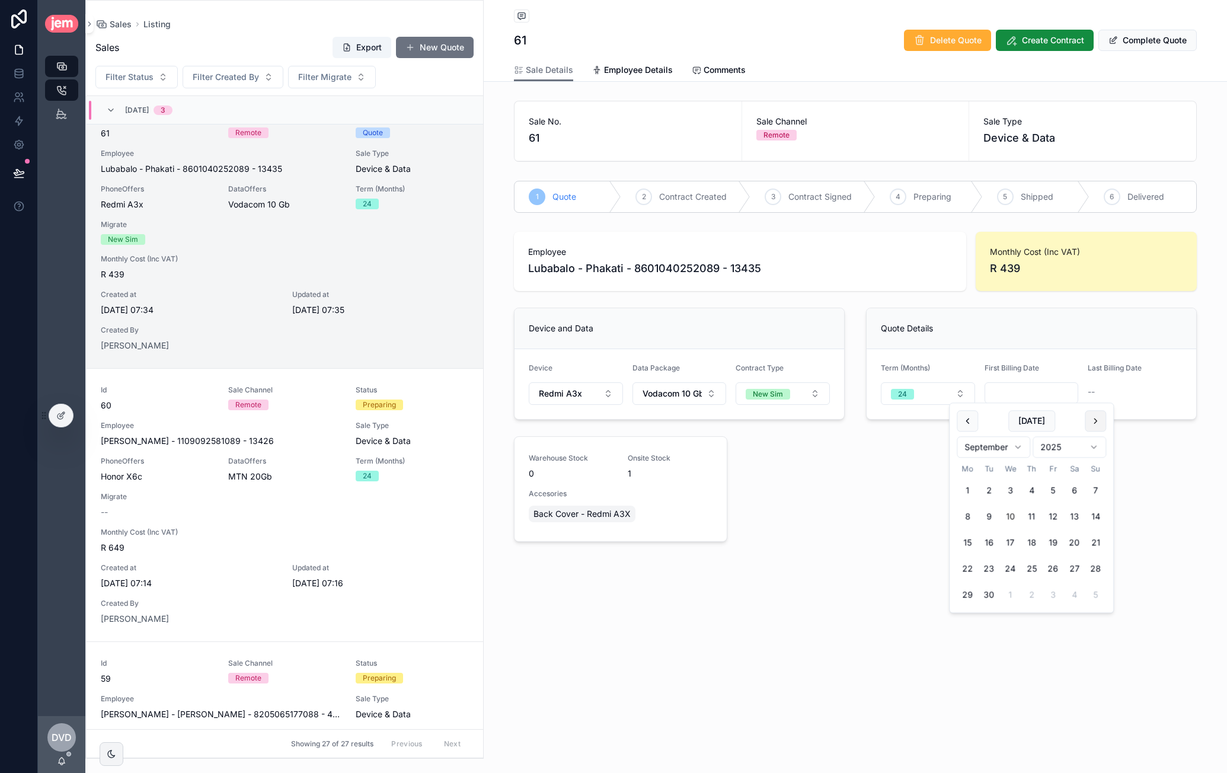
click at [1098, 427] on button "scrollable content" at bounding box center [1095, 420] width 21 height 21
click at [968, 562] on button "20" at bounding box center [967, 569] width 21 height 21
type input "**********"
click at [845, 556] on div "**********" at bounding box center [855, 313] width 743 height 627
click at [1152, 47] on button "Complete Quote" at bounding box center [1148, 40] width 98 height 21
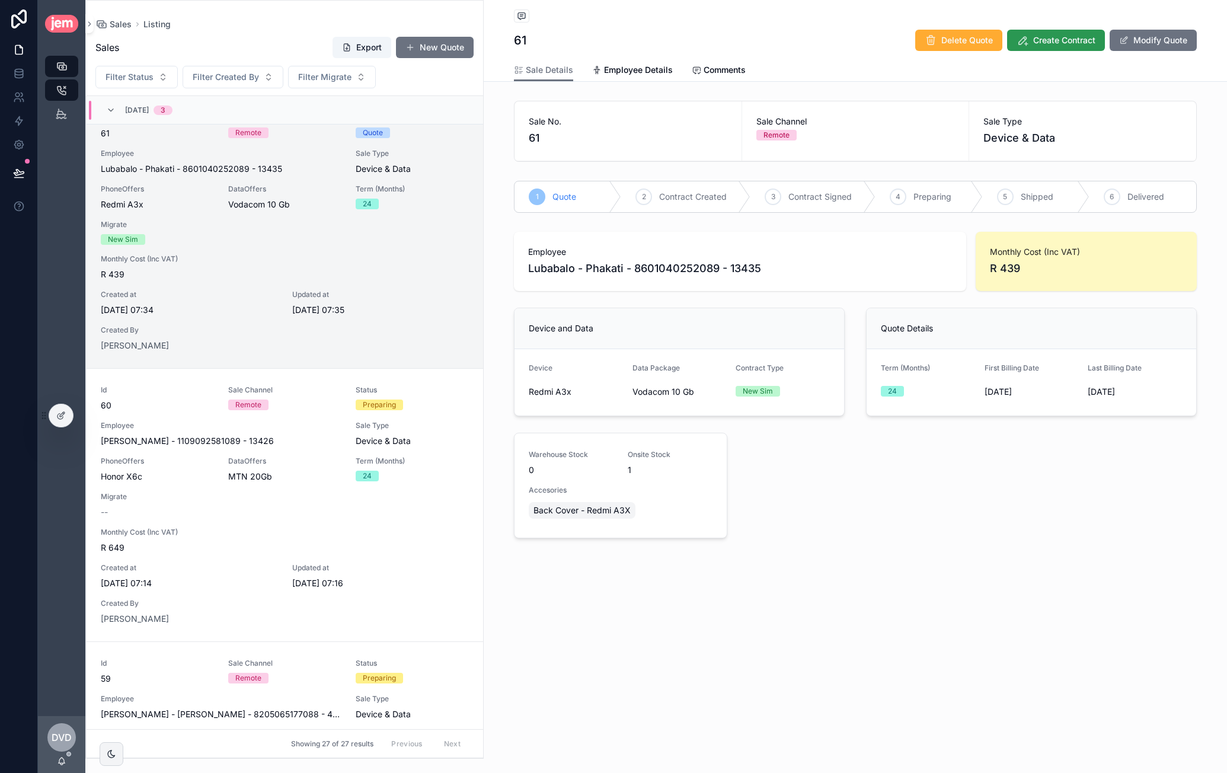
click at [1071, 44] on span "Create Contract" at bounding box center [1064, 40] width 62 height 12
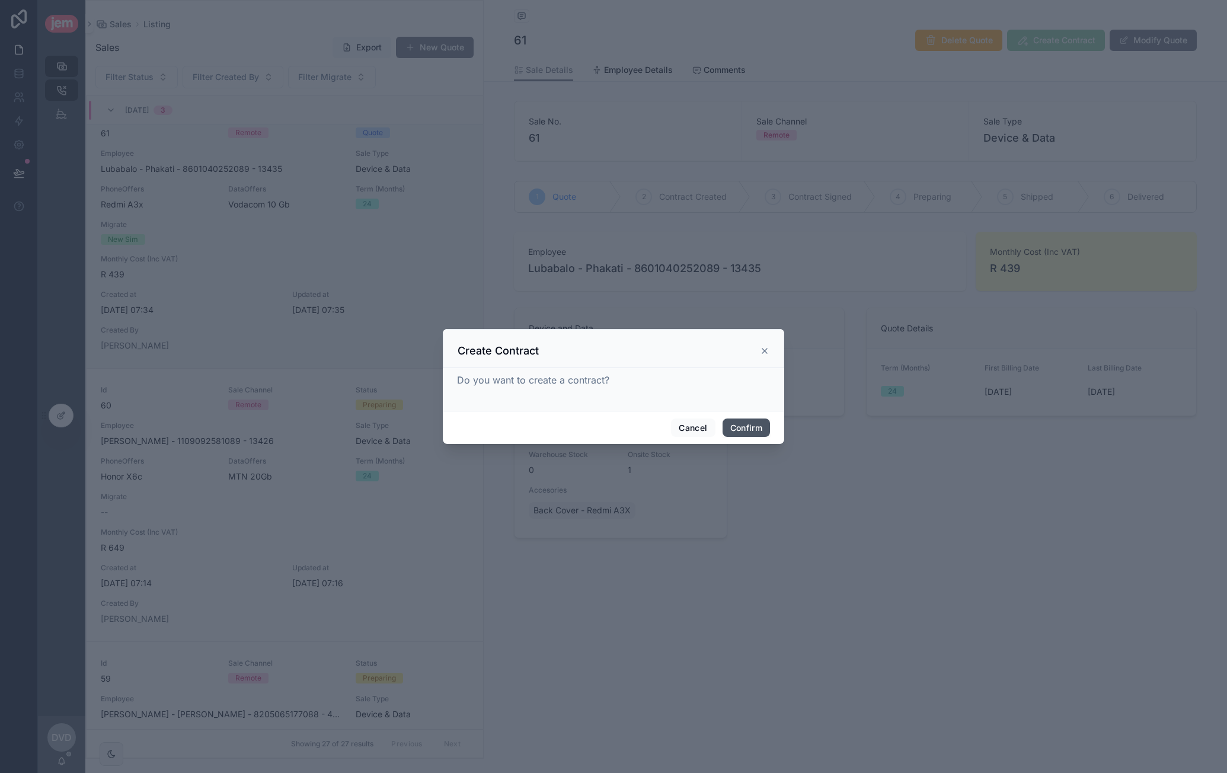
click at [744, 430] on button "Confirm" at bounding box center [746, 428] width 47 height 19
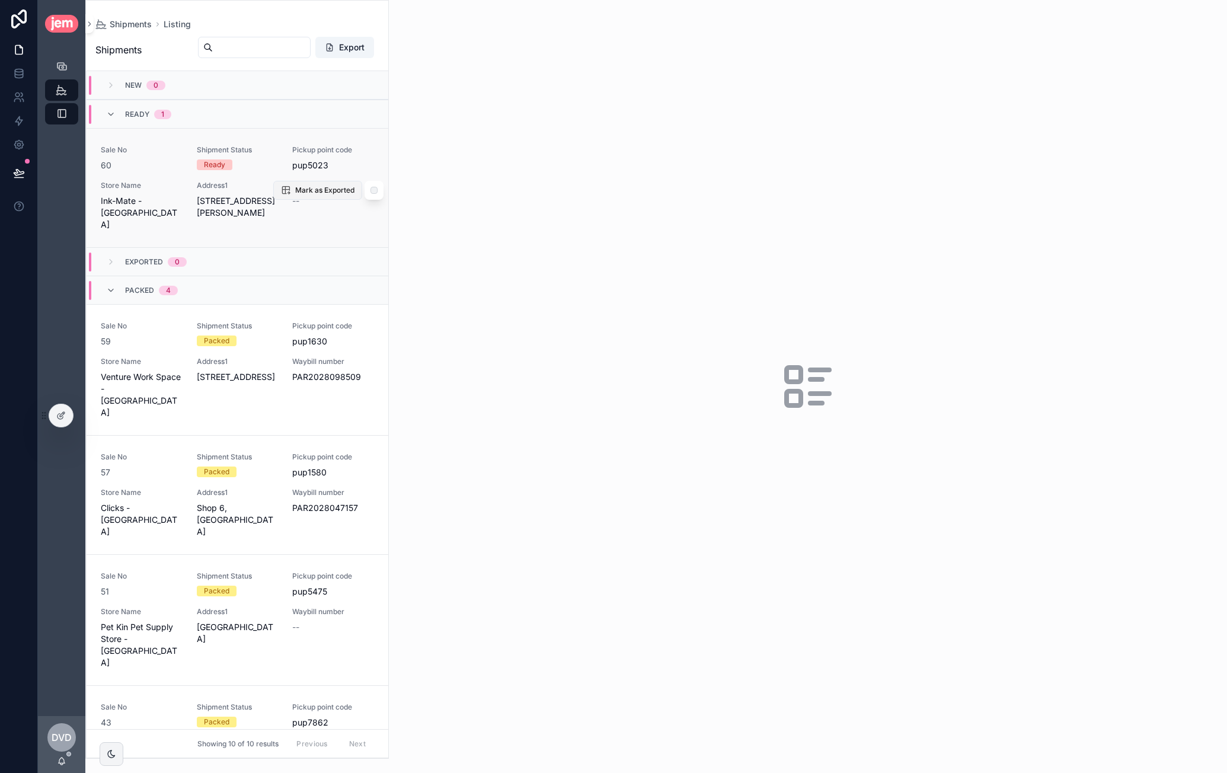
click at [323, 181] on button "Mark as Exported" at bounding box center [317, 190] width 89 height 19
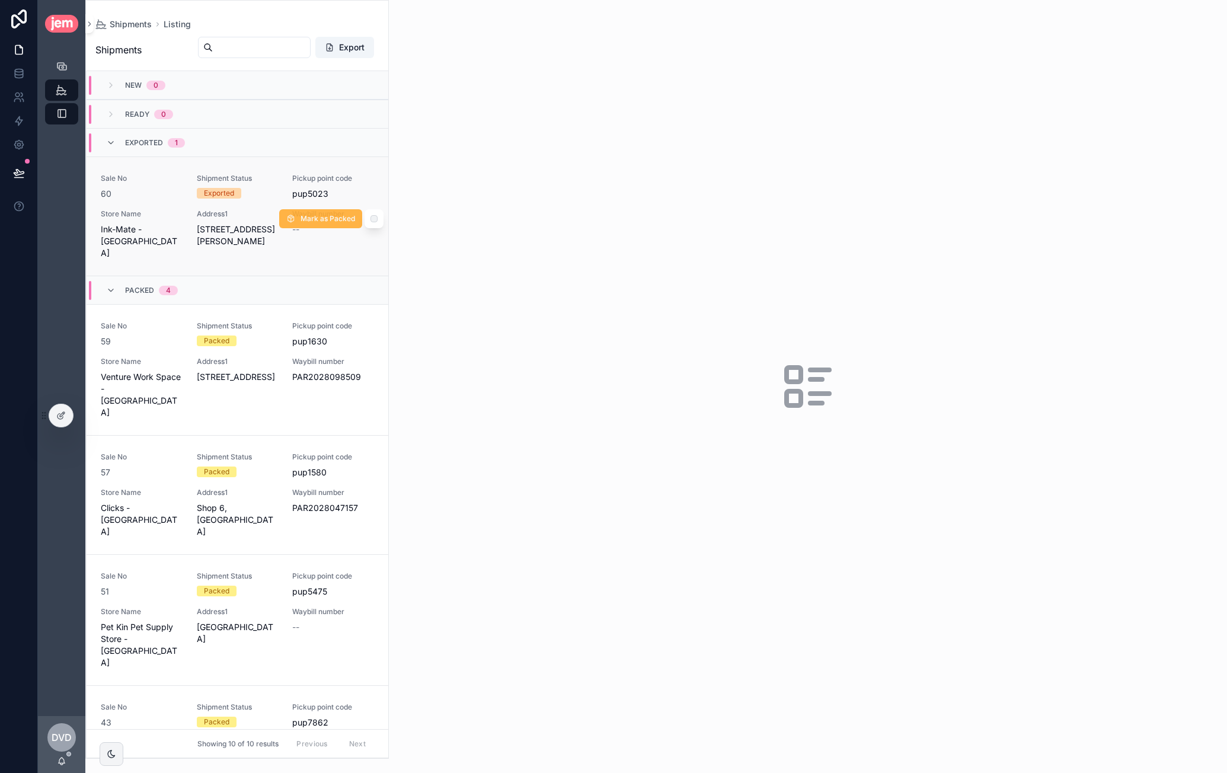
click at [314, 214] on span "Mark as Packed" at bounding box center [328, 218] width 55 height 9
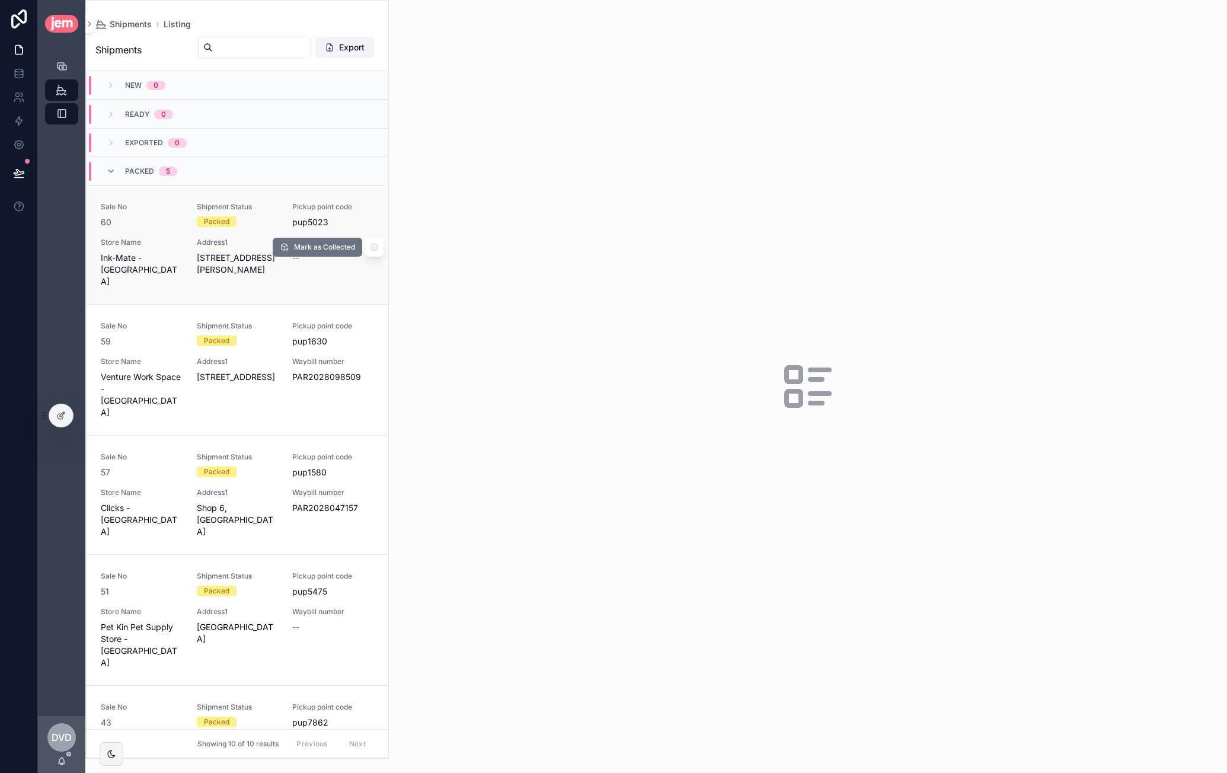
click at [266, 212] on div "Shipment Status Packed" at bounding box center [238, 214] width 82 height 25
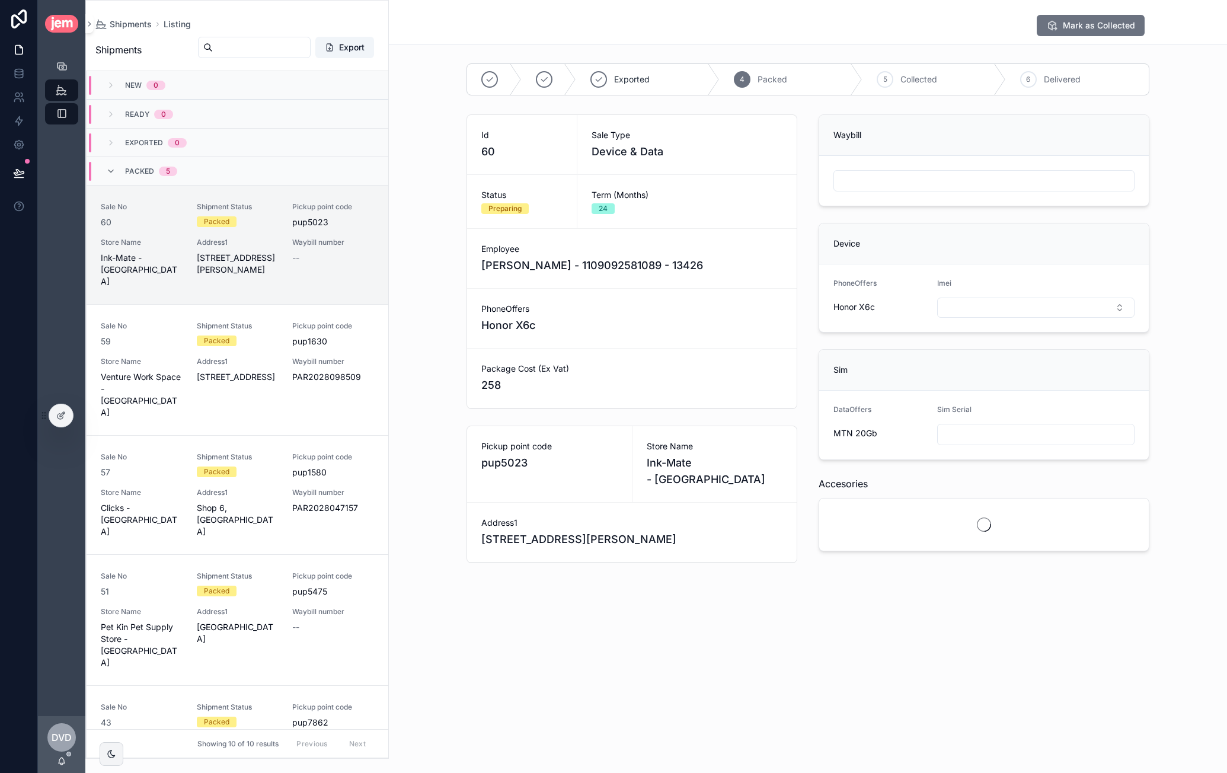
scroll to position [114, 0]
click at [277, 204] on div "Sale No 60 Shipment Status Packed Pickup point code pup5023 Store Name Ink-Mate…" at bounding box center [237, 244] width 273 height 85
click at [58, 414] on icon at bounding box center [60, 415] width 9 height 9
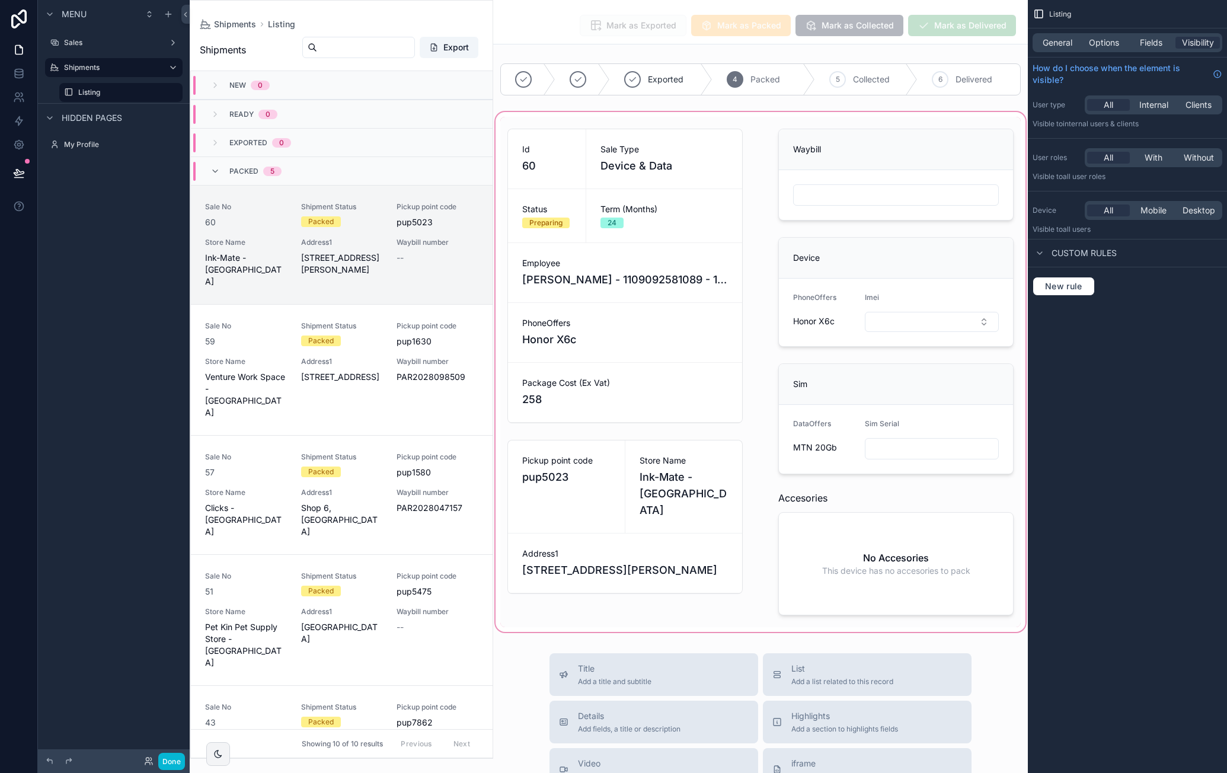
scroll to position [114, 0]
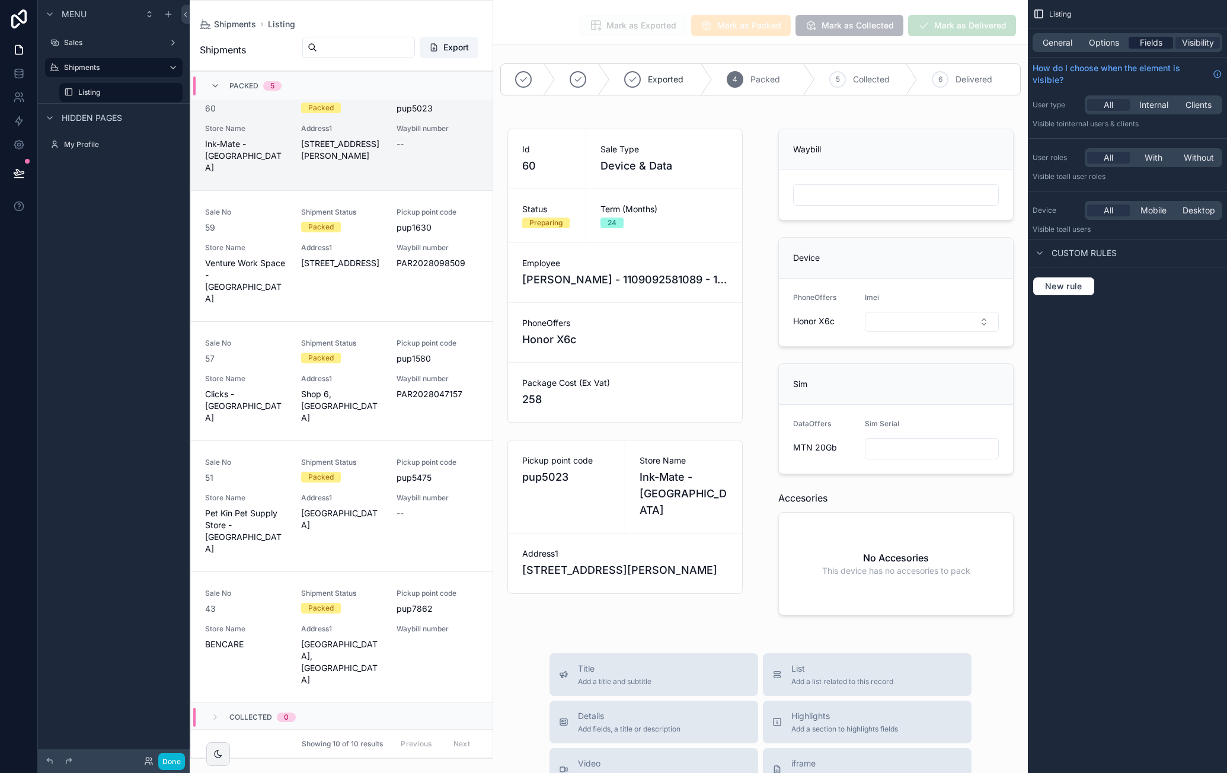
click at [1154, 37] on span "Fields" at bounding box center [1151, 43] width 23 height 12
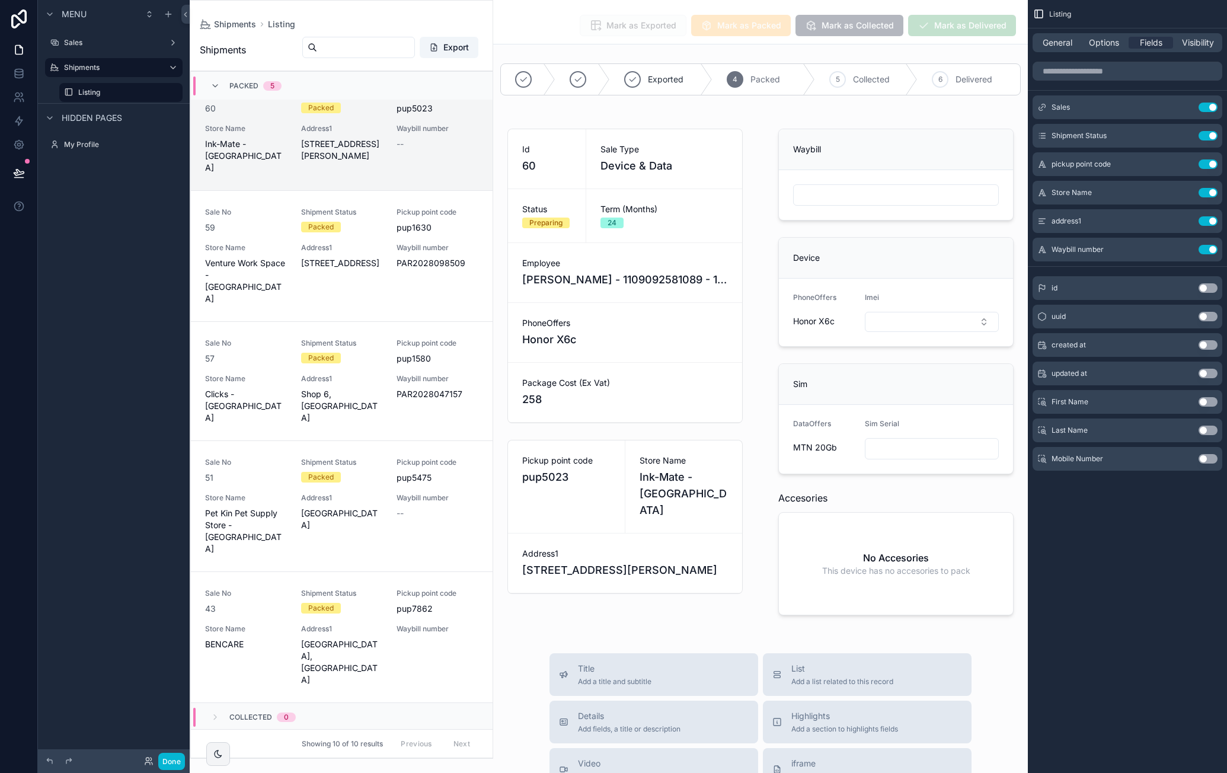
click at [1214, 286] on button "Use setting" at bounding box center [1208, 287] width 19 height 9
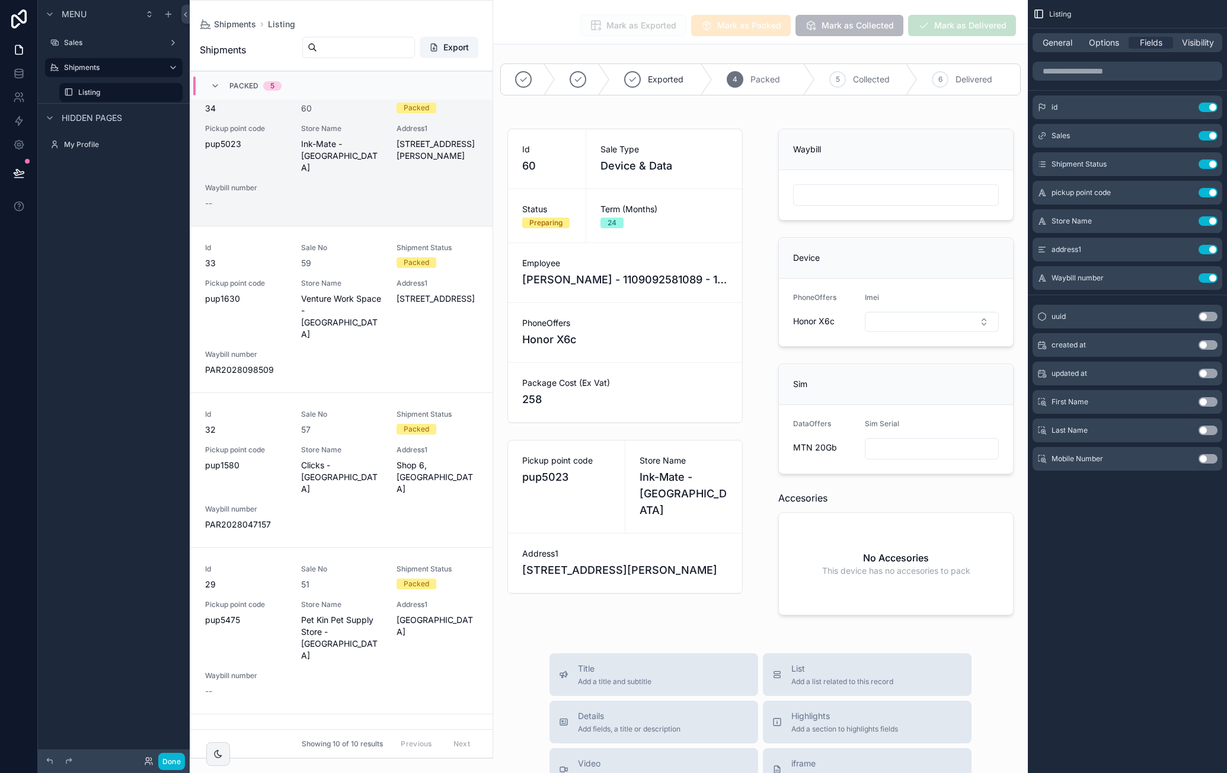
drag, startPoint x: 490, startPoint y: 249, endPoint x: 487, endPoint y: 211, distance: 38.1
click at [487, 211] on div "scrollable content" at bounding box center [341, 380] width 302 height 758
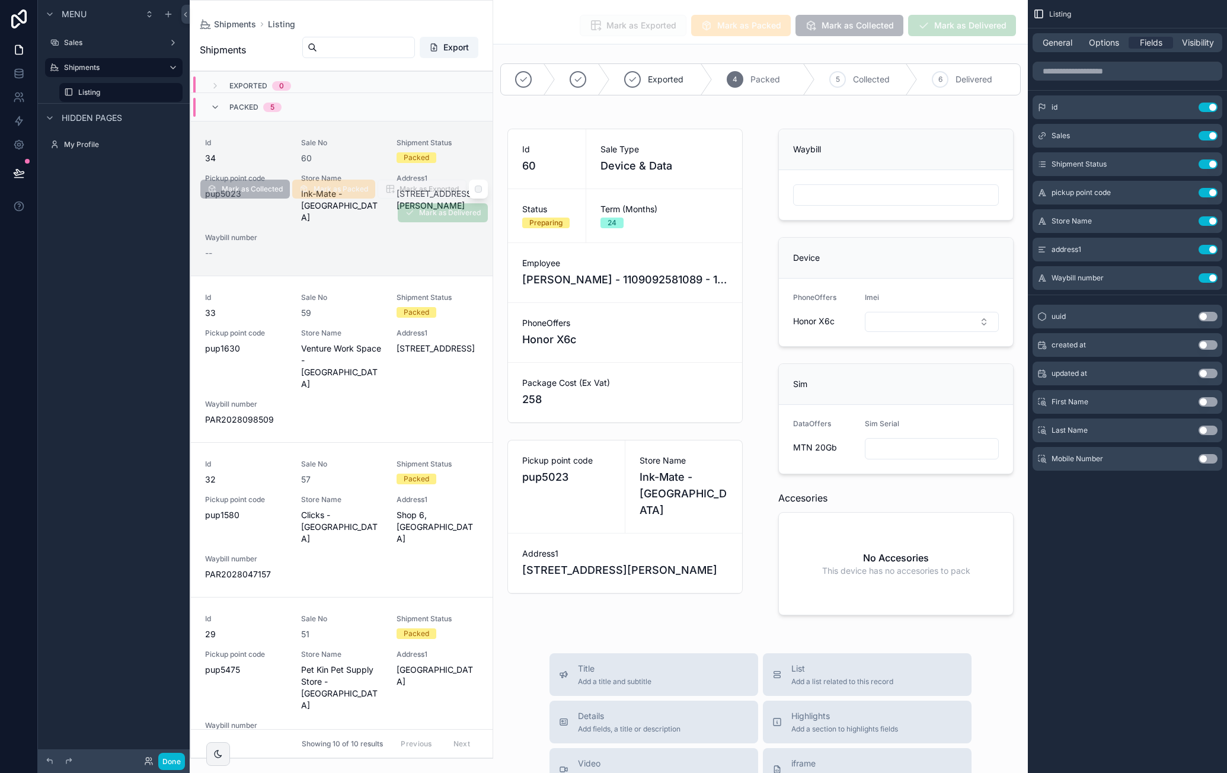
scroll to position [0, 0]
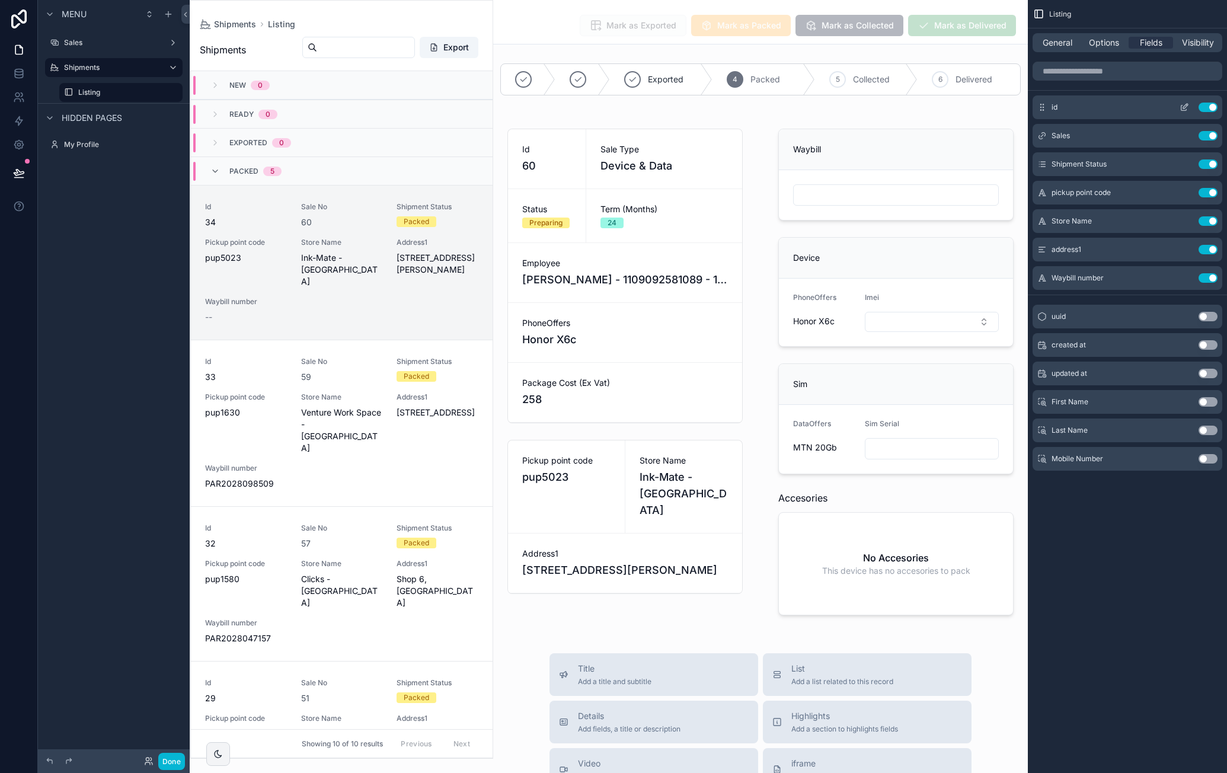
click at [1182, 104] on icon "scrollable content" at bounding box center [1184, 107] width 9 height 9
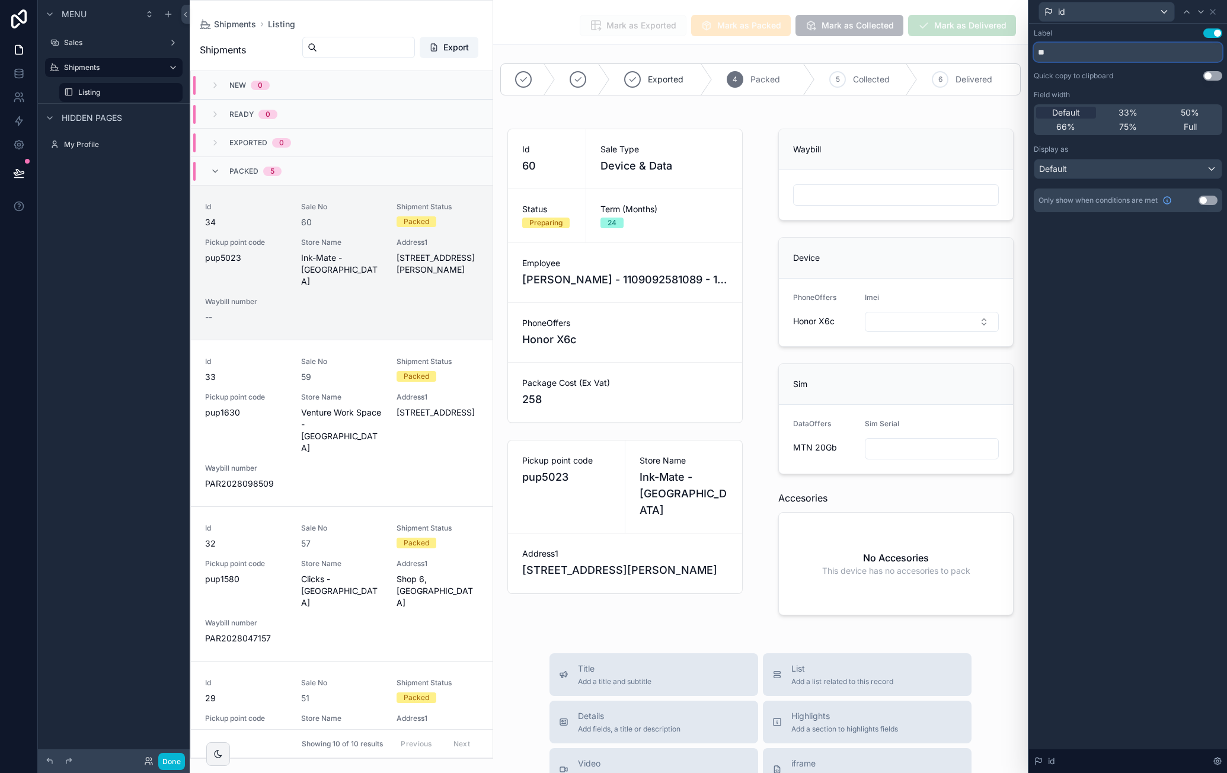
click at [1065, 53] on input "**" at bounding box center [1128, 52] width 189 height 19
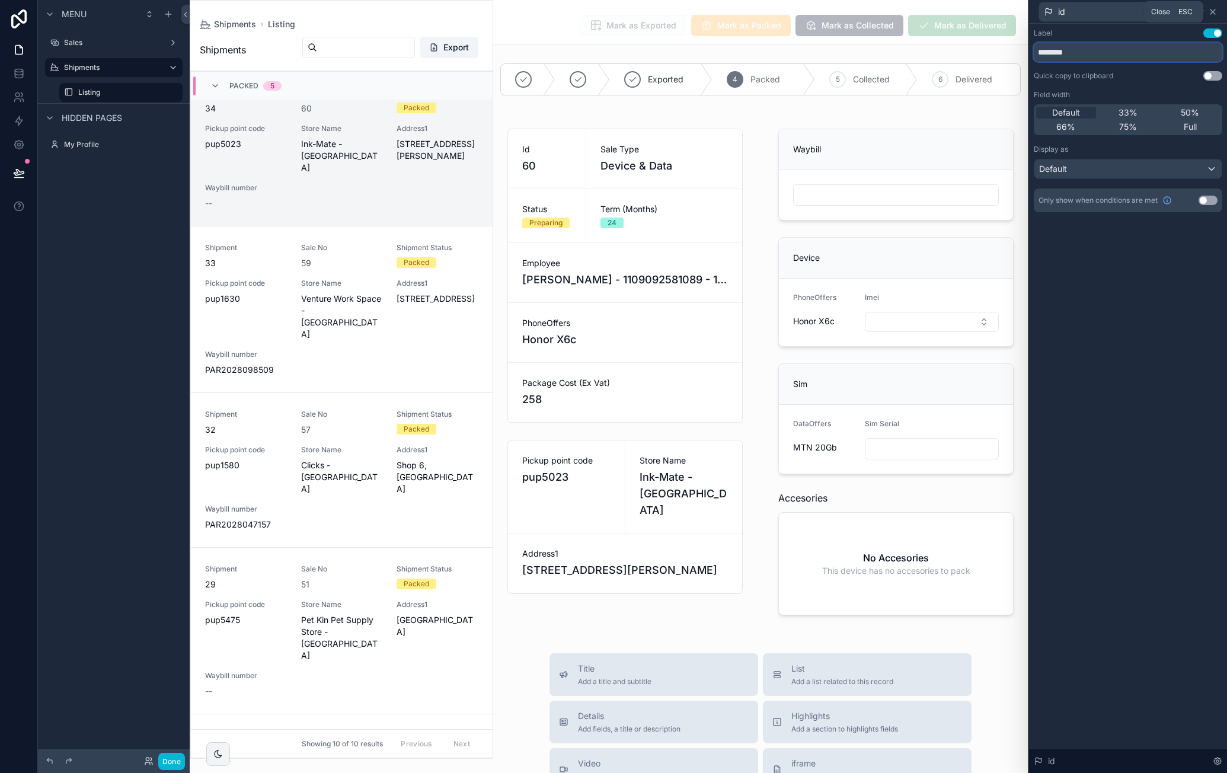
type input "********"
click at [1215, 14] on icon at bounding box center [1213, 11] width 5 height 5
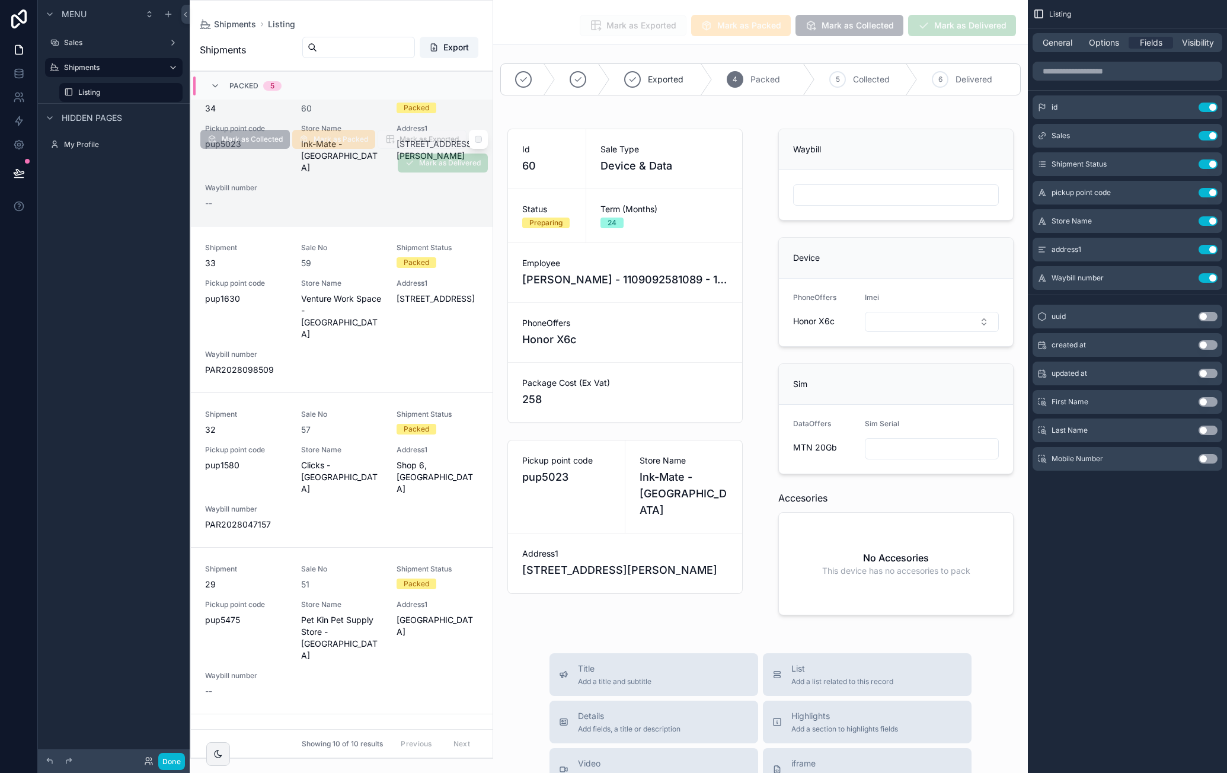
scroll to position [0, 0]
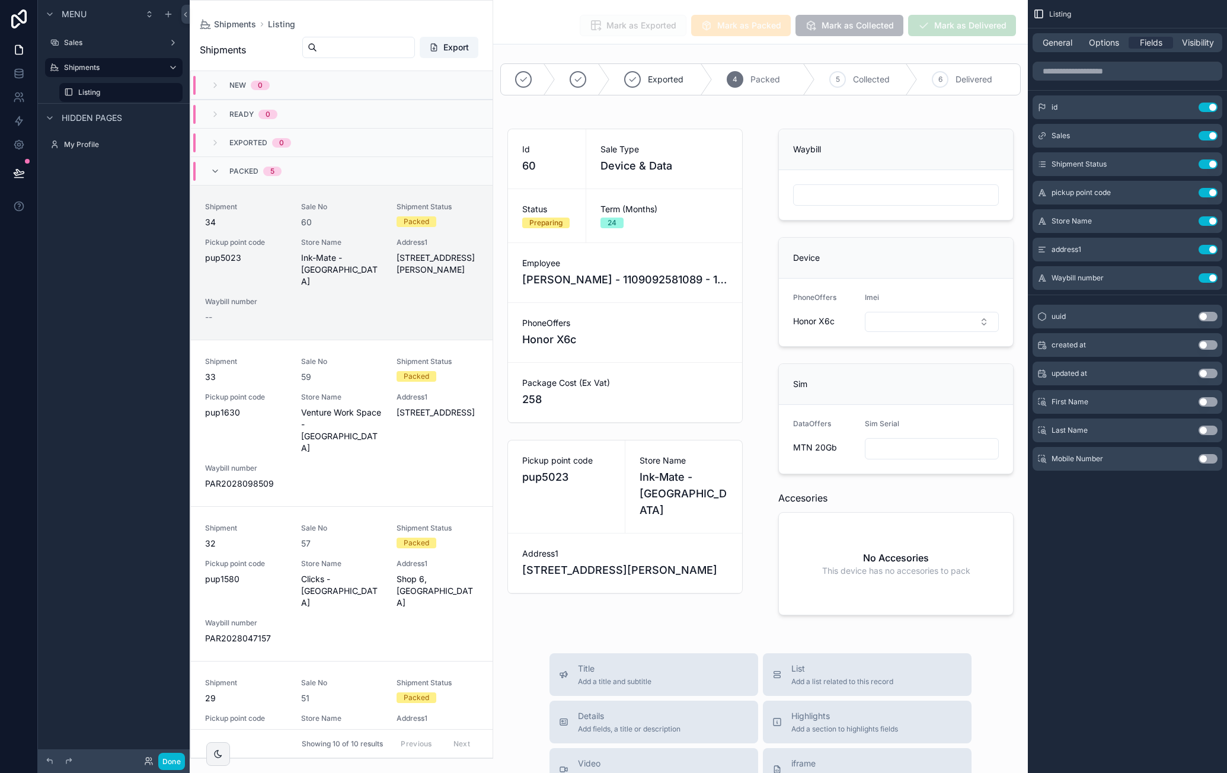
type input "**********"
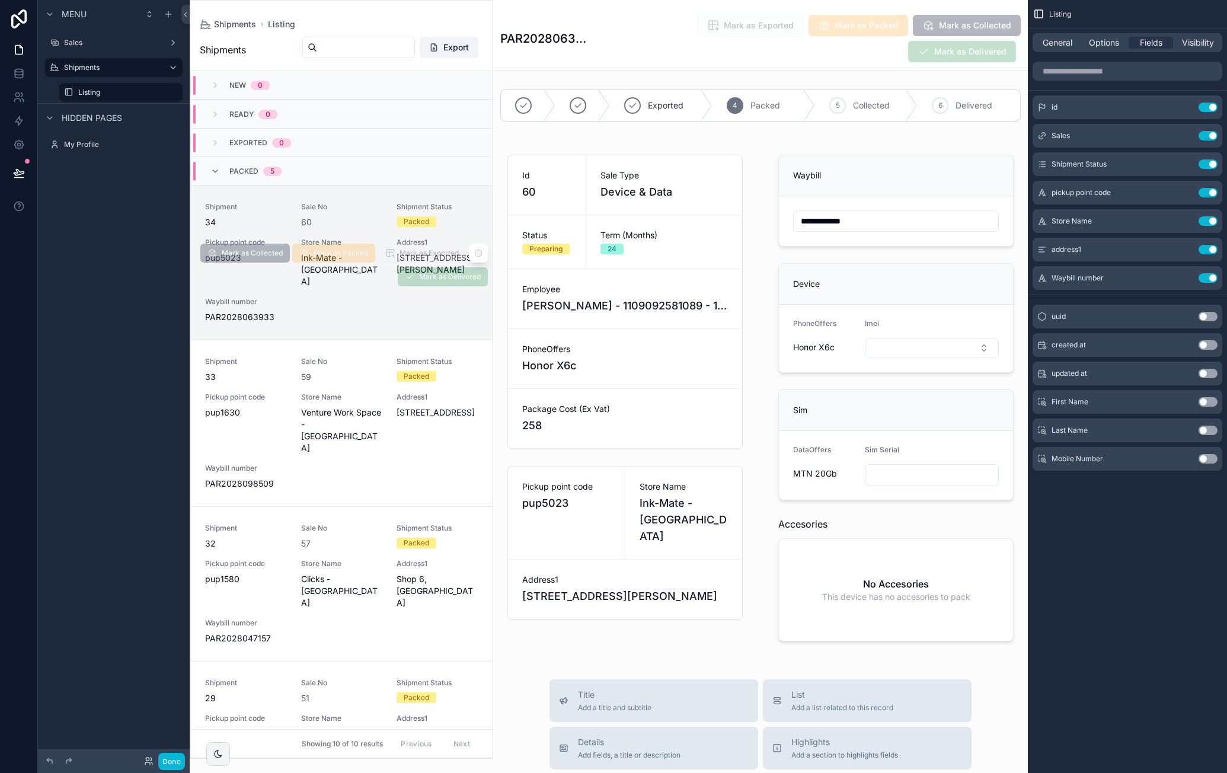
click at [340, 189] on link "Shipment 34 Sale No 60 Shipment Status Packed Pickup point code pup5023 Store N…" at bounding box center [342, 262] width 302 height 155
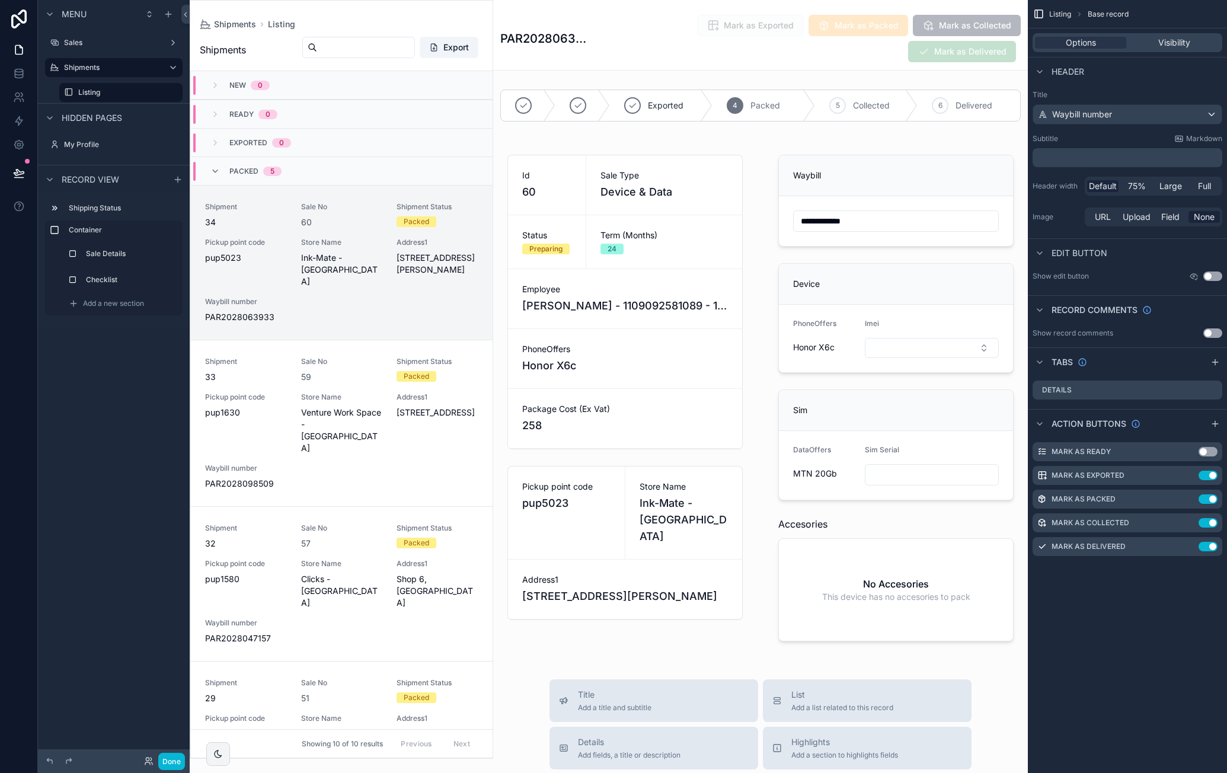
click at [1100, 12] on span "Base record" at bounding box center [1108, 13] width 41 height 9
click at [312, 308] on link "Shipment 34 Sale No 60 Shipment Status Packed Pickup point code pup5023 Store N…" at bounding box center [342, 262] width 302 height 155
click at [109, 95] on label "Listing" at bounding box center [118, 92] width 81 height 9
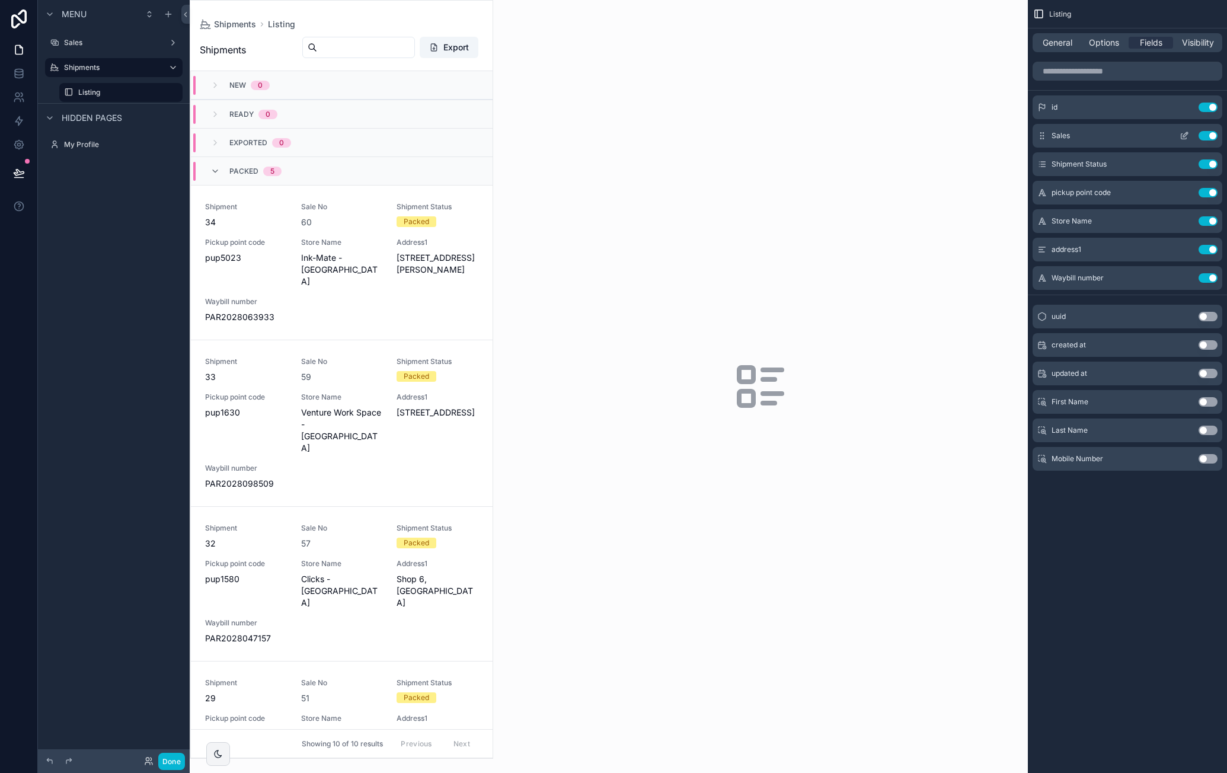
click at [1187, 134] on icon "scrollable content" at bounding box center [1185, 134] width 5 height 5
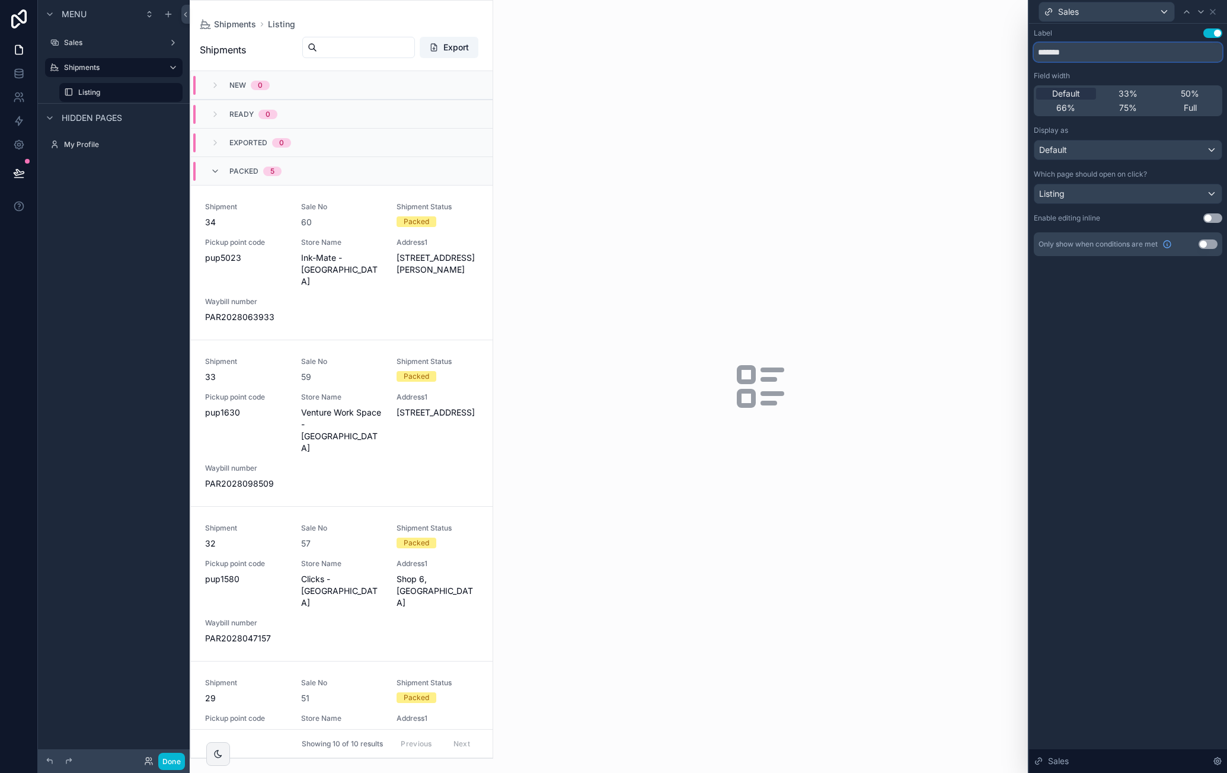
click at [1085, 56] on input "*******" at bounding box center [1128, 52] width 189 height 19
type input "****"
click at [1214, 9] on icon at bounding box center [1212, 11] width 9 height 9
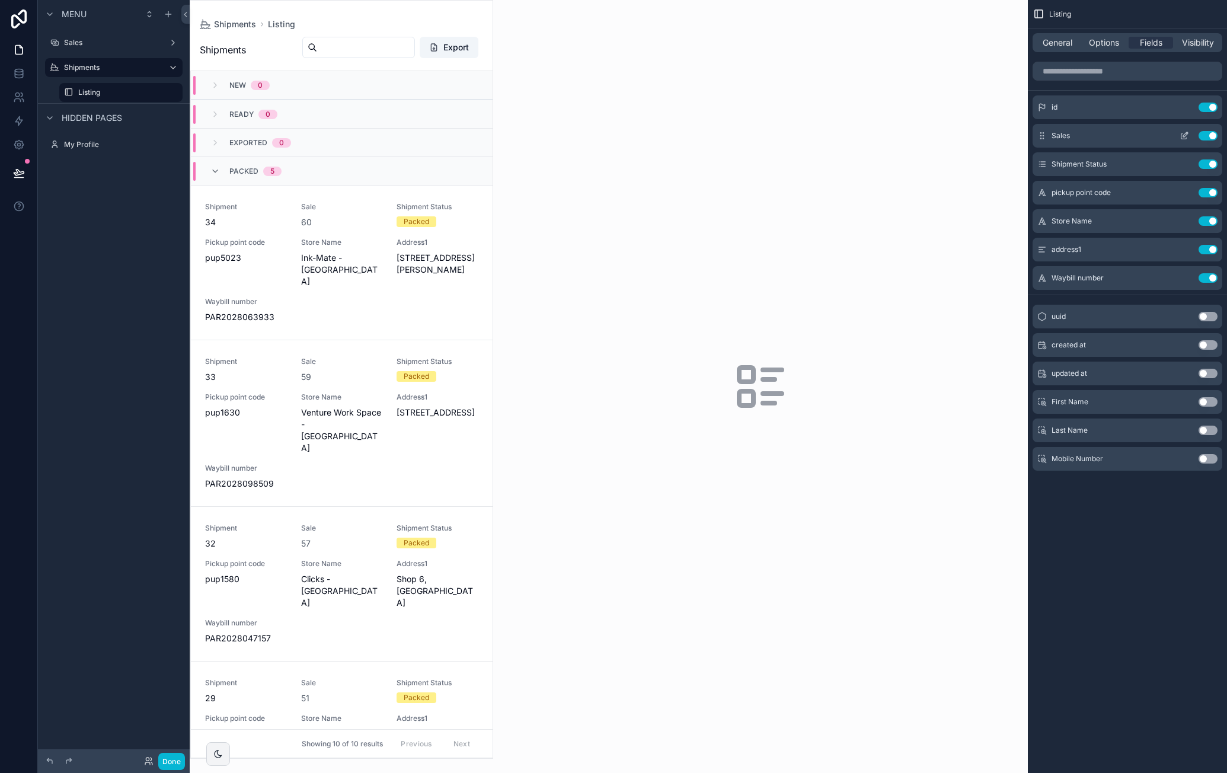
click at [1186, 135] on icon "scrollable content" at bounding box center [1184, 135] width 9 height 9
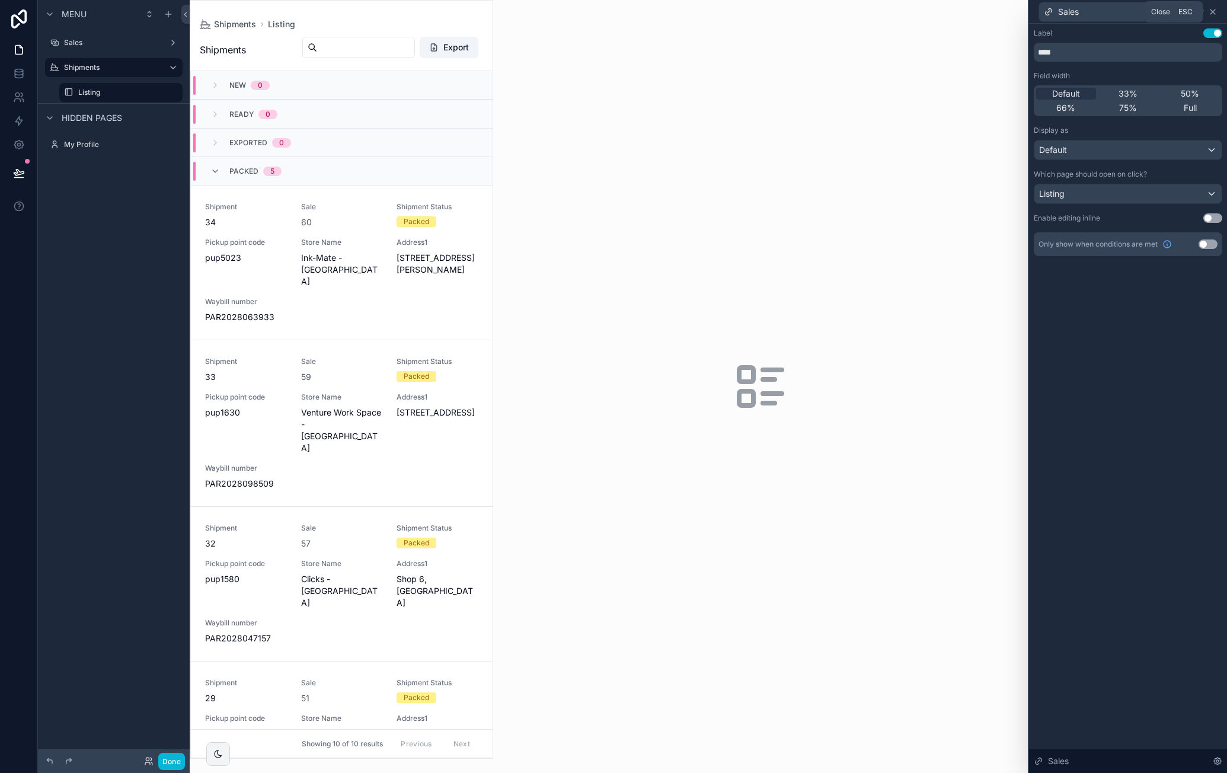
click at [1215, 11] on icon at bounding box center [1212, 11] width 9 height 9
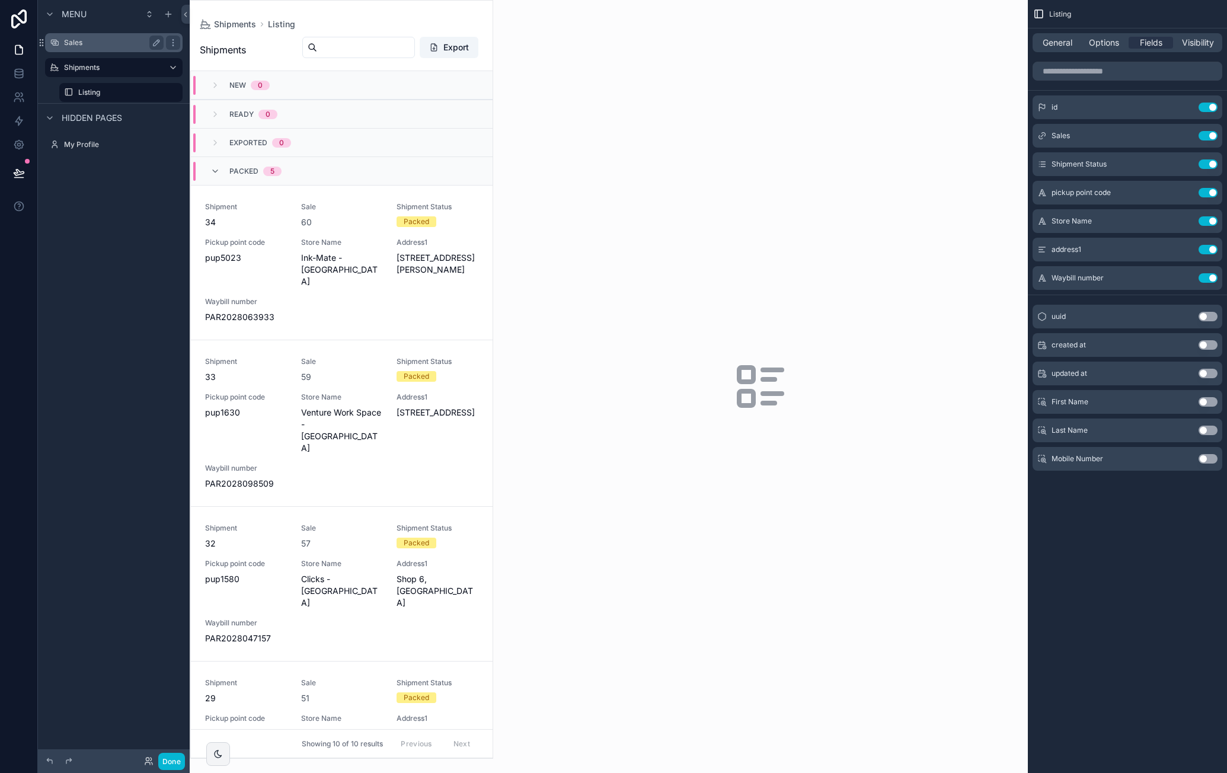
drag, startPoint x: 106, startPoint y: 35, endPoint x: 115, endPoint y: 42, distance: 11.0
click at [106, 35] on div "Sales" at bounding box center [113, 42] width 133 height 19
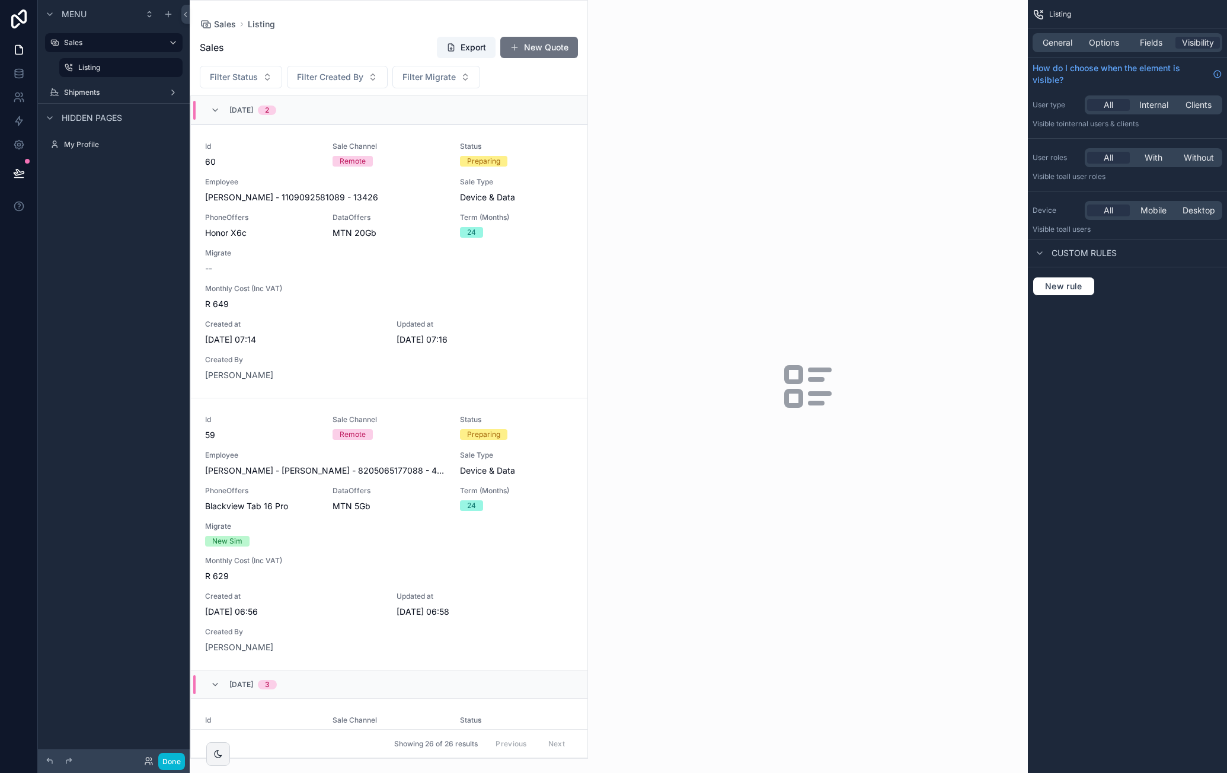
click at [517, 192] on div "scrollable content" at bounding box center [388, 380] width 397 height 758
click at [372, 174] on div "Id 60 Sale Channel Remote Status Preparing Employee [PERSON_NAME] - 11090925810…" at bounding box center [389, 262] width 368 height 240
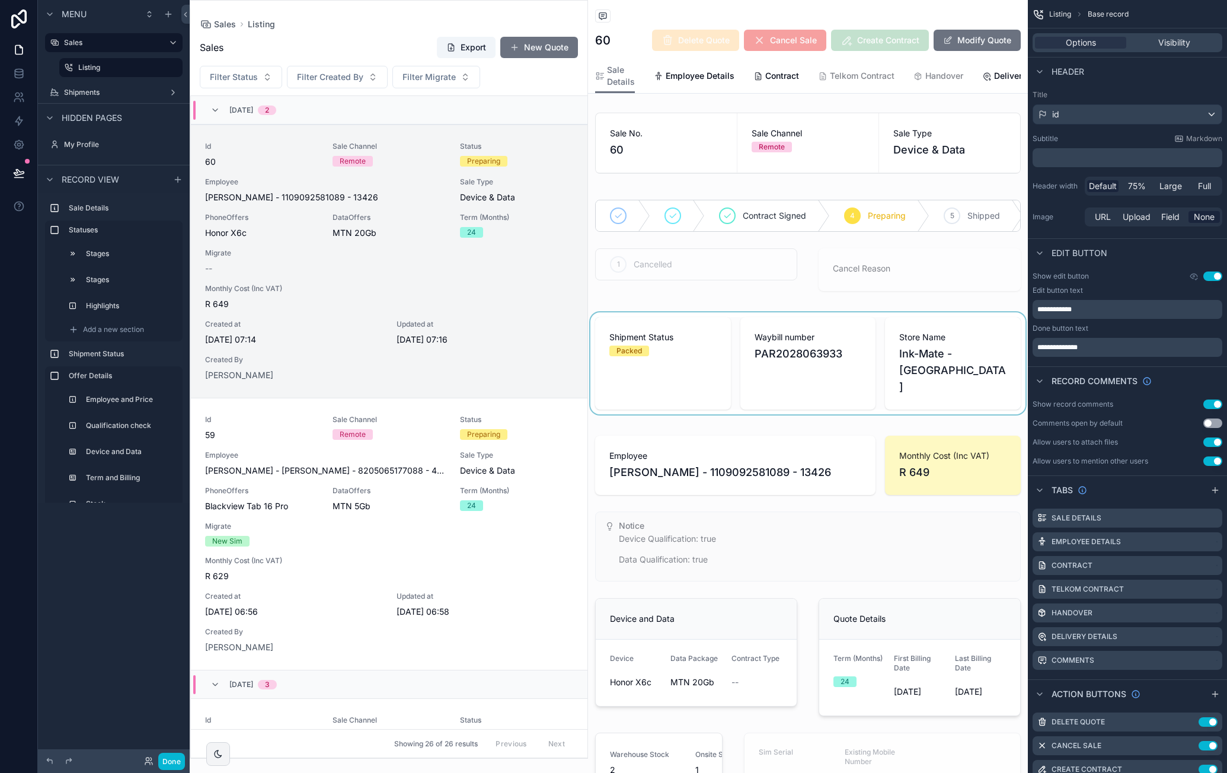
click at [692, 349] on div "scrollable content" at bounding box center [808, 363] width 440 height 102
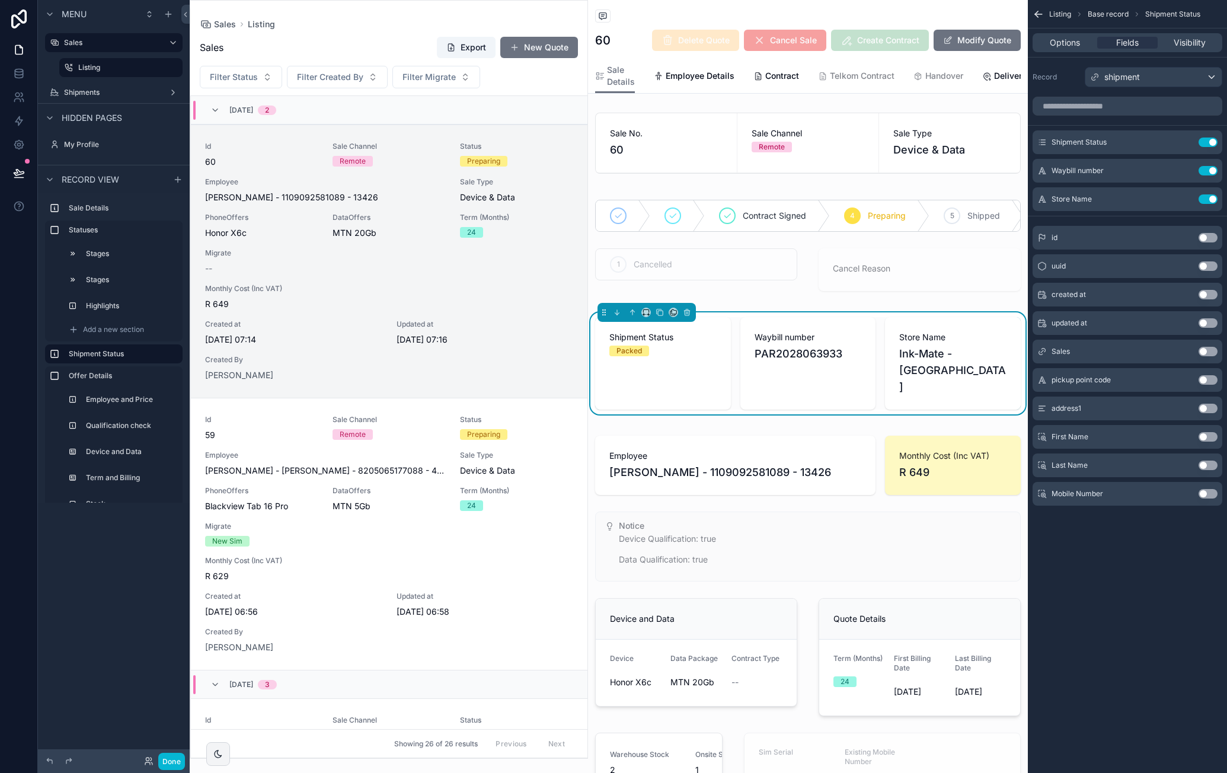
click at [1211, 234] on button "Use setting" at bounding box center [1208, 237] width 19 height 9
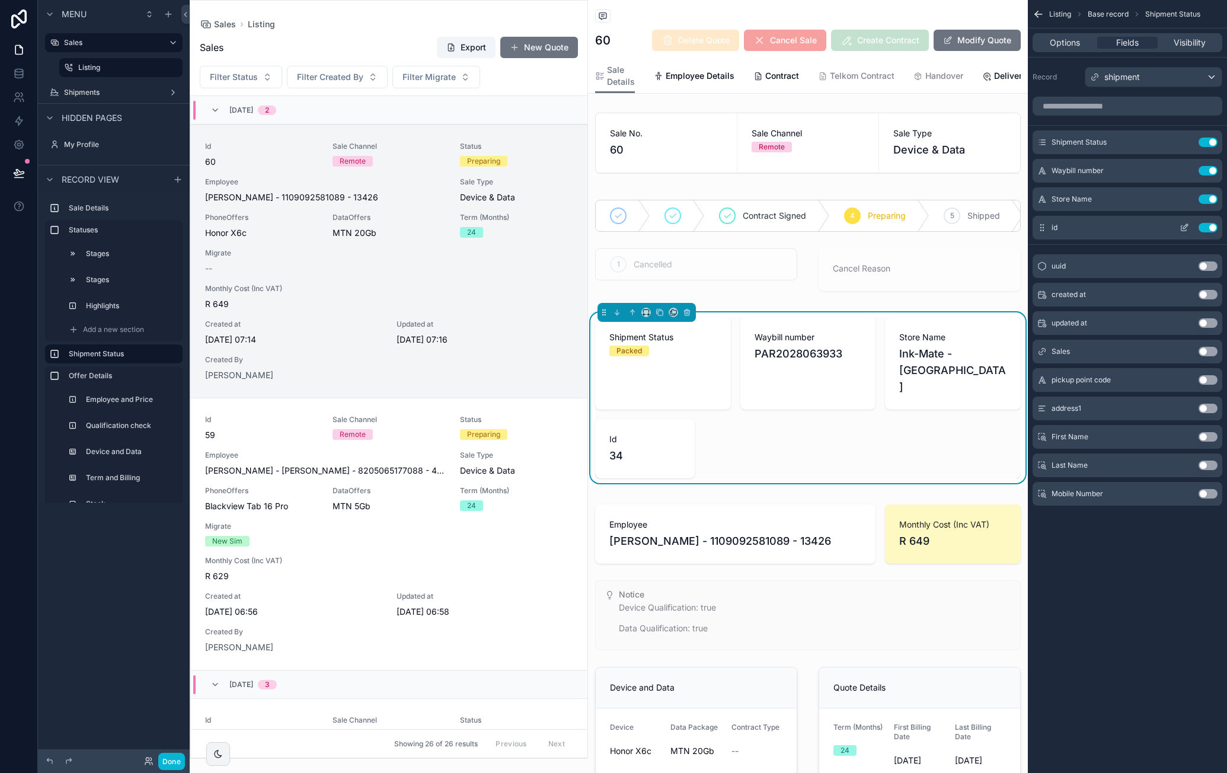
scroll to position [28, 0]
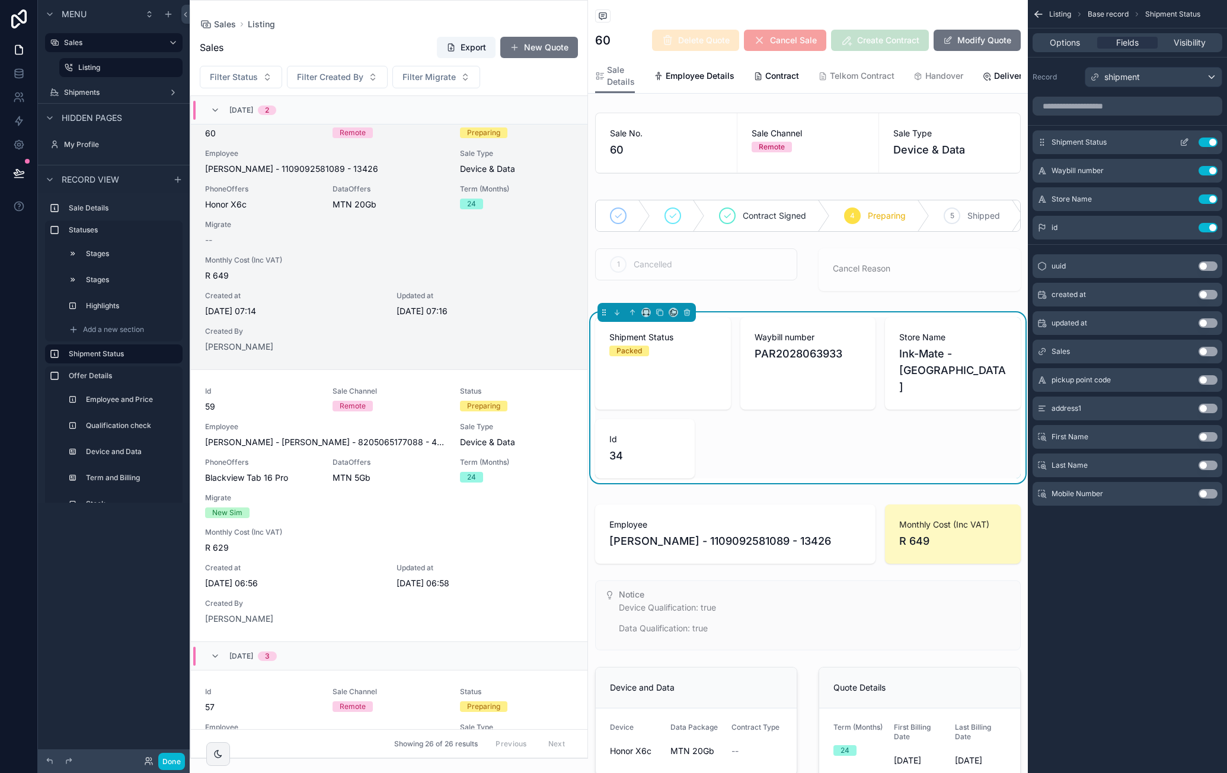
click at [1186, 142] on icon "scrollable content" at bounding box center [1184, 142] width 9 height 9
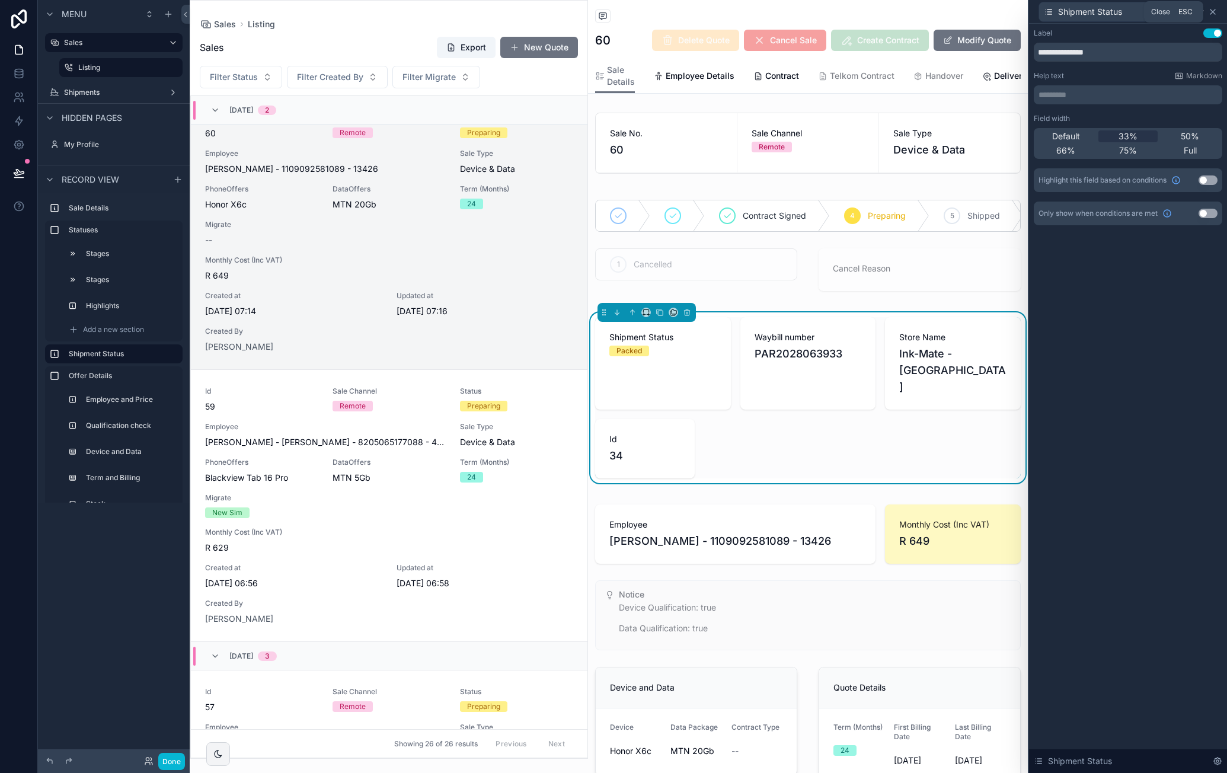
click at [1215, 11] on icon at bounding box center [1212, 11] width 9 height 9
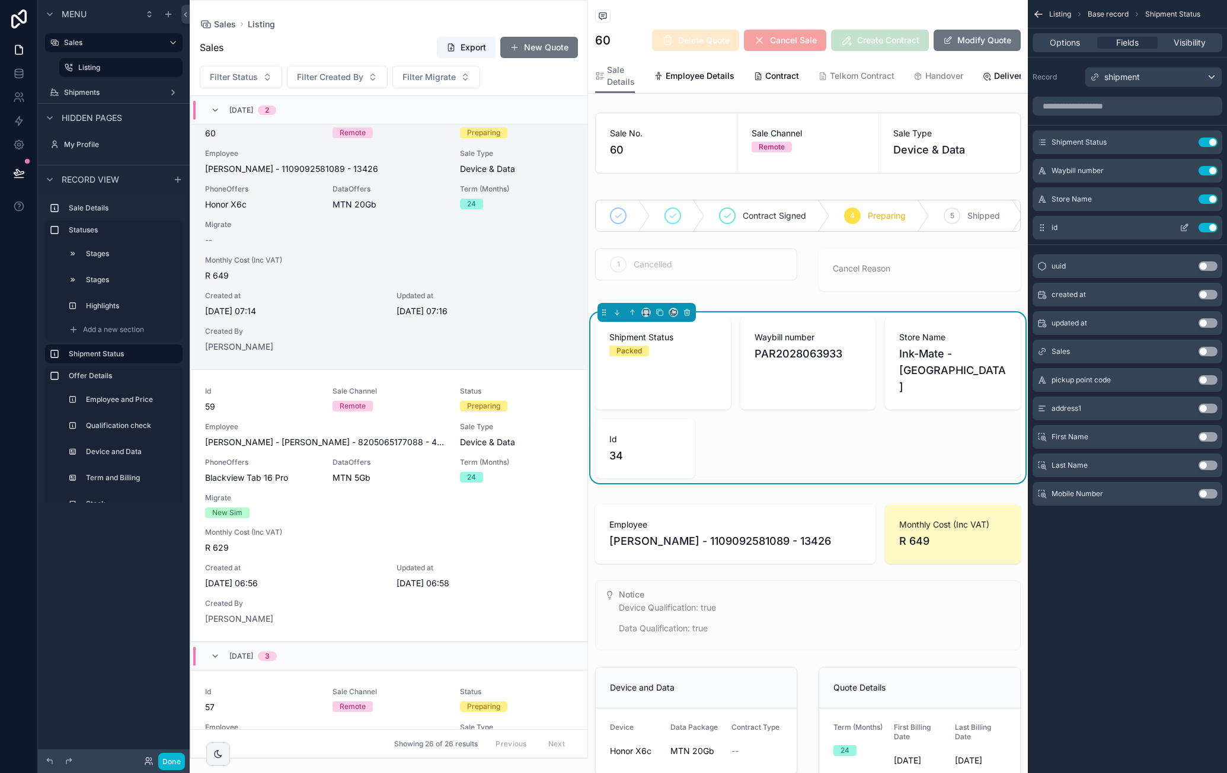
click at [1180, 228] on icon "scrollable content" at bounding box center [1184, 227] width 9 height 9
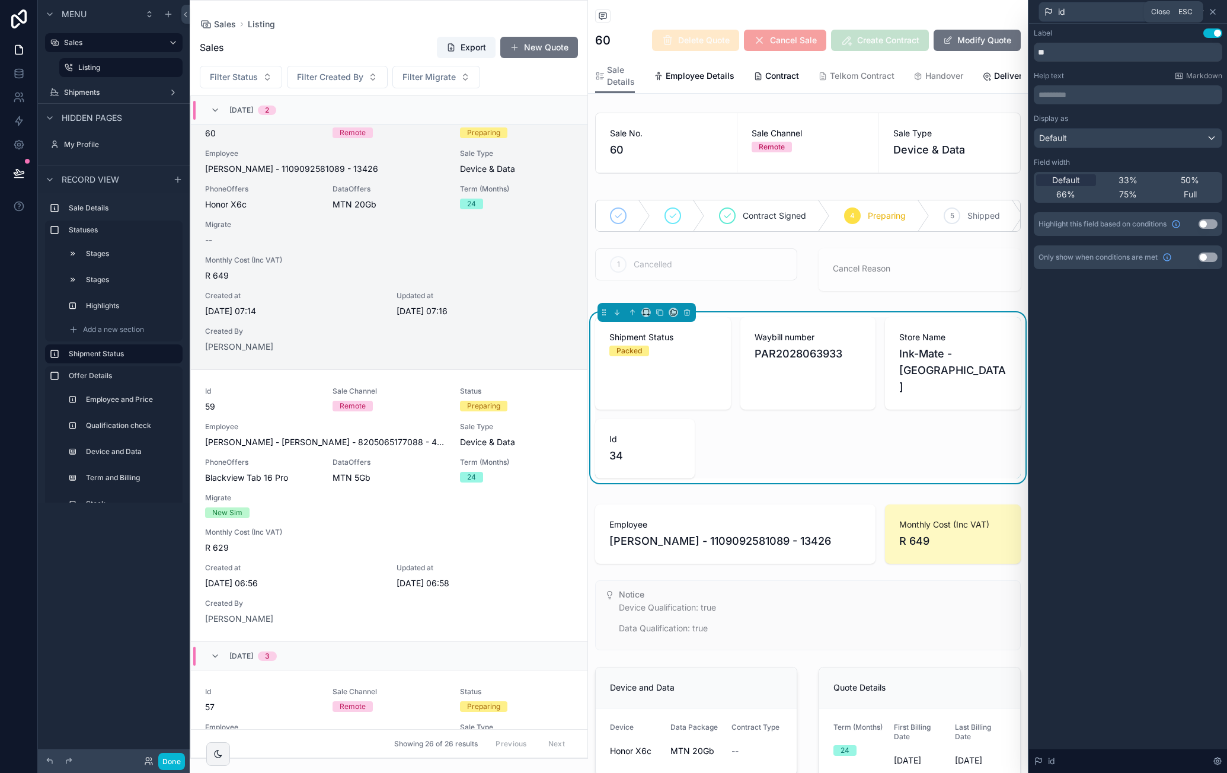
click at [1217, 10] on icon at bounding box center [1212, 11] width 9 height 9
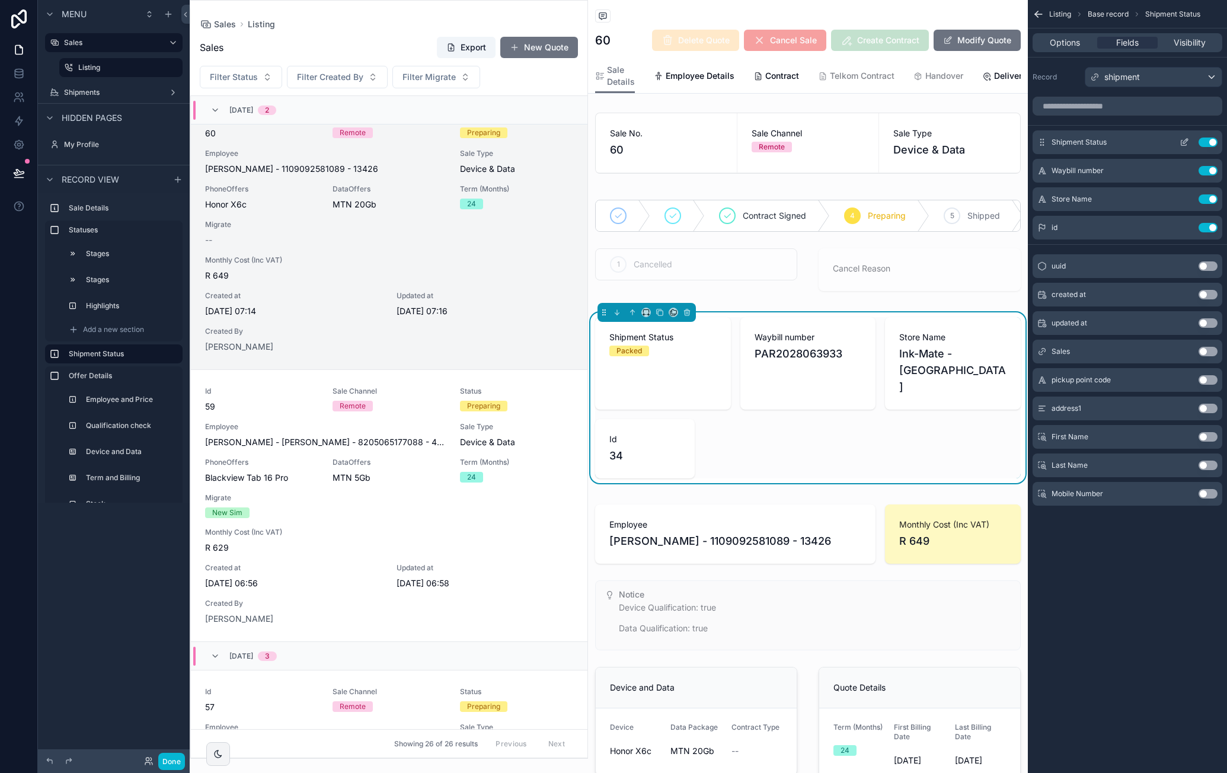
click at [1188, 142] on icon "scrollable content" at bounding box center [1184, 142] width 9 height 9
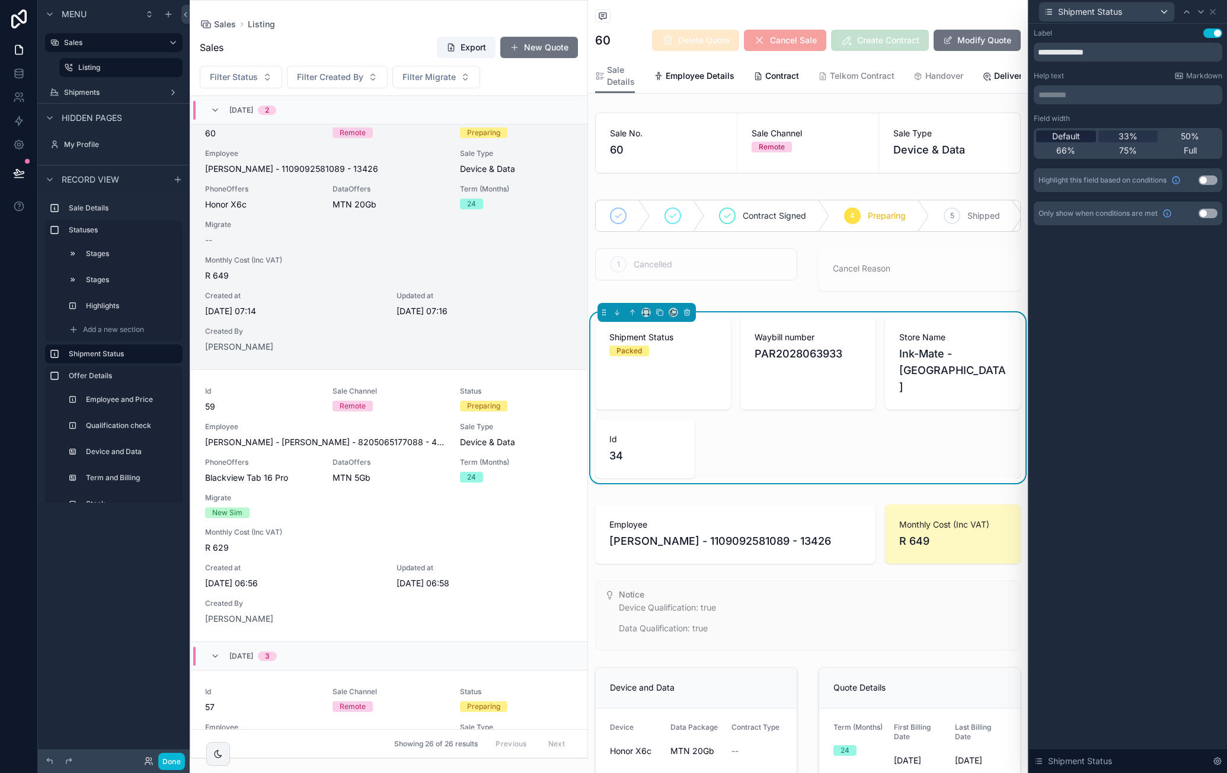
click at [1068, 136] on span "Default" at bounding box center [1066, 136] width 28 height 12
click at [1211, 14] on icon at bounding box center [1212, 11] width 9 height 9
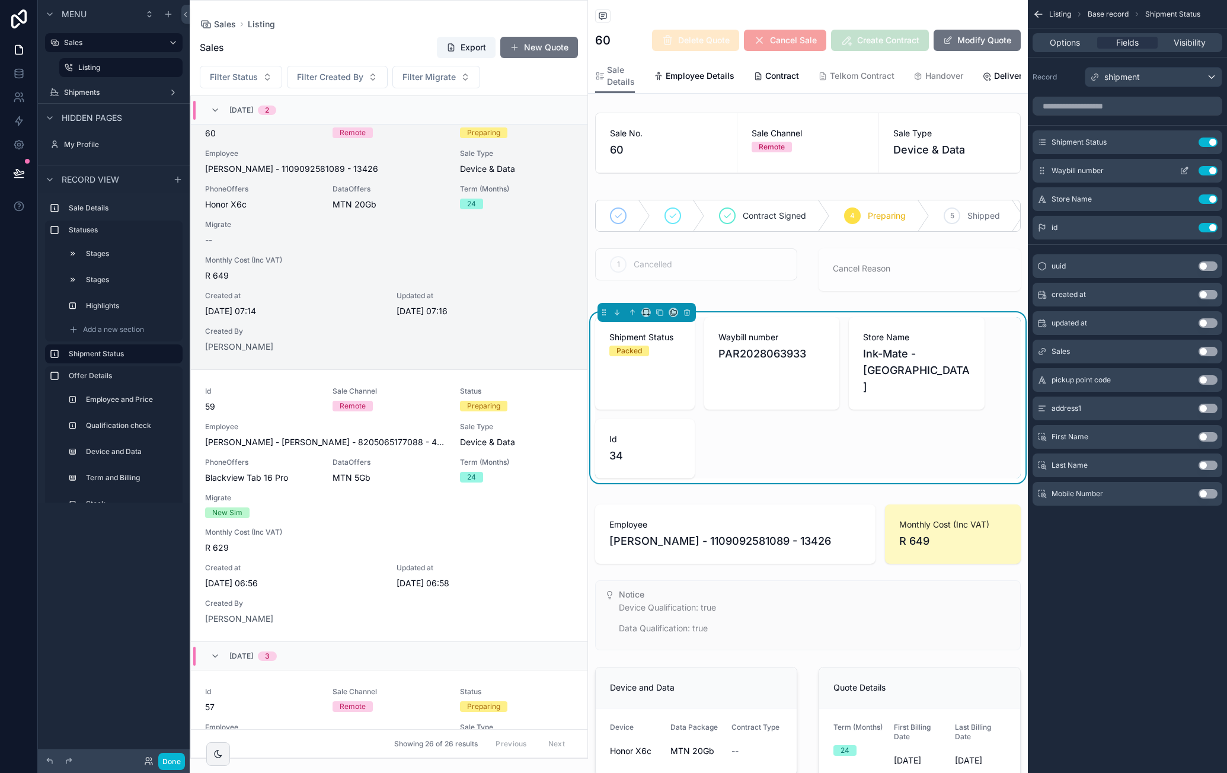
click at [1188, 172] on icon "scrollable content" at bounding box center [1184, 170] width 9 height 9
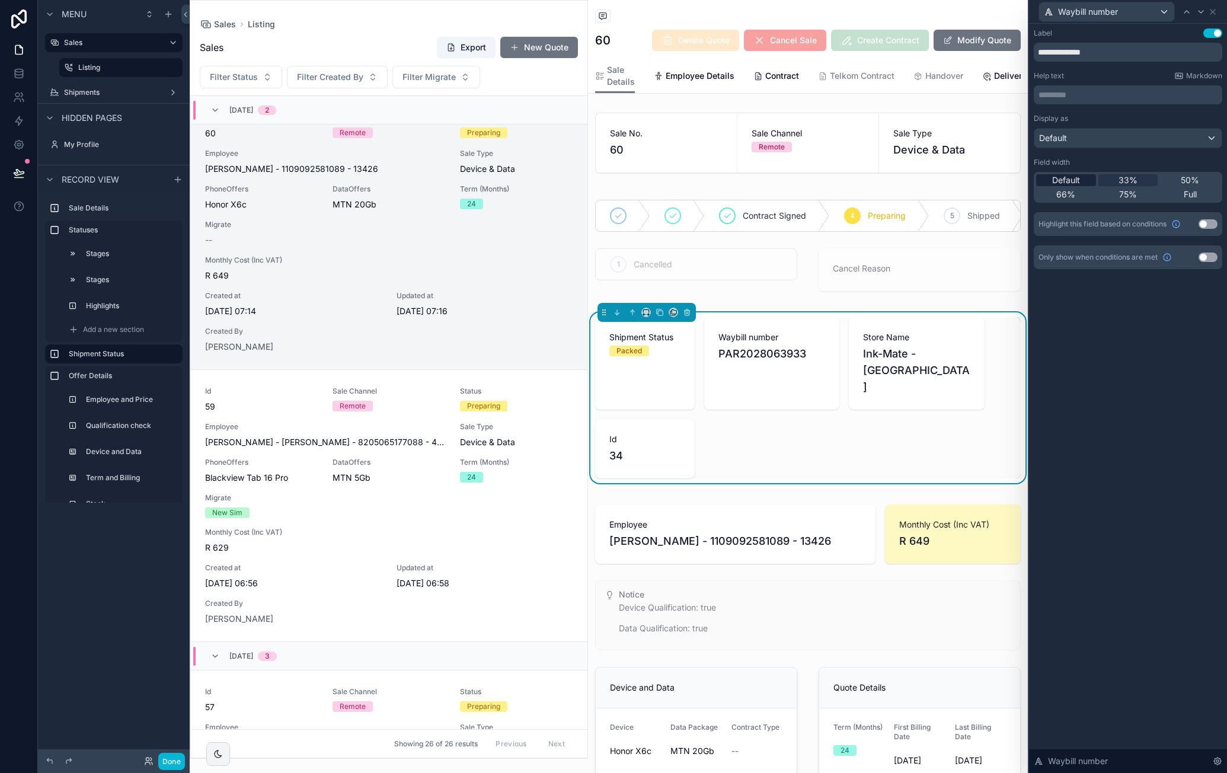
click at [1084, 176] on div "Default" at bounding box center [1066, 180] width 60 height 12
click at [1217, 15] on icon at bounding box center [1212, 11] width 9 height 9
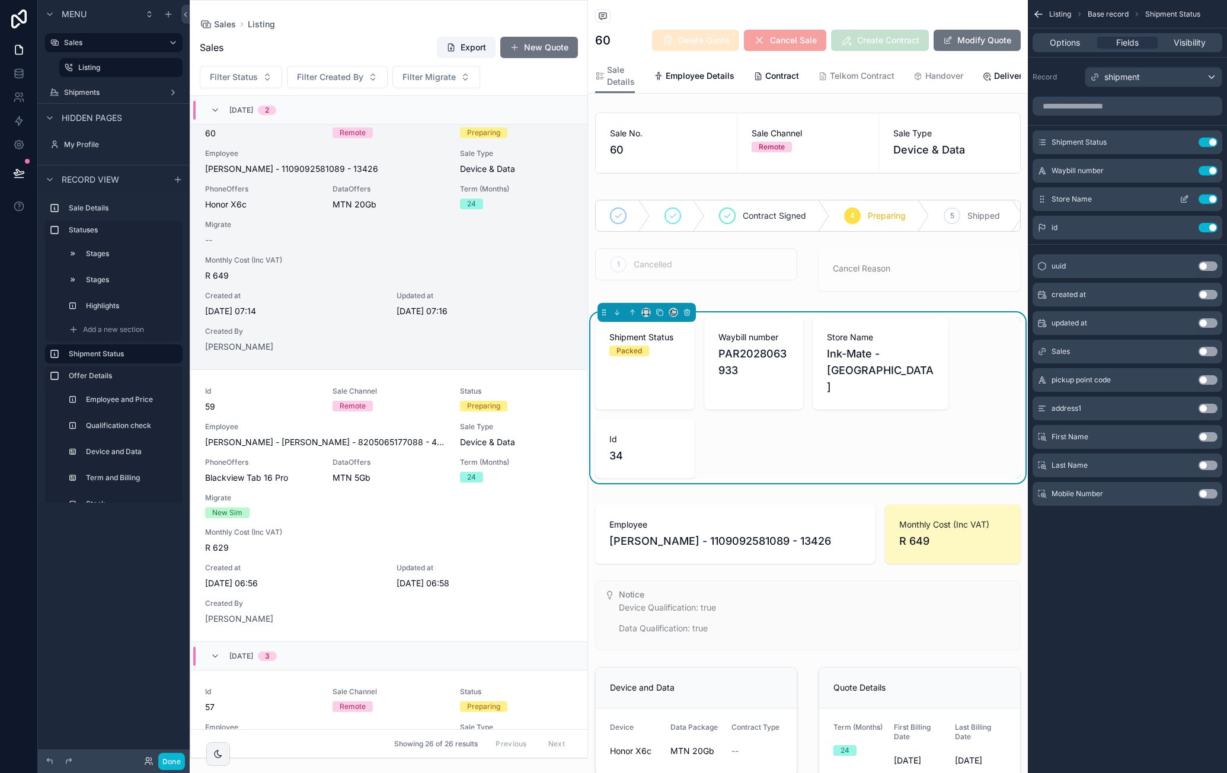
click at [1185, 200] on icon "scrollable content" at bounding box center [1185, 198] width 5 height 5
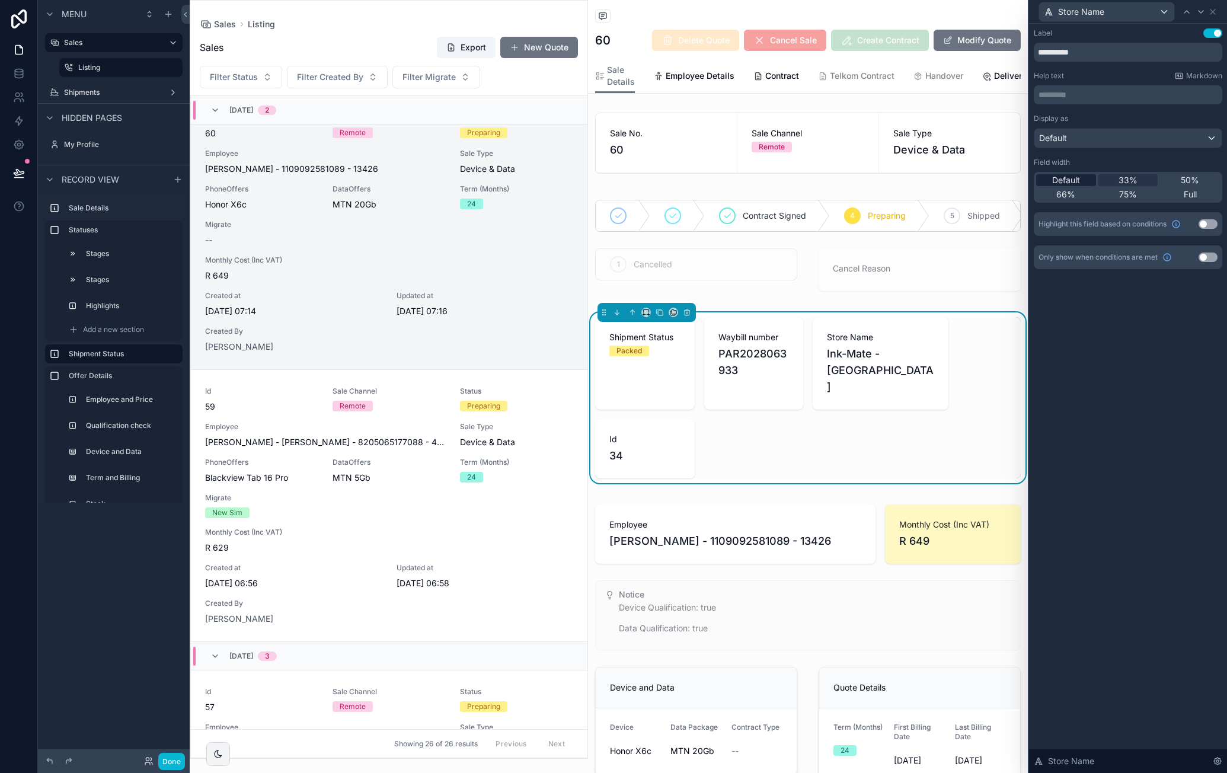
click at [1089, 179] on div "Default" at bounding box center [1066, 180] width 60 height 12
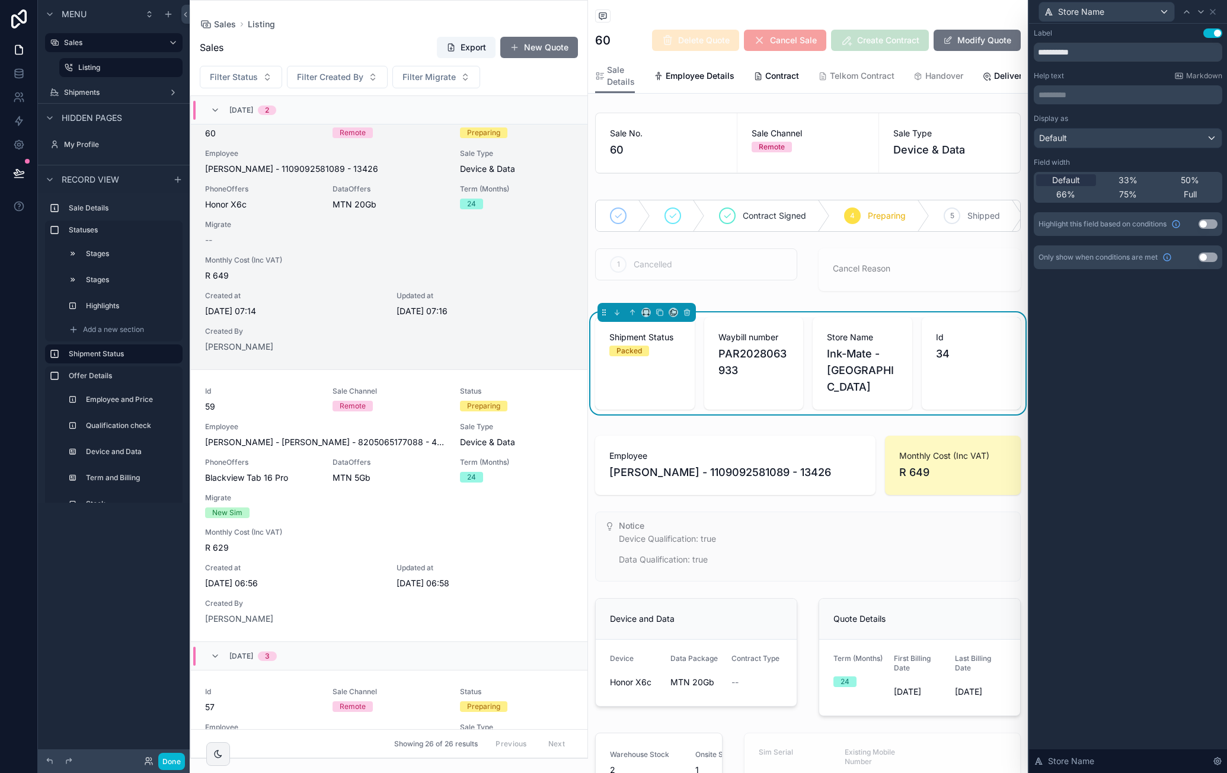
click at [1218, 14] on div "Store Name" at bounding box center [1128, 11] width 189 height 23
click at [1214, 14] on icon at bounding box center [1212, 11] width 9 height 9
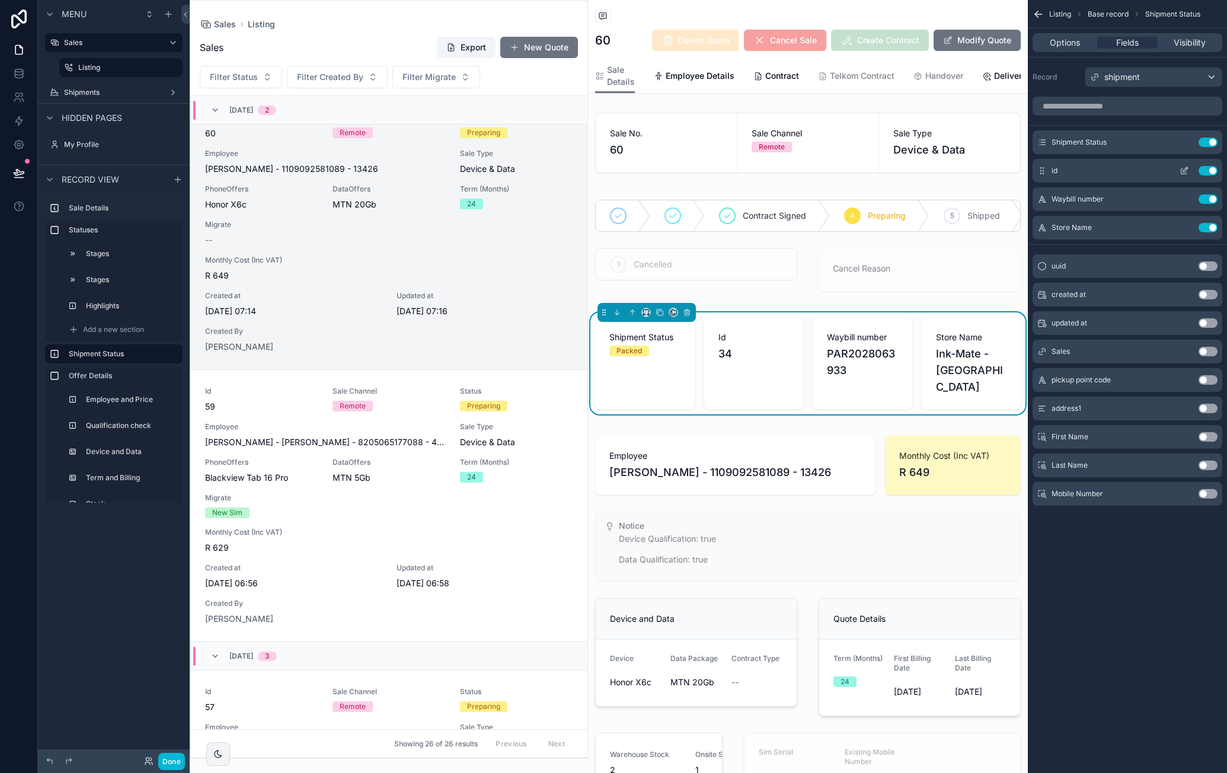
click at [1182, 171] on icon "scrollable content" at bounding box center [1184, 170] width 9 height 9
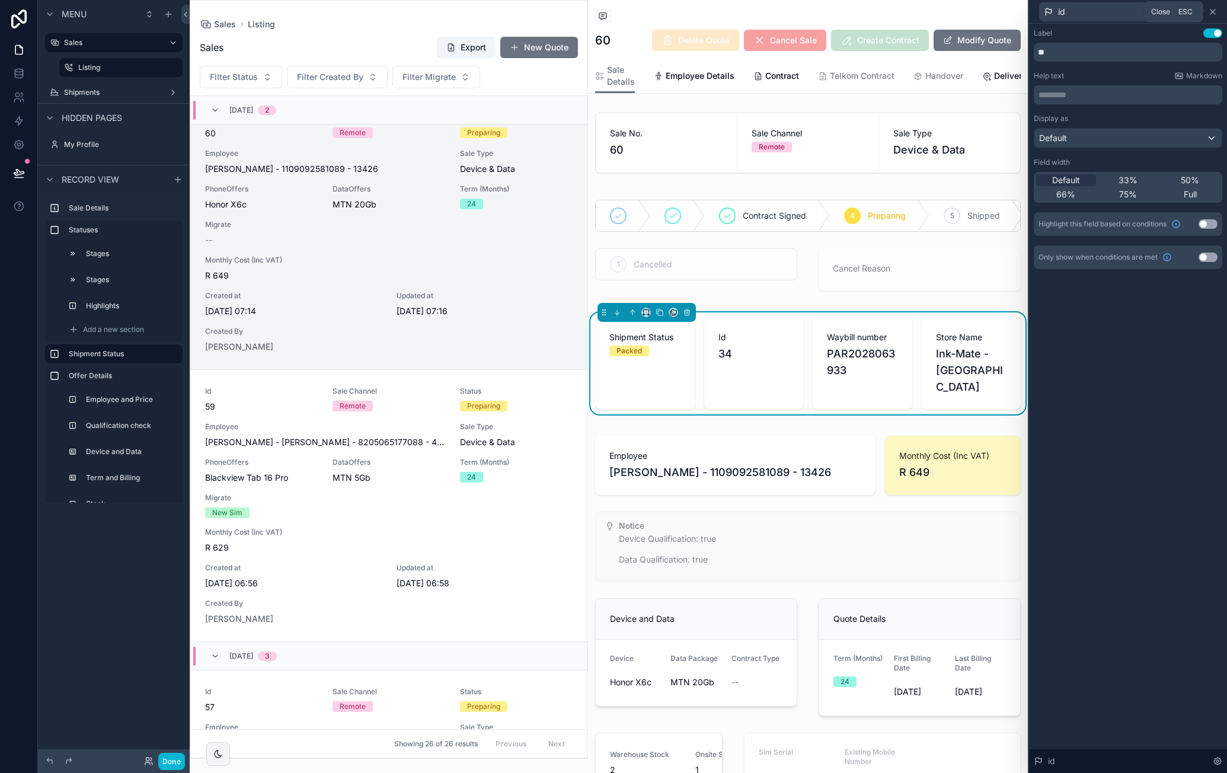
click at [1217, 14] on icon at bounding box center [1212, 11] width 9 height 9
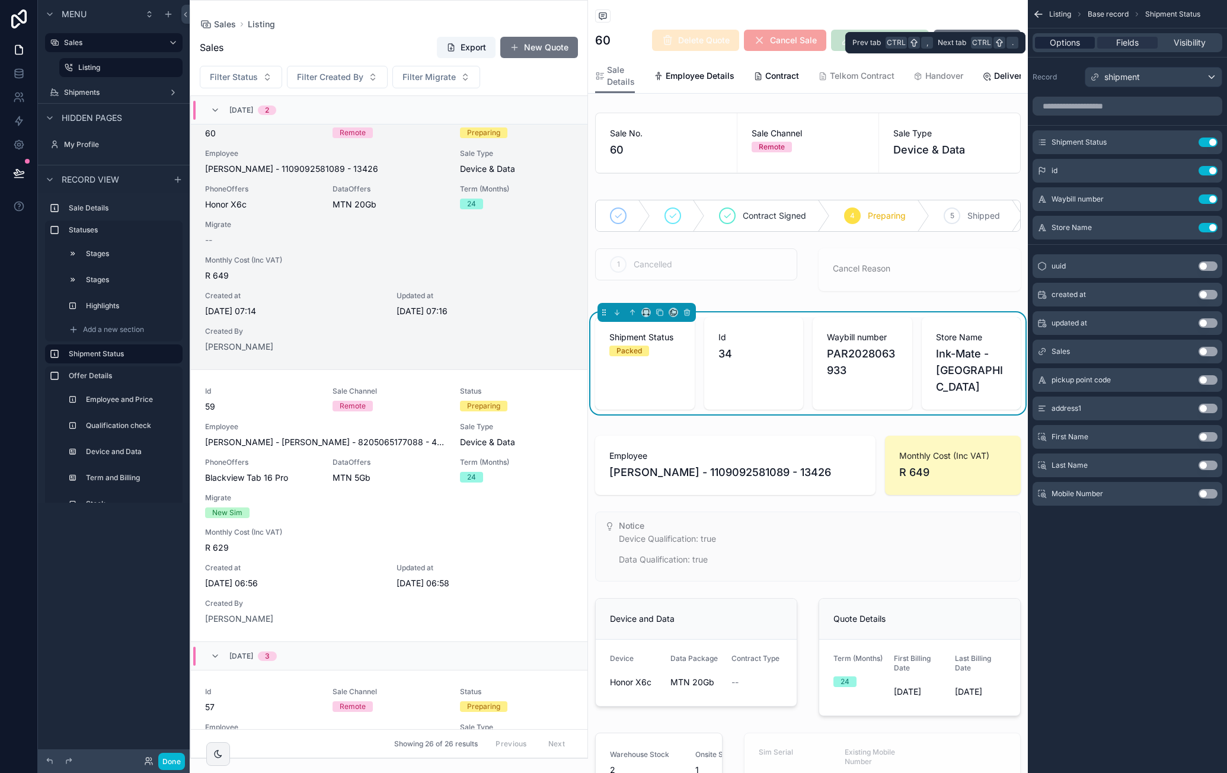
click at [1080, 40] on span "Options" at bounding box center [1065, 43] width 30 height 12
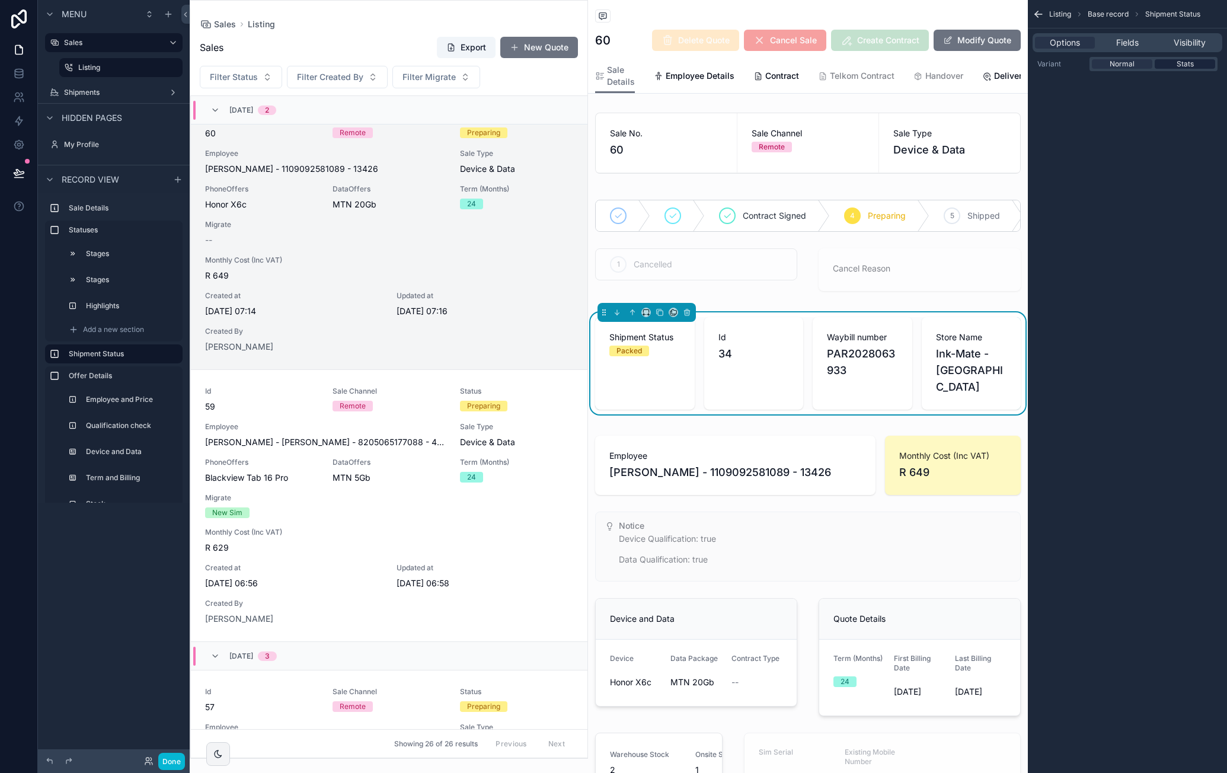
click at [1191, 64] on span "Stats" at bounding box center [1185, 63] width 17 height 9
click at [1122, 38] on span "Fields" at bounding box center [1127, 43] width 23 height 12
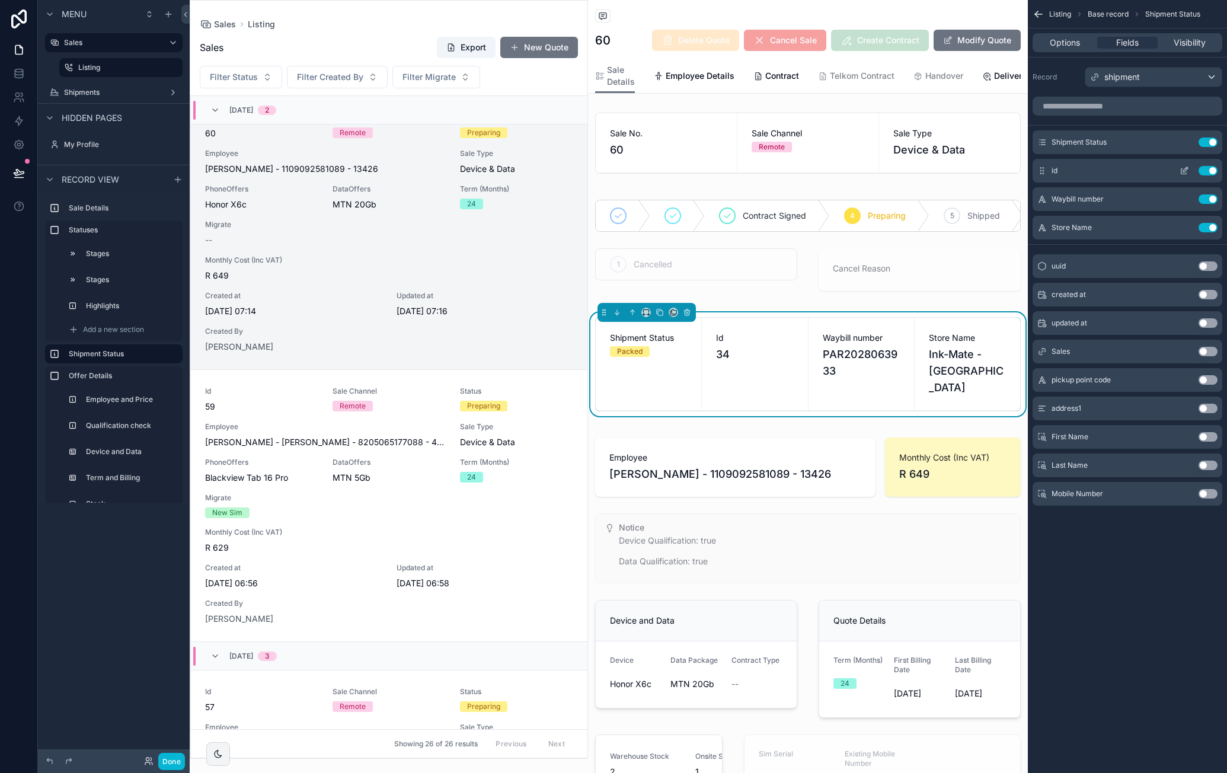
click at [1185, 170] on icon "scrollable content" at bounding box center [1185, 169] width 5 height 5
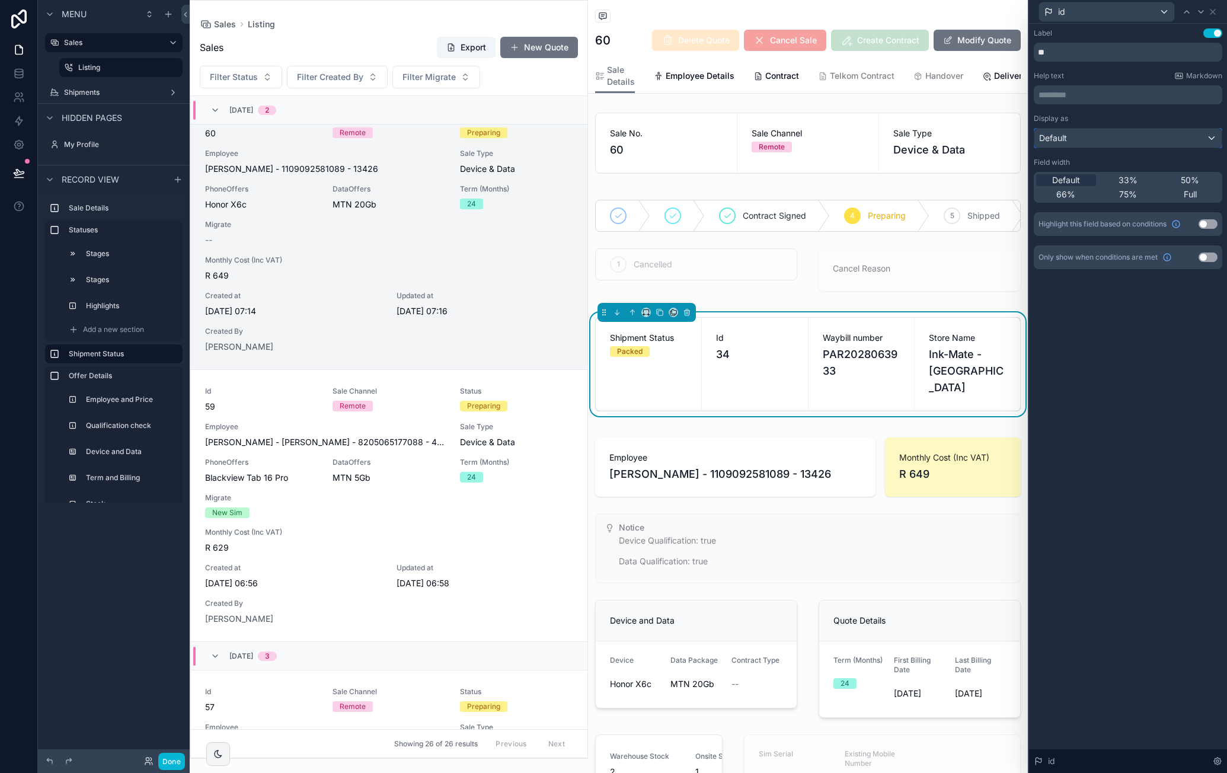
click at [1166, 134] on div "Default" at bounding box center [1128, 138] width 187 height 19
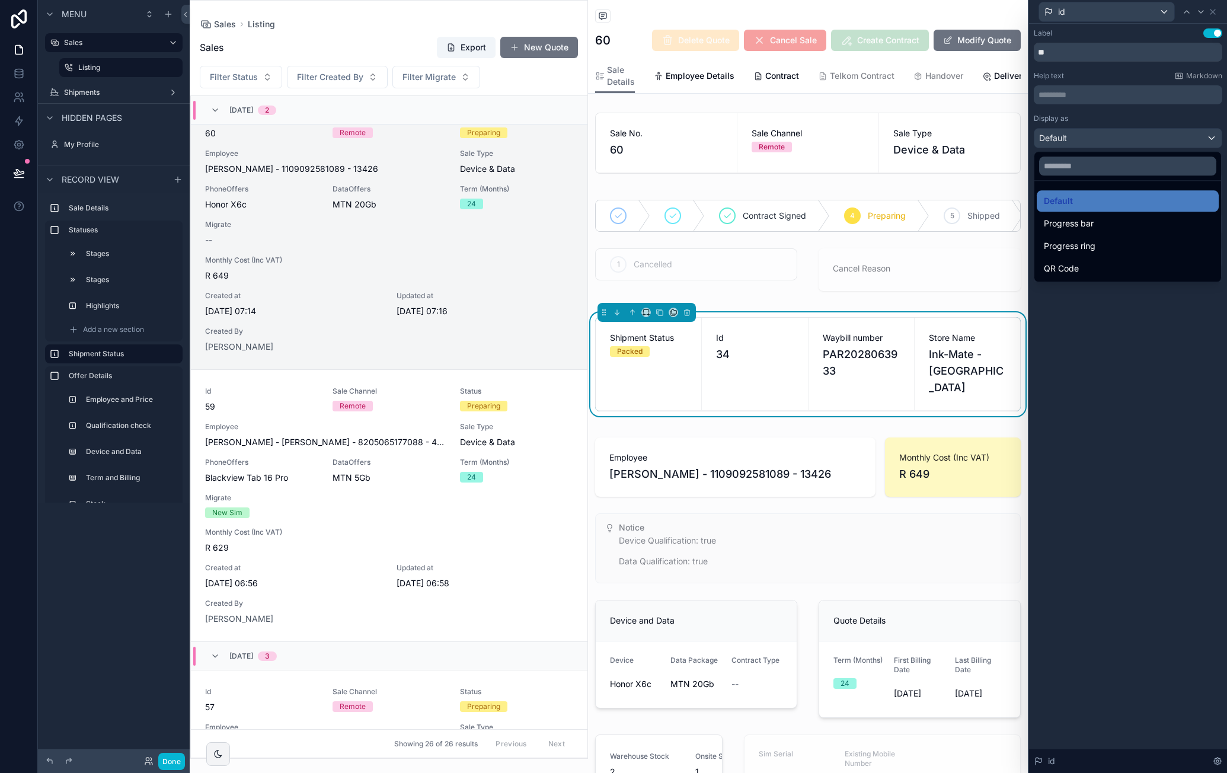
drag, startPoint x: 1161, startPoint y: 111, endPoint x: 1154, endPoint y: 110, distance: 7.8
click at [1151, 110] on div at bounding box center [1128, 386] width 198 height 773
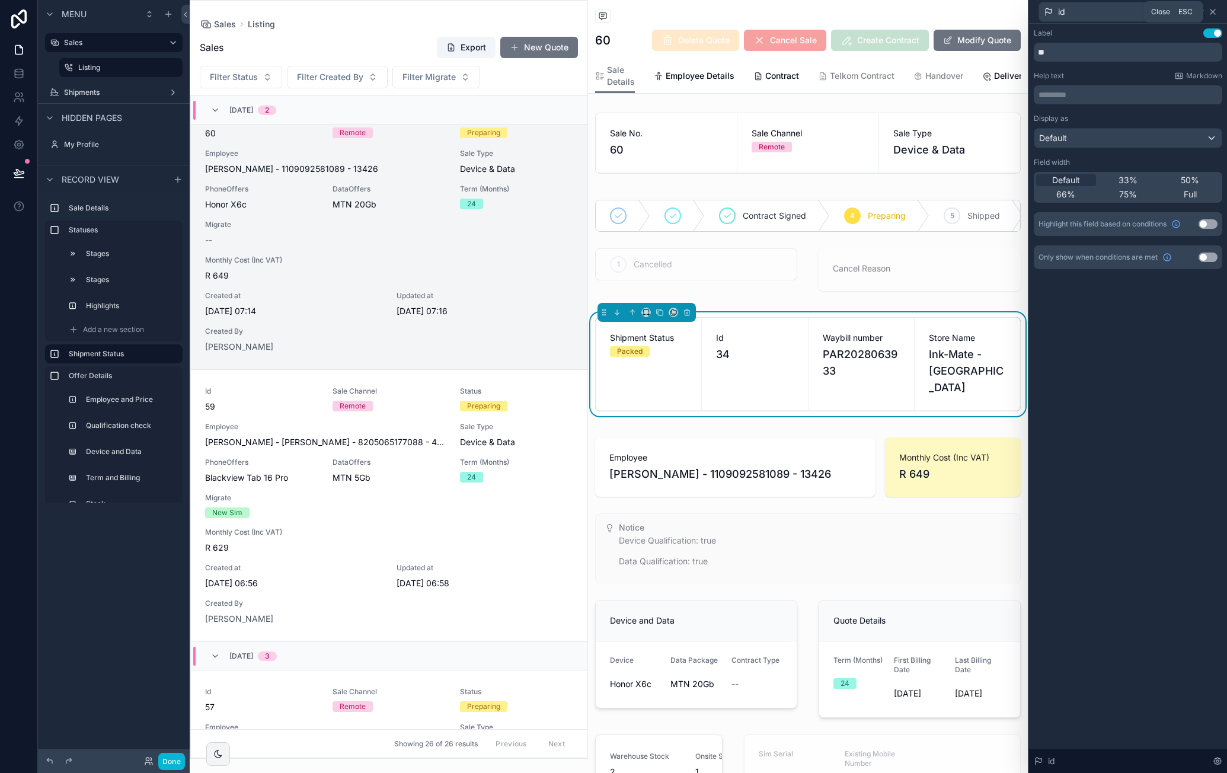
click at [1211, 13] on icon at bounding box center [1212, 11] width 9 height 9
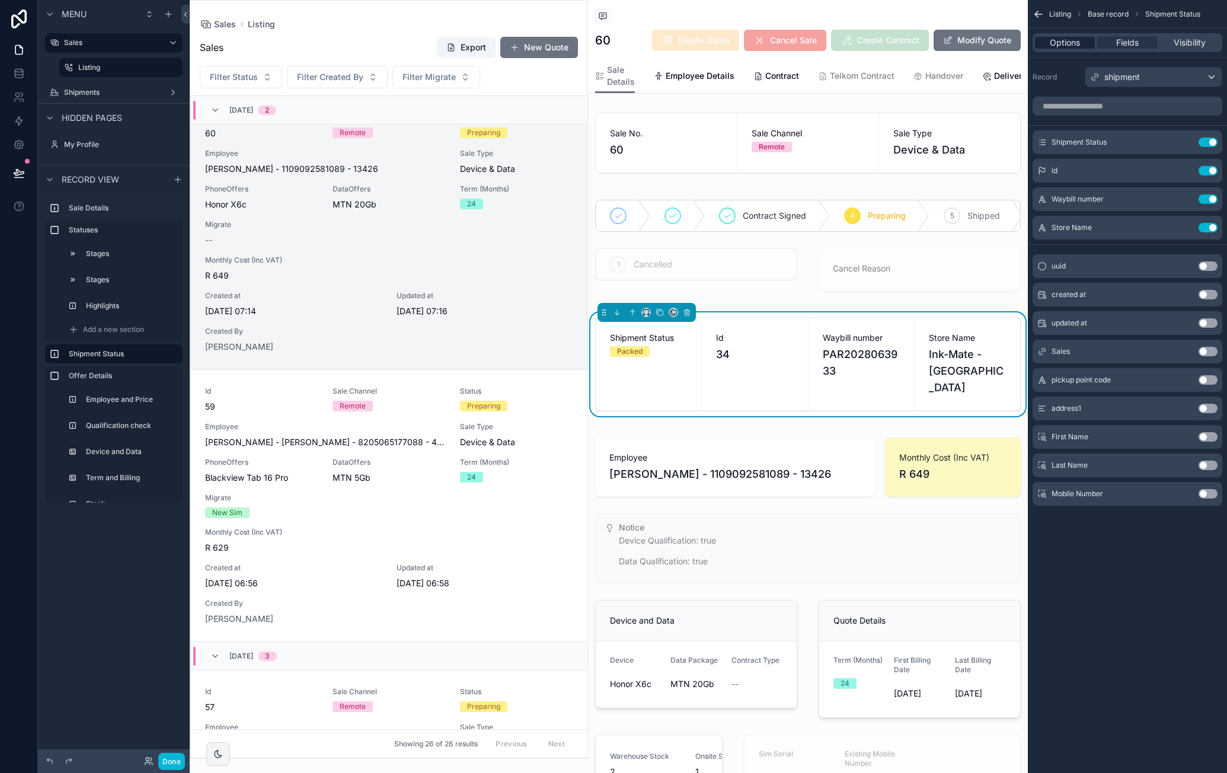
click at [1068, 39] on span "Options" at bounding box center [1065, 43] width 30 height 12
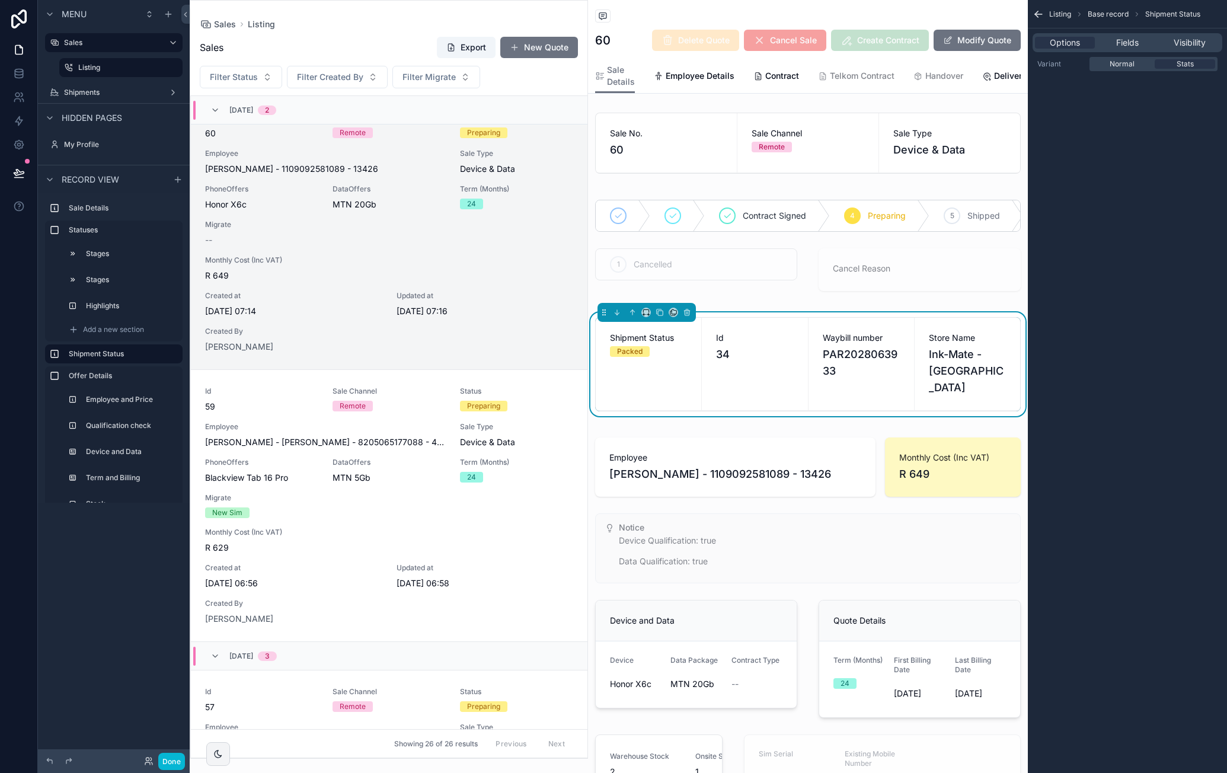
click at [376, 23] on div "Sales Listing" at bounding box center [389, 24] width 378 height 9
click at [1101, 16] on span "Base record" at bounding box center [1108, 13] width 41 height 9
click at [111, 43] on label "Sales" at bounding box center [111, 42] width 95 height 9
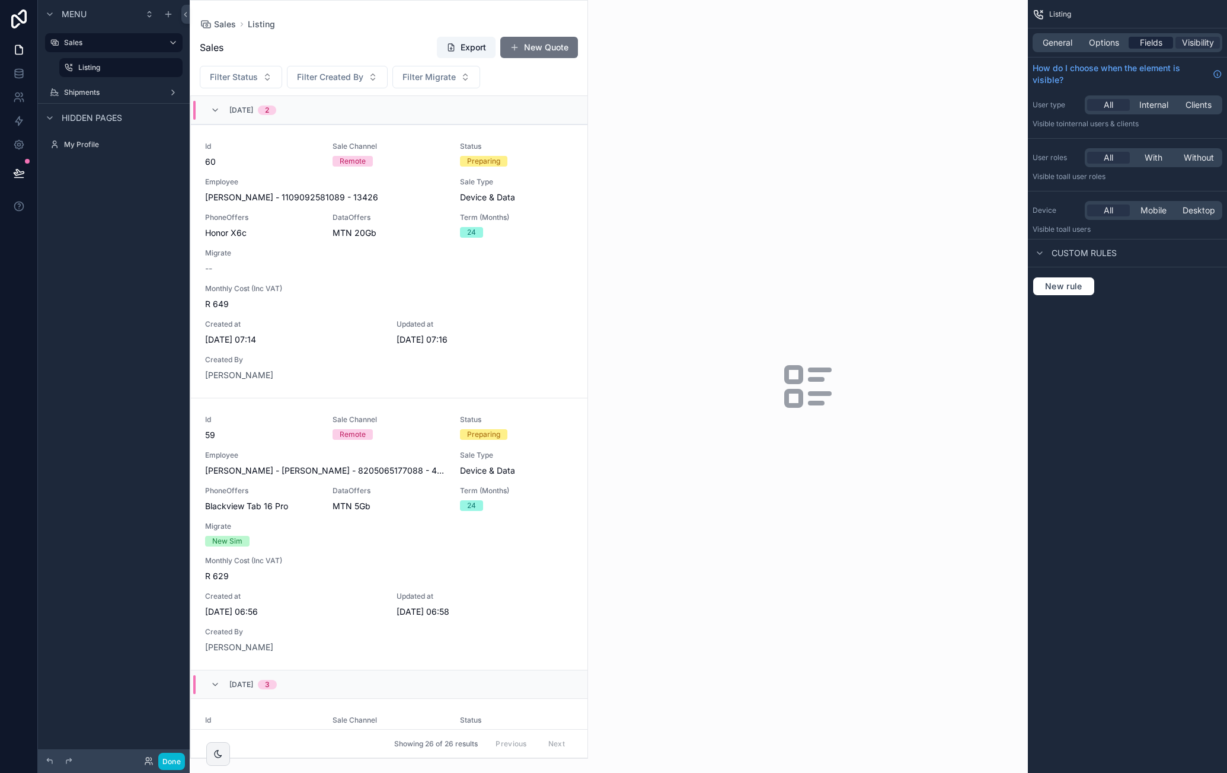
click at [1160, 43] on span "Fields" at bounding box center [1151, 43] width 23 height 12
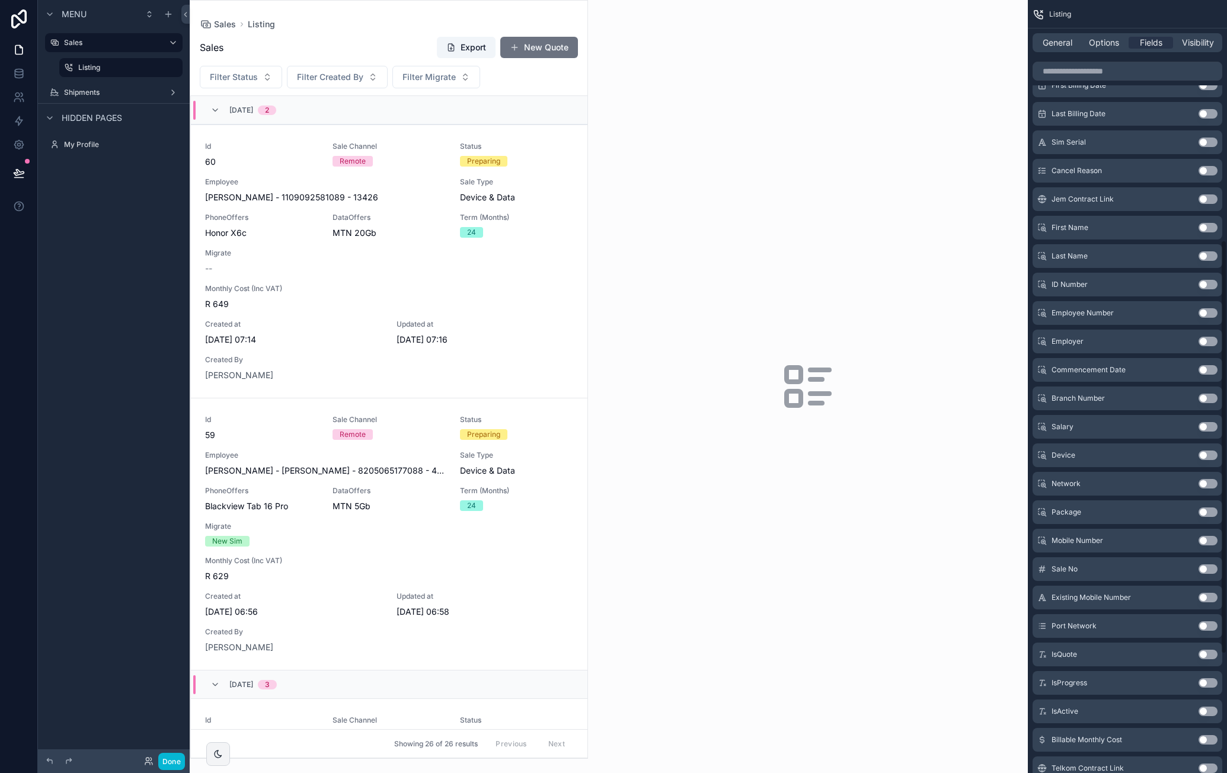
scroll to position [669, 0]
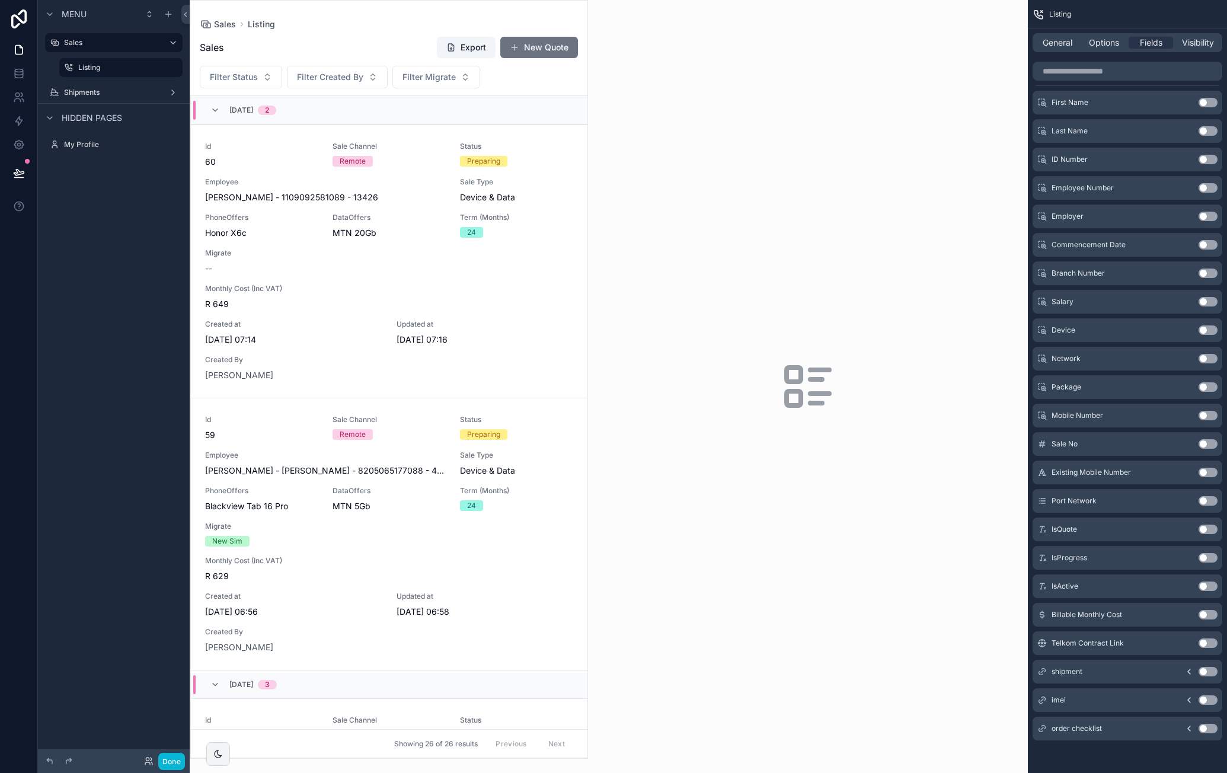
click at [1207, 671] on button "Use setting" at bounding box center [1208, 671] width 19 height 9
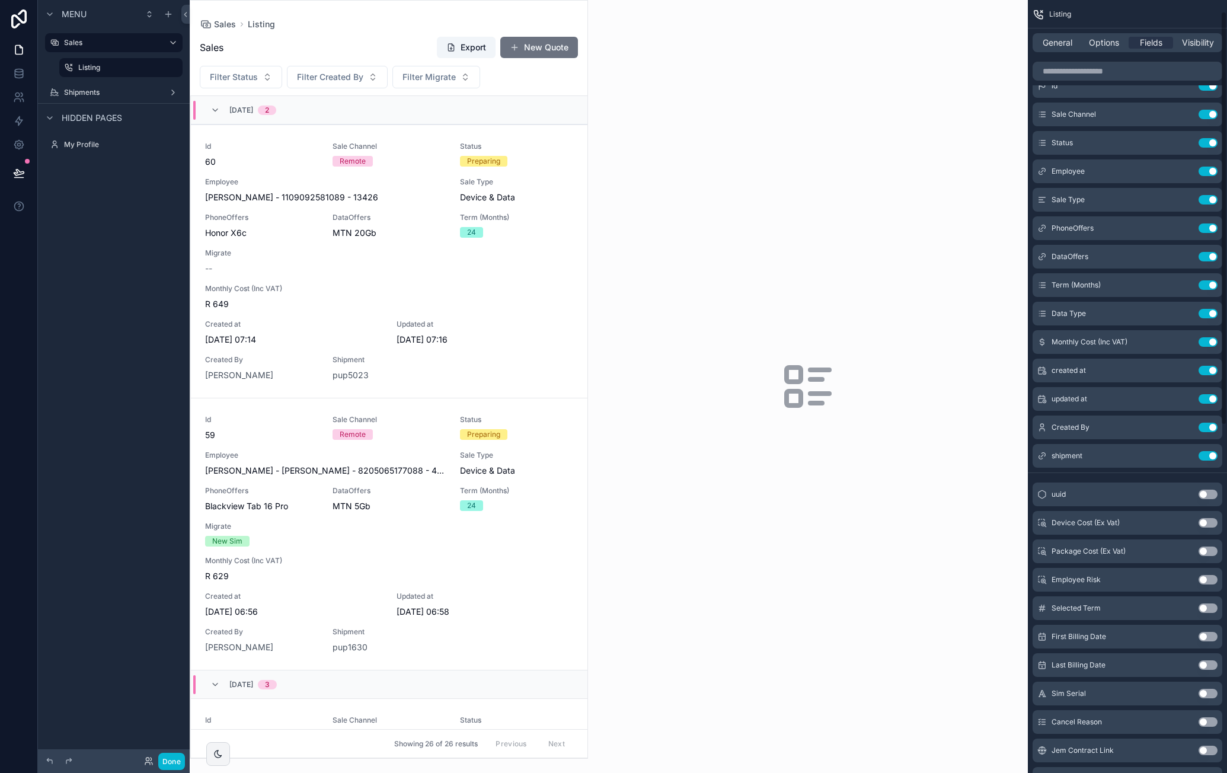
scroll to position [0, 0]
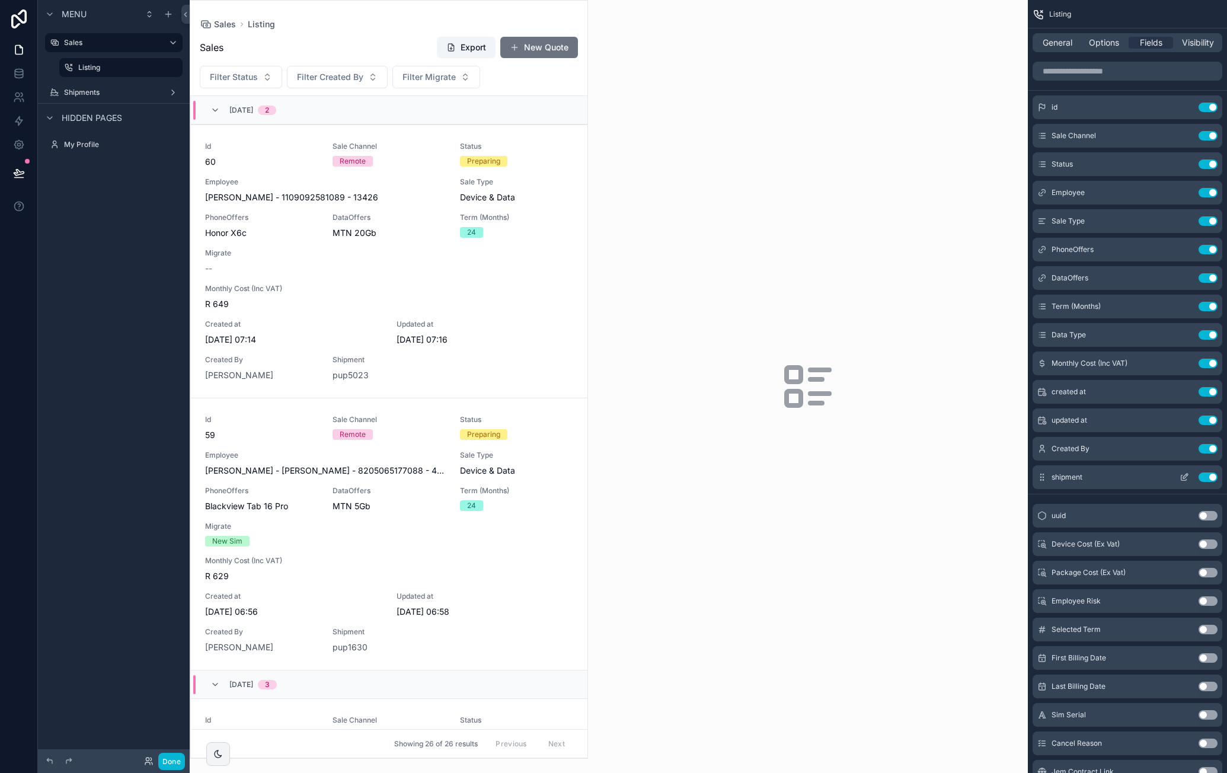
click at [1187, 478] on icon "scrollable content" at bounding box center [1184, 477] width 9 height 9
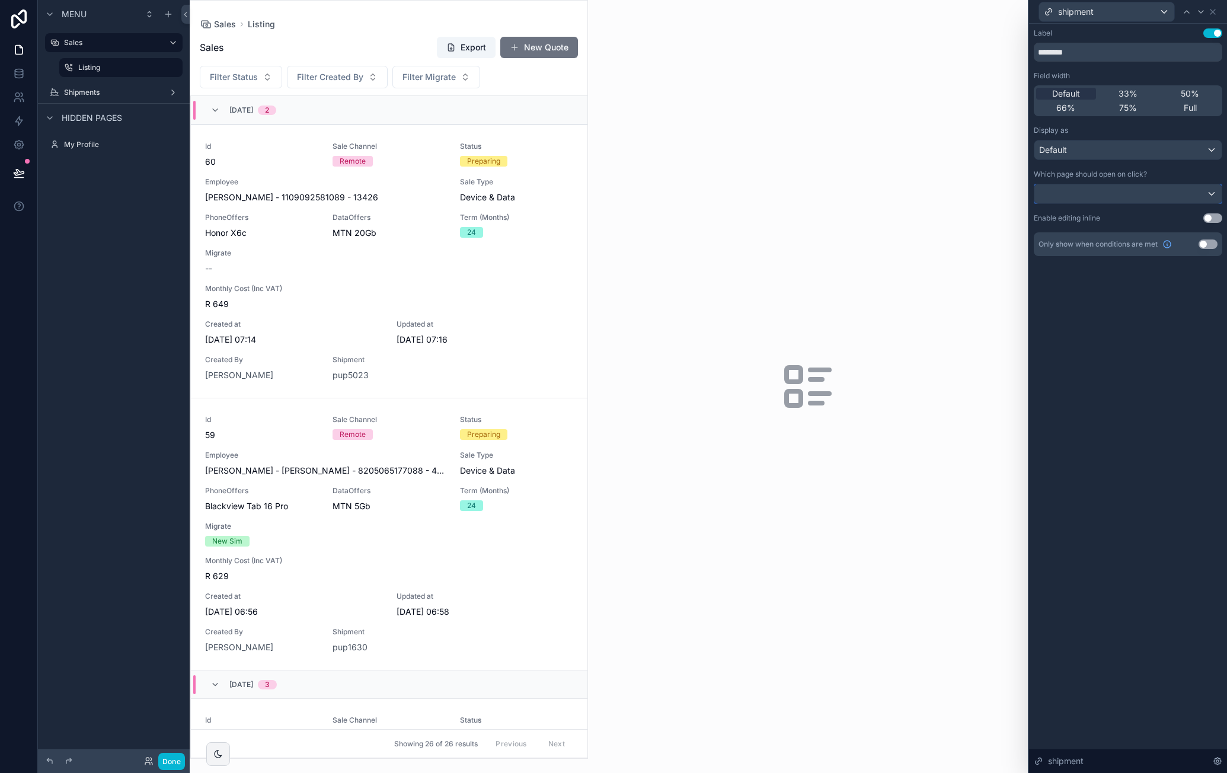
click at [1103, 194] on div at bounding box center [1128, 193] width 187 height 19
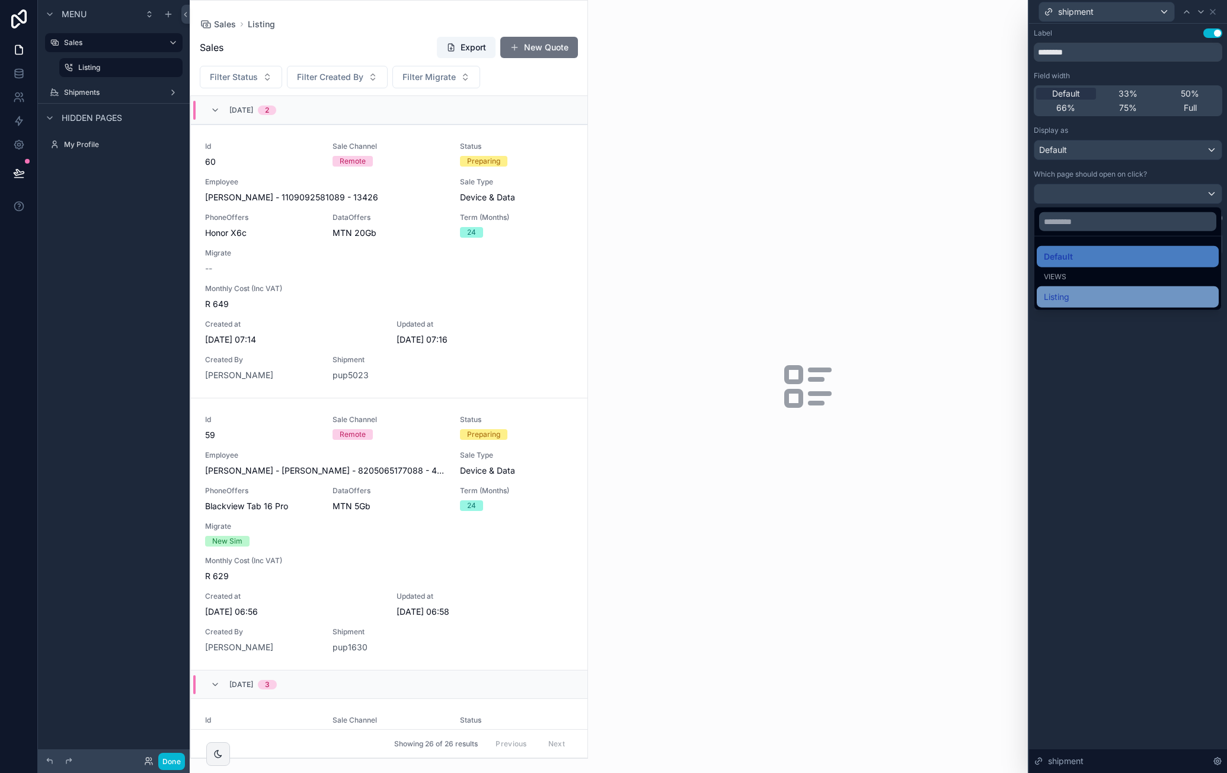
click at [1076, 288] on div "Listing" at bounding box center [1128, 296] width 182 height 21
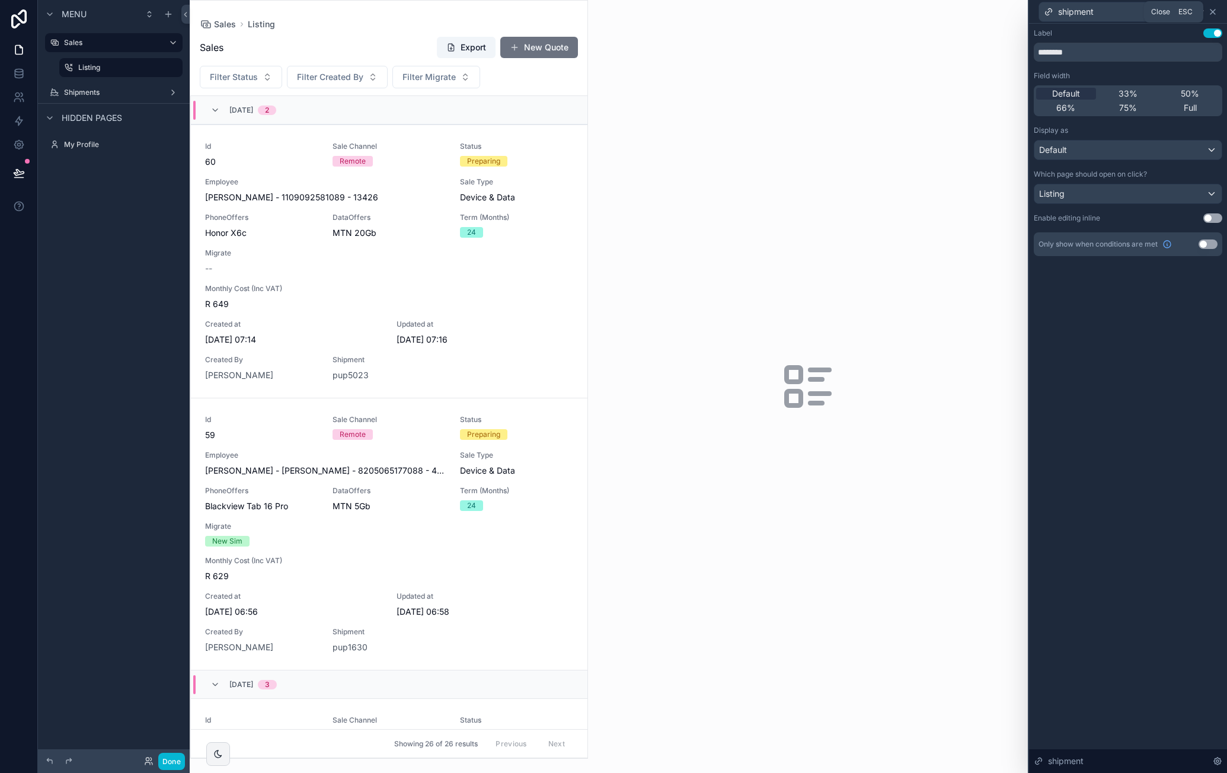
click at [1215, 14] on icon at bounding box center [1212, 11] width 9 height 9
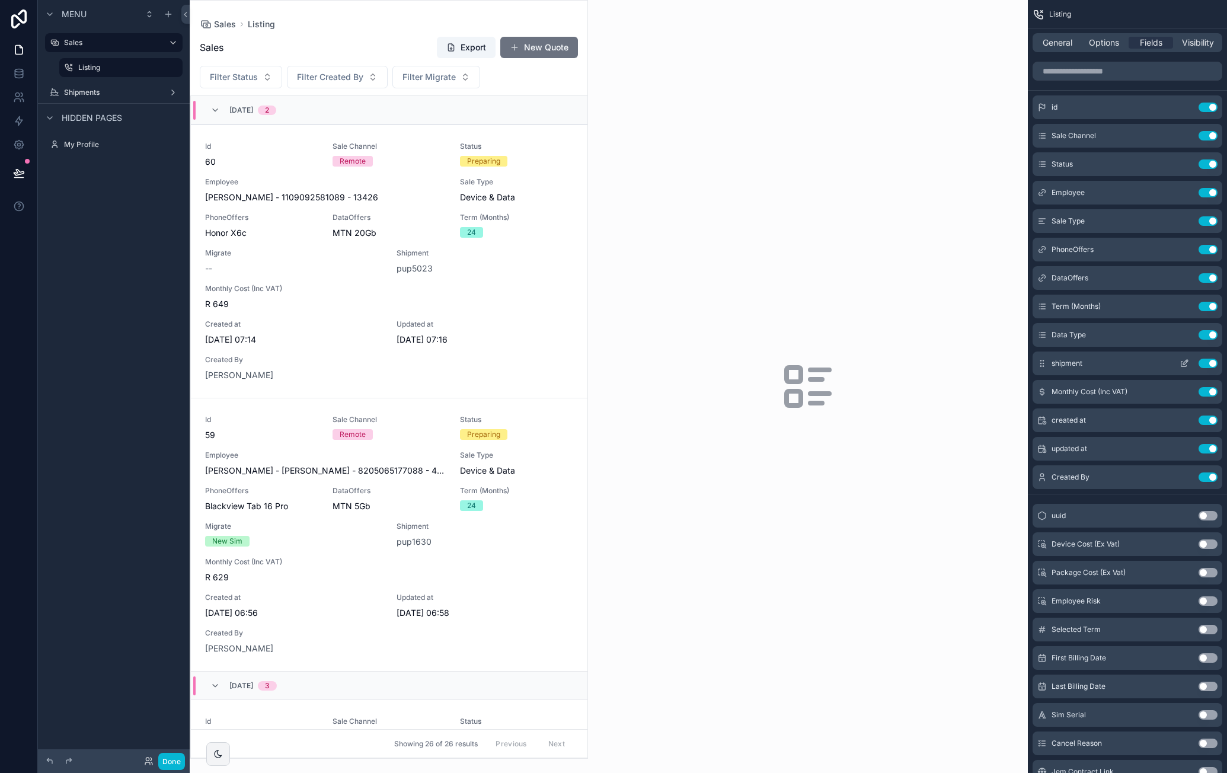
click at [1186, 362] on icon "scrollable content" at bounding box center [1184, 363] width 9 height 9
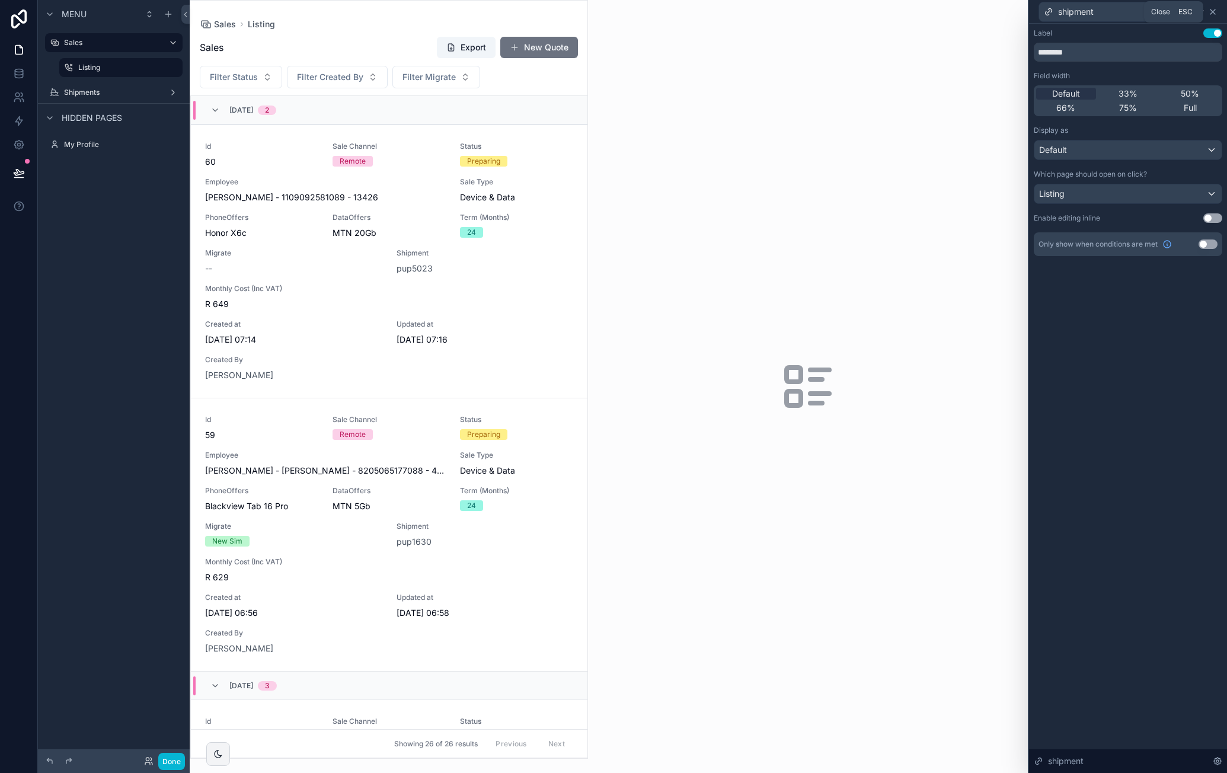
click at [1217, 9] on icon at bounding box center [1212, 11] width 9 height 9
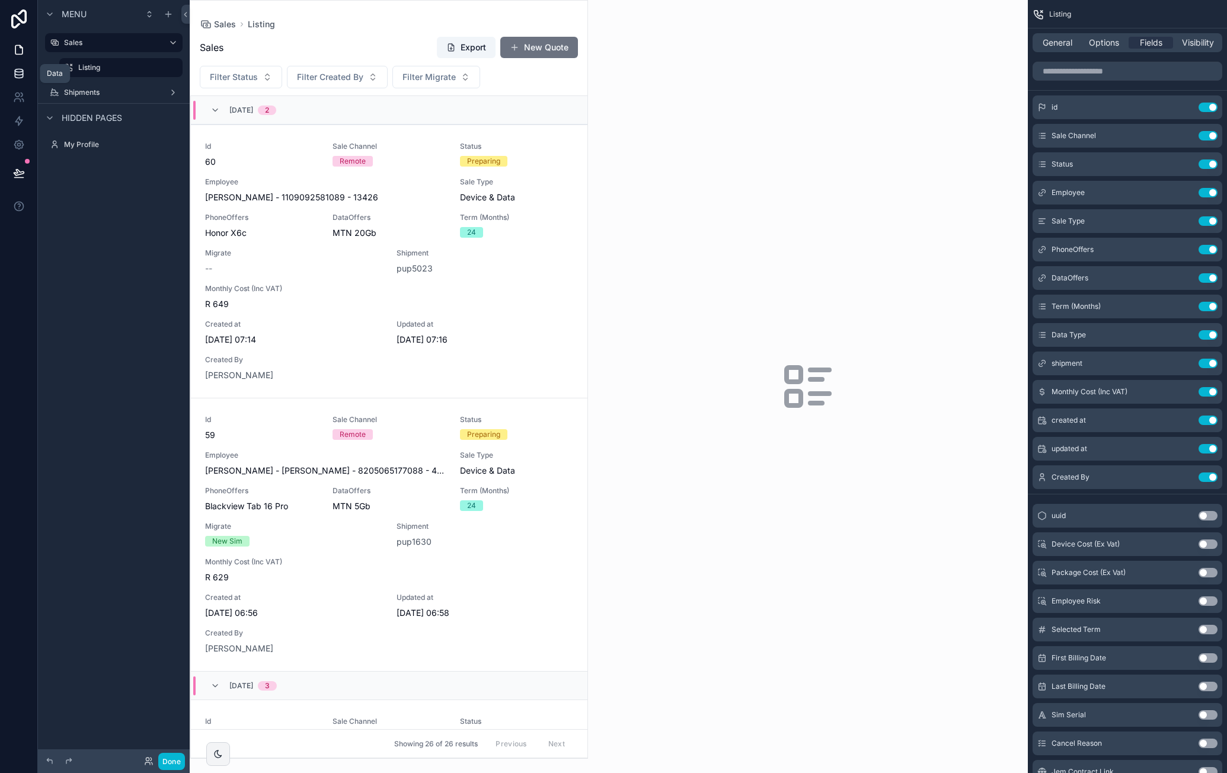
click at [13, 74] on icon at bounding box center [19, 74] width 12 height 12
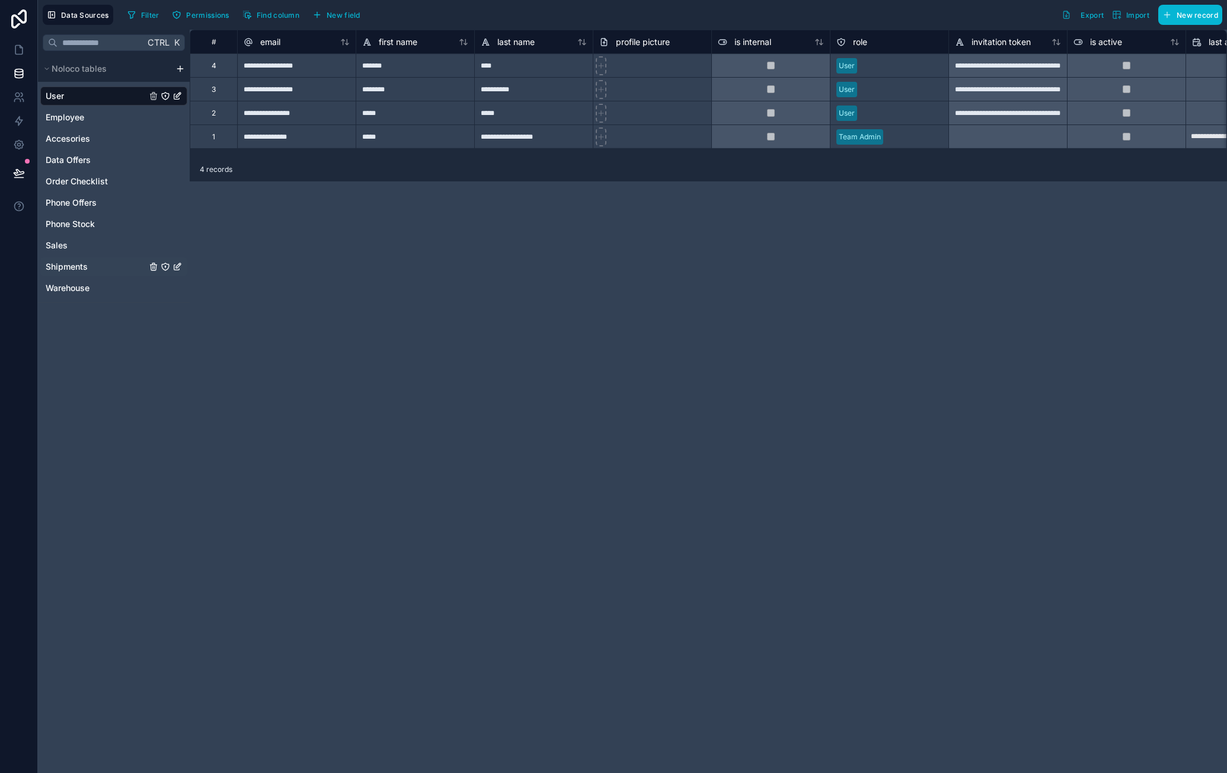
click at [71, 264] on span "Shipments" at bounding box center [67, 267] width 42 height 12
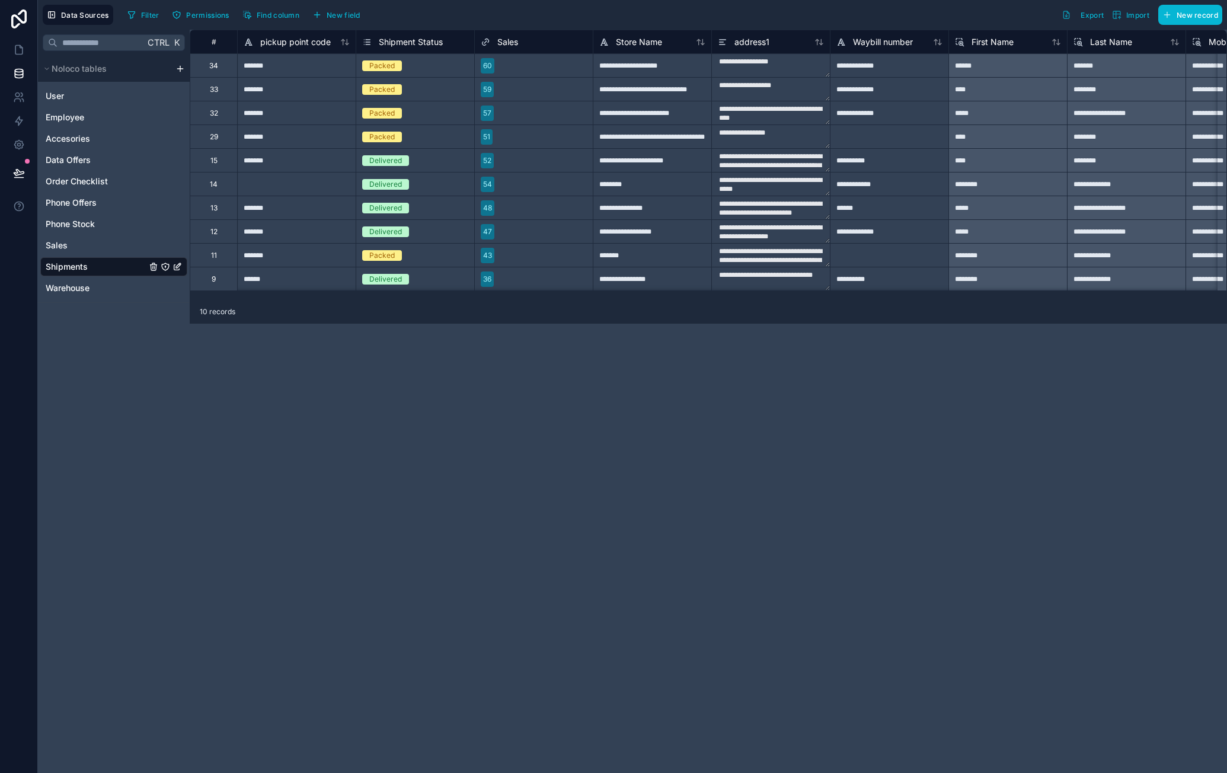
click at [211, 39] on div "#" at bounding box center [213, 41] width 29 height 9
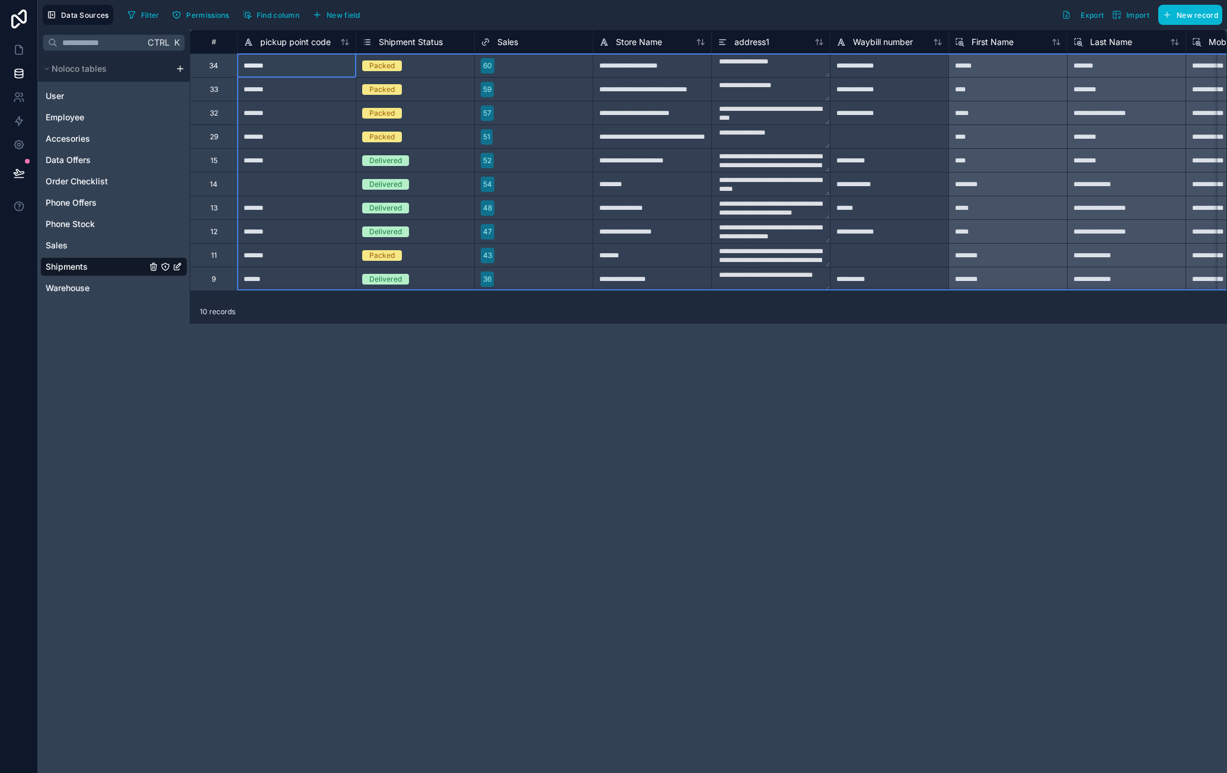
click at [211, 39] on div "#" at bounding box center [213, 41] width 29 height 9
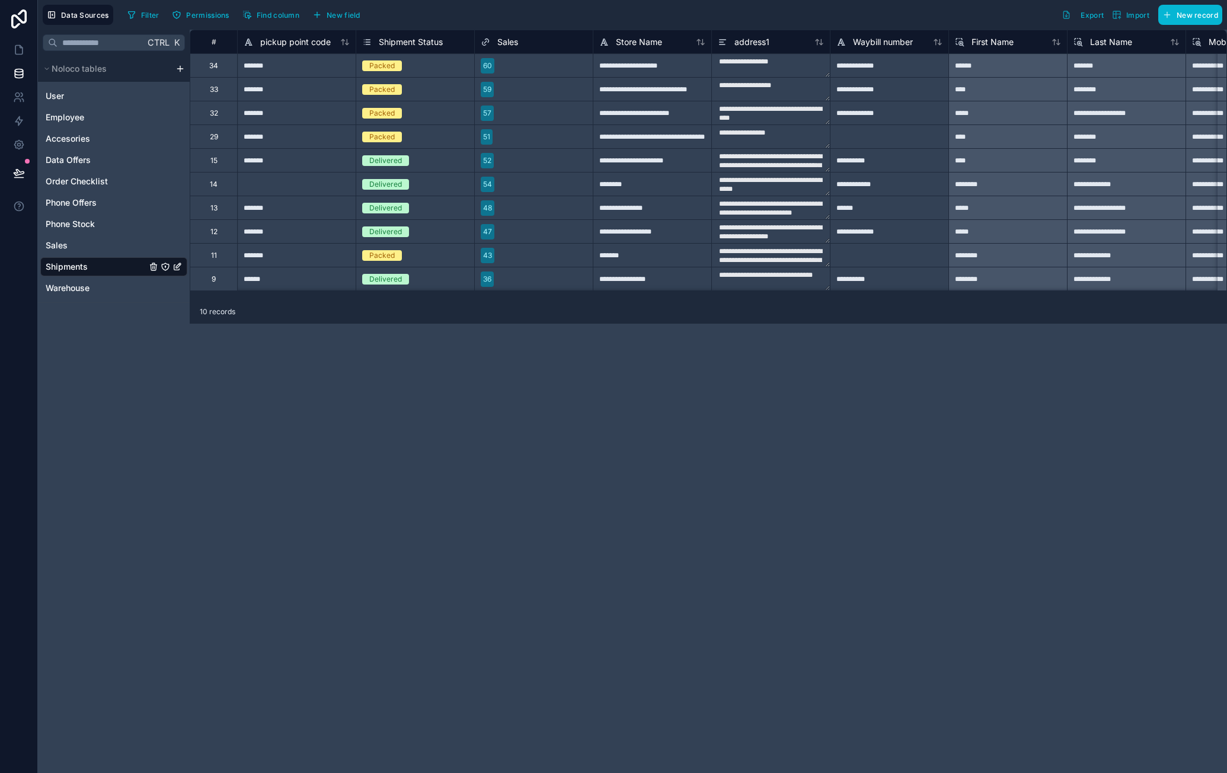
click at [518, 41] on span "Sales" at bounding box center [507, 42] width 21 height 12
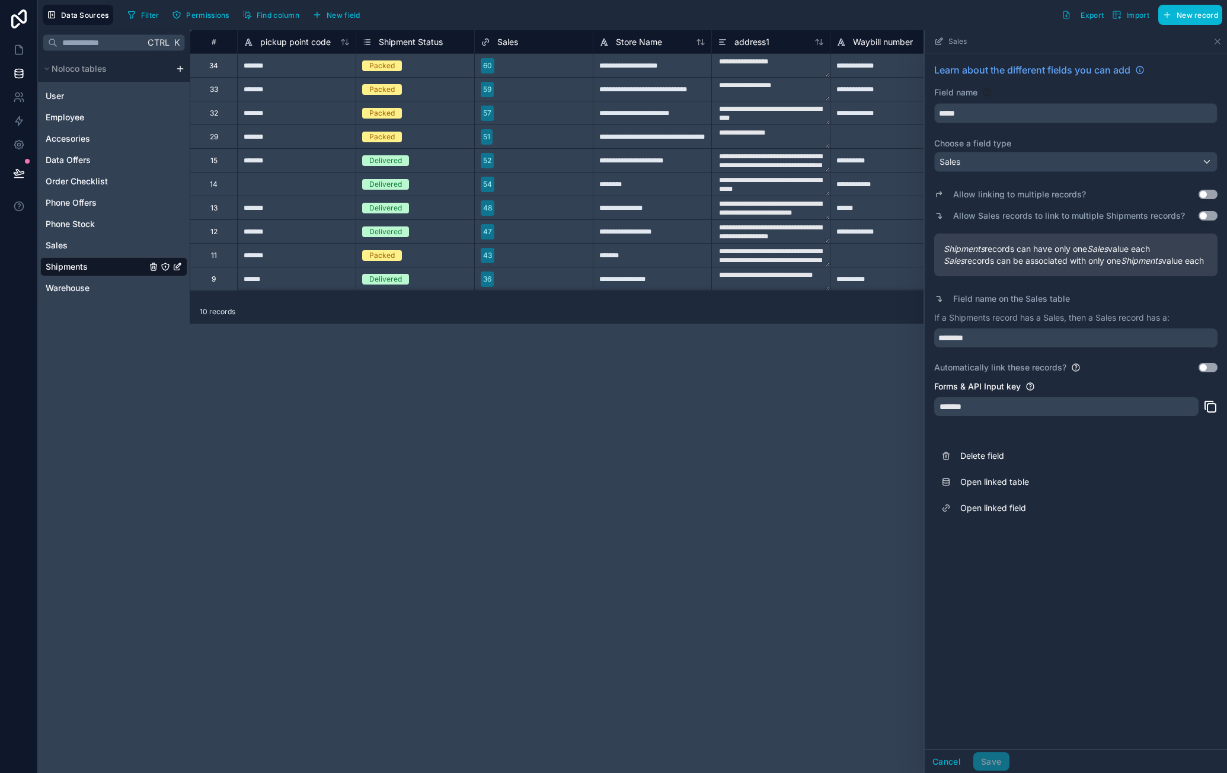
click at [586, 376] on div "**********" at bounding box center [709, 401] width 1038 height 743
click at [339, 15] on span "New field" at bounding box center [344, 15] width 34 height 9
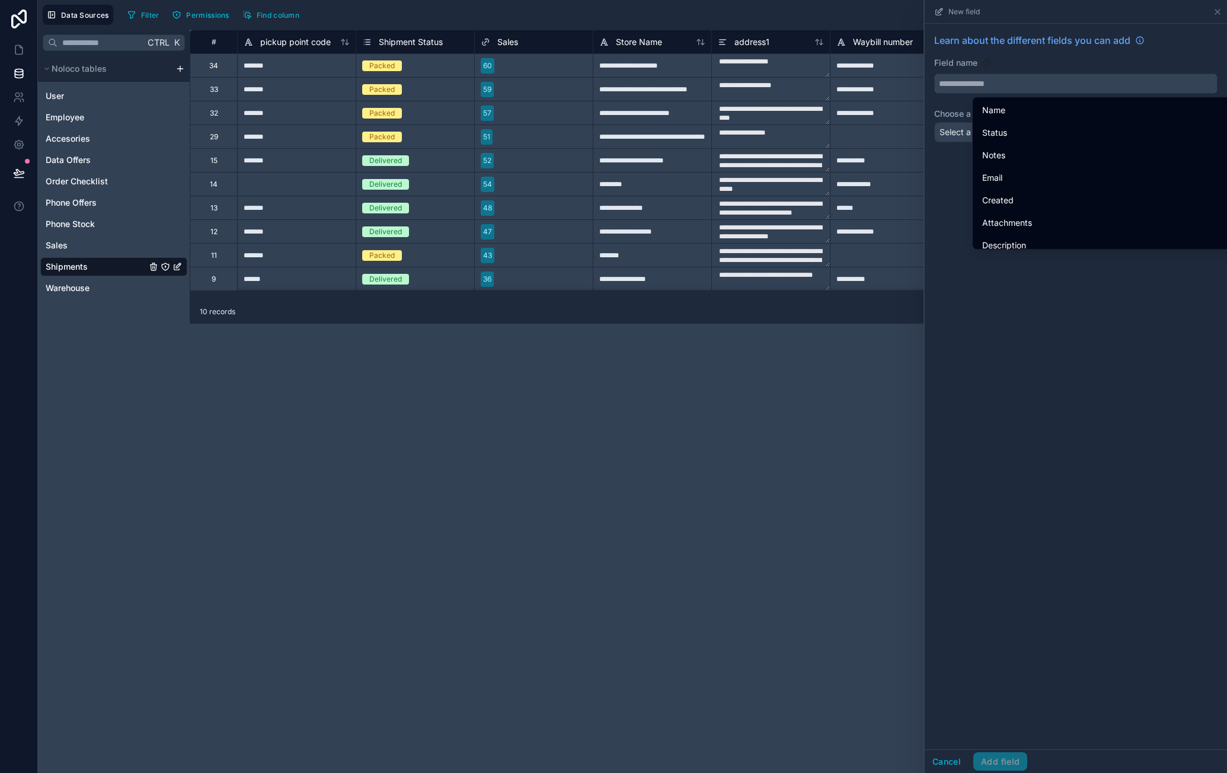
click at [1057, 87] on input "text" at bounding box center [1076, 83] width 282 height 19
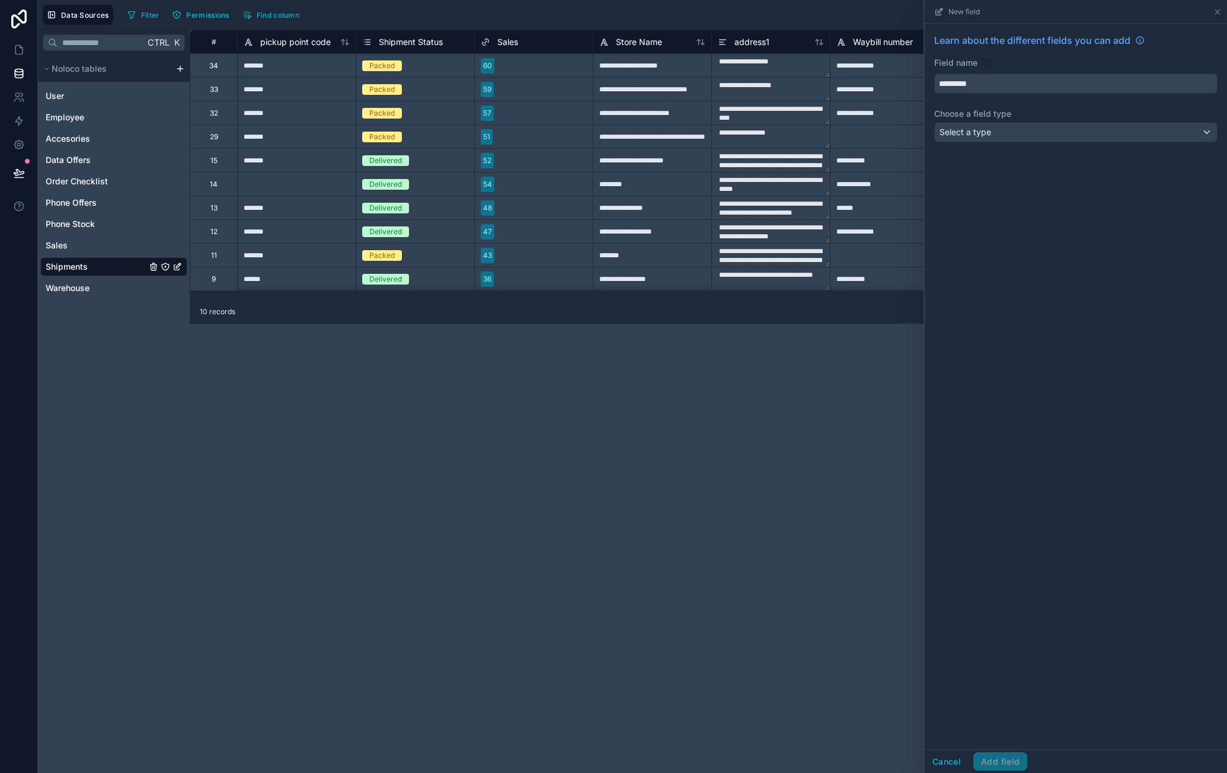
click at [934, 74] on button "********" at bounding box center [1075, 84] width 283 height 20
type input "**********"
click at [1012, 138] on div "Select a type" at bounding box center [1076, 132] width 282 height 19
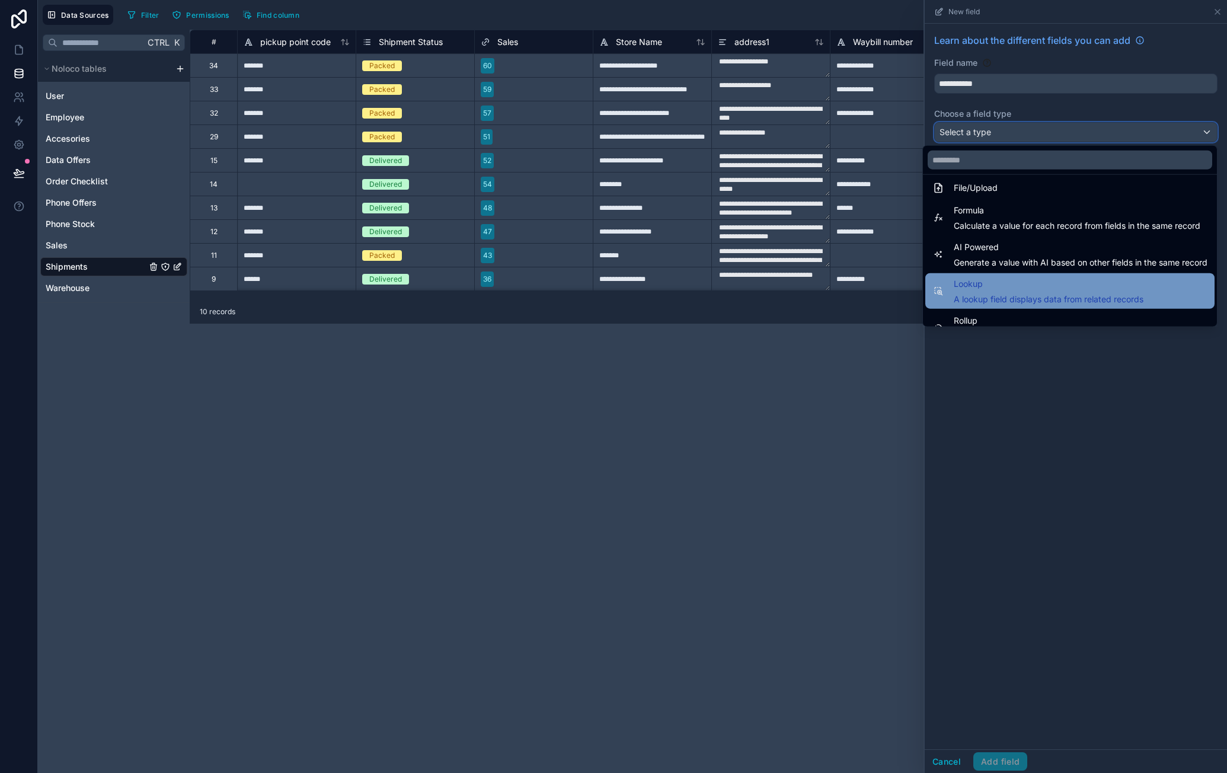
scroll to position [285, 0]
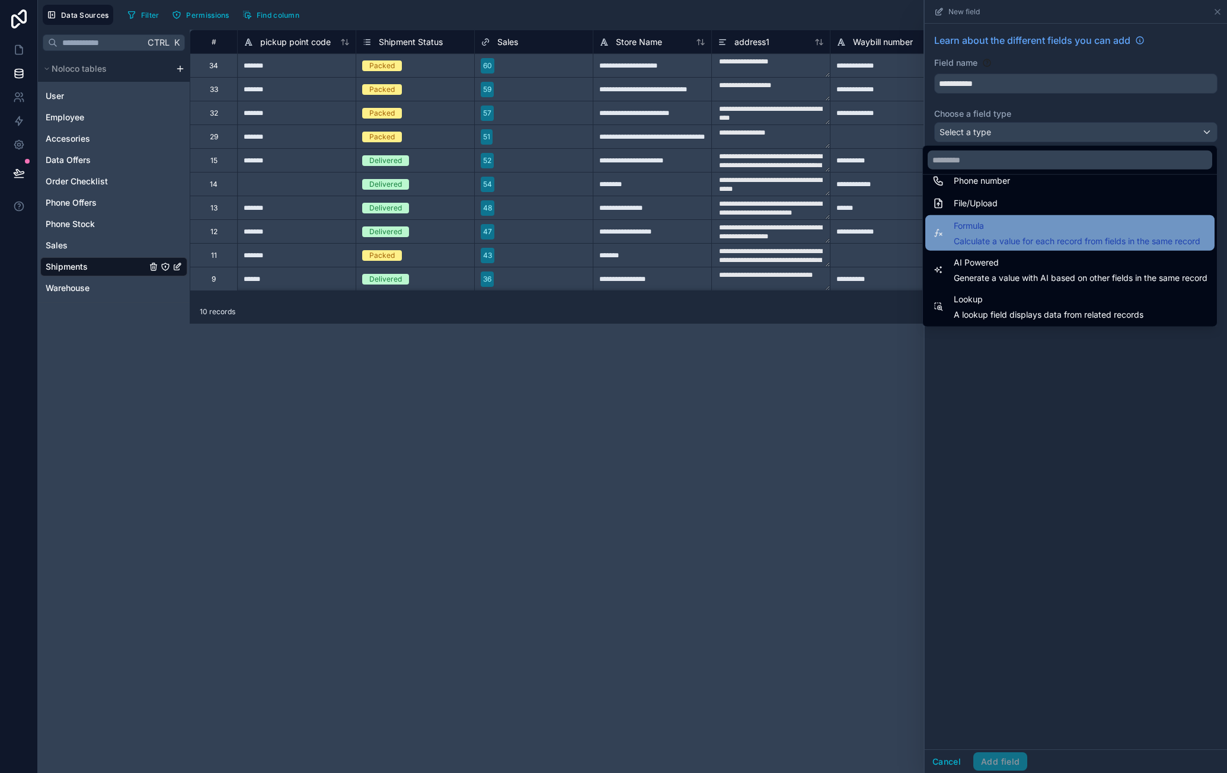
click at [1036, 244] on span "Calculate a value for each record from fields in the same record" at bounding box center [1077, 241] width 247 height 12
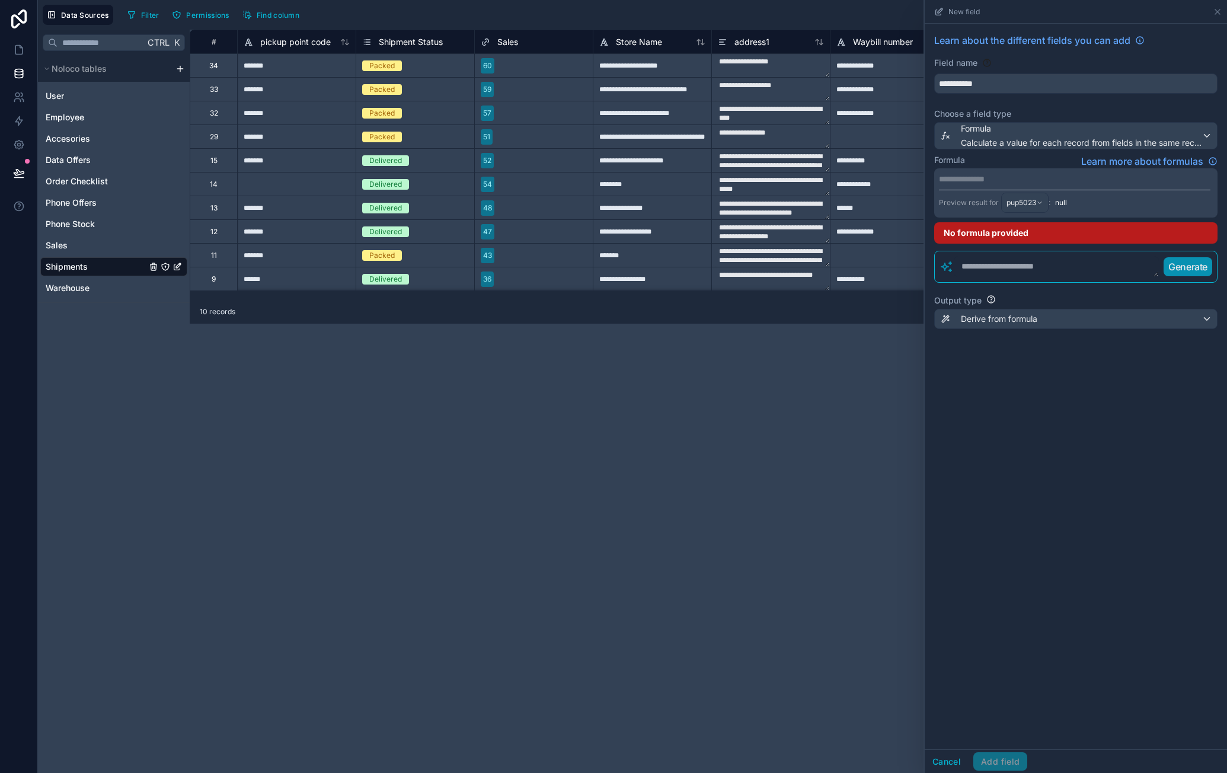
click at [1054, 178] on p "**********" at bounding box center [1075, 179] width 272 height 12
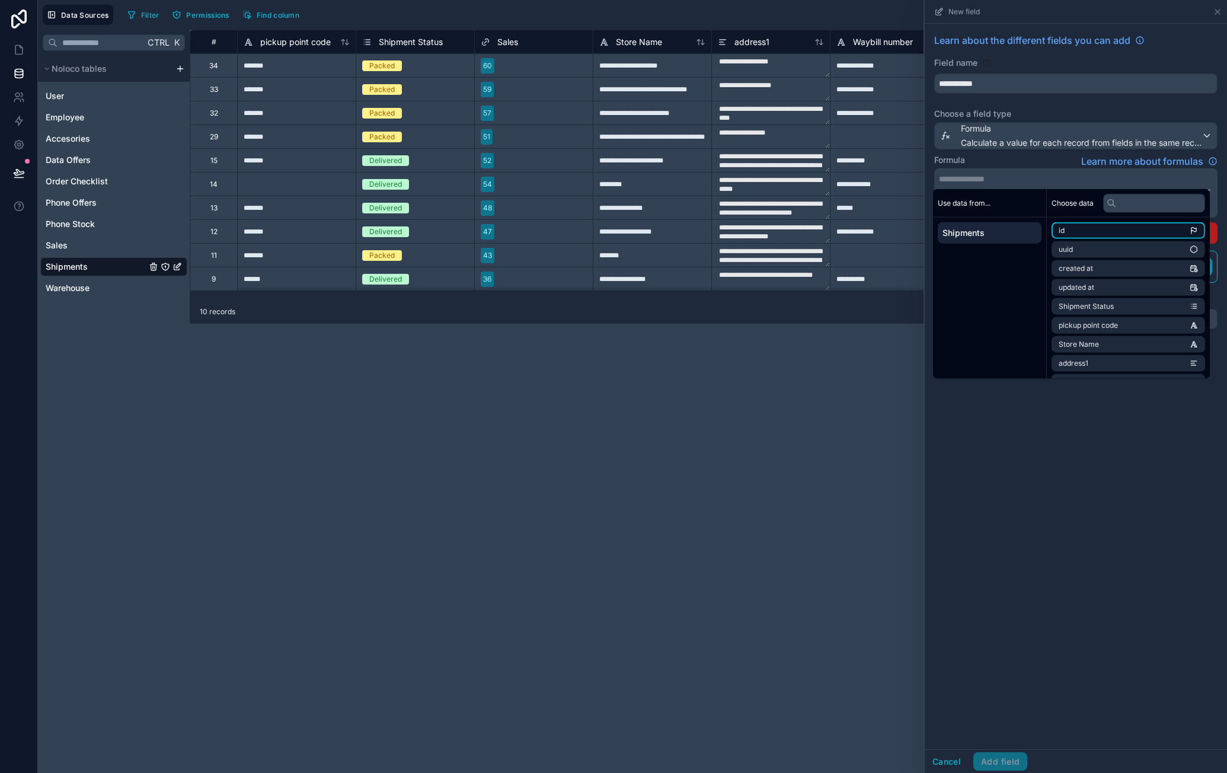
click at [1105, 228] on li "id" at bounding box center [1129, 230] width 154 height 17
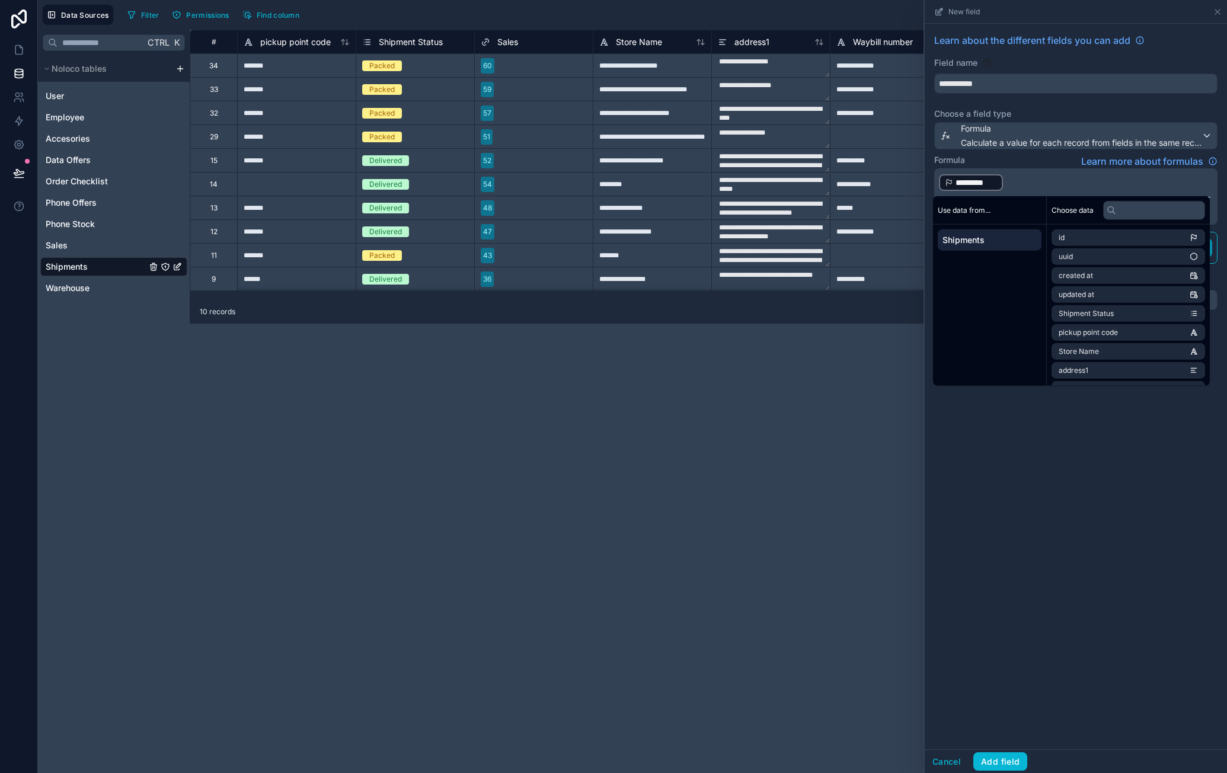
click at [1081, 452] on div "**********" at bounding box center [1076, 387] width 302 height 726
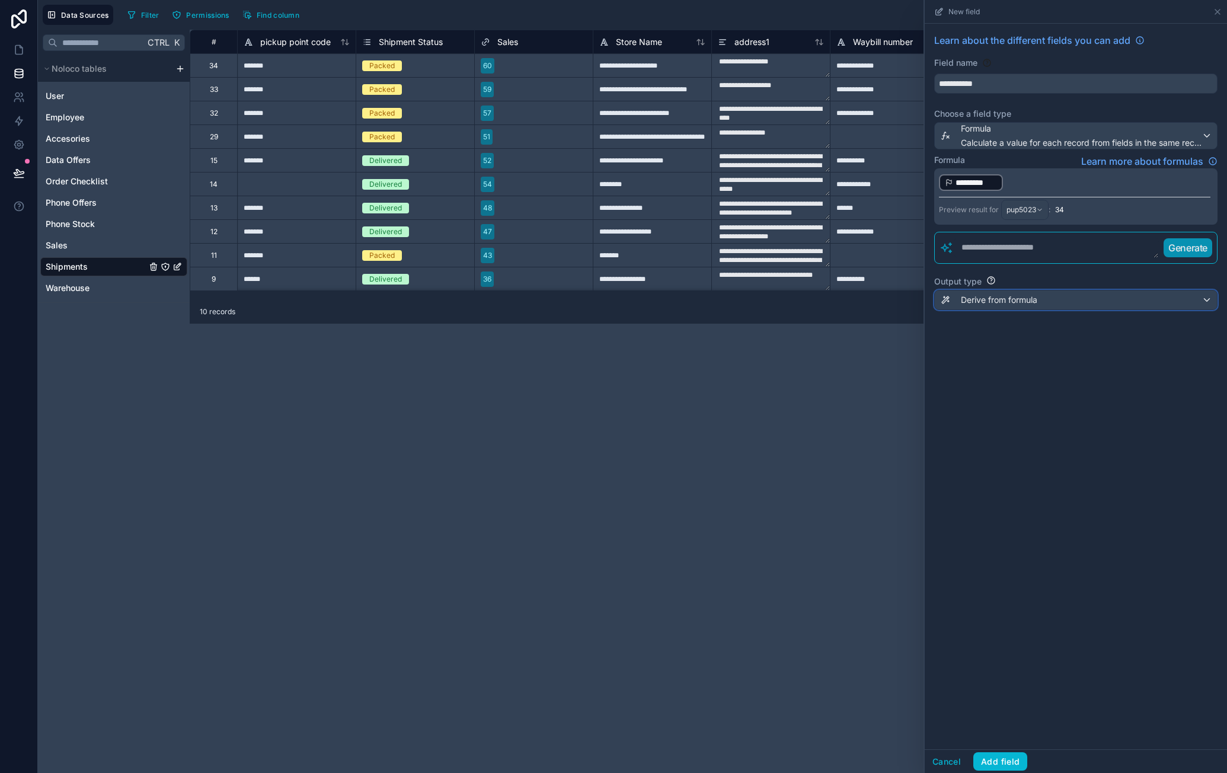
click at [1048, 304] on div "Derive from formula" at bounding box center [1076, 300] width 282 height 19
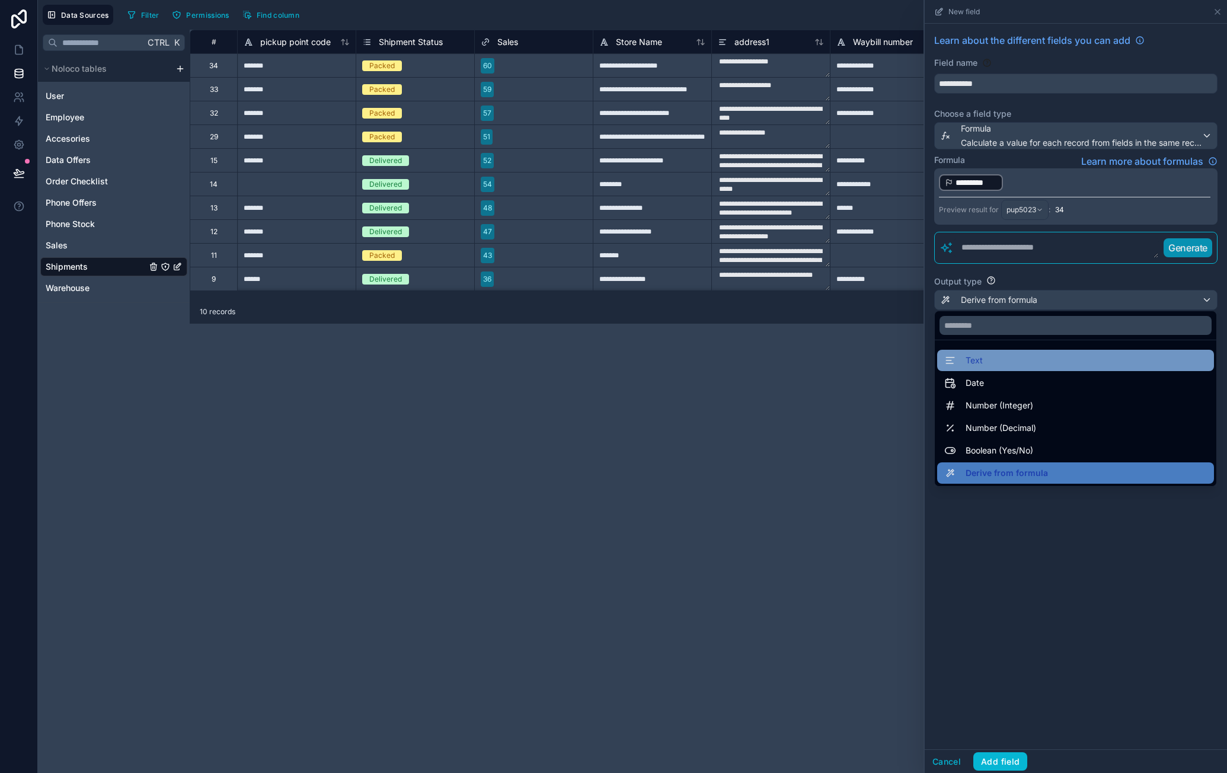
click at [1032, 355] on div "Text" at bounding box center [1075, 360] width 263 height 14
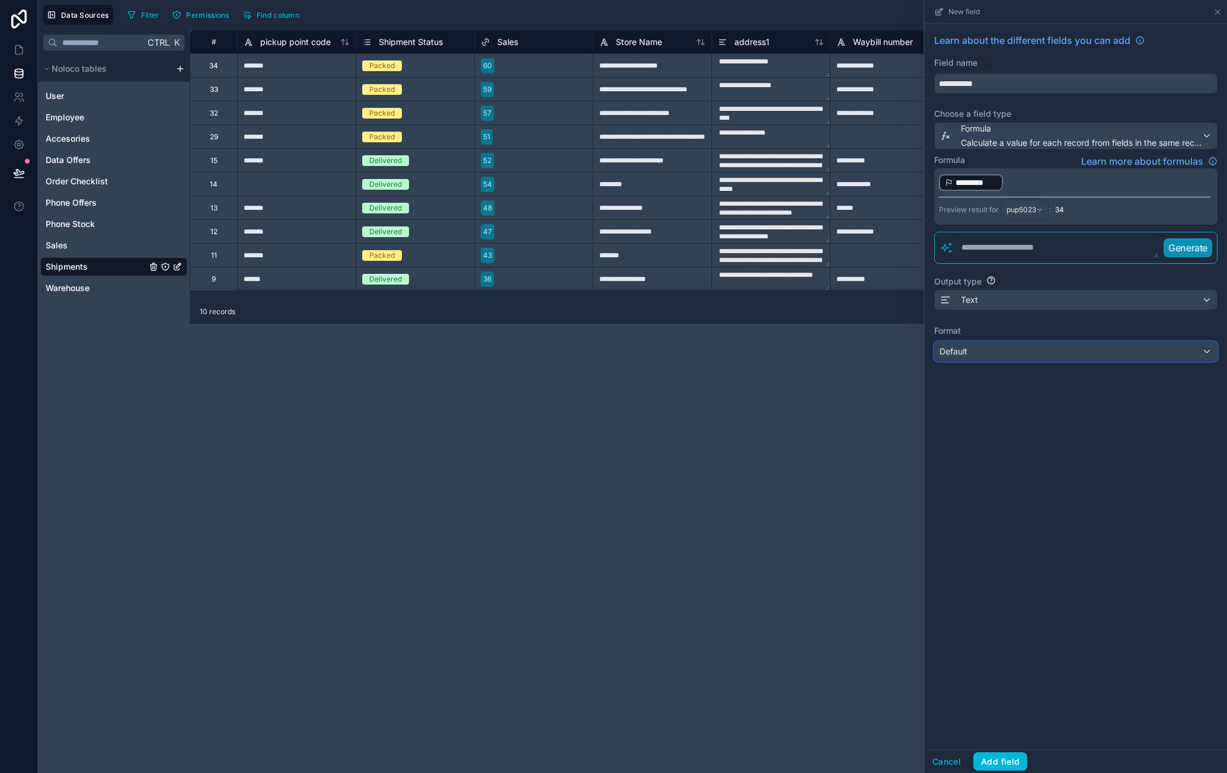
click at [1064, 354] on div "Default" at bounding box center [1076, 351] width 282 height 19
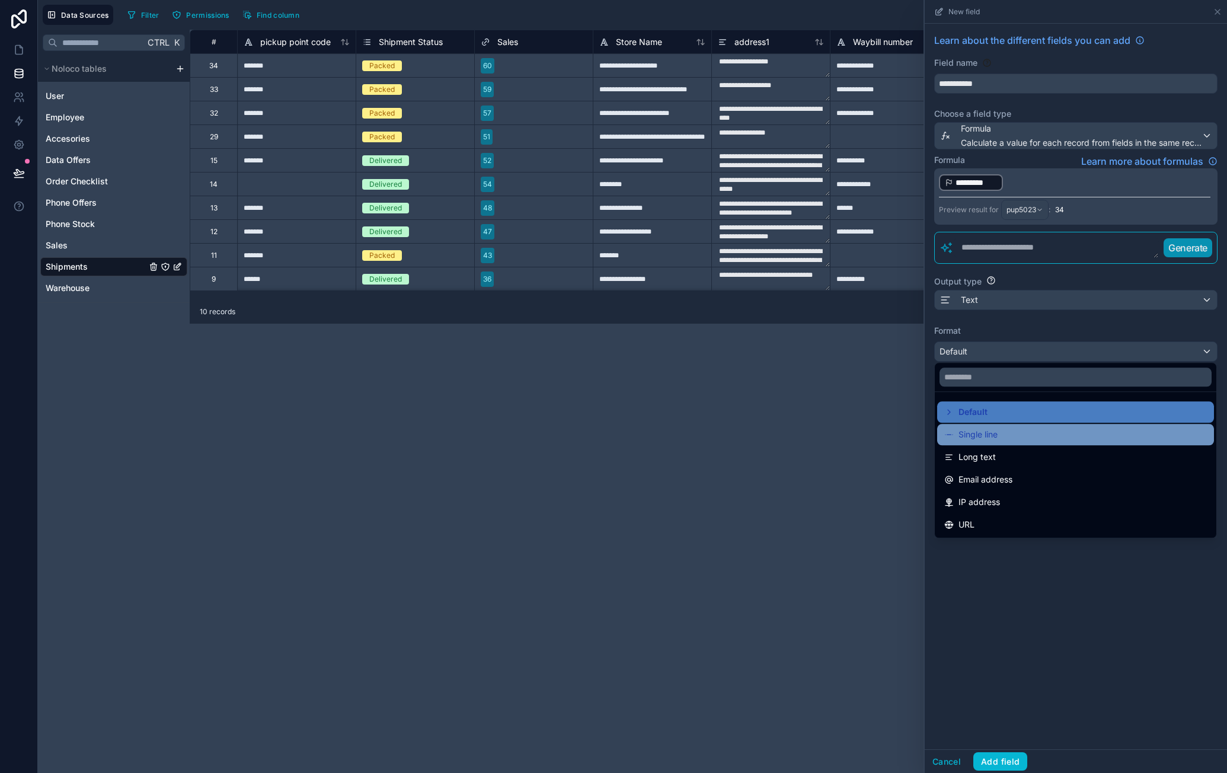
click at [1023, 431] on div "Single line" at bounding box center [1075, 434] width 263 height 14
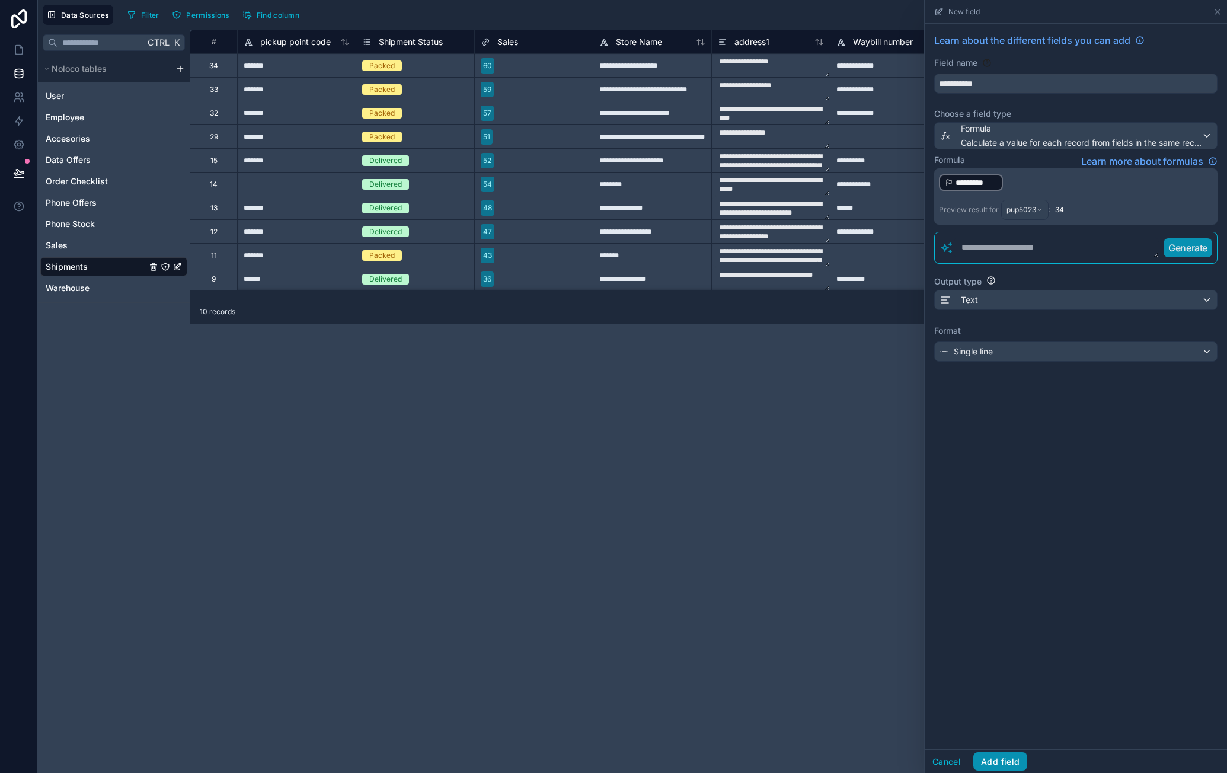
click at [1010, 762] on button "Add field" at bounding box center [1001, 761] width 54 height 19
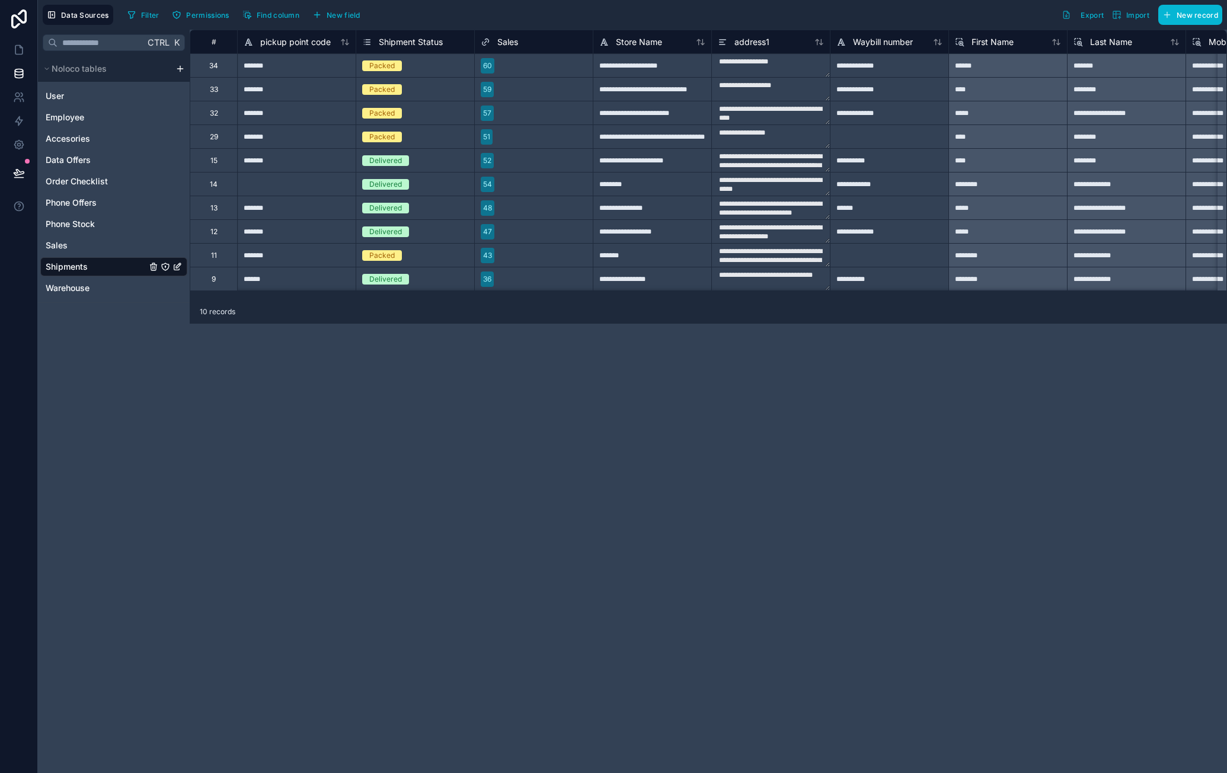
click at [810, 300] on div "10 records" at bounding box center [709, 312] width 1038 height 24
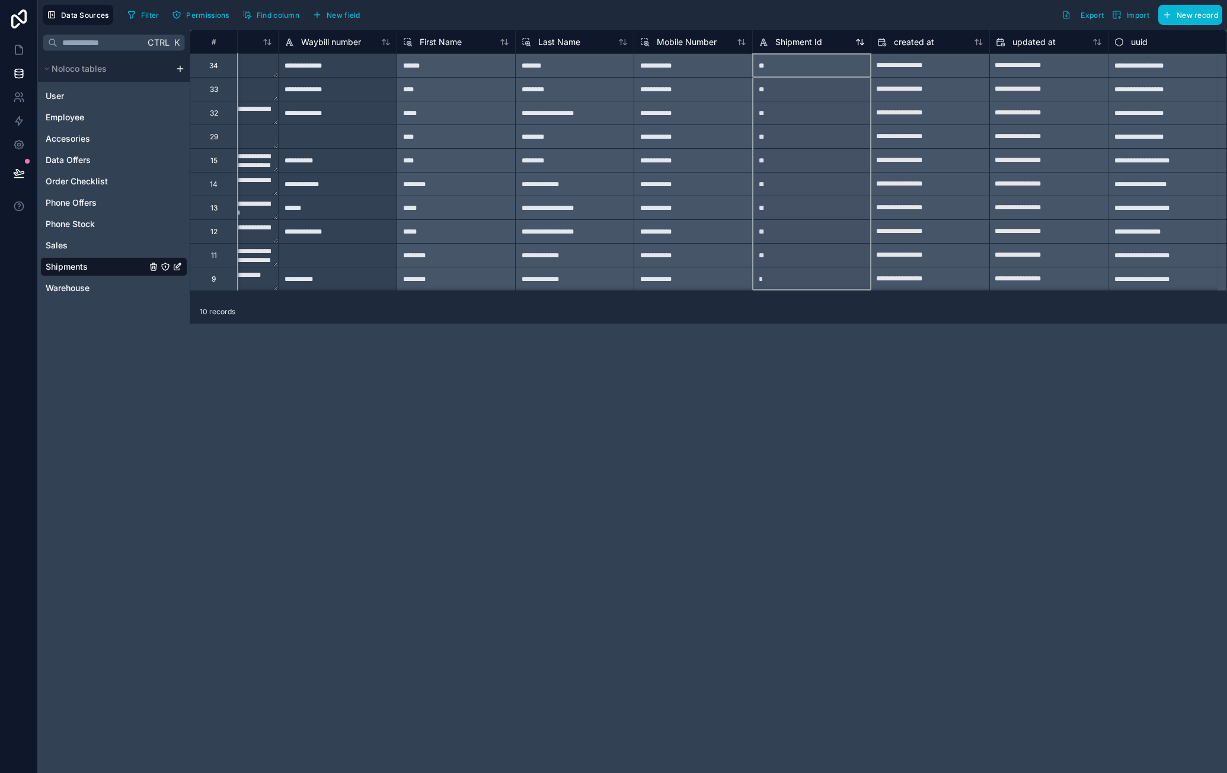
click at [799, 39] on span "Shipment Id" at bounding box center [799, 42] width 47 height 12
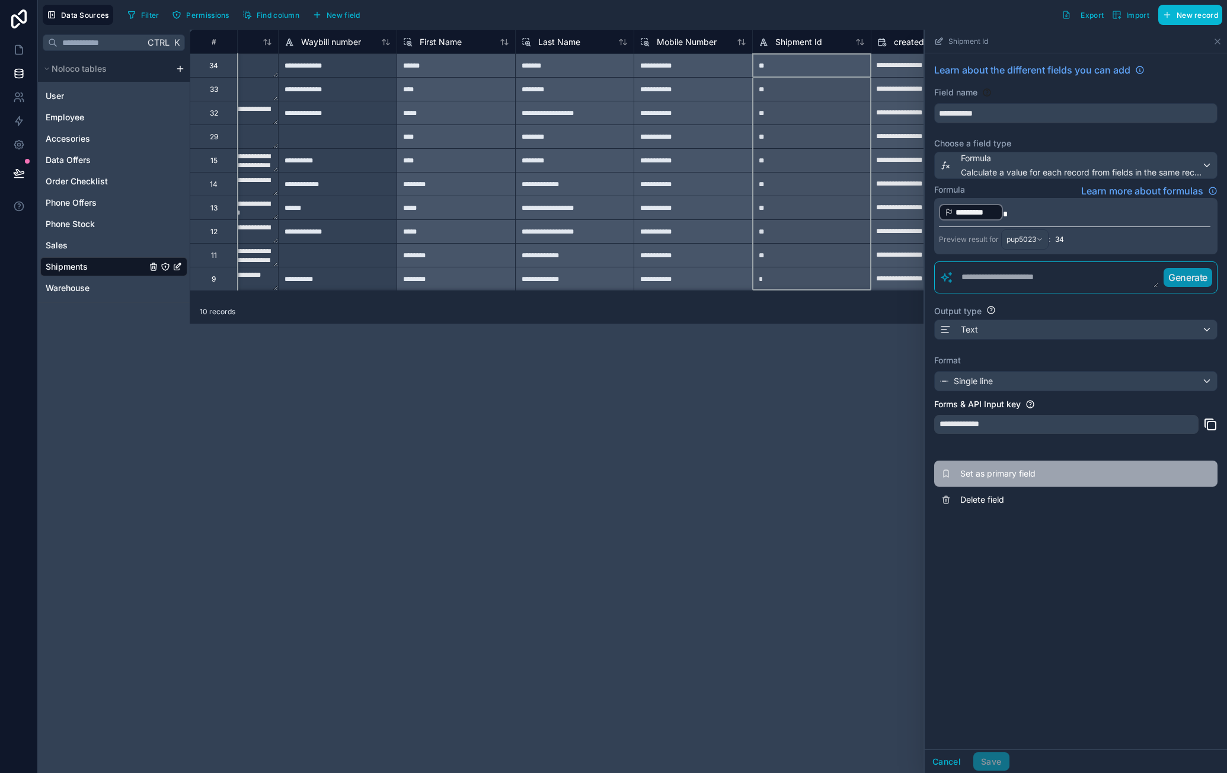
click at [1025, 461] on button "Set as primary field" at bounding box center [1075, 474] width 283 height 26
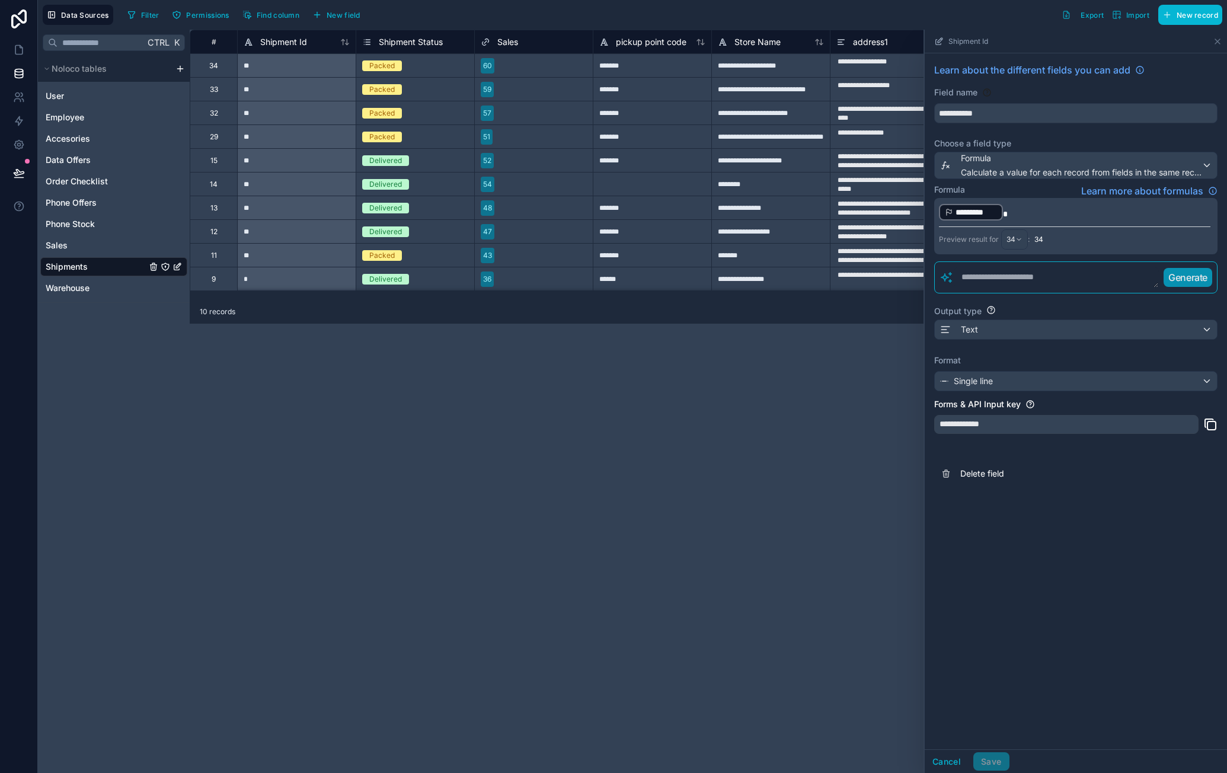
click at [698, 478] on div "**********" at bounding box center [709, 401] width 1038 height 743
click at [426, 42] on span "Shipment Status" at bounding box center [411, 42] width 64 height 12
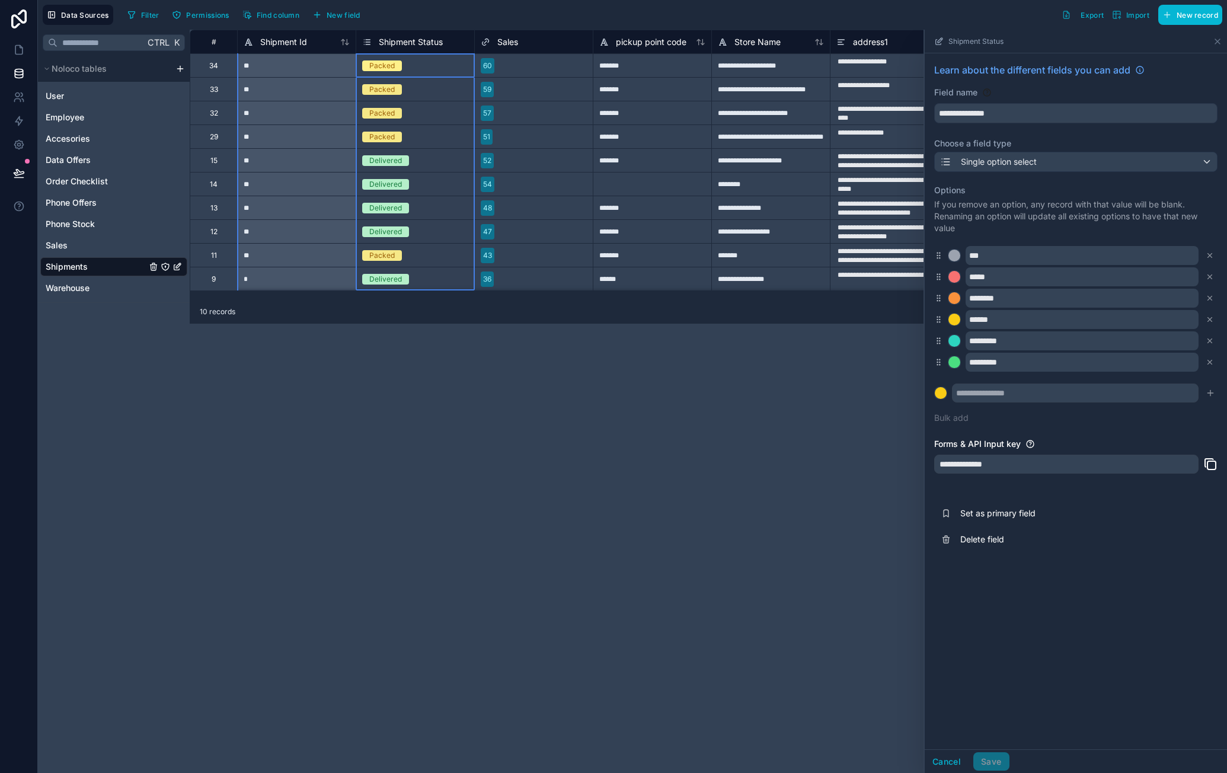
click at [835, 415] on div "**********" at bounding box center [709, 401] width 1038 height 743
click at [1214, 38] on icon at bounding box center [1217, 41] width 9 height 9
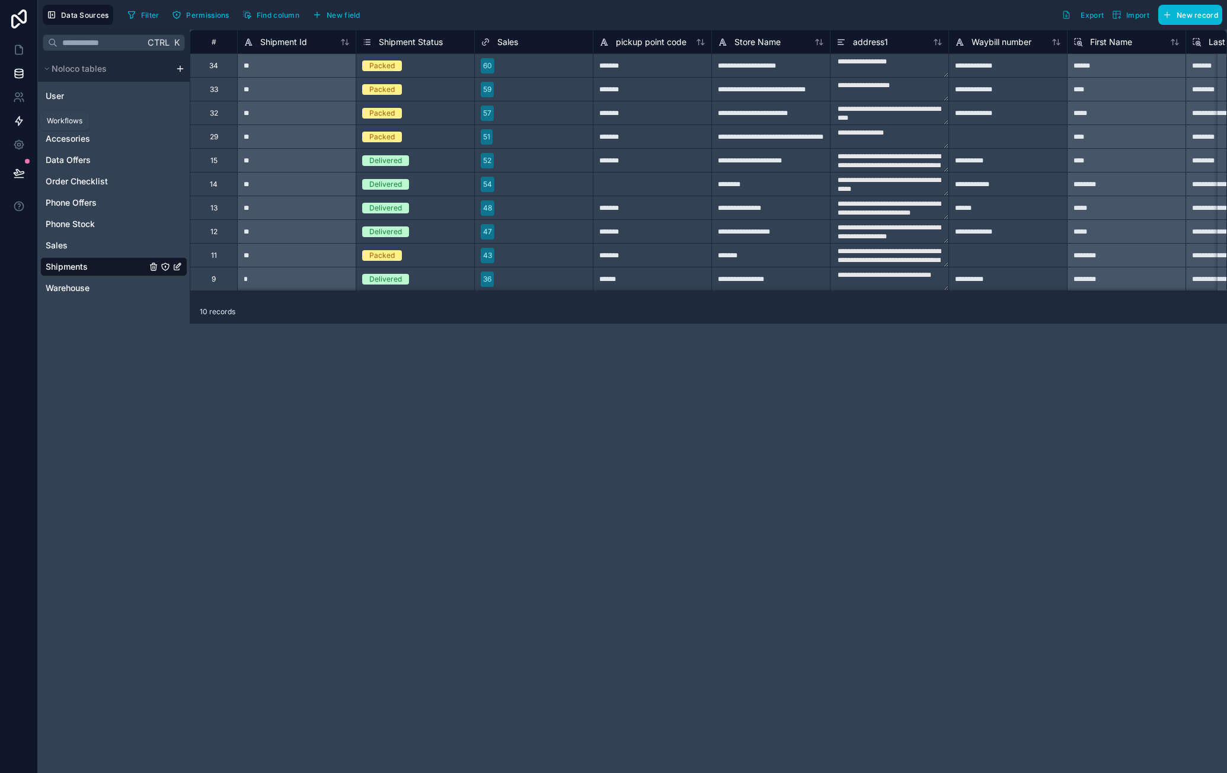
click at [13, 116] on icon at bounding box center [19, 121] width 12 height 12
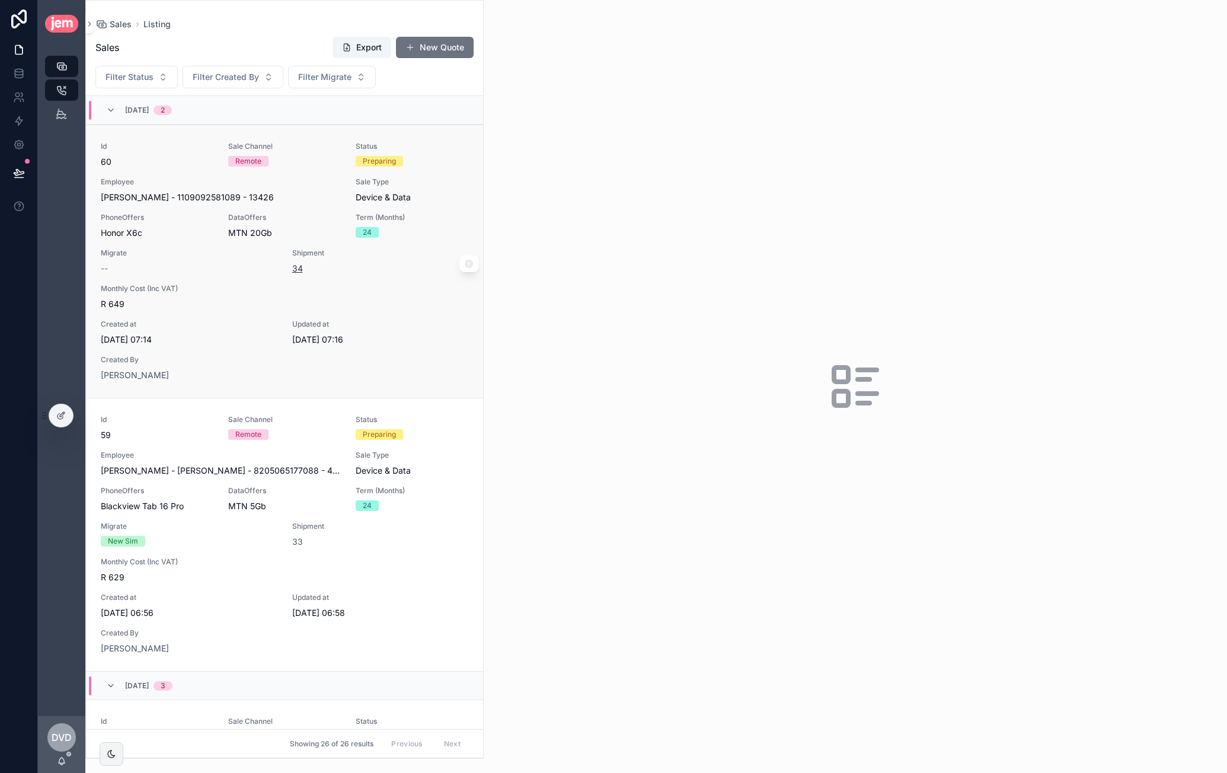
click at [292, 267] on span "34" at bounding box center [297, 269] width 11 height 12
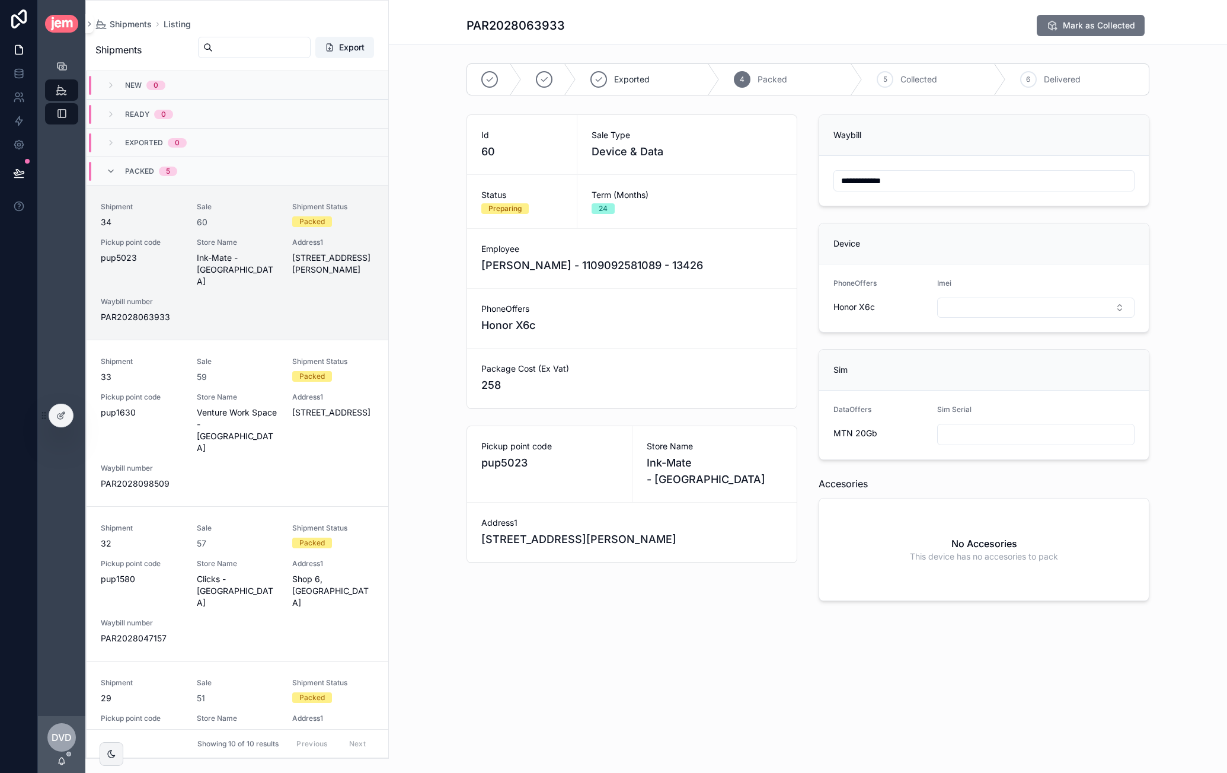
click at [691, 612] on div "**********" at bounding box center [808, 341] width 838 height 682
click at [58, 419] on icon at bounding box center [60, 415] width 9 height 9
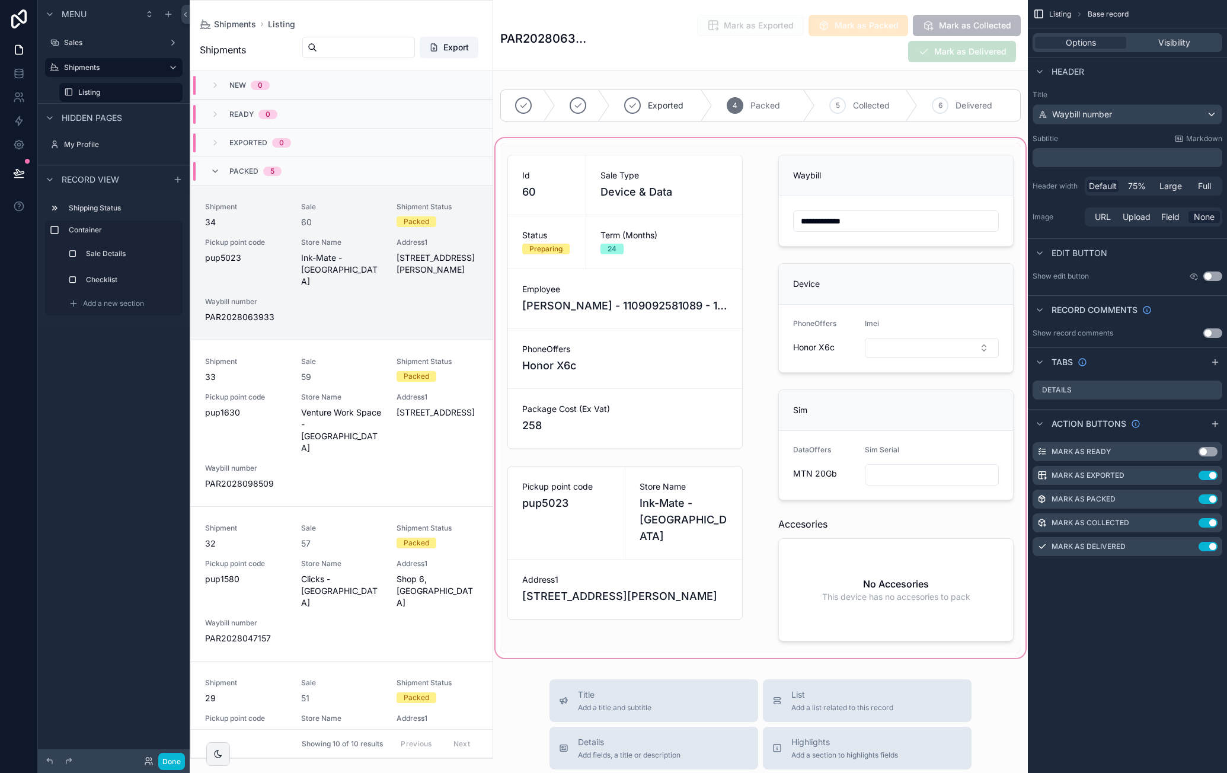
scroll to position [114, 0]
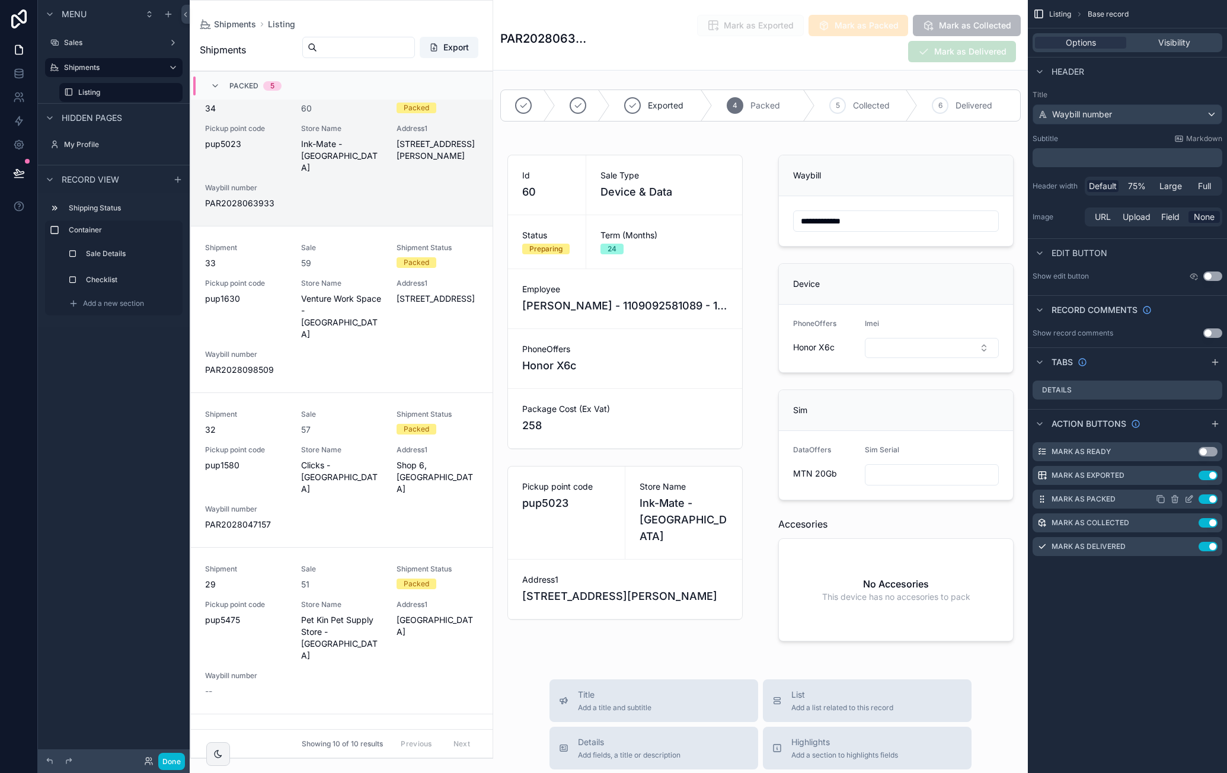
click at [1192, 499] on icon "scrollable content" at bounding box center [1189, 498] width 9 height 9
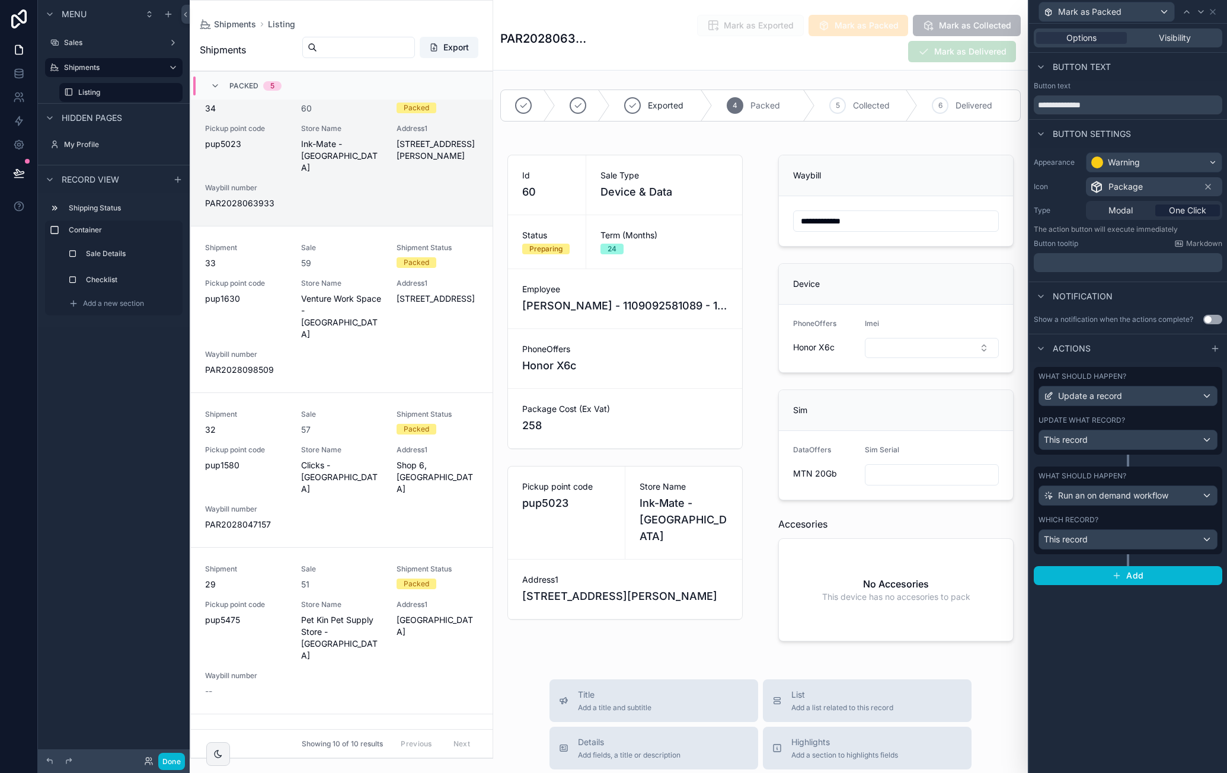
click at [1195, 476] on div "What should happen?" at bounding box center [1128, 475] width 179 height 9
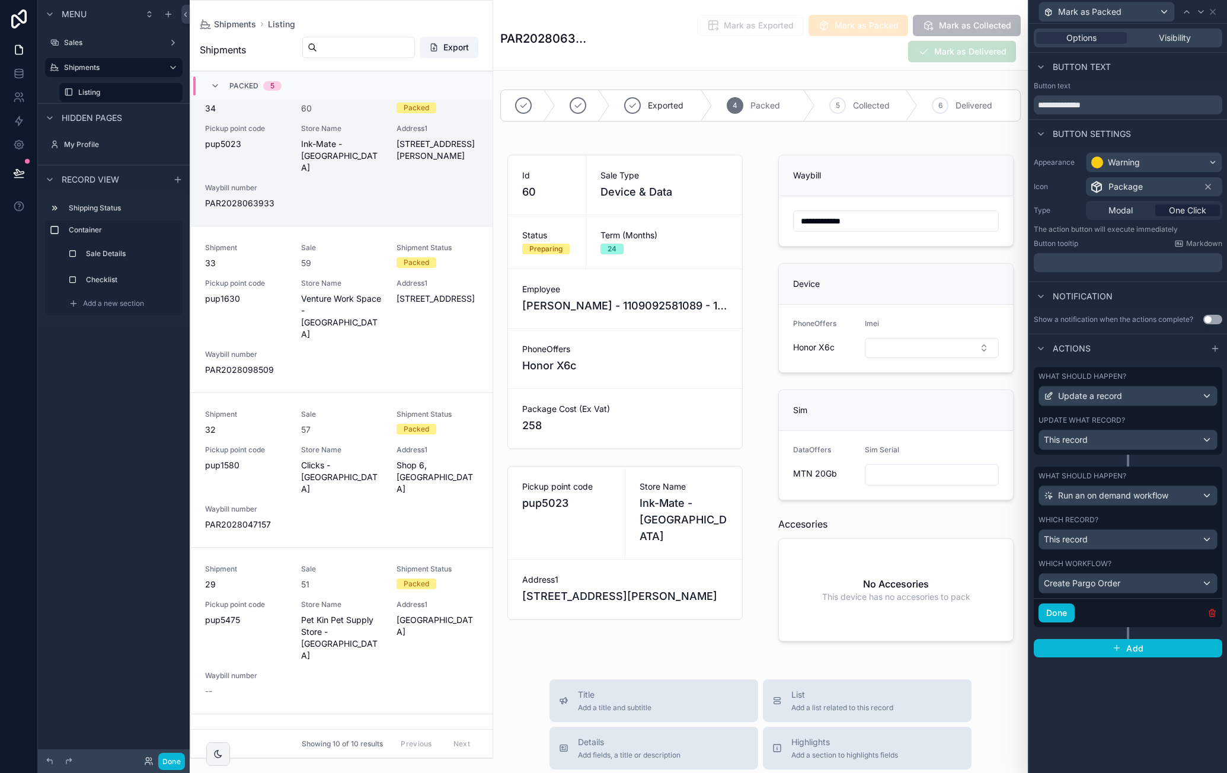
click at [1213, 608] on icon "button" at bounding box center [1212, 612] width 9 height 9
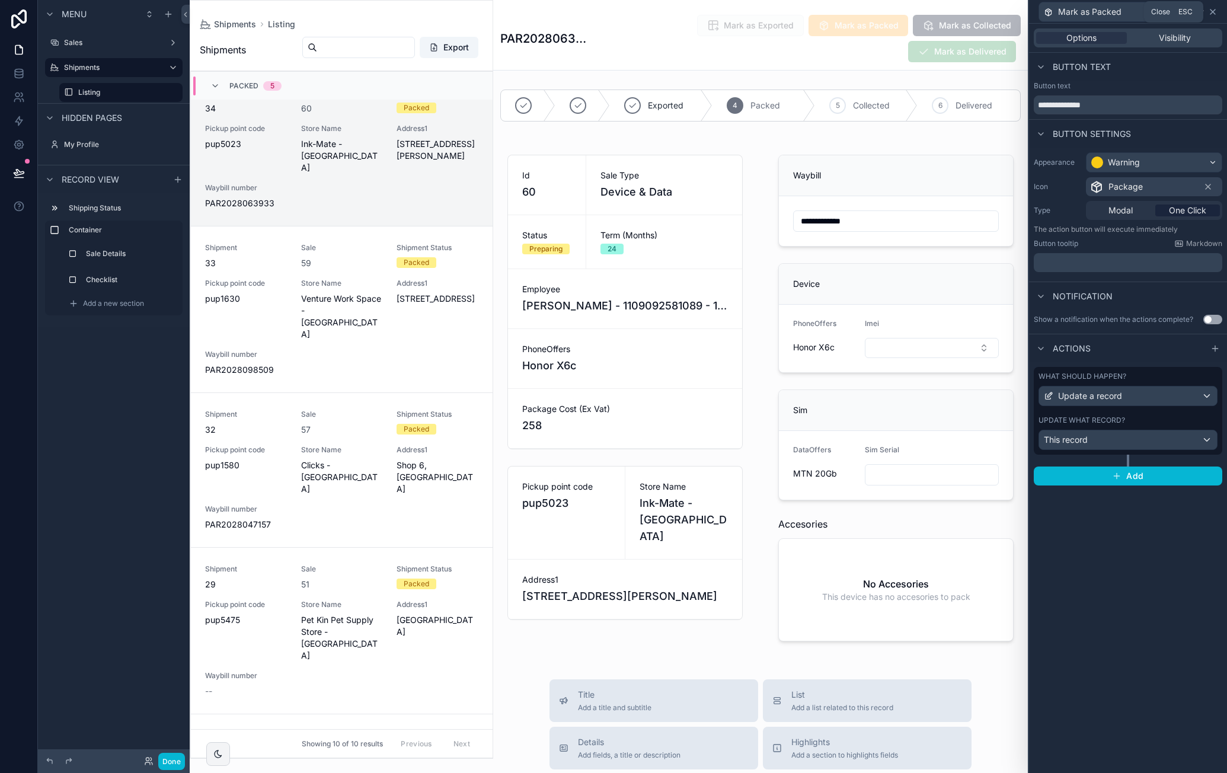
click at [1215, 12] on icon at bounding box center [1212, 11] width 9 height 9
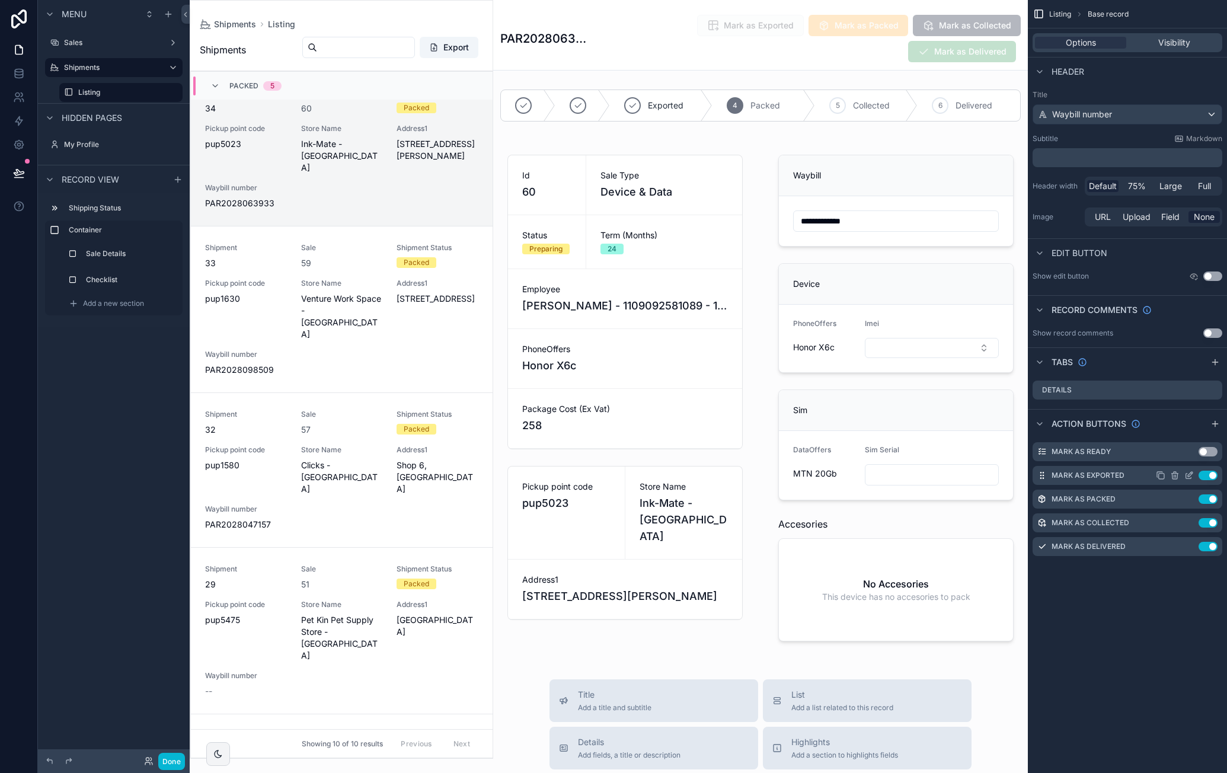
click at [1191, 477] on icon "scrollable content" at bounding box center [1189, 475] width 9 height 9
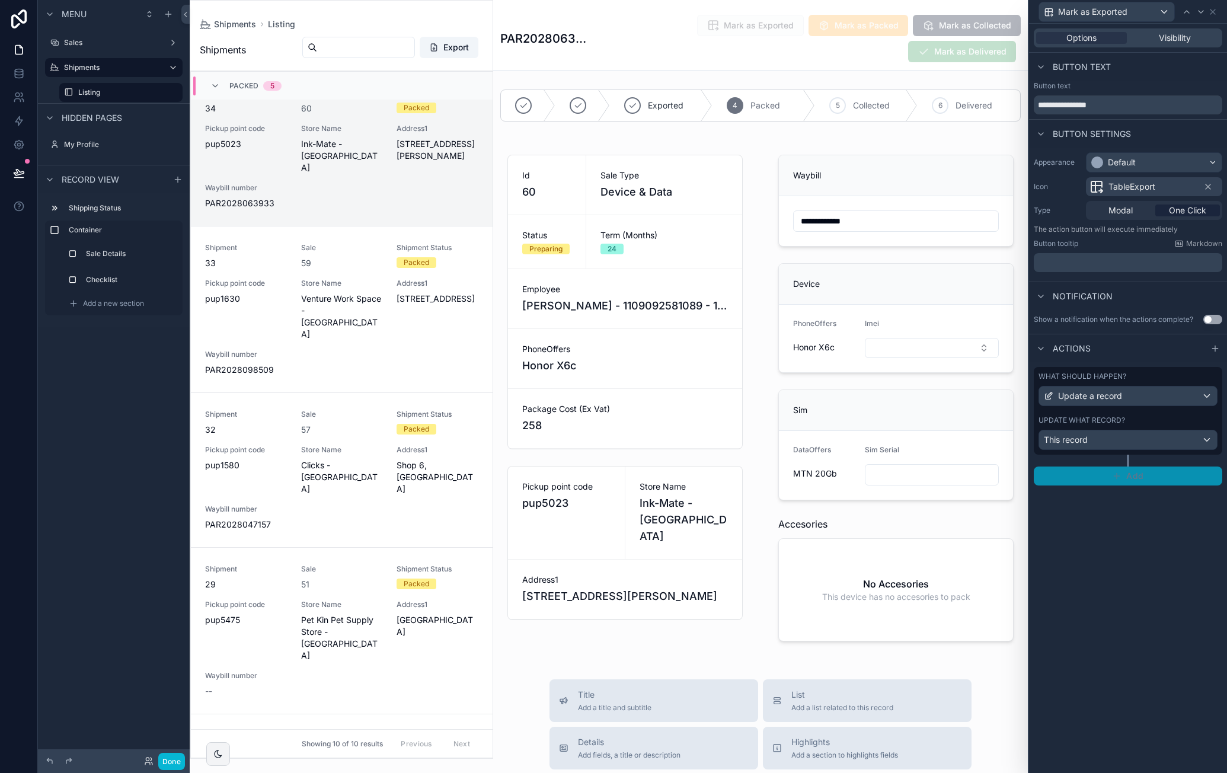
click at [1139, 473] on span "Add" at bounding box center [1134, 476] width 17 height 11
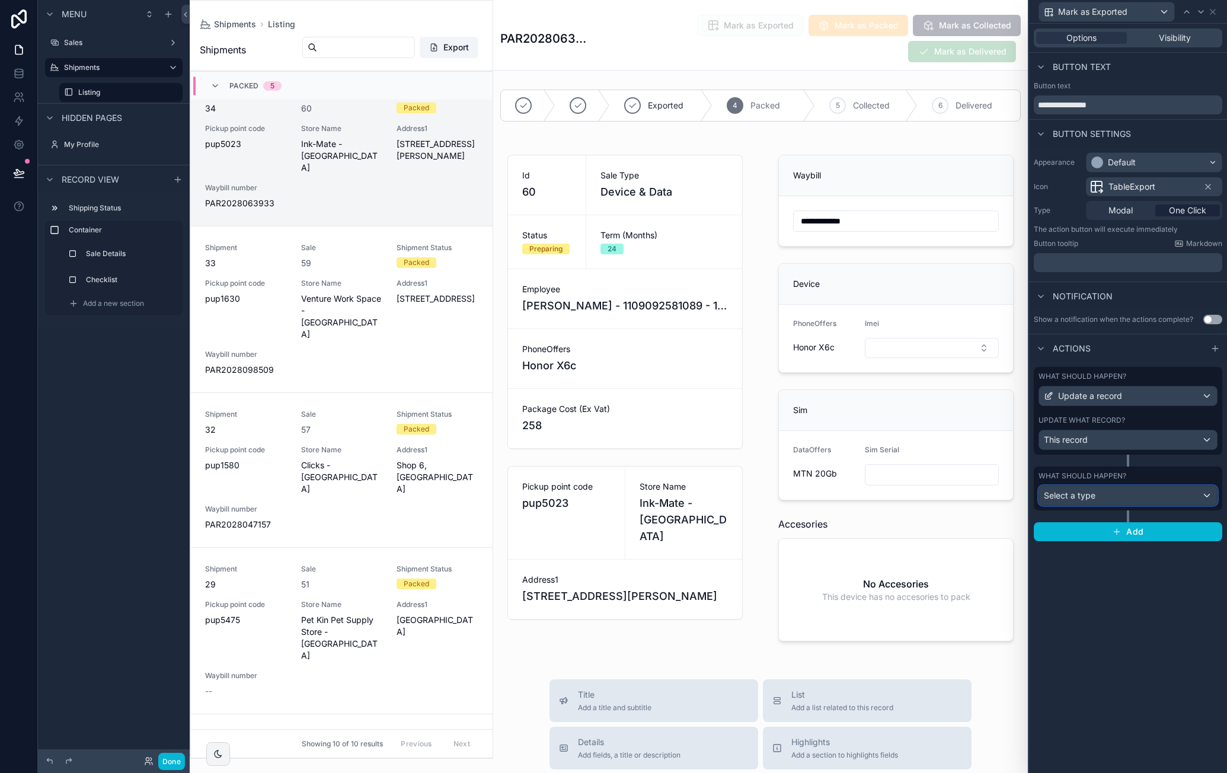
click at [1126, 495] on div "Select a type" at bounding box center [1128, 495] width 178 height 19
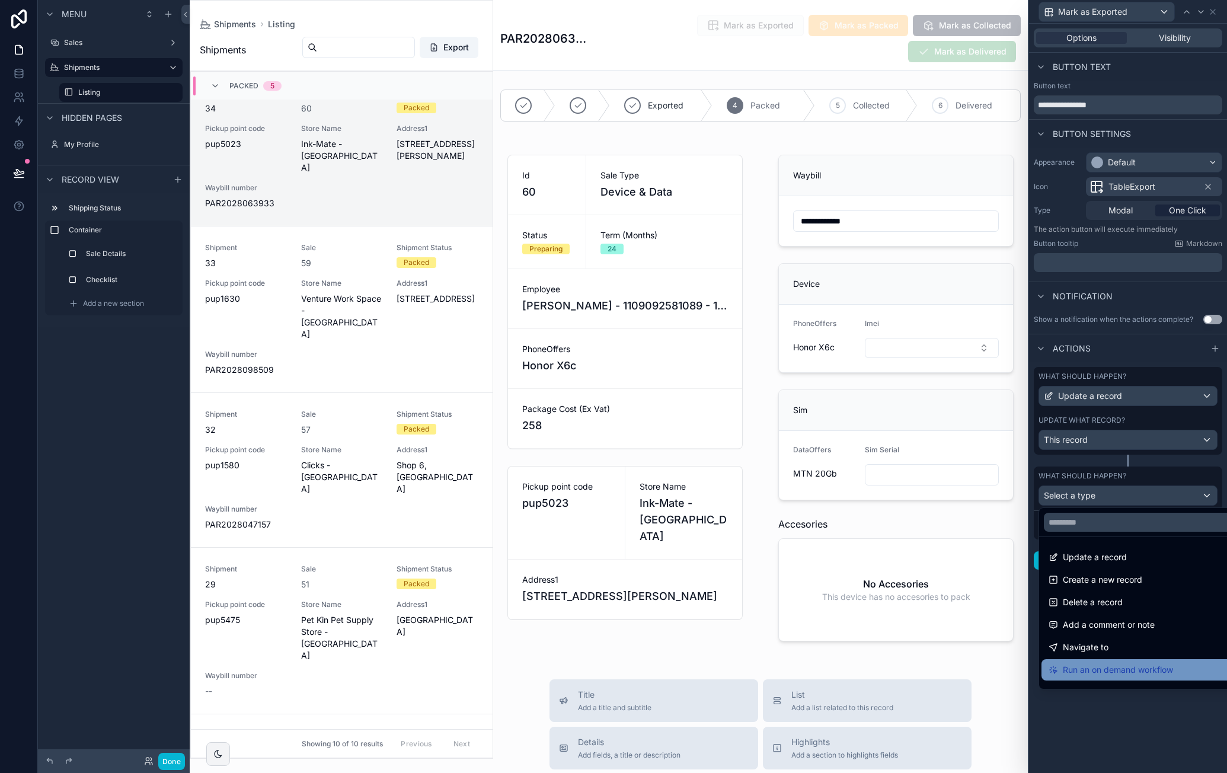
click at [1110, 660] on div "Run an on demand workflow" at bounding box center [1142, 669] width 201 height 21
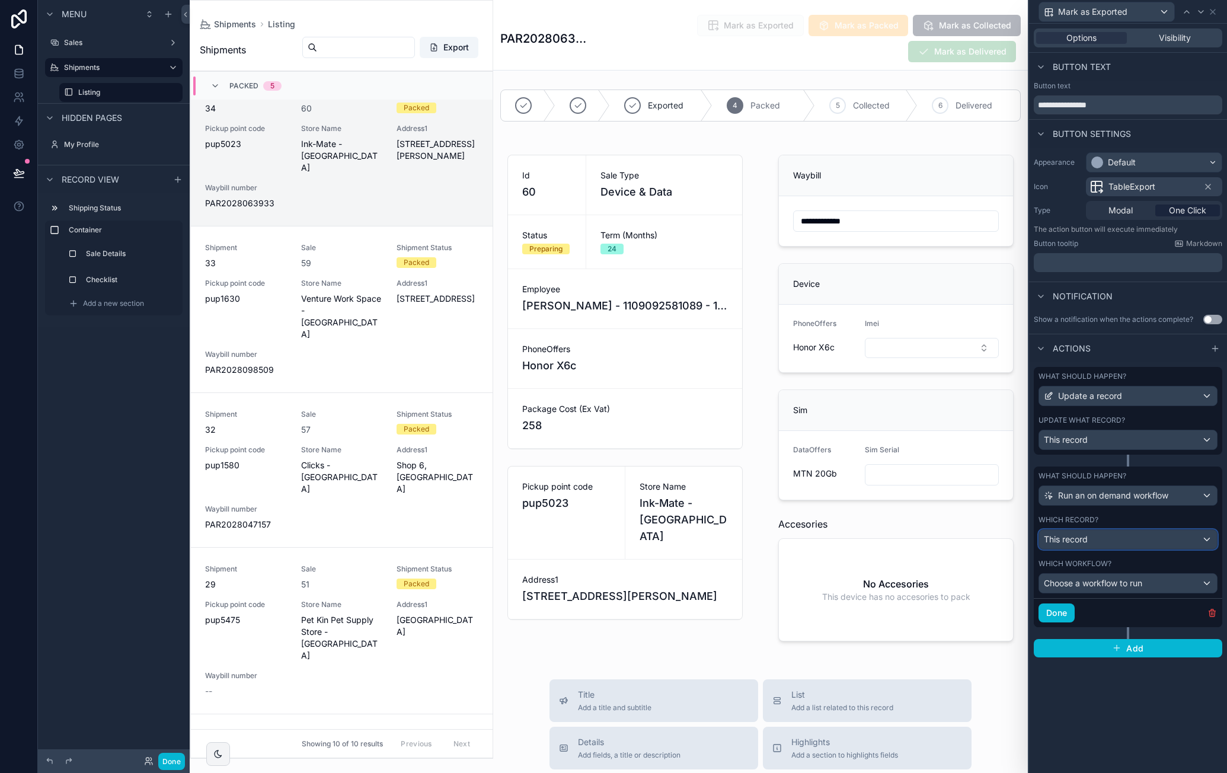
click at [1118, 538] on div "This record" at bounding box center [1128, 539] width 178 height 19
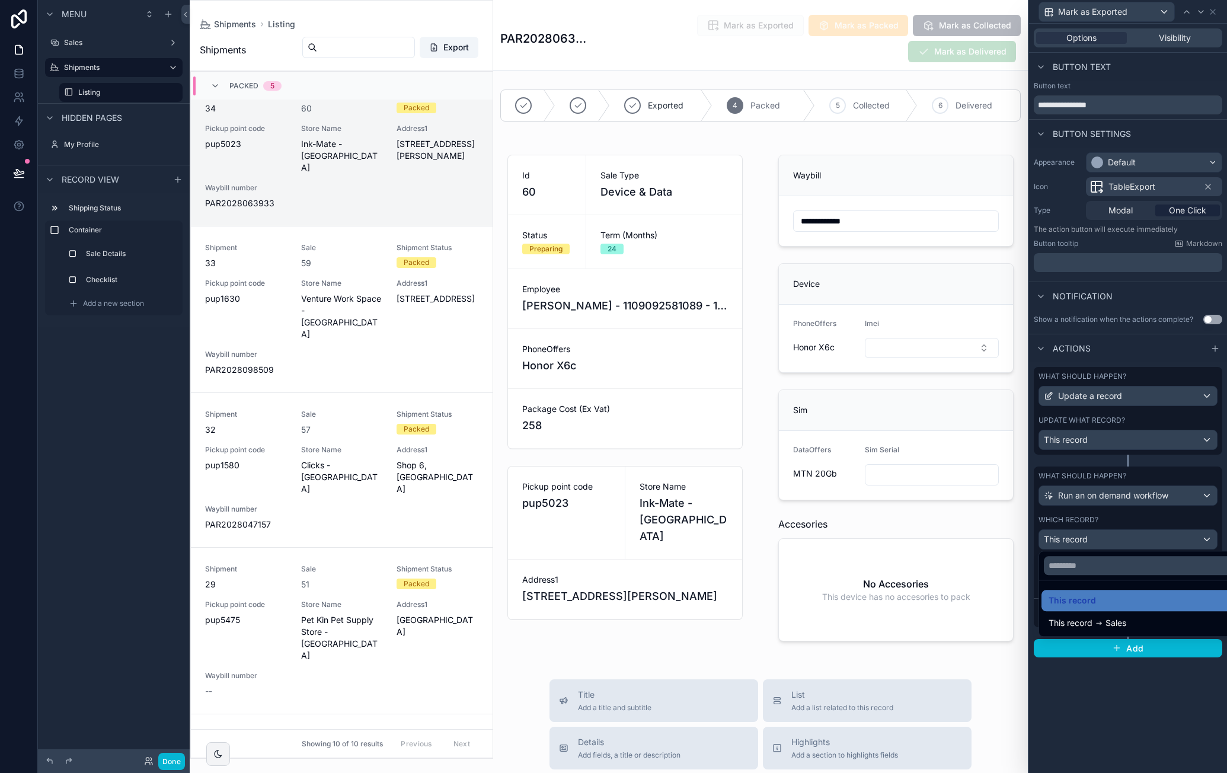
click at [1118, 538] on div at bounding box center [1128, 386] width 198 height 773
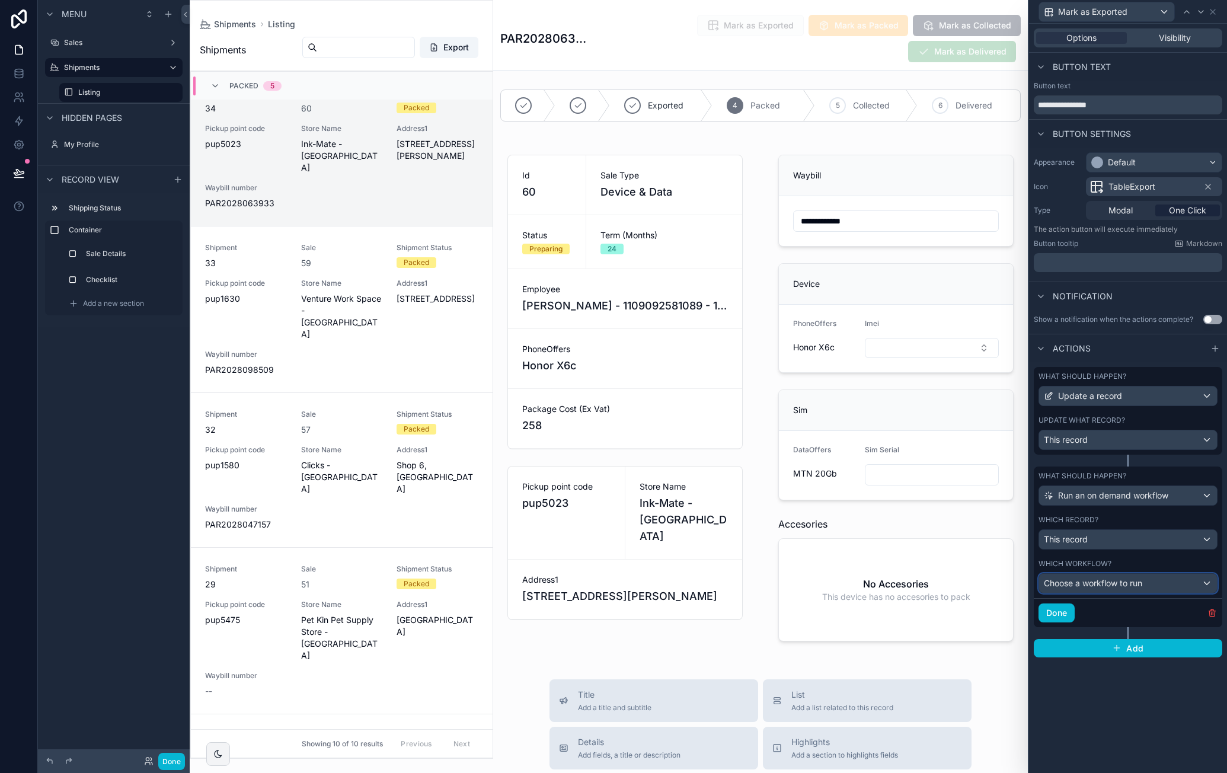
click at [1108, 581] on span "Choose a workflow to run" at bounding box center [1093, 583] width 98 height 10
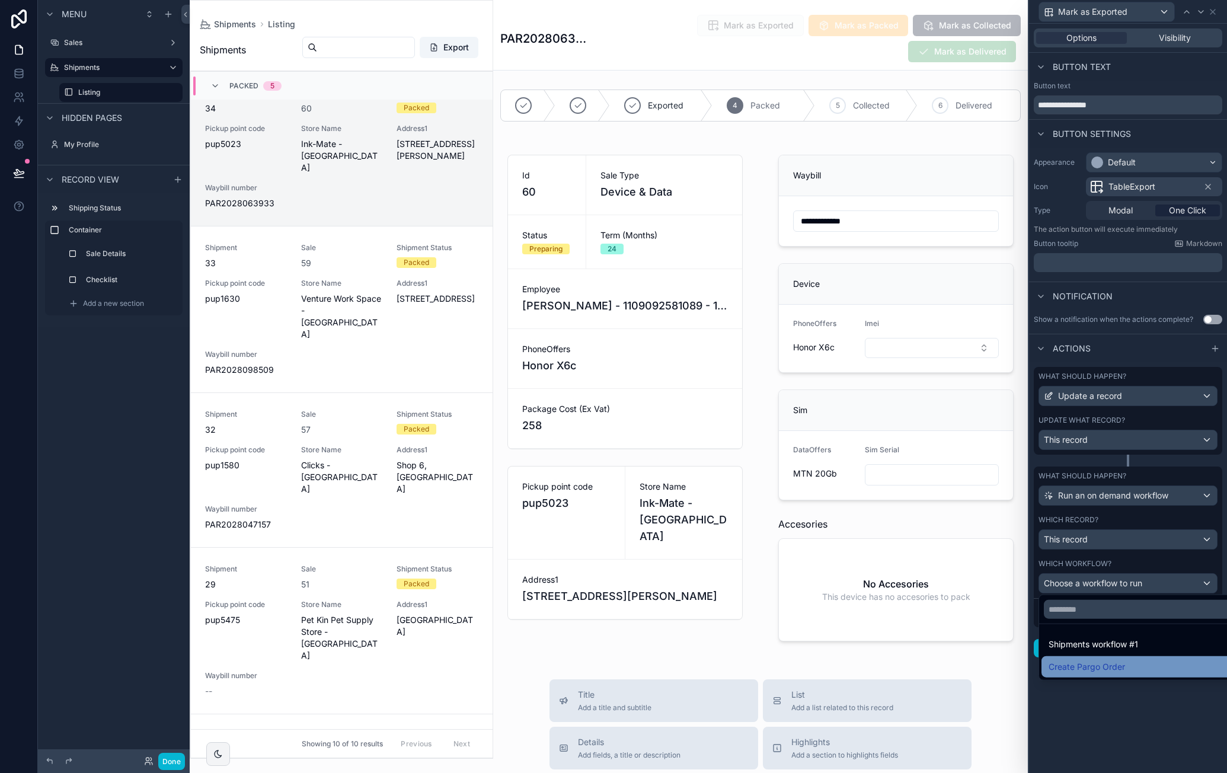
click at [1105, 664] on span "Create Pargo Order" at bounding box center [1087, 667] width 76 height 14
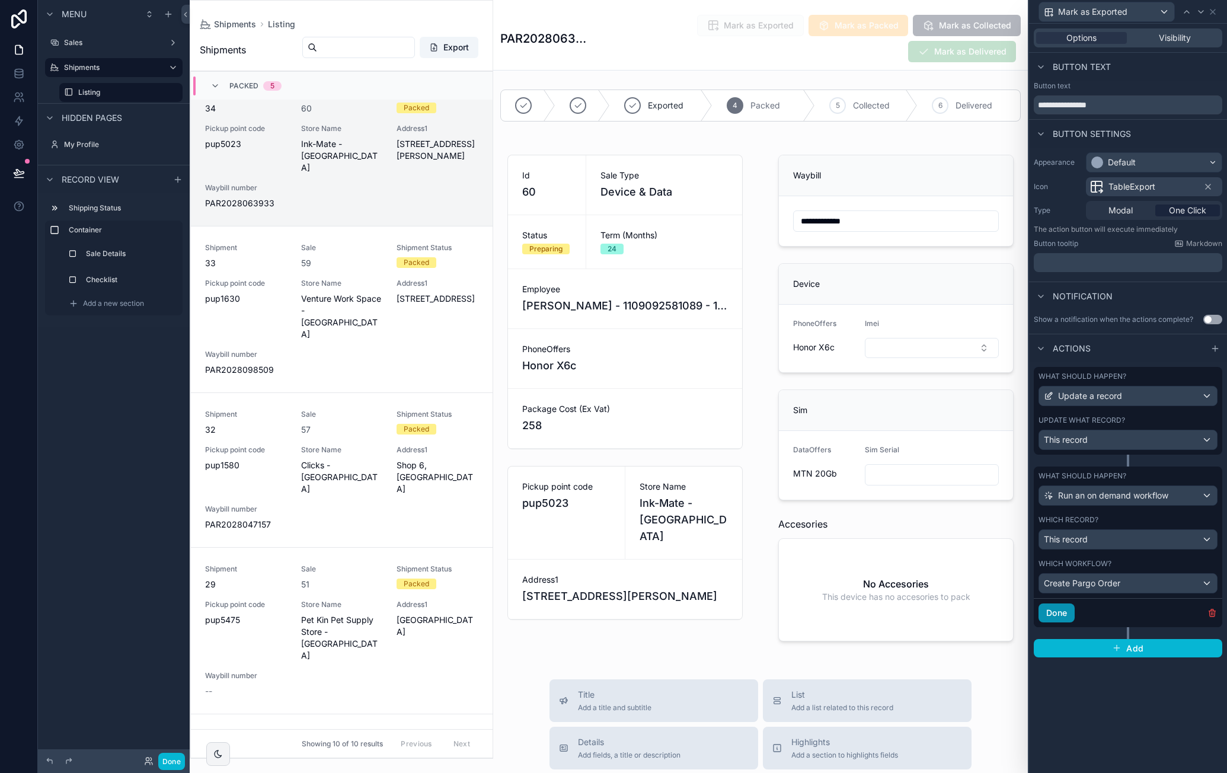
click at [1065, 611] on button "Done" at bounding box center [1057, 613] width 36 height 19
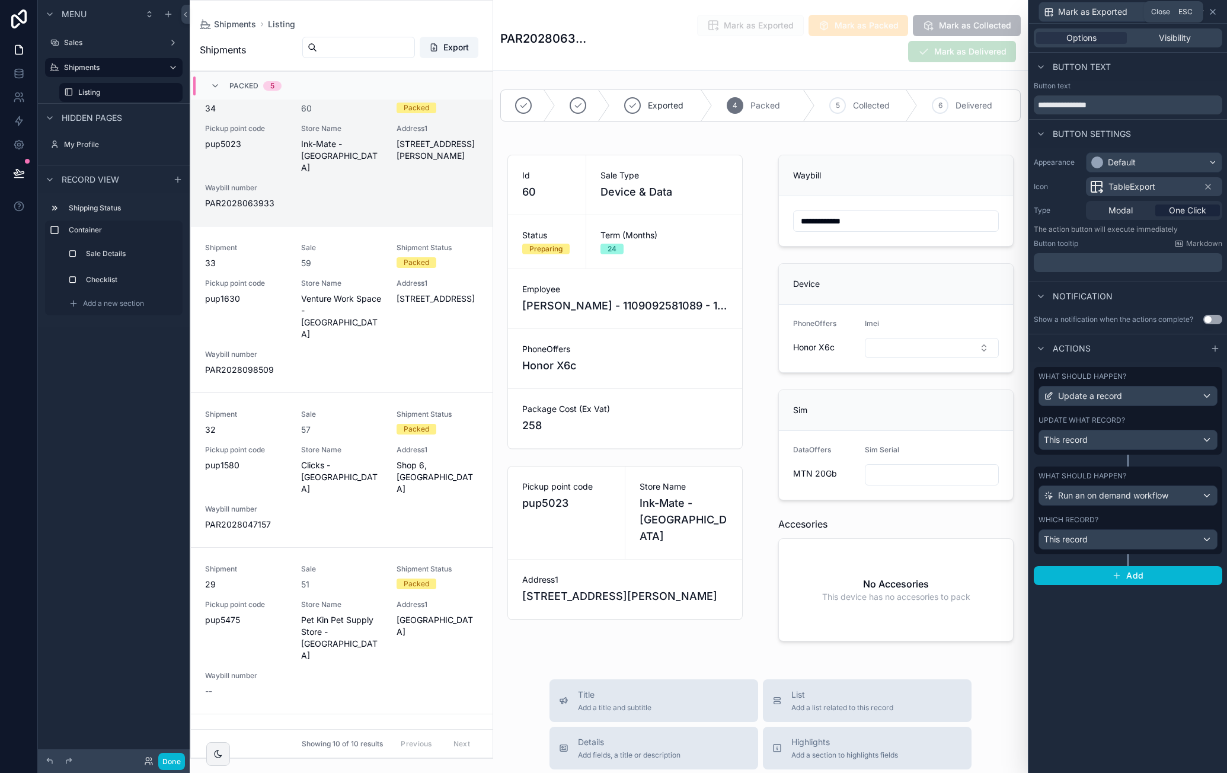
click at [1212, 12] on icon at bounding box center [1213, 11] width 5 height 5
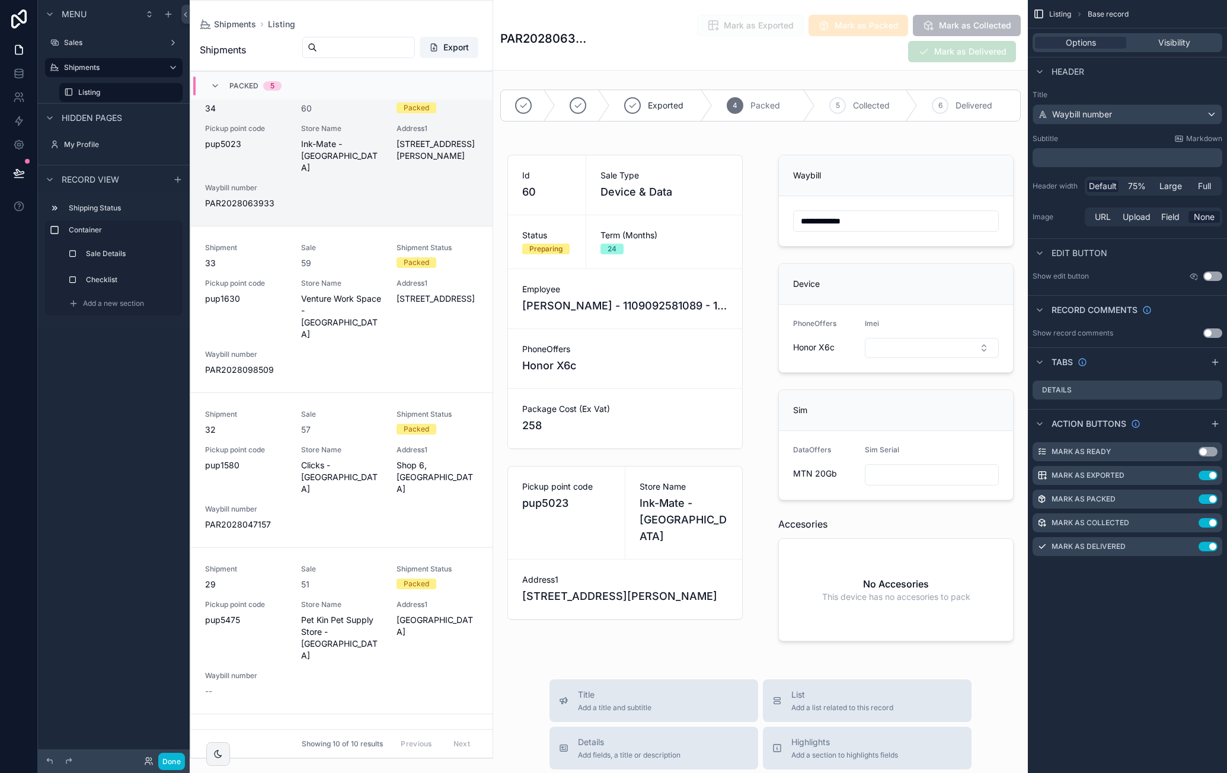
click at [631, 51] on div "Mark as Exported Mark as Packed Mark as Collected Mark as Delivered" at bounding box center [806, 38] width 427 height 49
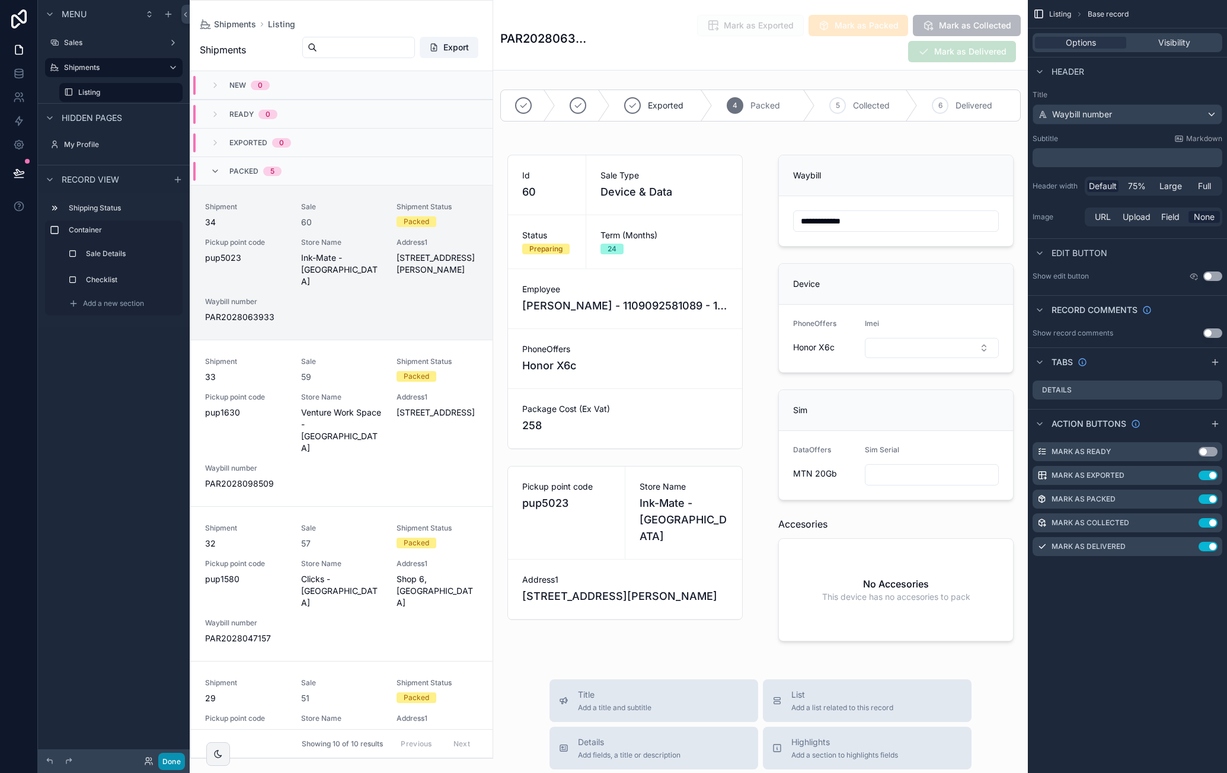
click at [168, 757] on button "Done" at bounding box center [171, 761] width 27 height 17
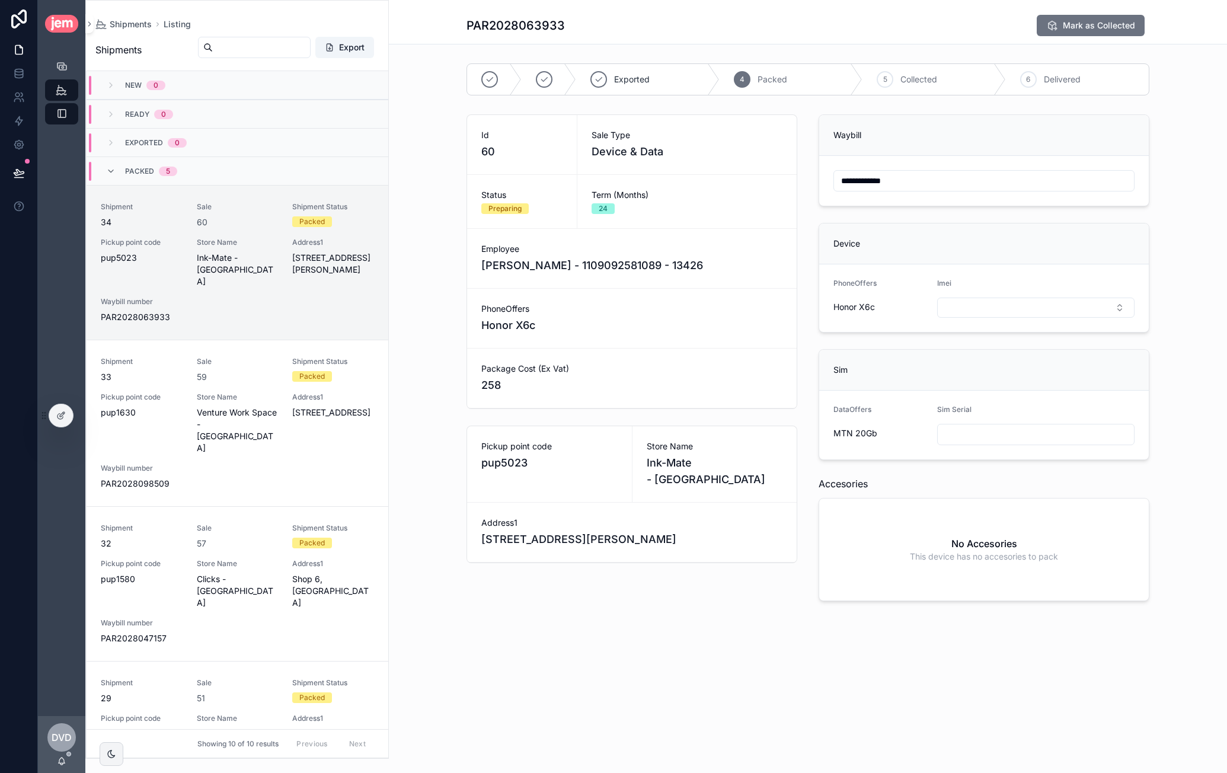
scroll to position [114, 0]
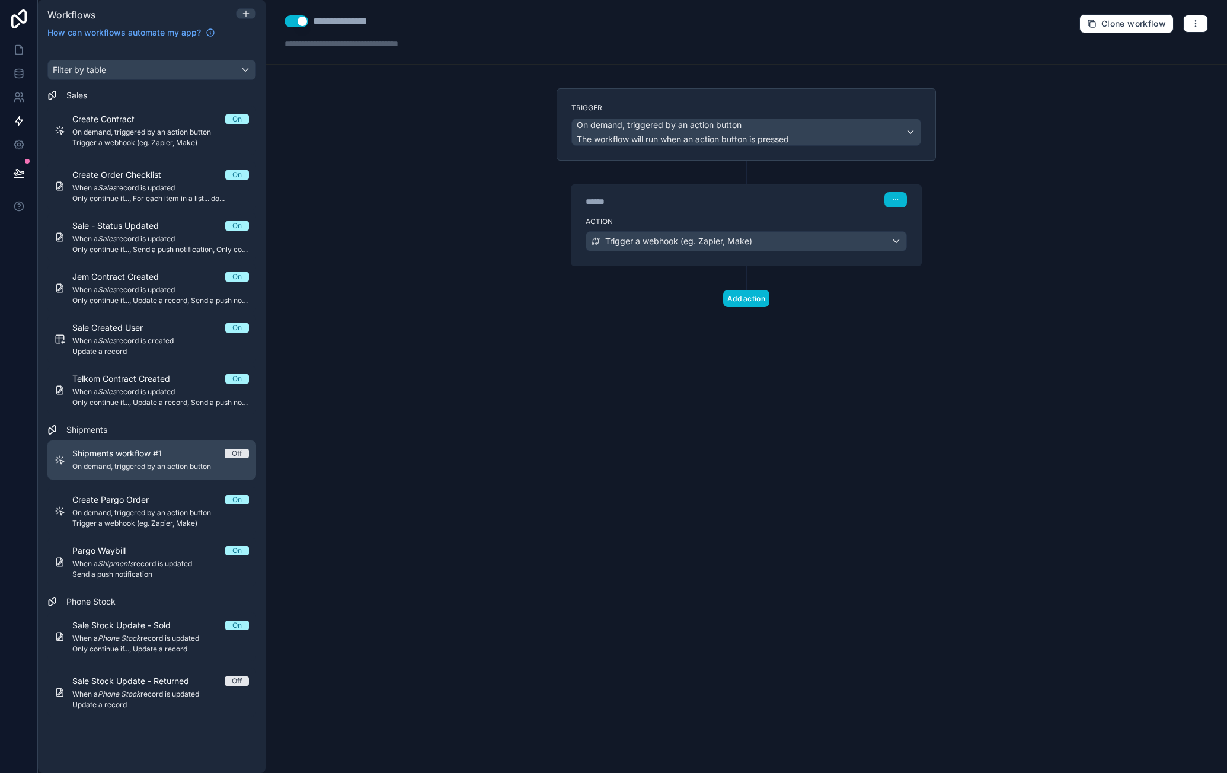
click at [160, 452] on span "Shipments workflow #1" at bounding box center [124, 454] width 104 height 12
click at [165, 462] on span "On demand, triggered by an action button" at bounding box center [160, 466] width 177 height 9
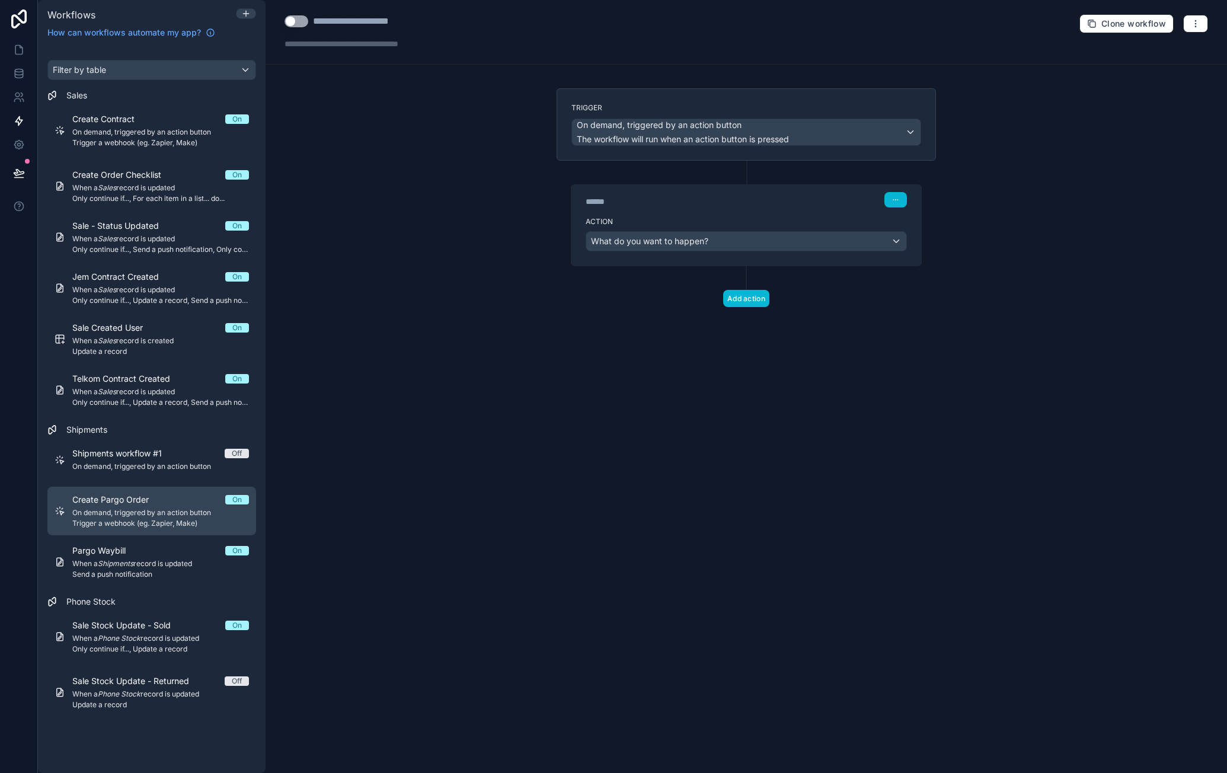
click at [183, 496] on div "Create Pargo Order On" at bounding box center [160, 500] width 177 height 12
click at [831, 213] on div "Action Trigger a webhook (eg. Zapier, Make)" at bounding box center [747, 238] width 350 height 53
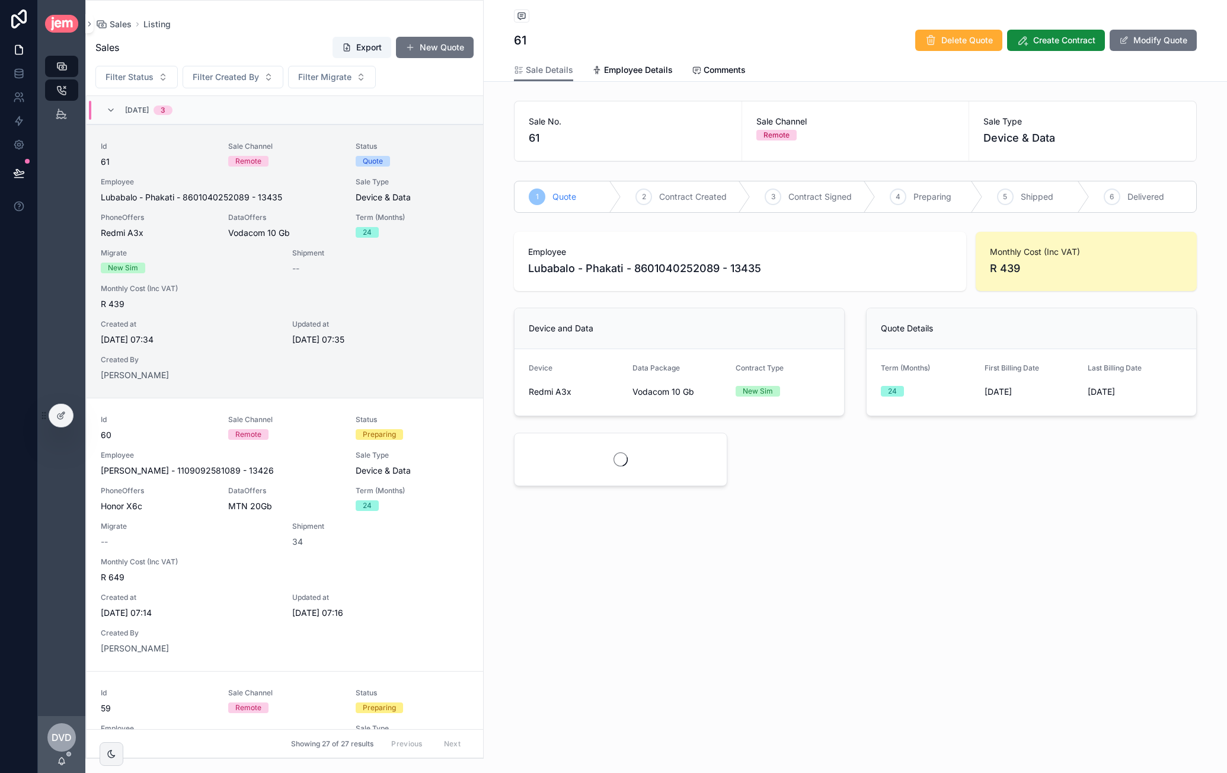
scroll to position [28, 0]
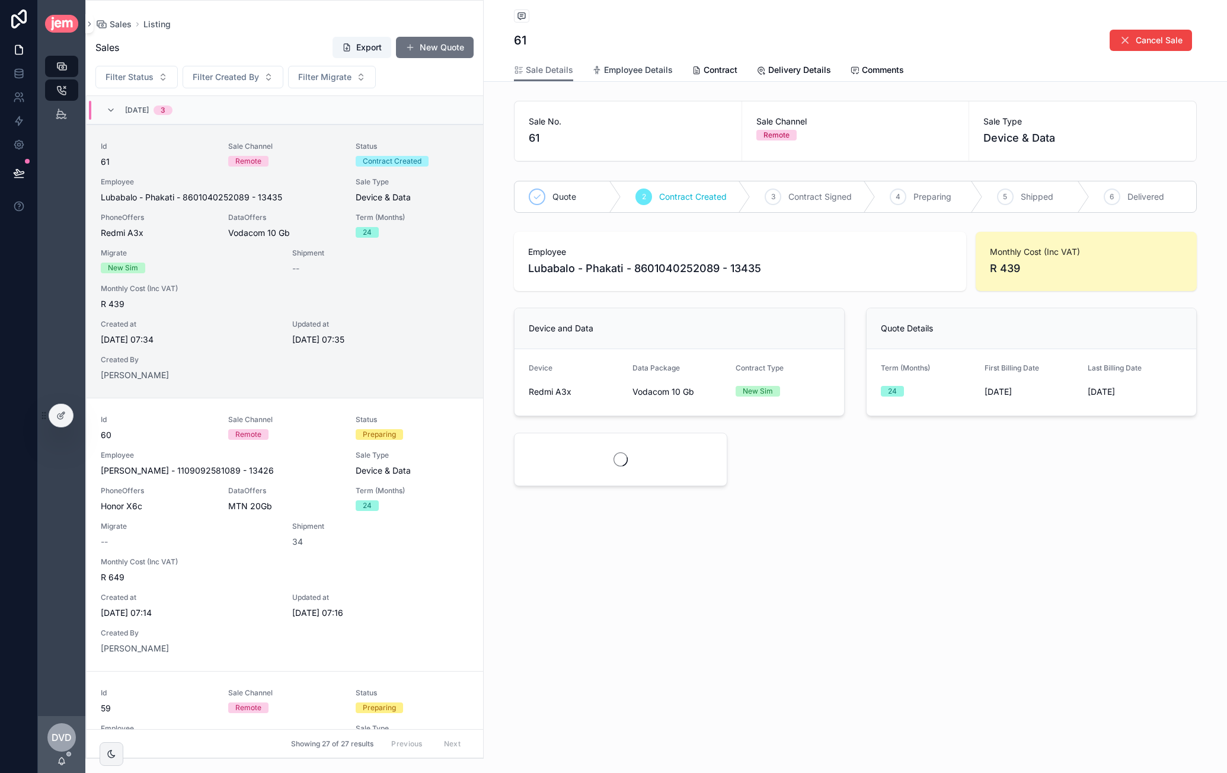
scroll to position [28, 0]
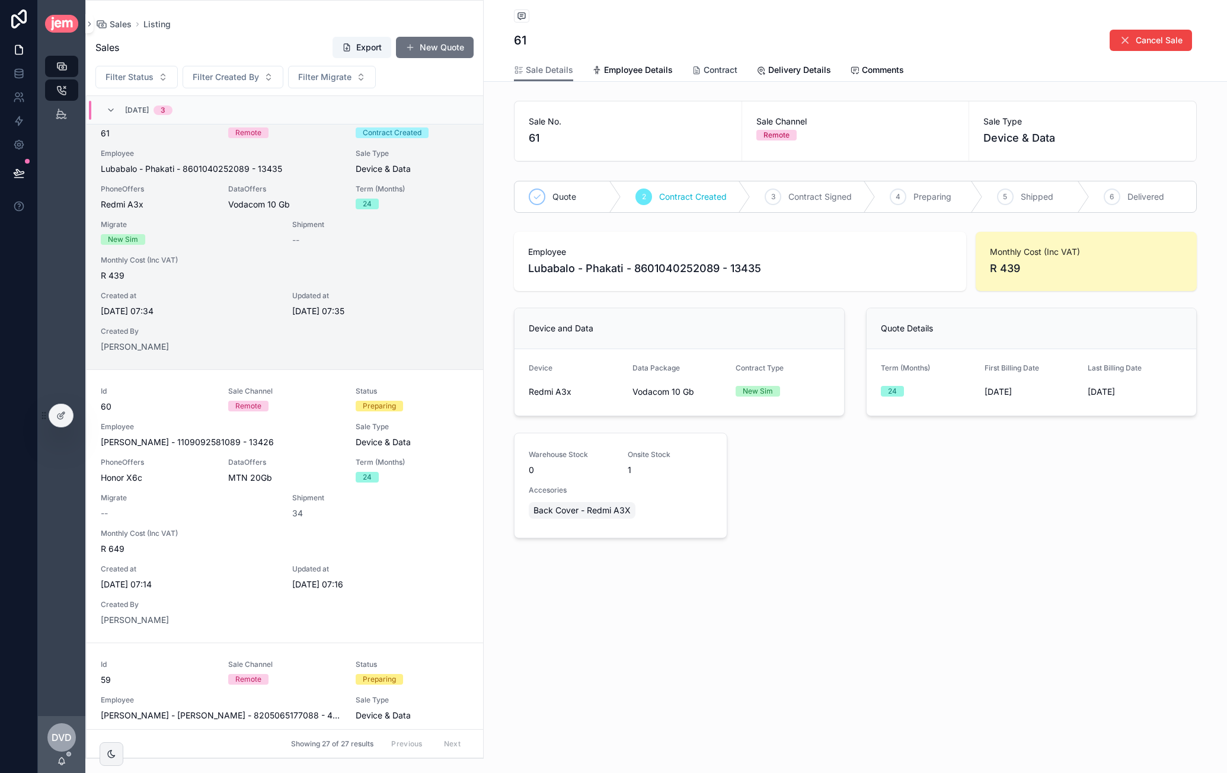
click at [727, 70] on span "Contract" at bounding box center [721, 70] width 34 height 12
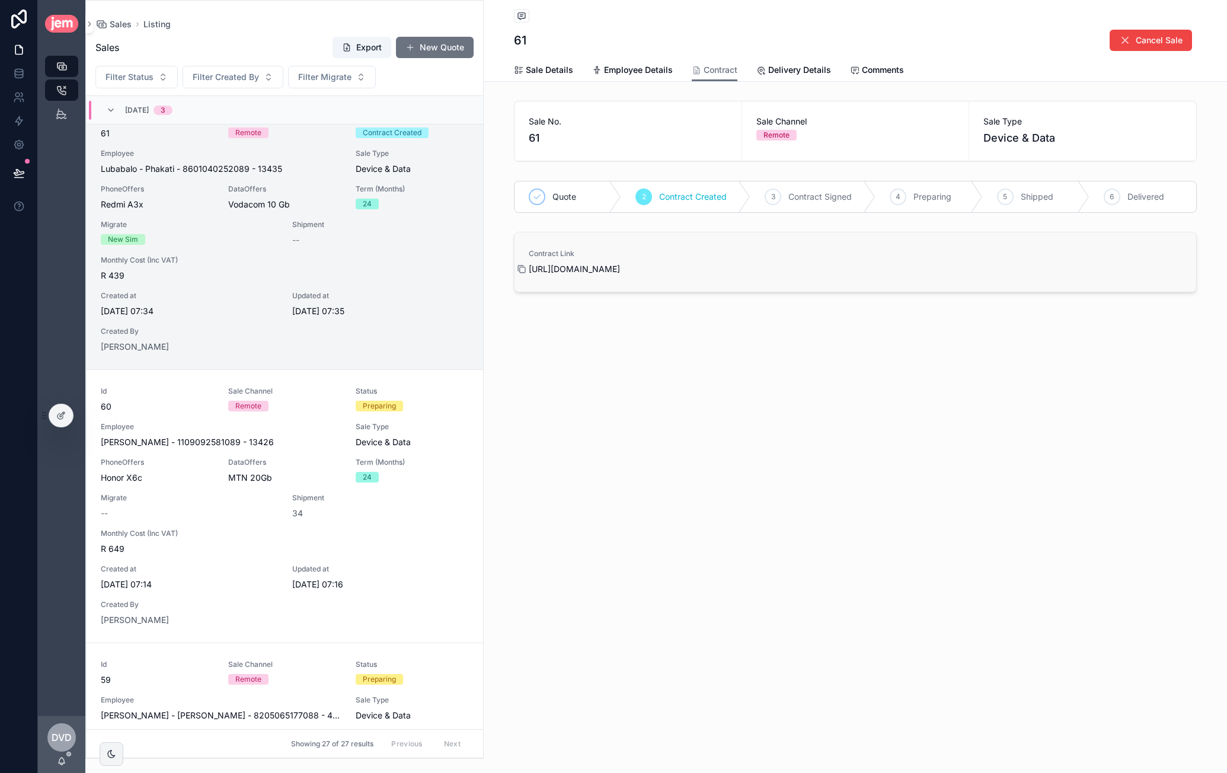
click at [522, 269] on icon "scrollable content" at bounding box center [521, 268] width 9 height 9
click at [524, 267] on icon "scrollable content" at bounding box center [521, 268] width 9 height 9
drag, startPoint x: 803, startPoint y: 68, endPoint x: 802, endPoint y: 90, distance: 21.4
click at [803, 68] on span "Delivery Details" at bounding box center [799, 70] width 63 height 12
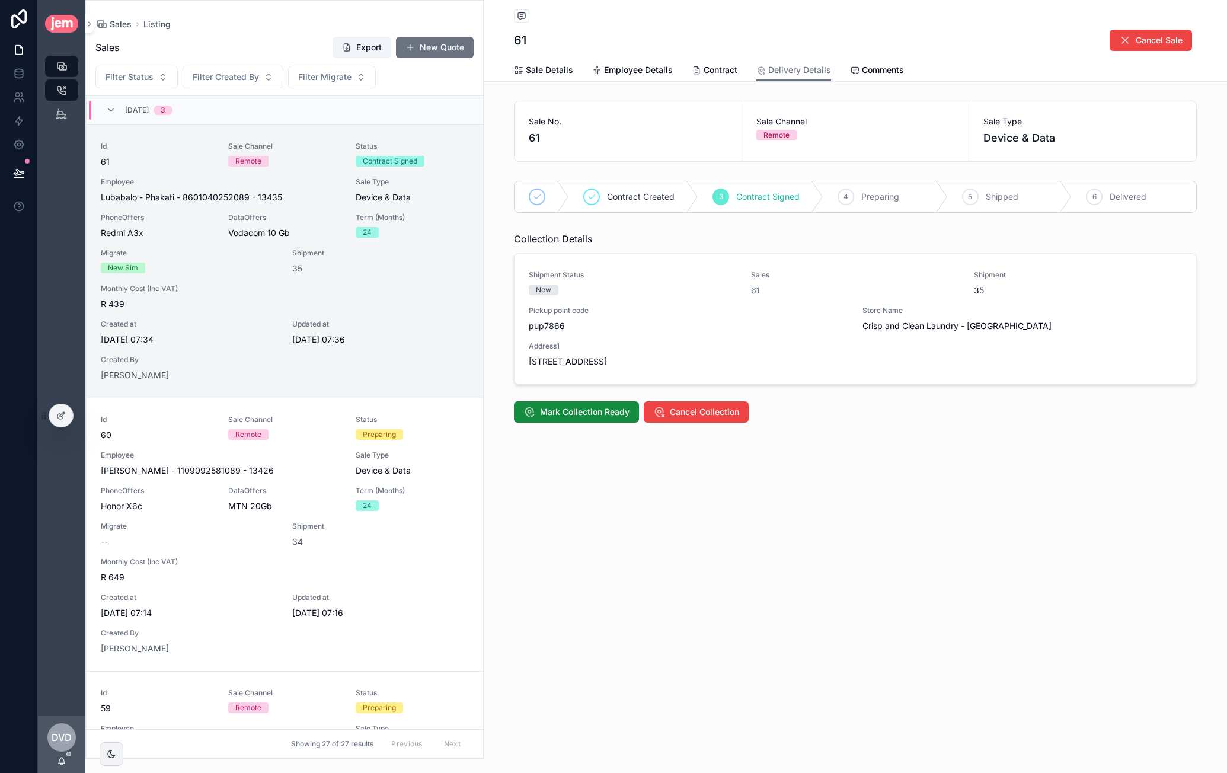
scroll to position [28, 0]
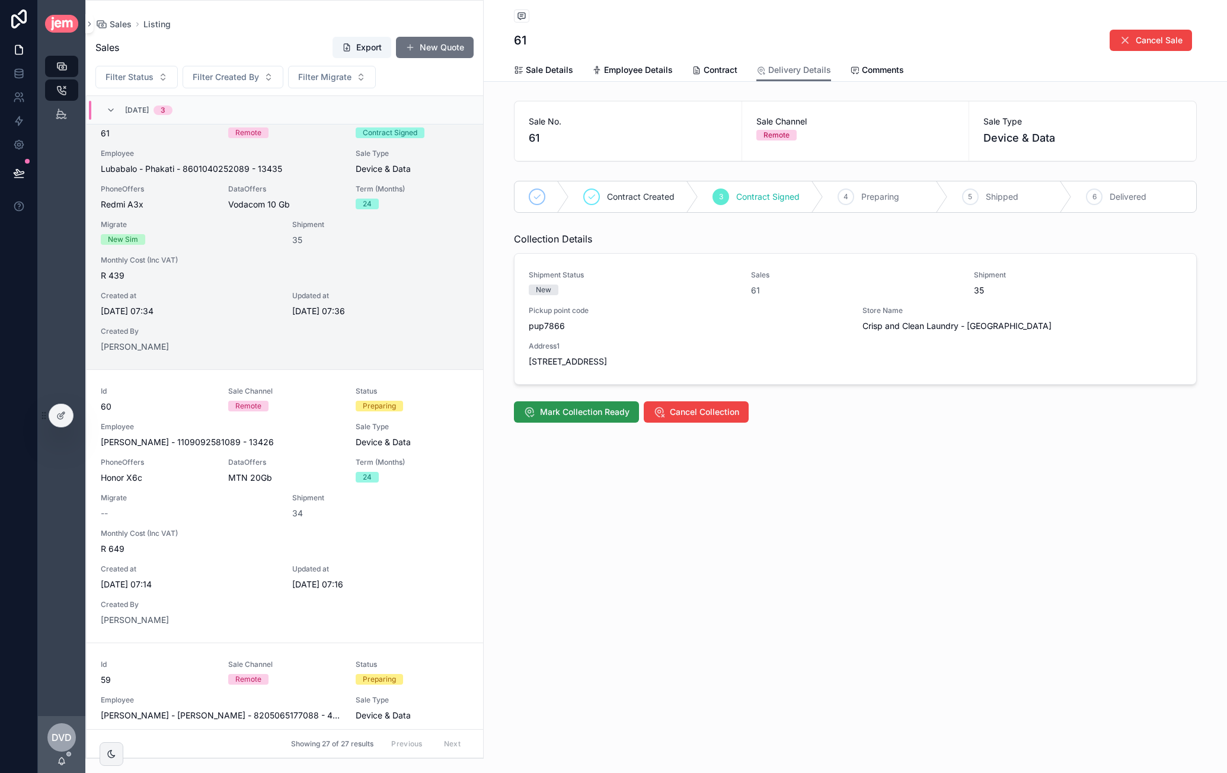
click at [585, 413] on span "Mark Collection Ready" at bounding box center [585, 412] width 90 height 12
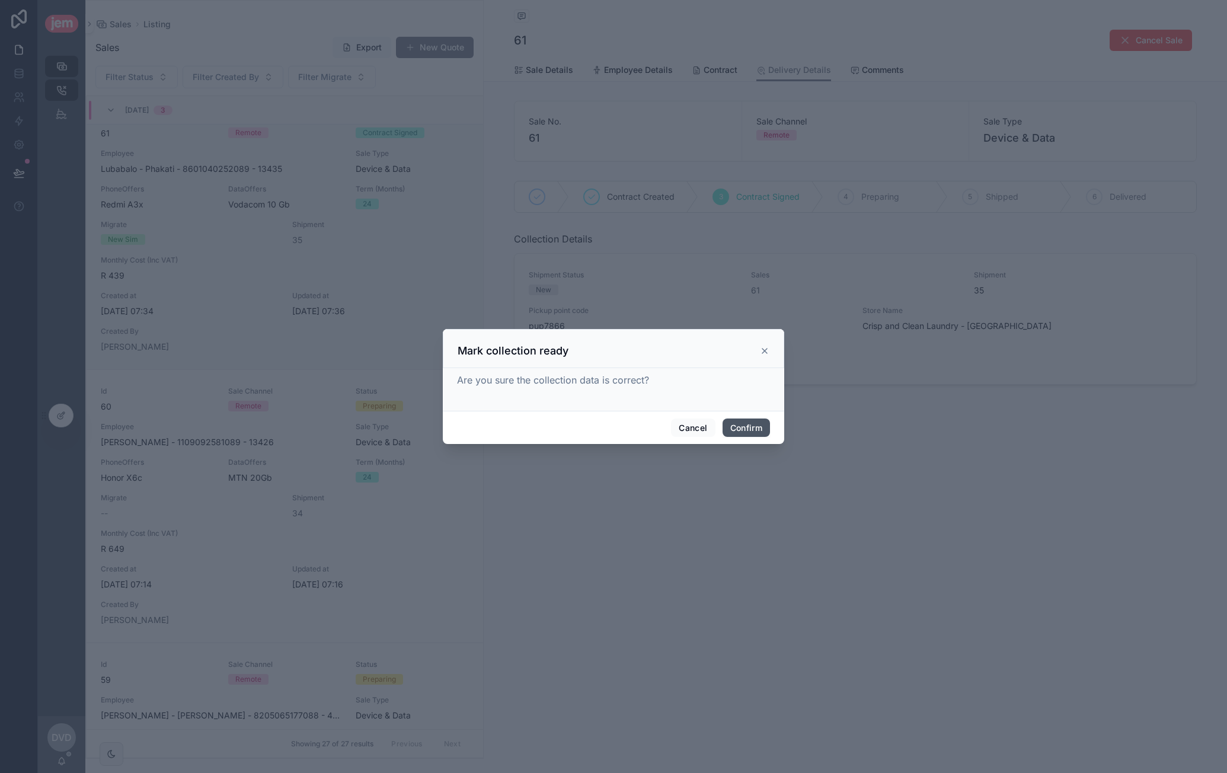
click at [757, 431] on button "Confirm" at bounding box center [746, 428] width 47 height 19
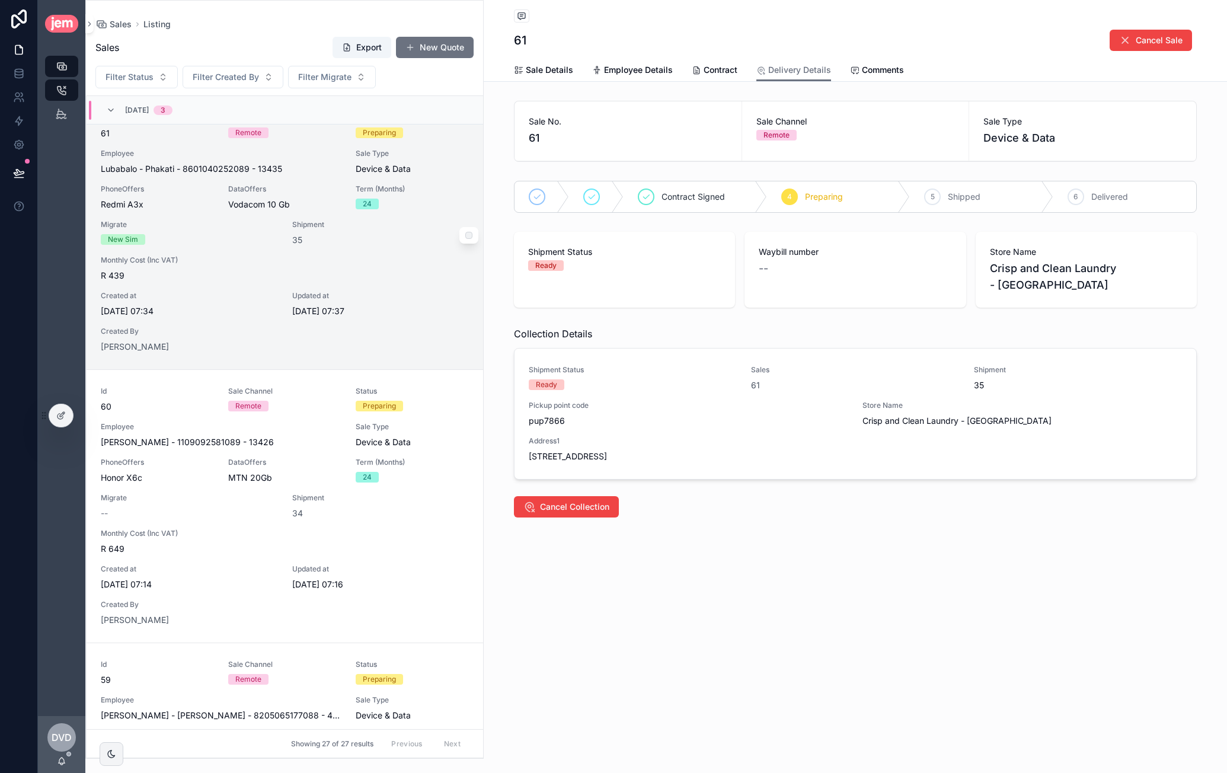
drag, startPoint x: 293, startPoint y: 241, endPoint x: 300, endPoint y: 240, distance: 7.1
click at [293, 241] on span "35" at bounding box center [297, 240] width 10 height 12
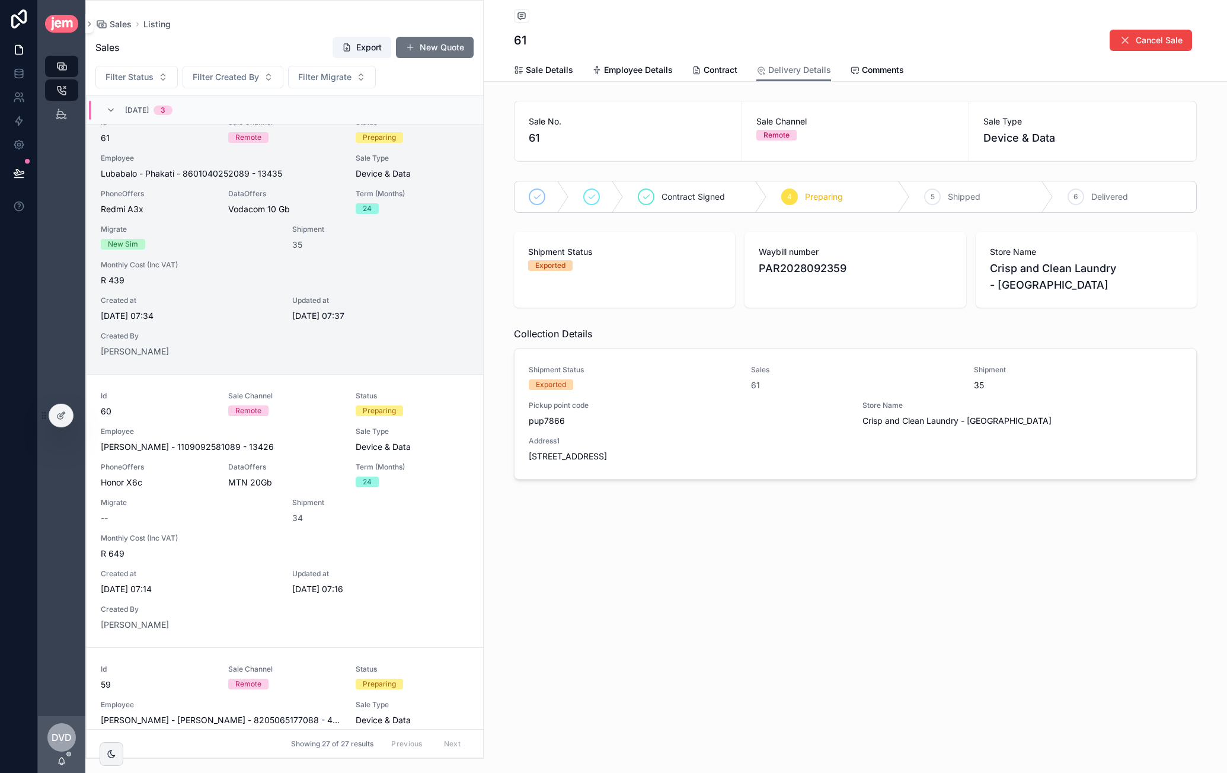
scroll to position [0, 0]
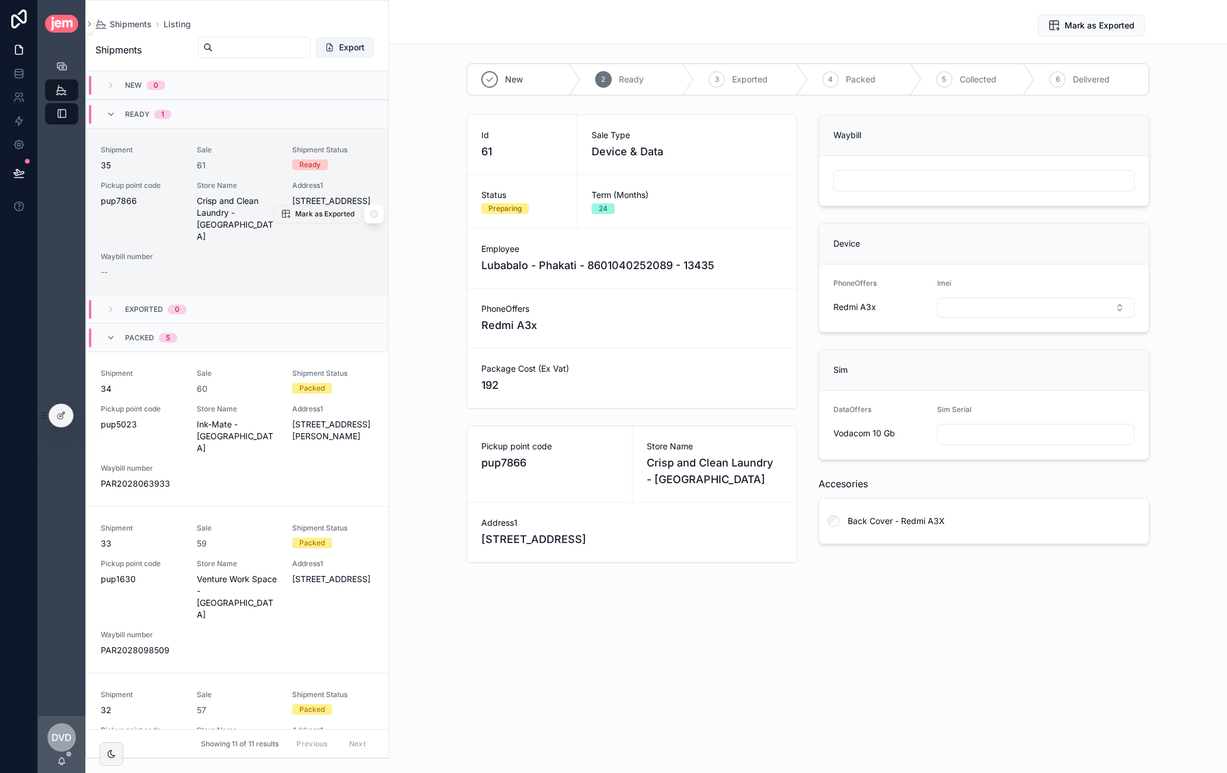
click at [311, 209] on span "Mark as Exported" at bounding box center [324, 213] width 59 height 9
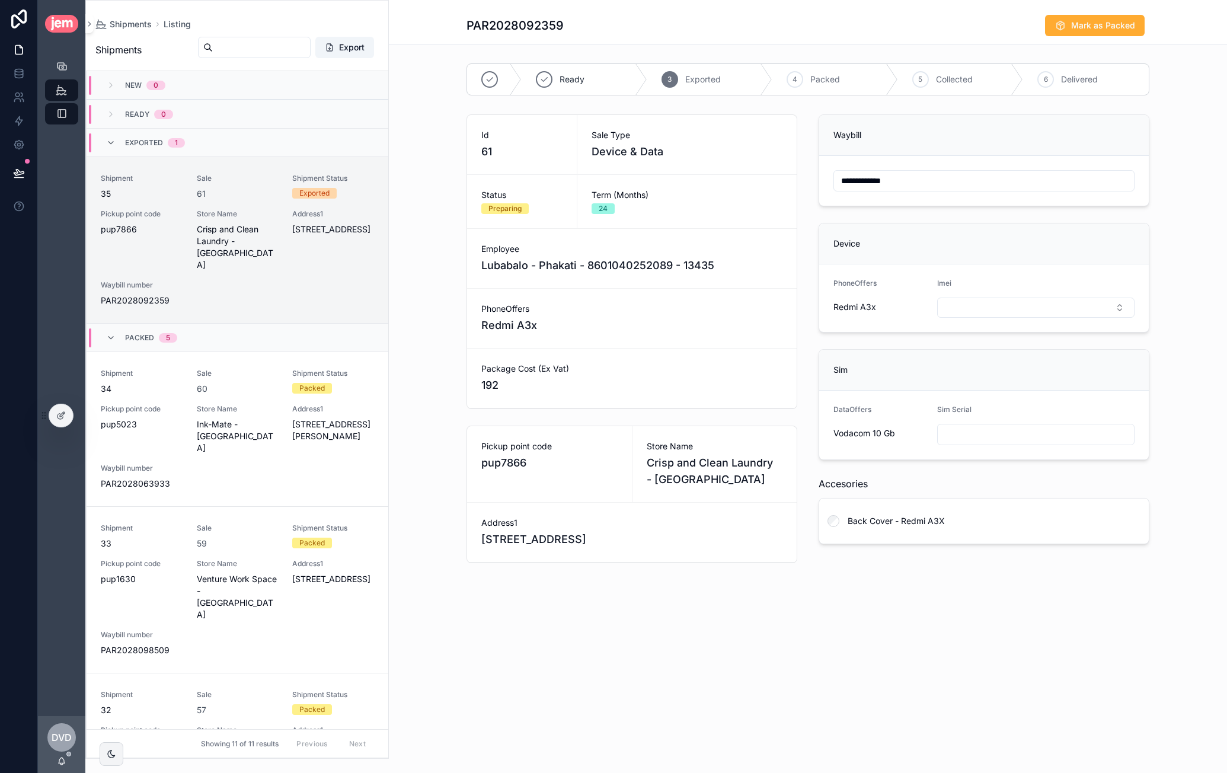
type input "**********"
click at [987, 298] on button "Select Button" at bounding box center [1035, 308] width 197 height 20
click at [988, 352] on span "732150886297411" at bounding box center [981, 353] width 72 height 12
click at [990, 426] on div "scrollable content" at bounding box center [1035, 436] width 197 height 21
click at [999, 429] on input "scrollable content" at bounding box center [1036, 437] width 196 height 17
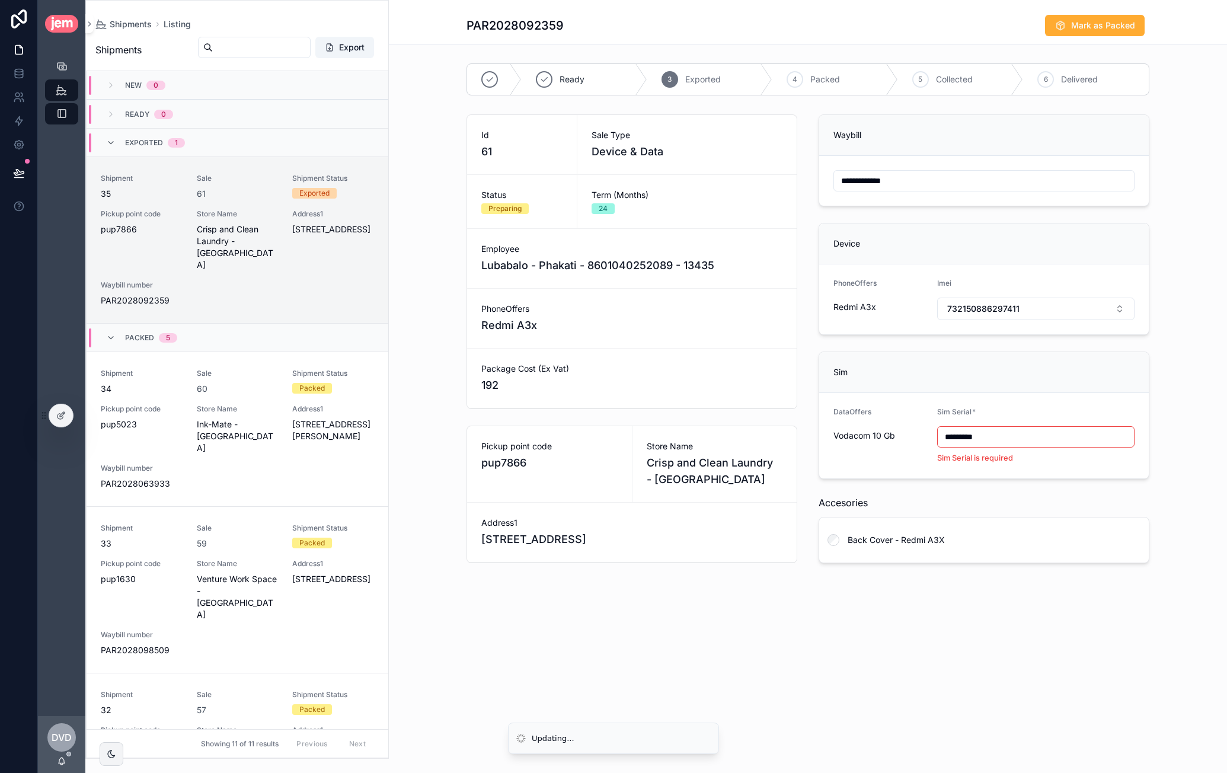
type input "*********"
click at [1086, 20] on span "Mark as Packed" at bounding box center [1103, 26] width 64 height 12
